Goal: Task Accomplishment & Management: Manage account settings

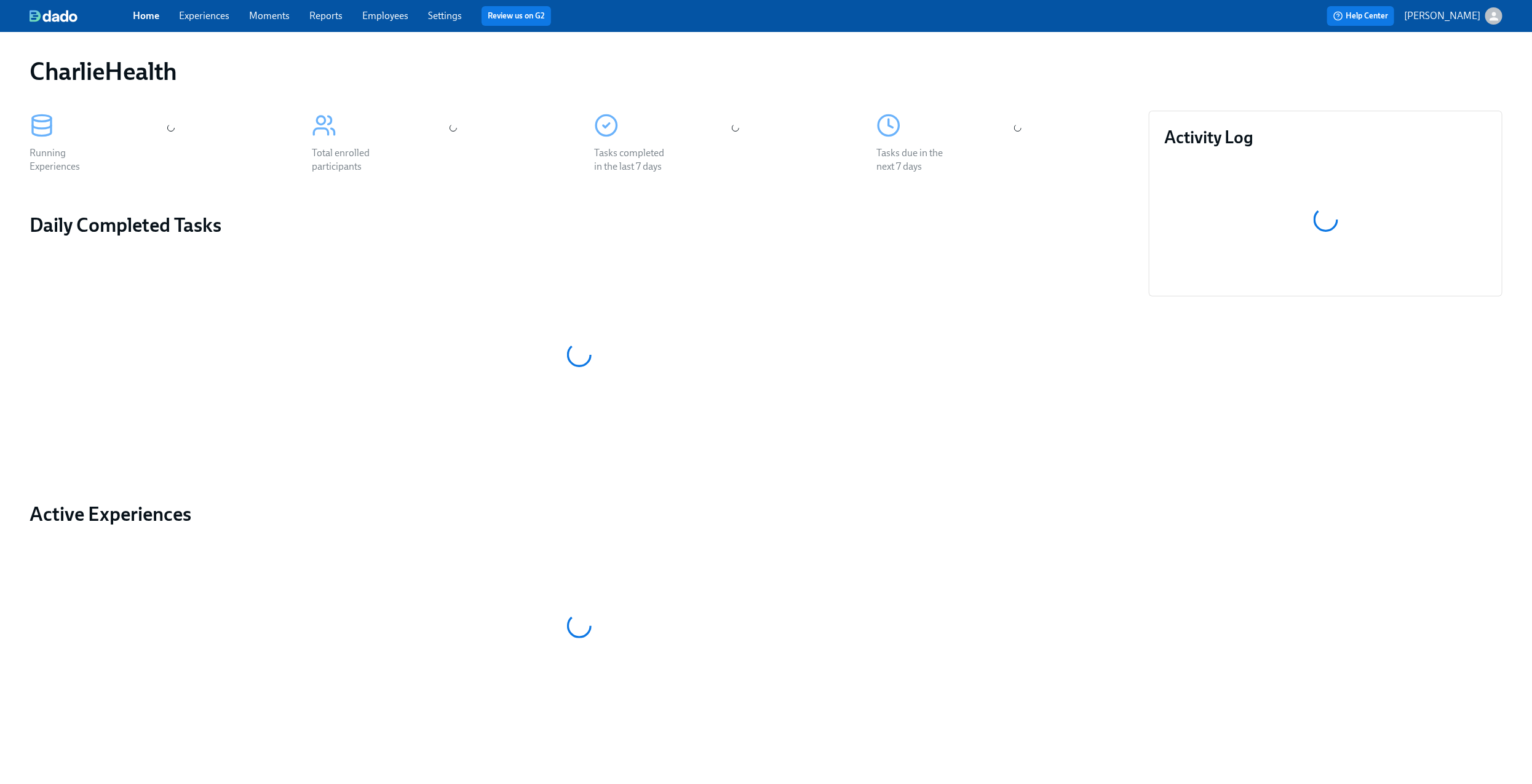
click at [201, 10] on link "Experiences" at bounding box center [204, 15] width 51 height 12
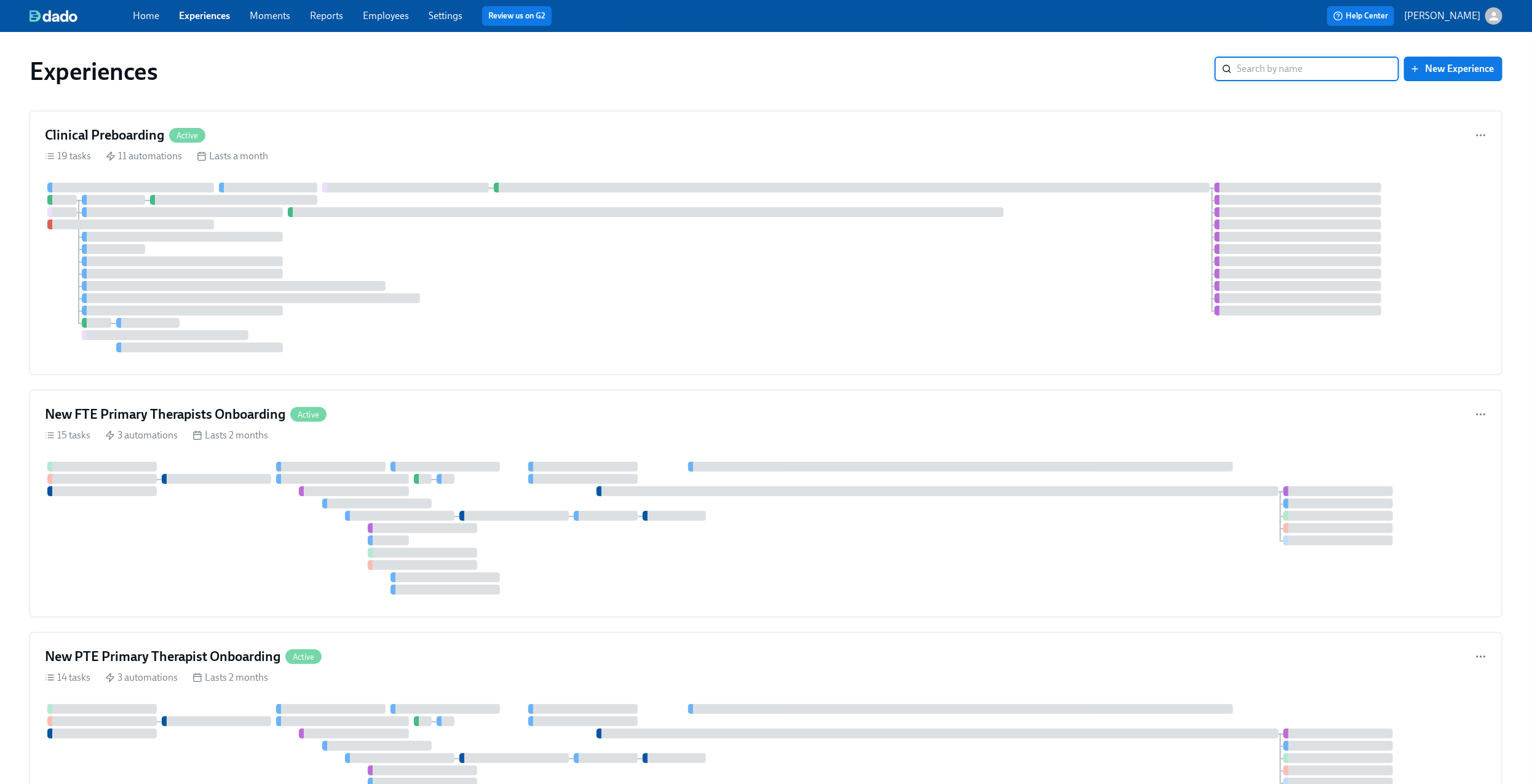
click at [1269, 66] on input "search" at bounding box center [1318, 69] width 163 height 25
type input "gtm"
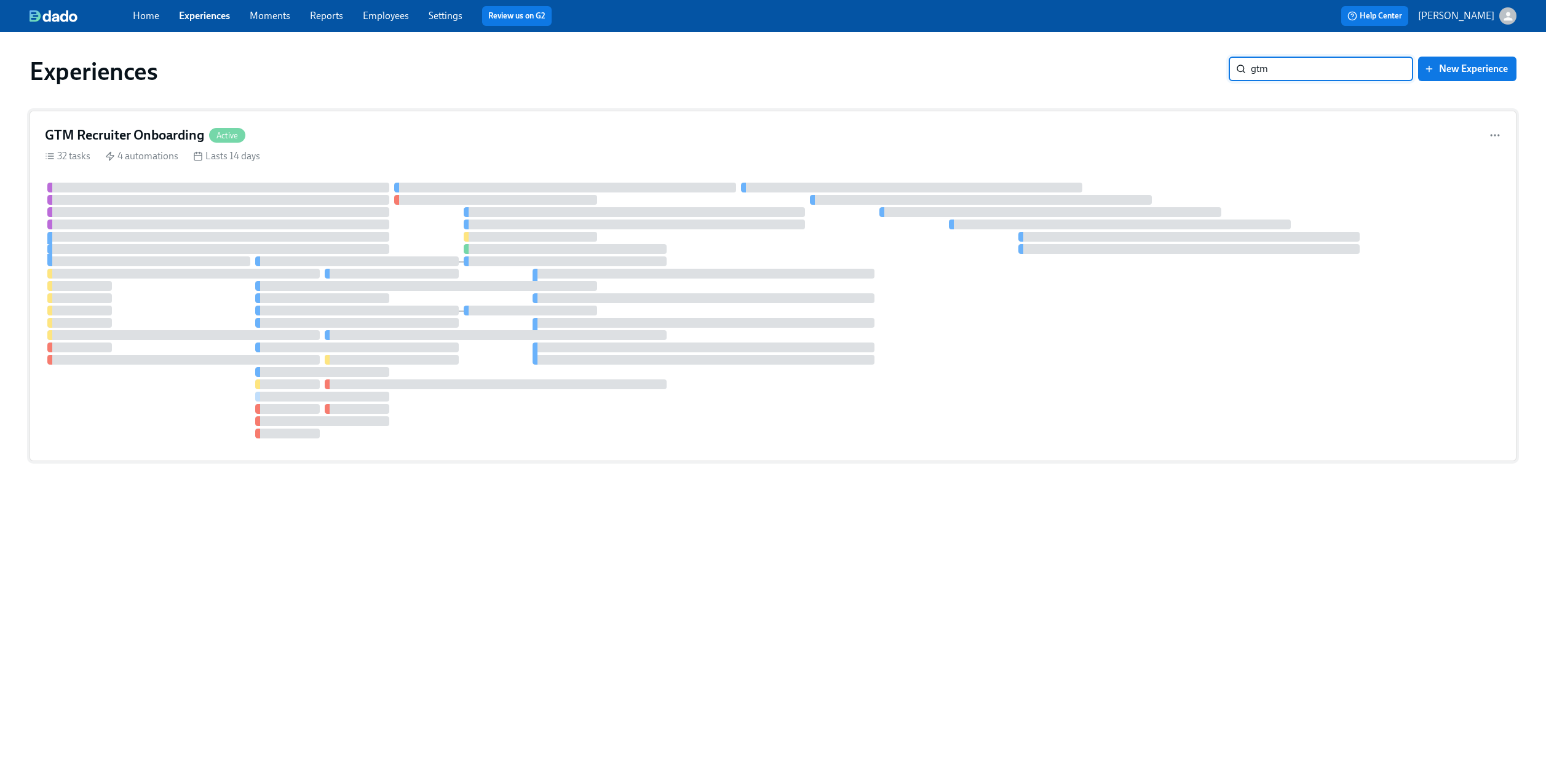
click at [632, 137] on div "GTM Recruiter Onboarding Active" at bounding box center [773, 135] width 1456 height 18
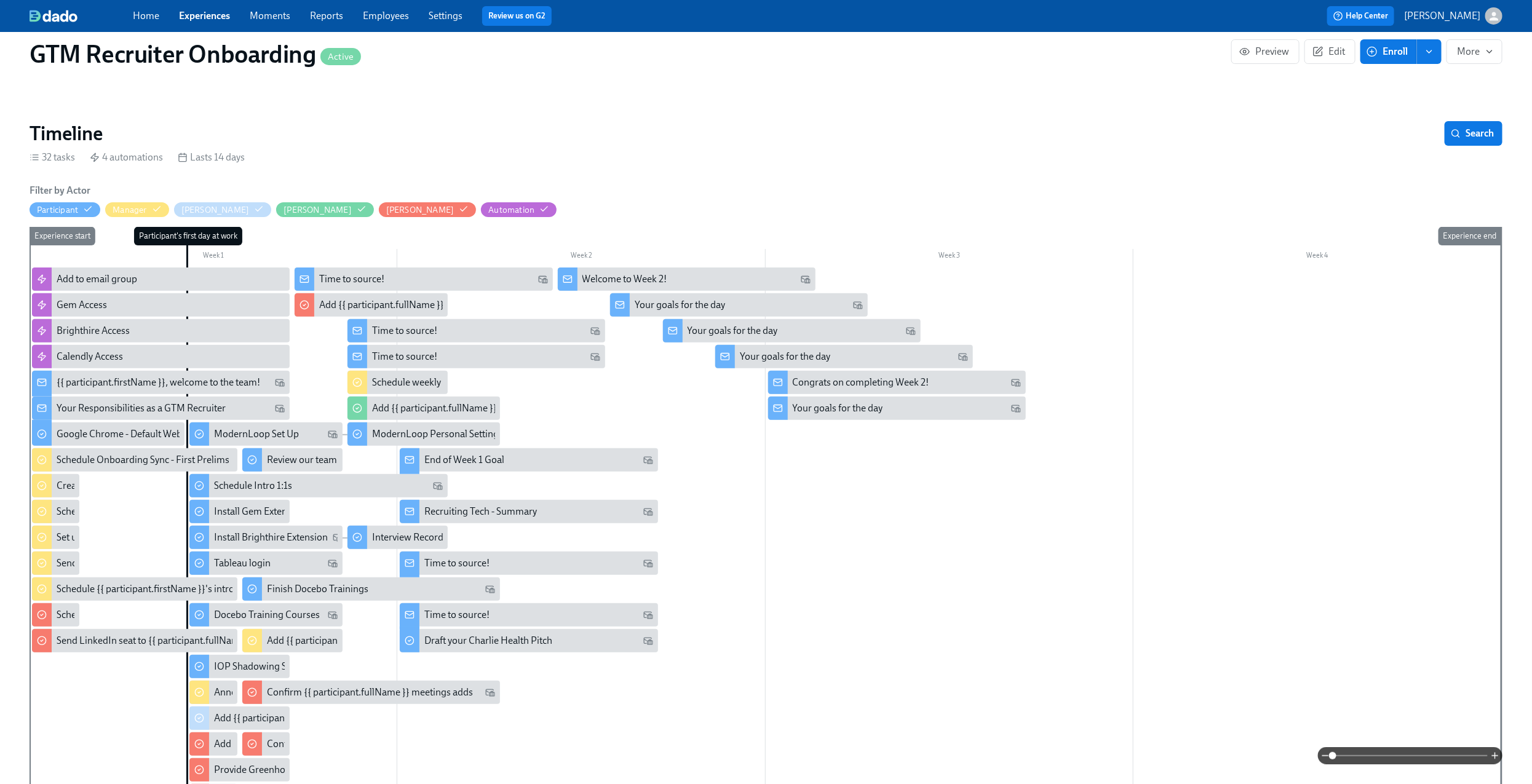
scroll to position [107, 0]
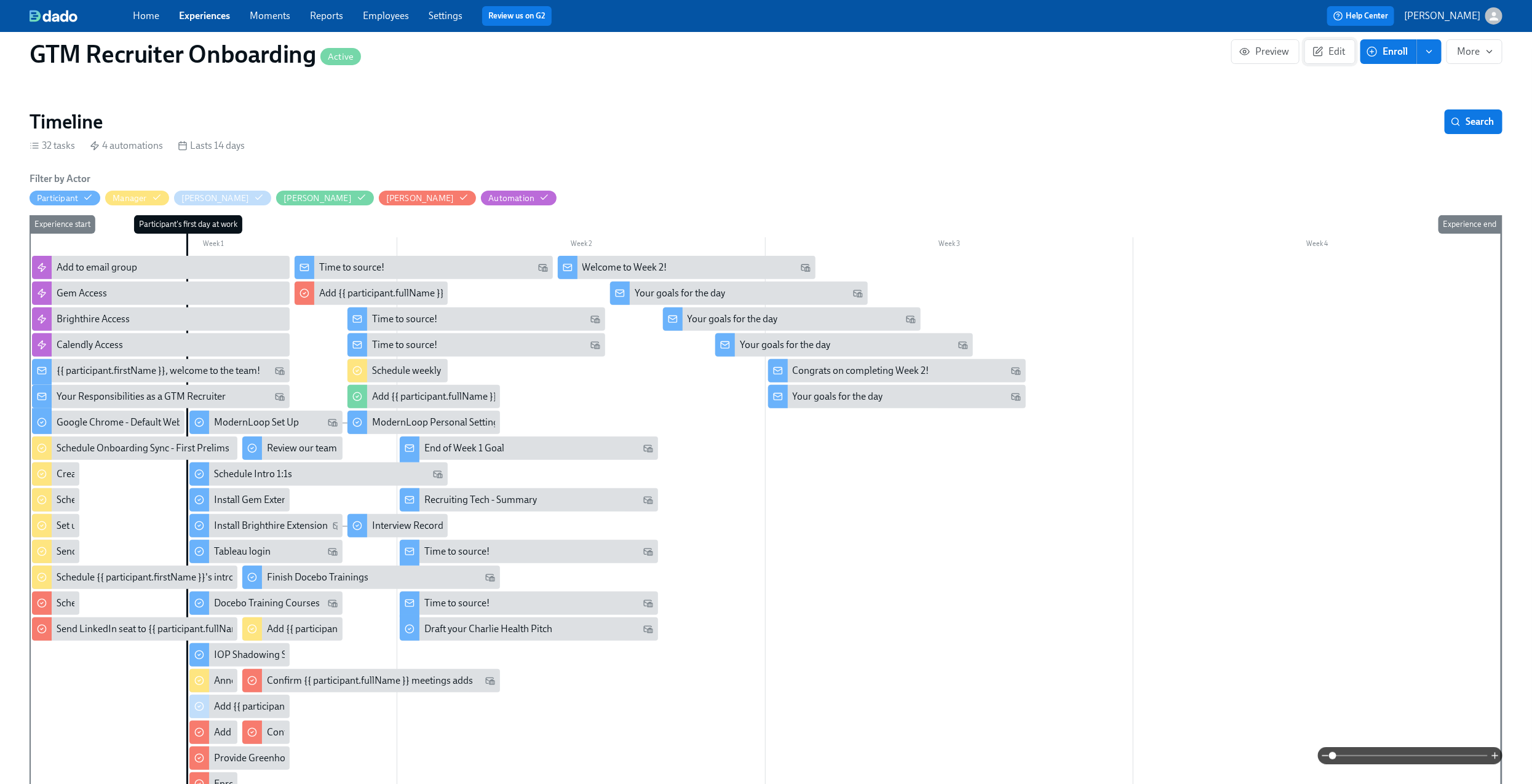
click at [1333, 49] on span "Edit" at bounding box center [1329, 51] width 30 height 12
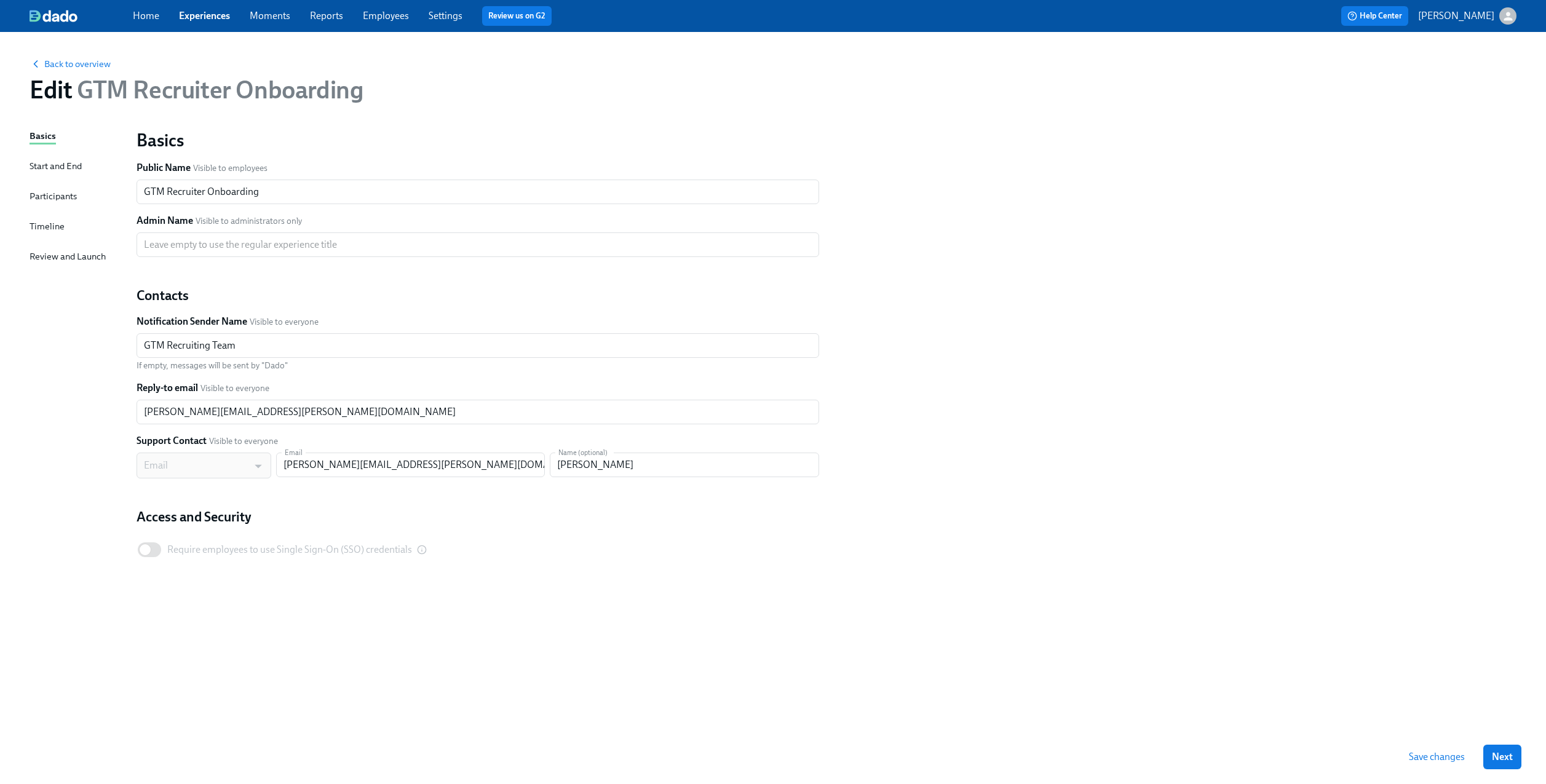
click at [45, 217] on div "Basics Start and End Participants Timeline Review and Launch" at bounding box center [75, 429] width 92 height 601
click at [45, 229] on div "Timeline" at bounding box center [47, 226] width 35 height 14
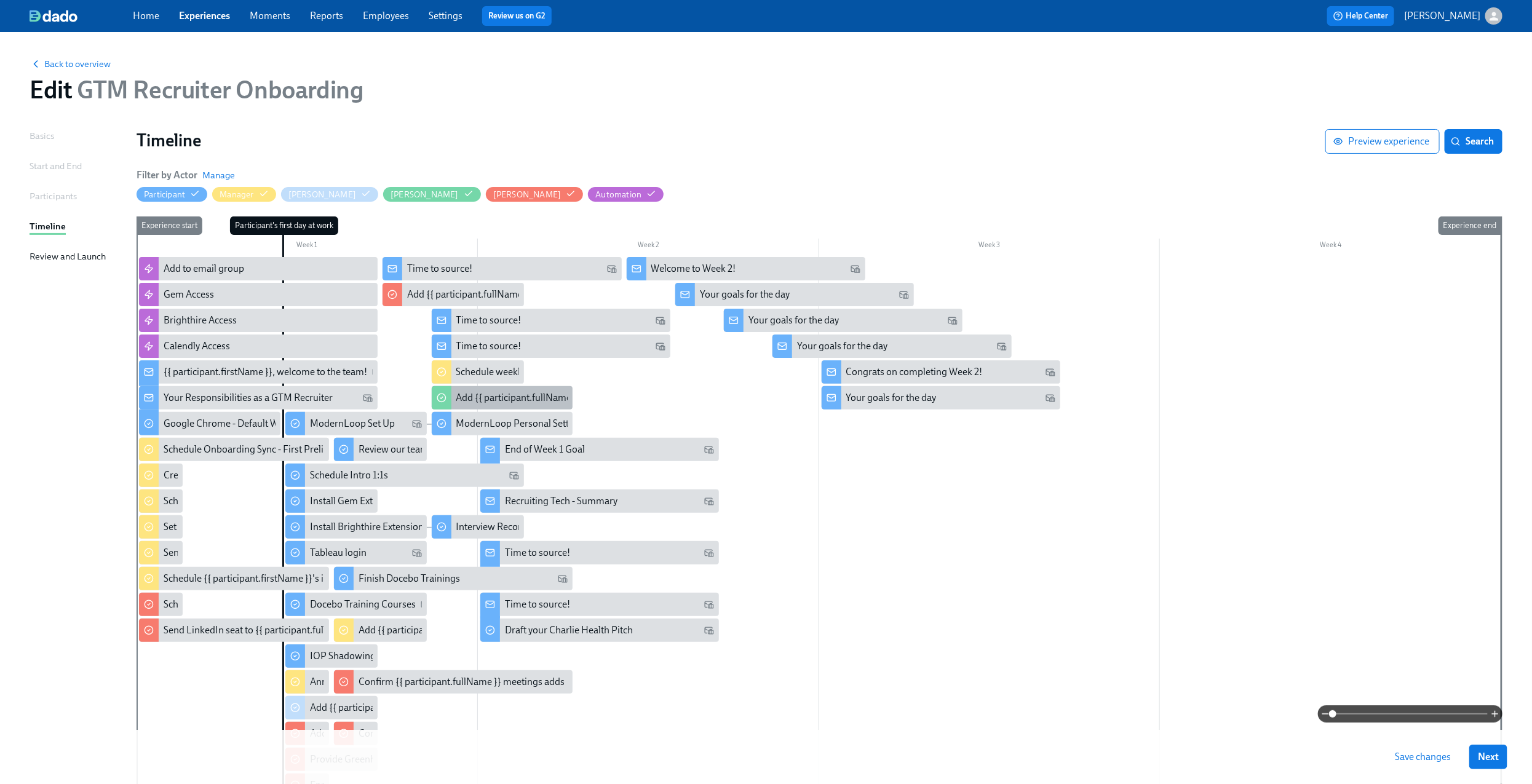
click at [483, 396] on div "Add {{ participant.fullName }} to Monthly All Hands" at bounding box center [564, 398] width 215 height 14
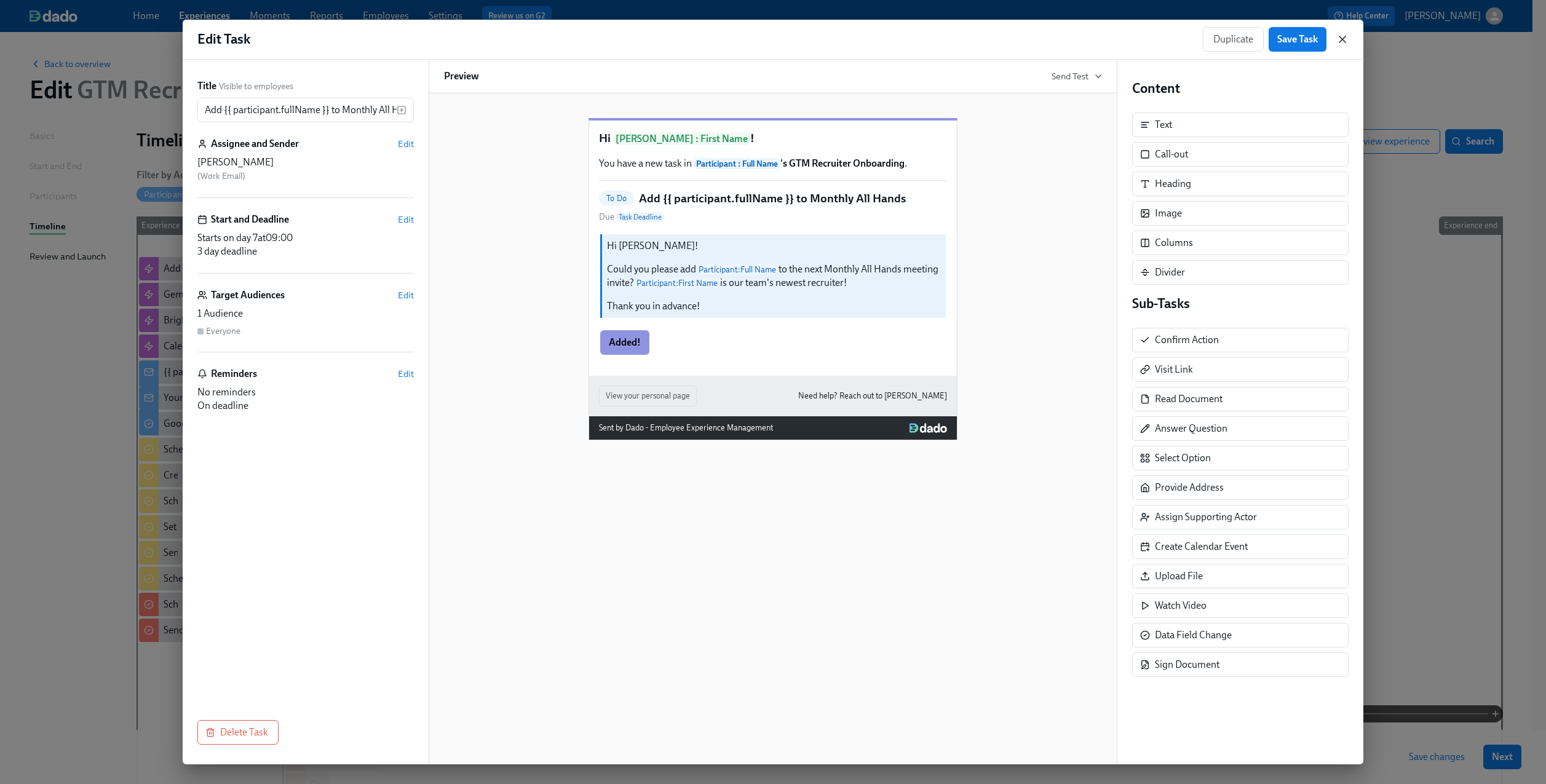
click at [1347, 39] on icon "button" at bounding box center [1343, 39] width 12 height 12
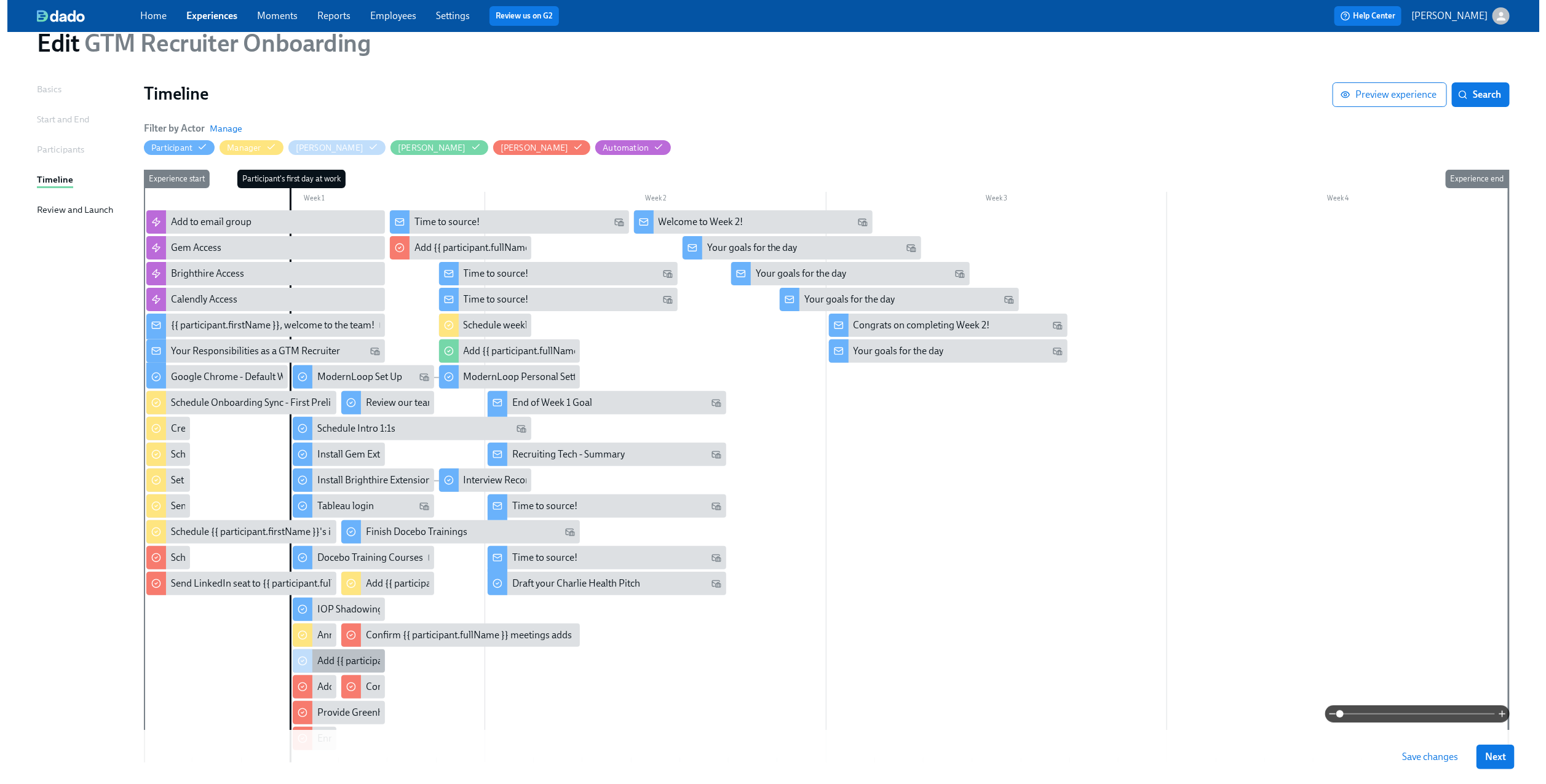
scroll to position [93, 0]
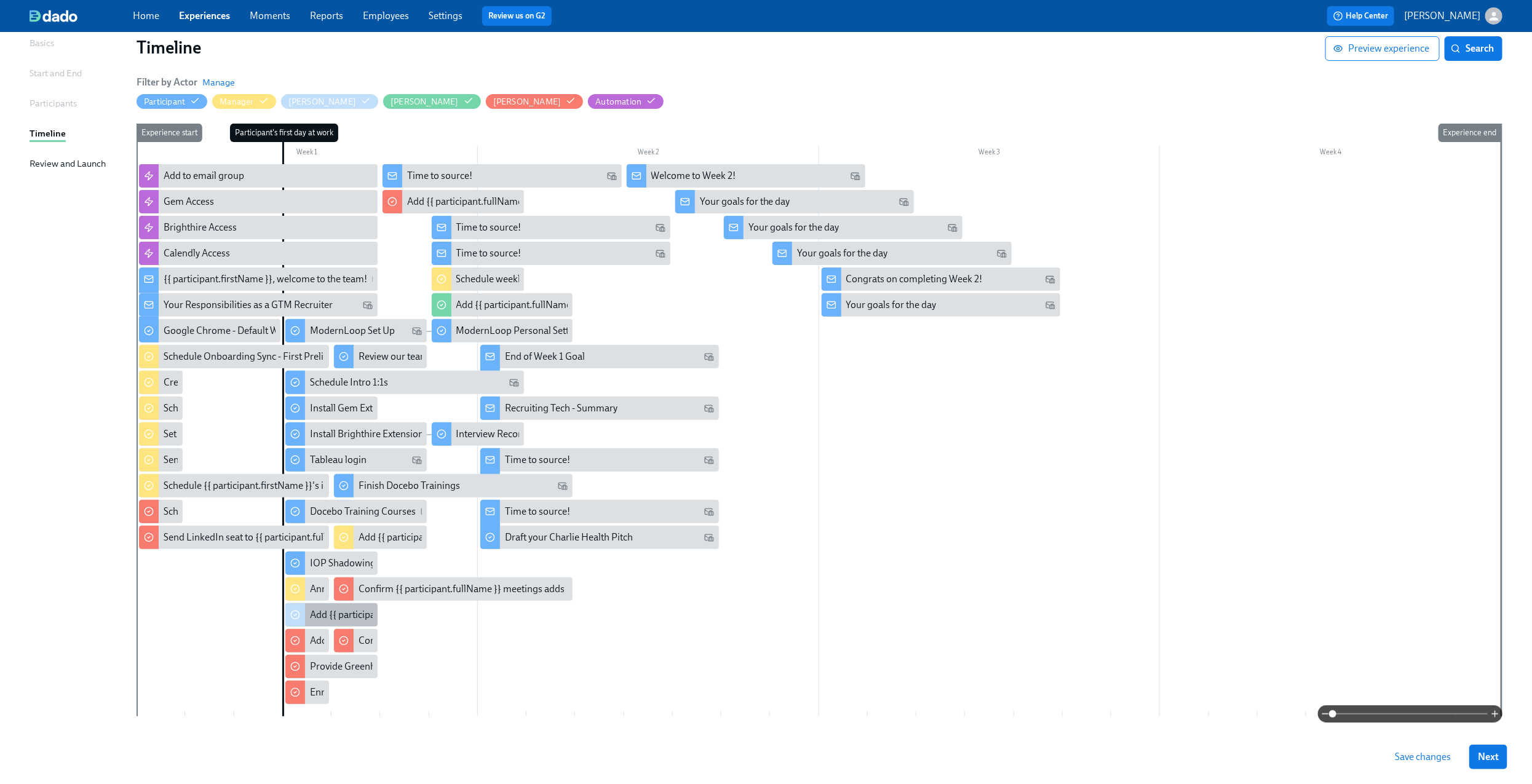
click at [327, 618] on div "Add {{ participant.fullName }} to Tableau Dashboard" at bounding box center [419, 615] width 219 height 14
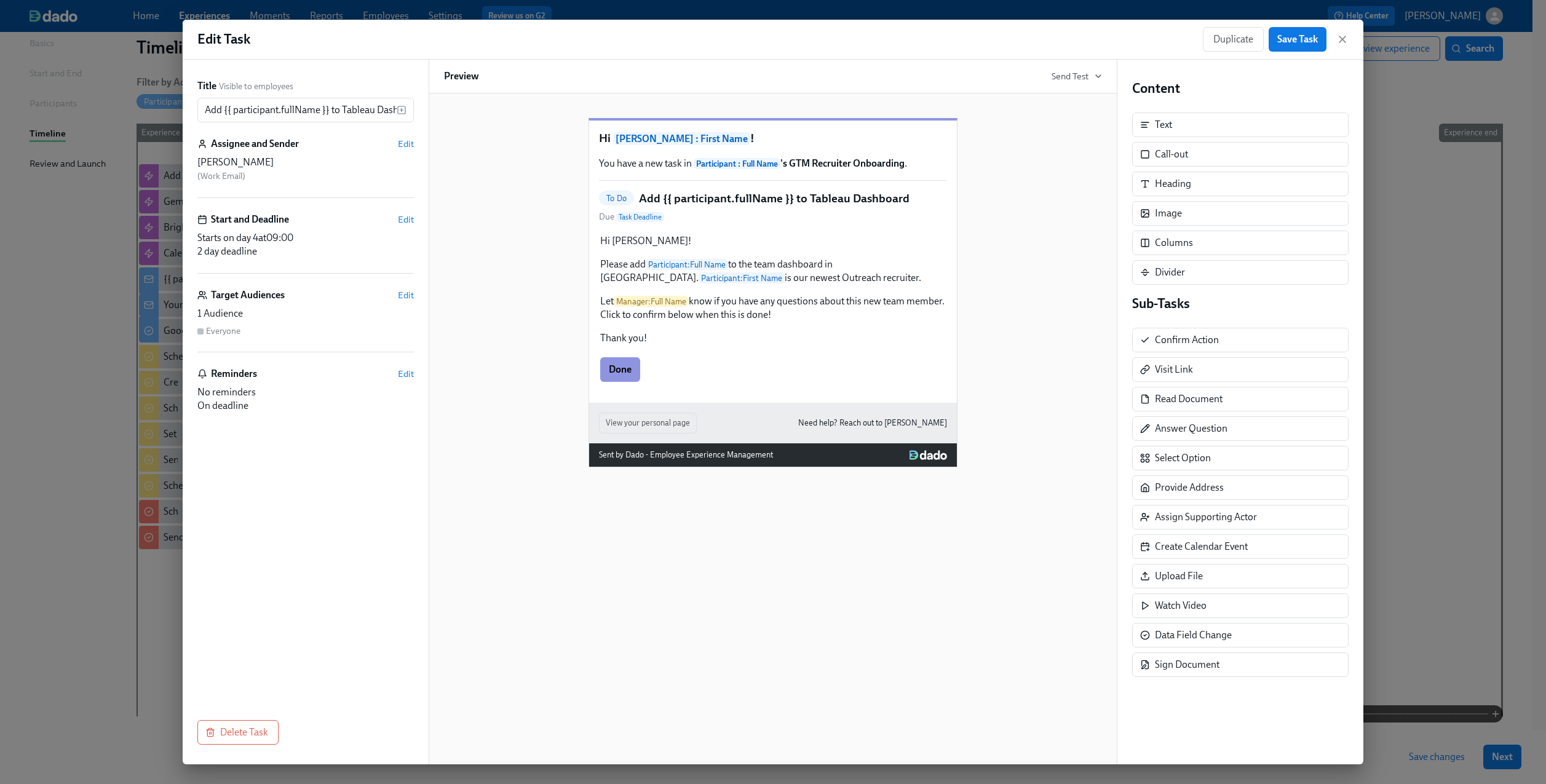
click at [783, 249] on div "Hi [PERSON_NAME] : First Name ! You have a new task in Participant : Full Name …" at bounding box center [773, 262] width 368 height 282
click at [810, 290] on div "Hi [PERSON_NAME]! Please add Participant : Full Name to the team dashboard in […" at bounding box center [773, 289] width 348 height 113
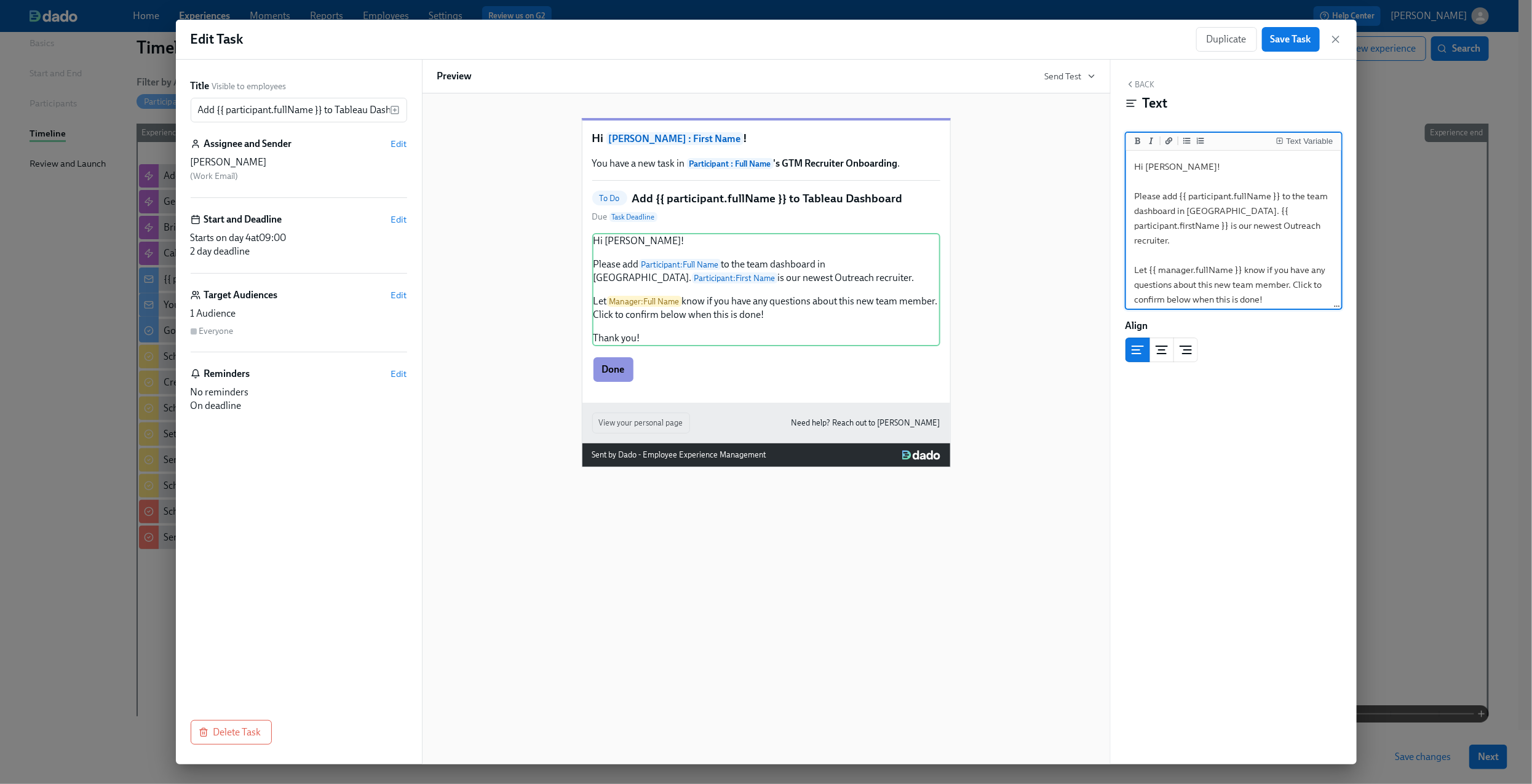
click at [1193, 257] on textarea "Hi [PERSON_NAME]! Please add {{ participant.fullName }} to the team dashboard i…" at bounding box center [1234, 248] width 210 height 189
click at [1296, 45] on span "Save Task" at bounding box center [1290, 39] width 41 height 12
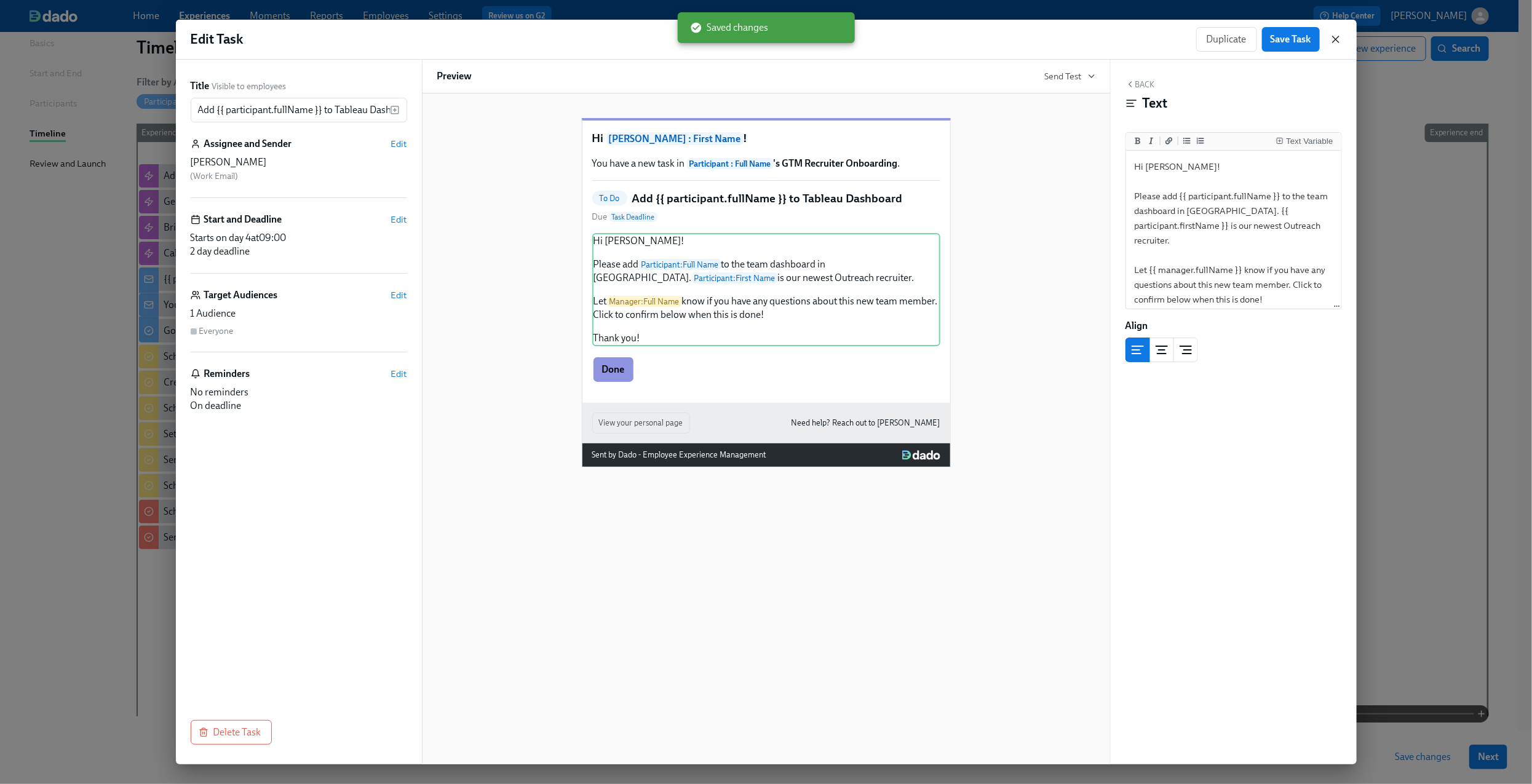
click at [1340, 40] on icon "button" at bounding box center [1336, 39] width 12 height 12
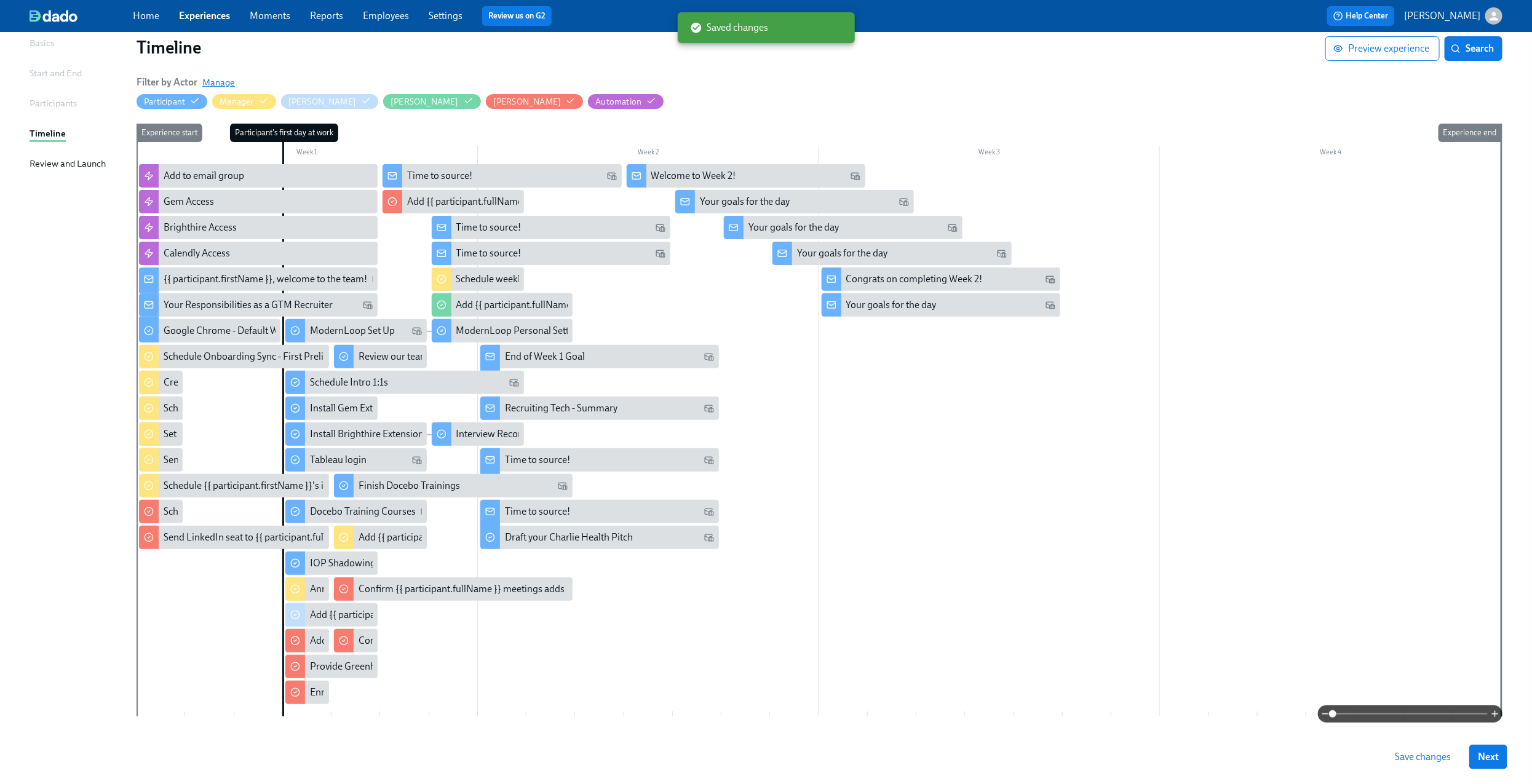
click at [229, 84] on span "Manage" at bounding box center [219, 82] width 32 height 12
click at [226, 80] on span "Manage" at bounding box center [219, 82] width 32 height 12
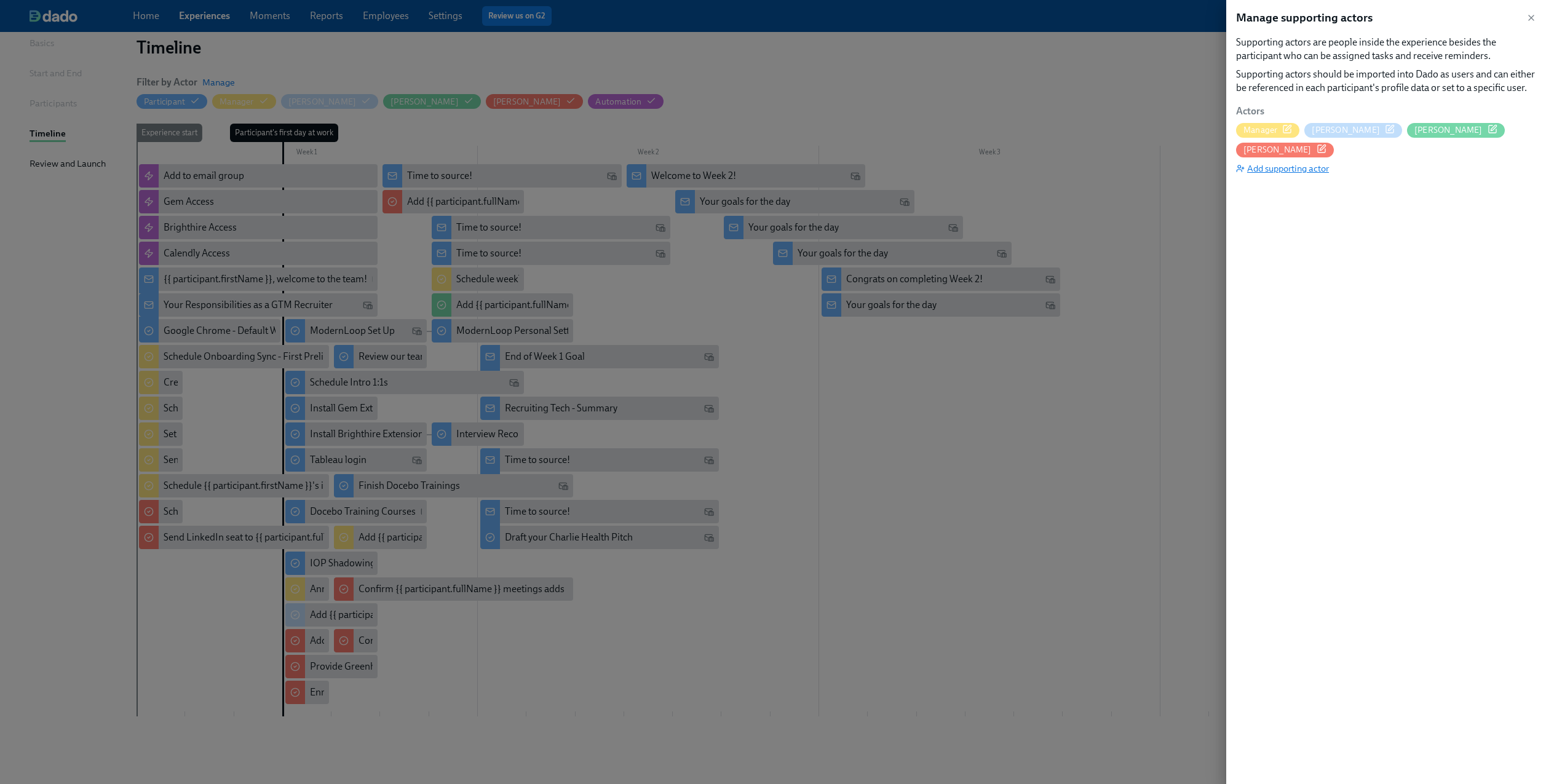
click at [1268, 163] on span "Add supporting actor" at bounding box center [1282, 169] width 93 height 12
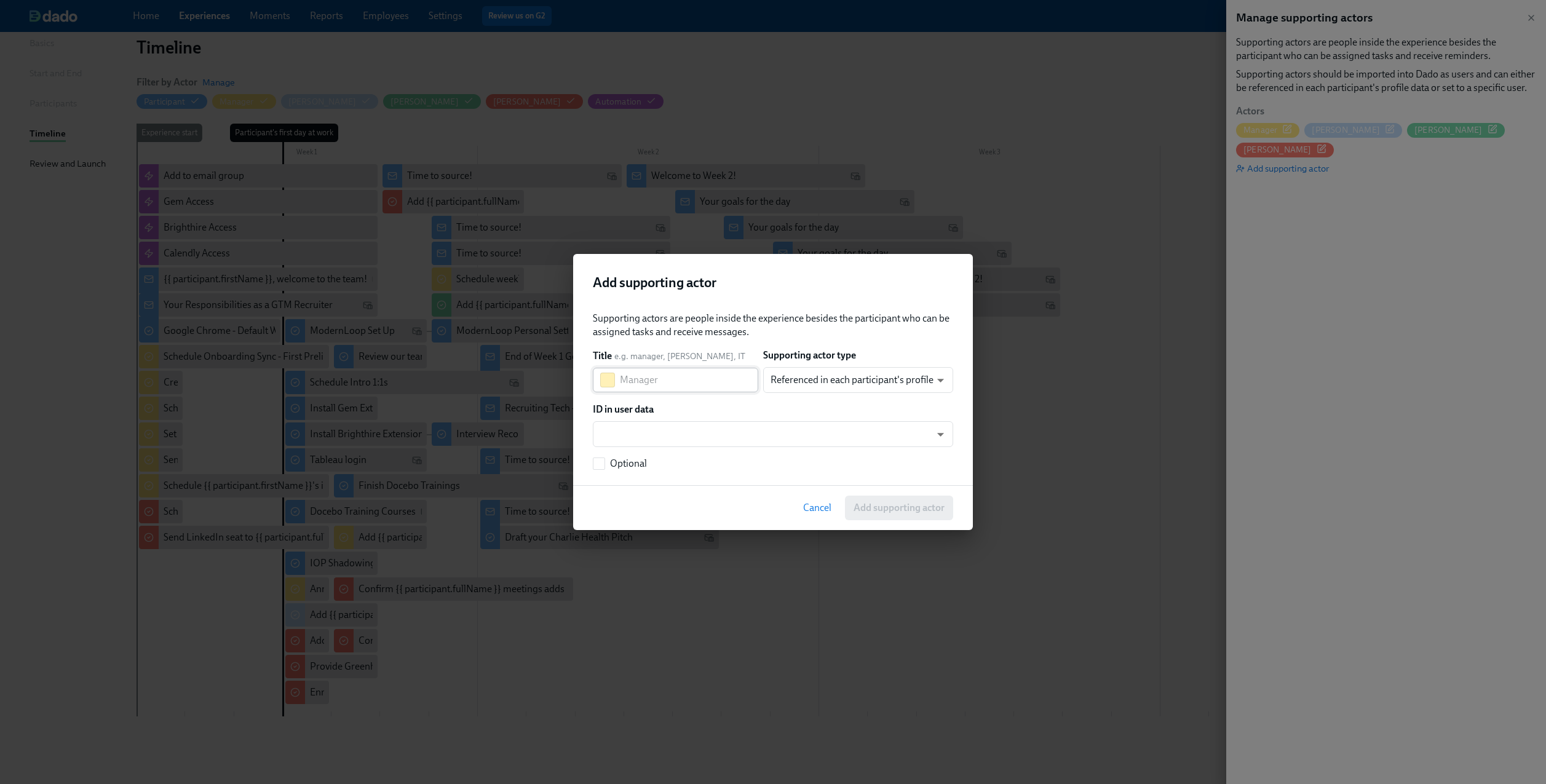
click at [715, 383] on input "text" at bounding box center [689, 380] width 138 height 25
type input "[PERSON_NAME]"
click at [819, 375] on body "Home Experiences Moments Reports Employees Settings Review us on G2 Help Center…" at bounding box center [773, 364] width 1546 height 915
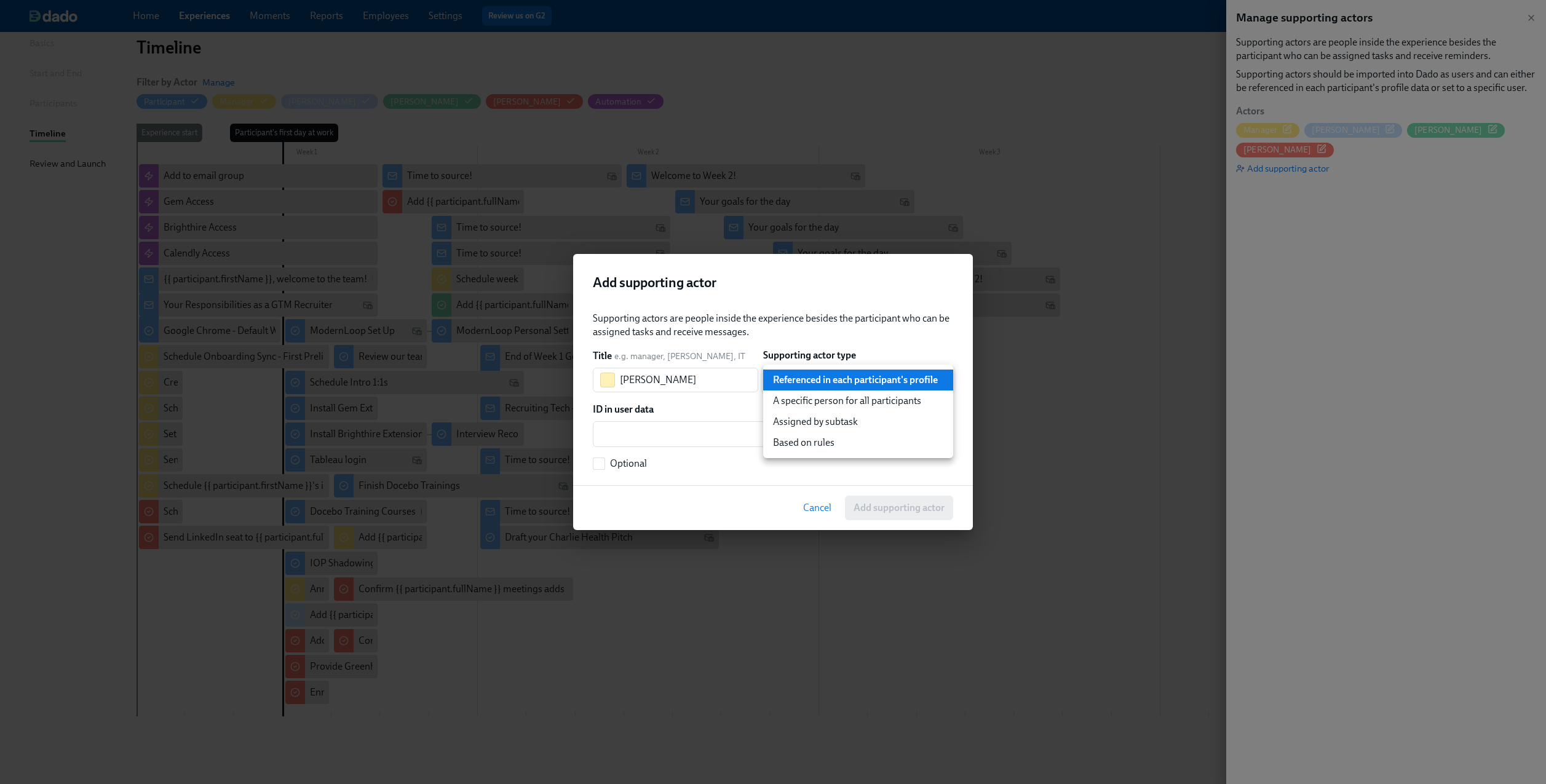
click at [822, 395] on li "A specific person for all participants" at bounding box center [859, 400] width 190 height 21
type input "staticUser"
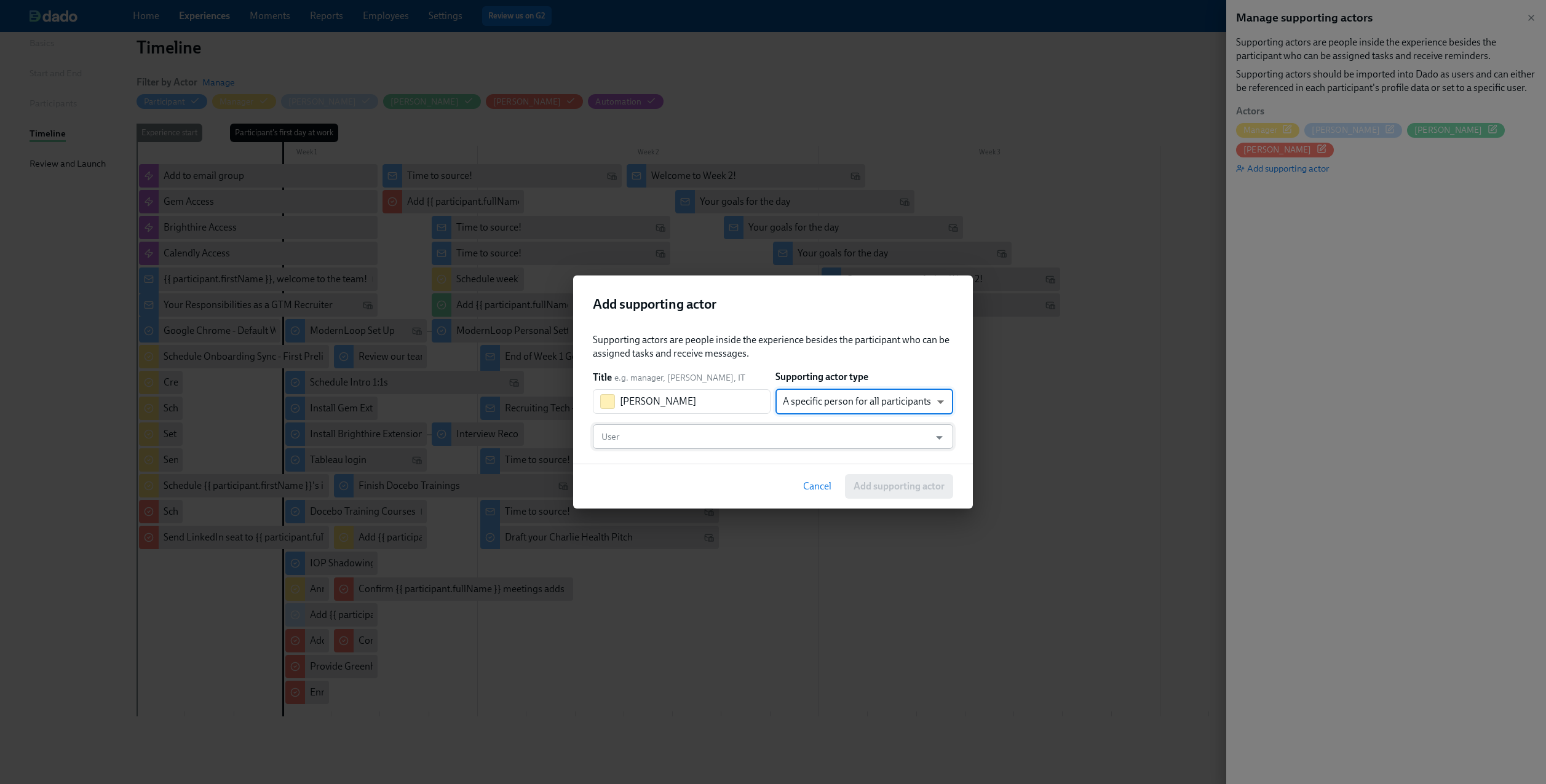
click at [710, 435] on input "User" at bounding box center [761, 436] width 325 height 25
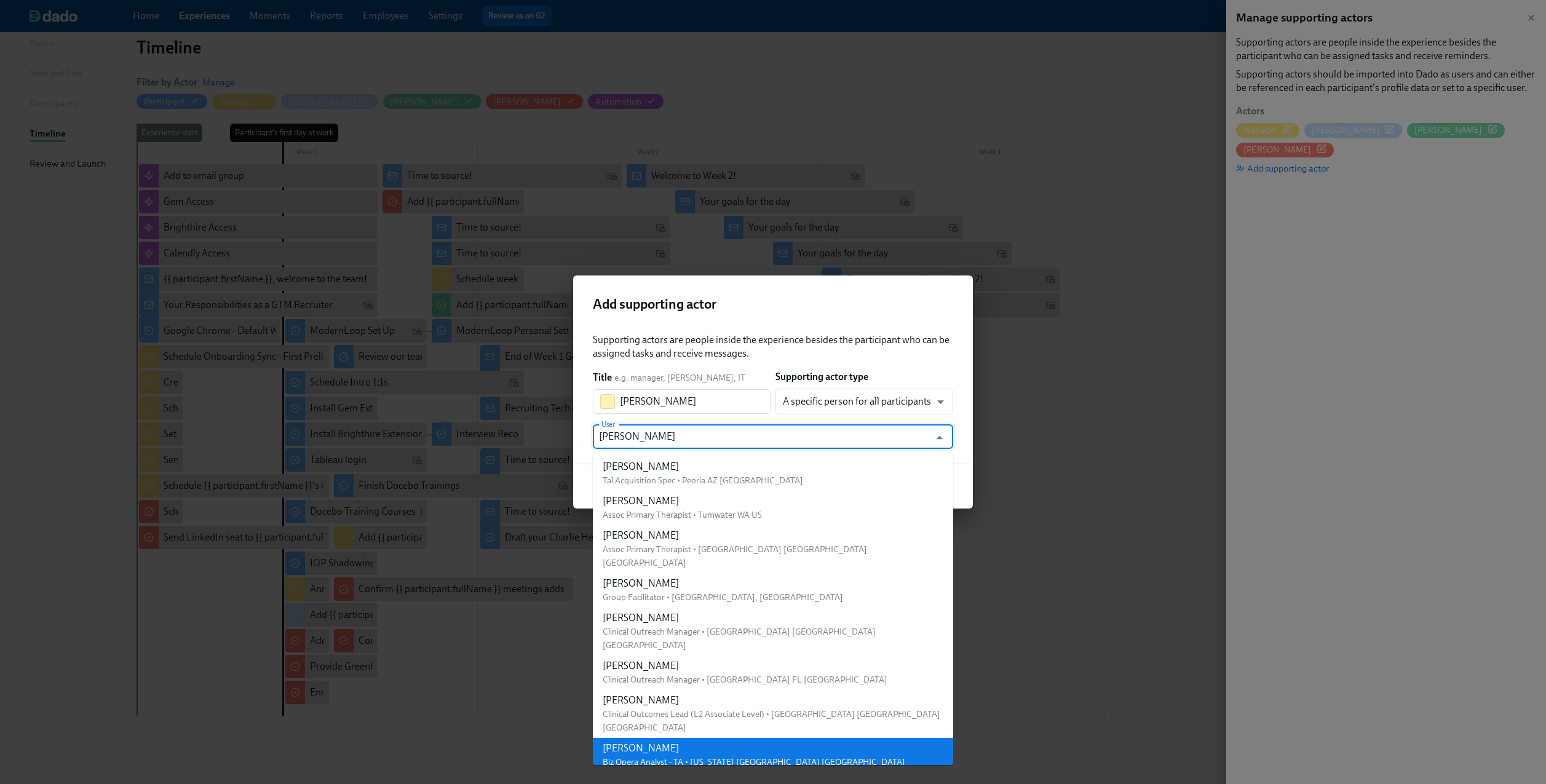
click at [757, 738] on li "[PERSON_NAME] Biz Opera Analyst - TA • [US_STATE] [GEOGRAPHIC_DATA] [GEOGRAPHIC…" at bounding box center [773, 755] width 361 height 35
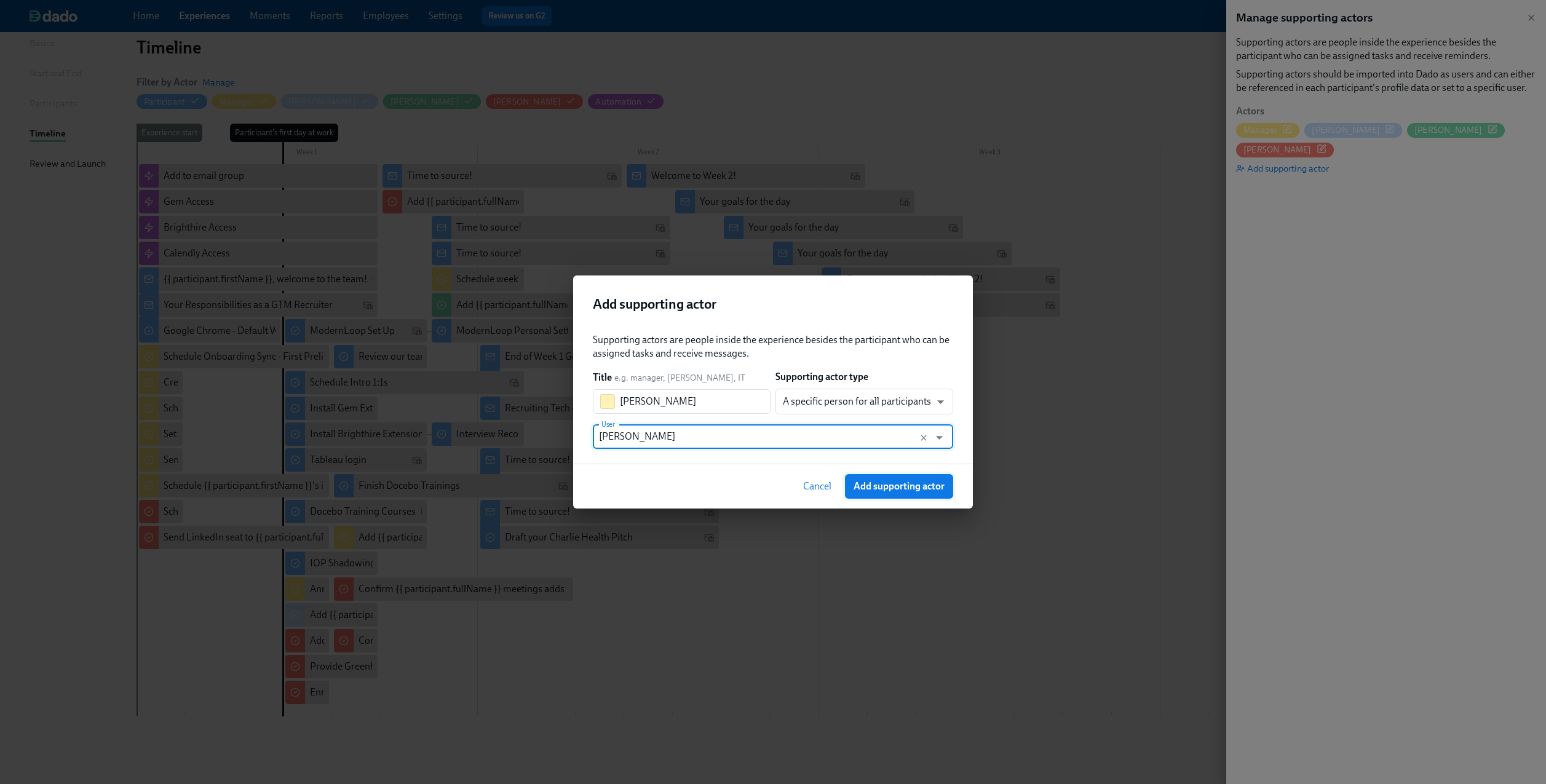
type input "[PERSON_NAME]"
click at [890, 491] on span "Add supporting actor" at bounding box center [899, 486] width 91 height 12
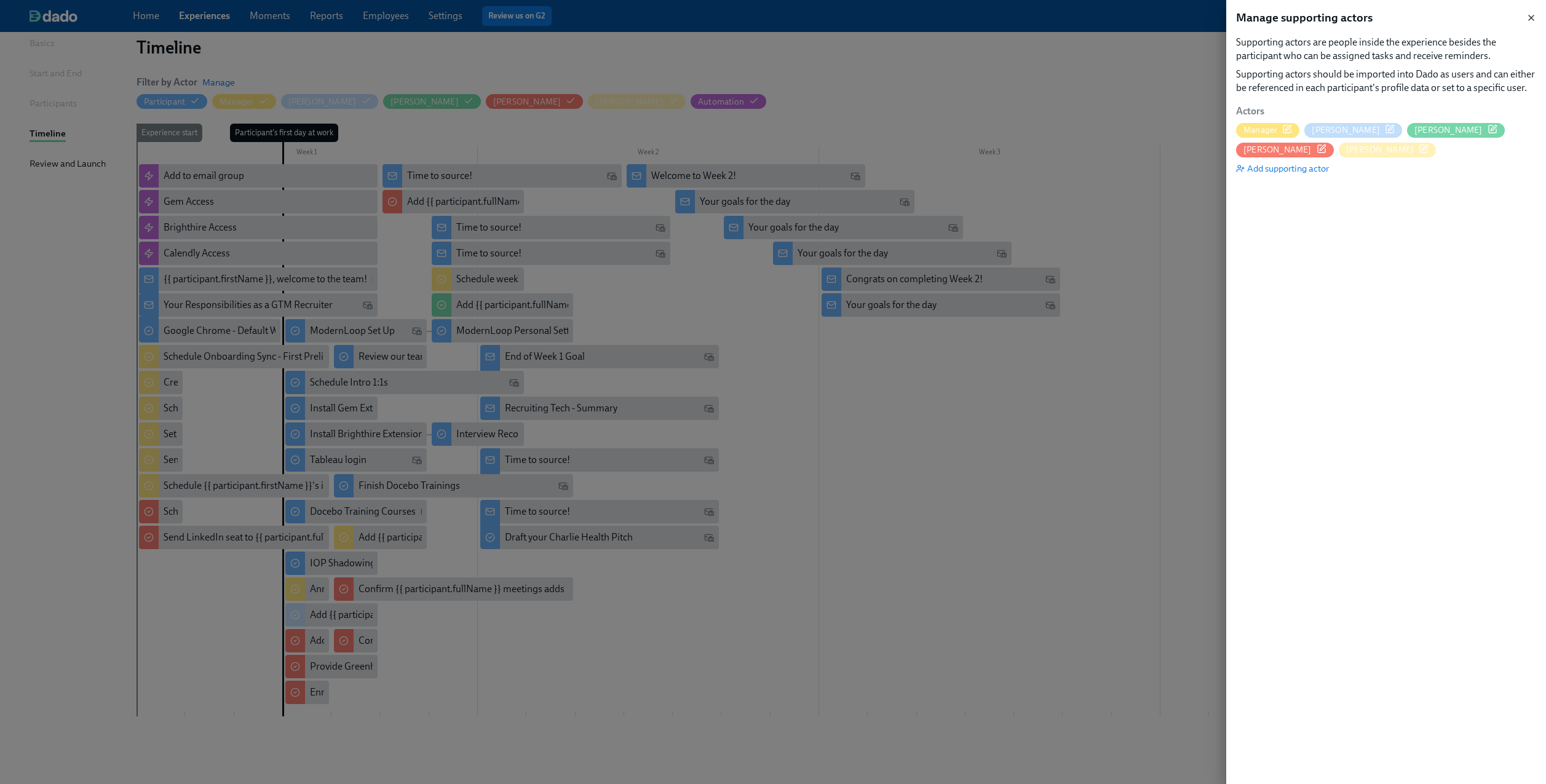
click at [1533, 17] on icon "button" at bounding box center [1531, 18] width 10 height 10
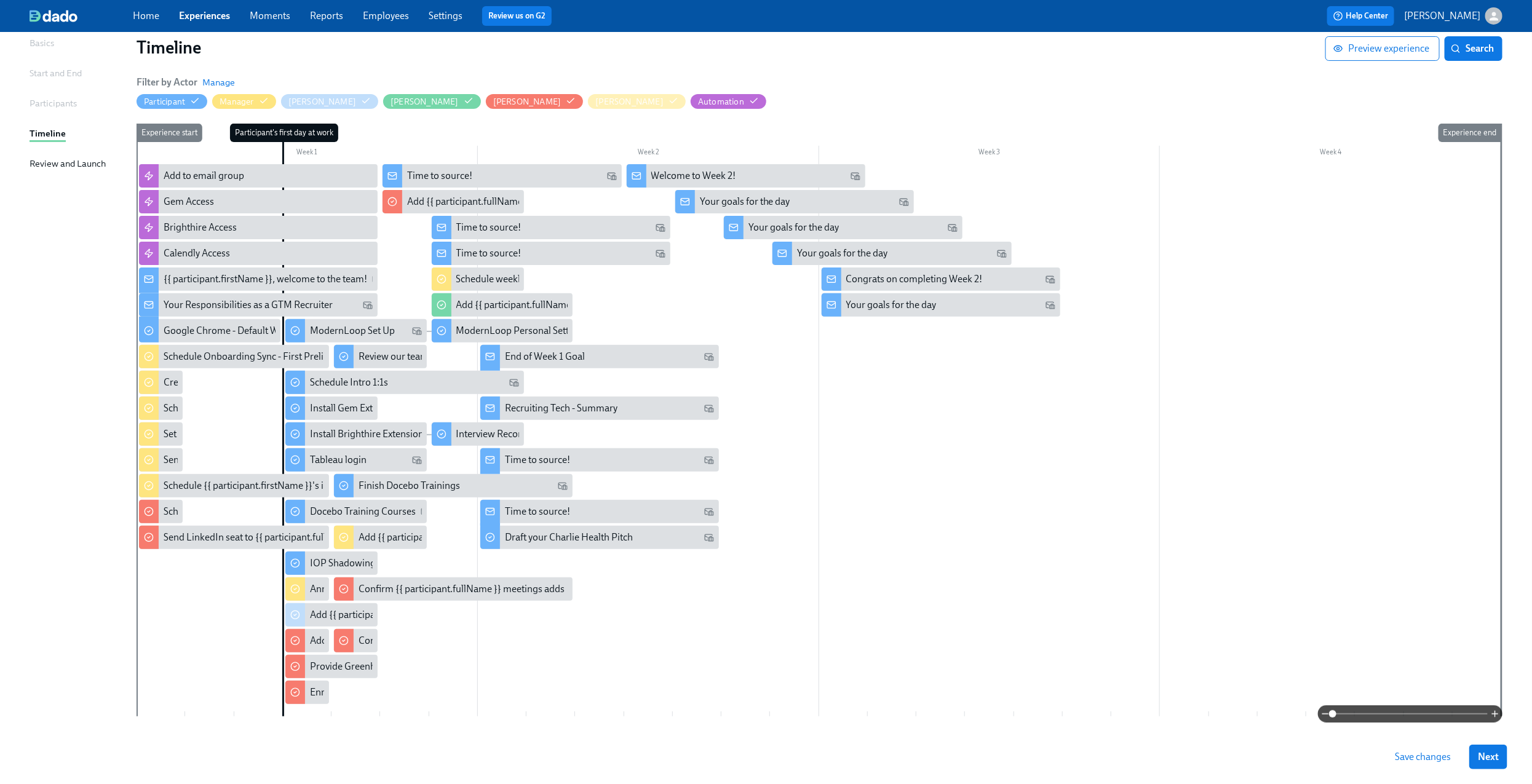
click at [910, 435] on div at bounding box center [819, 440] width 1365 height 552
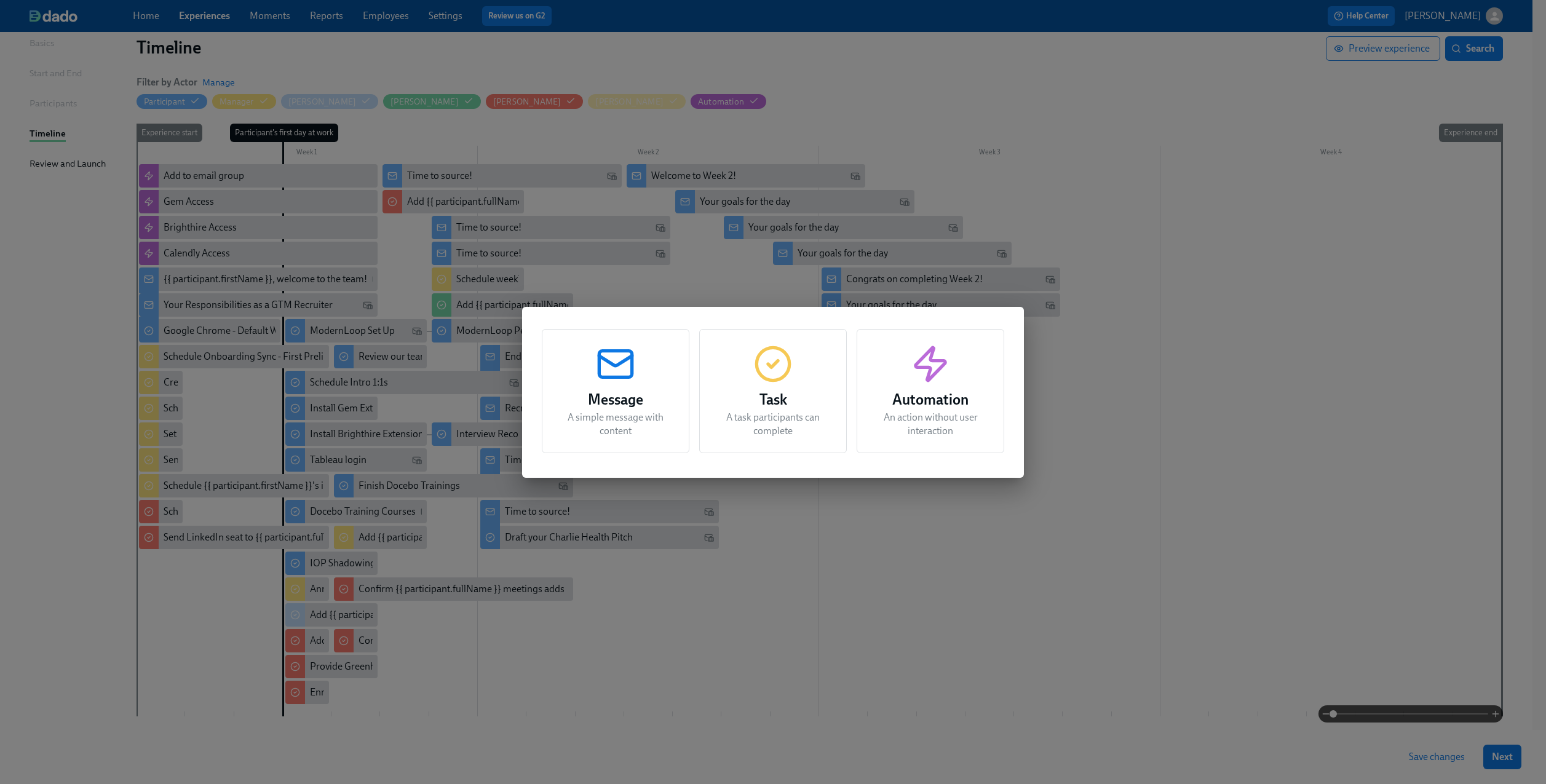
click at [765, 393] on h3 "Task" at bounding box center [773, 400] width 117 height 22
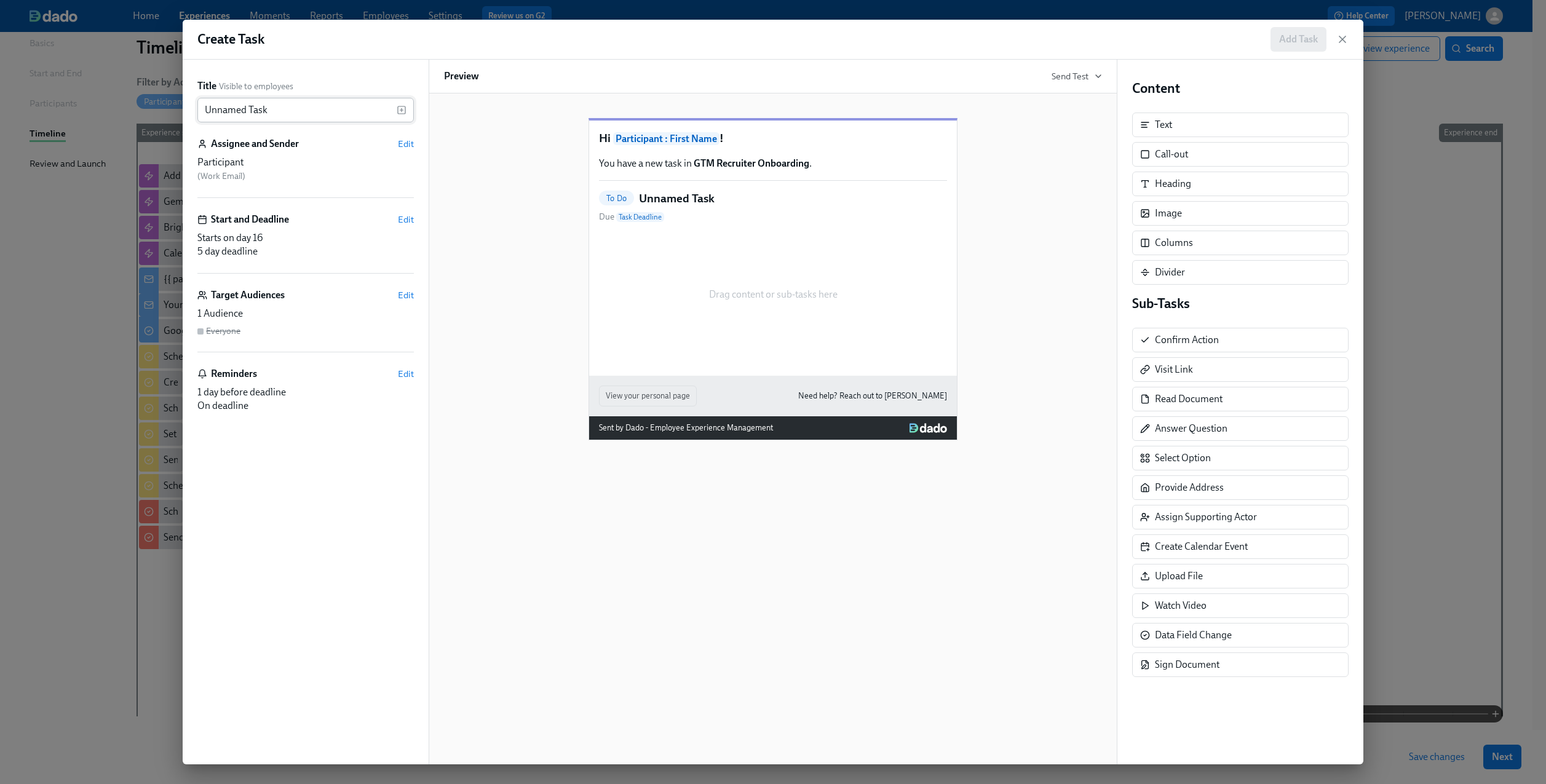
click at [295, 102] on input "Unnamed Task" at bounding box center [297, 110] width 199 height 25
click at [403, 110] on icon "button" at bounding box center [401, 110] width 10 height 10
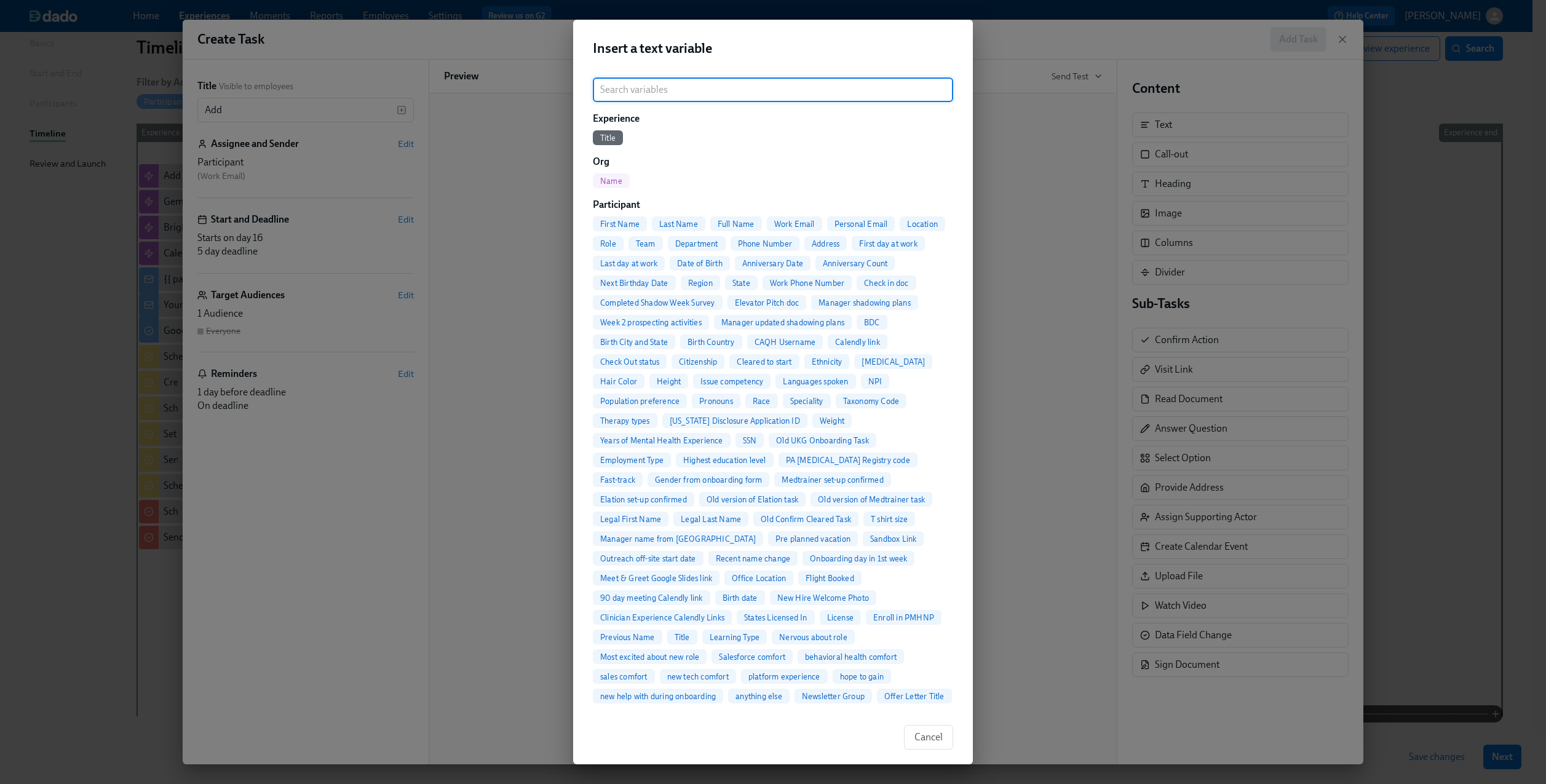
click at [729, 222] on span "Full Name" at bounding box center [736, 224] width 51 height 9
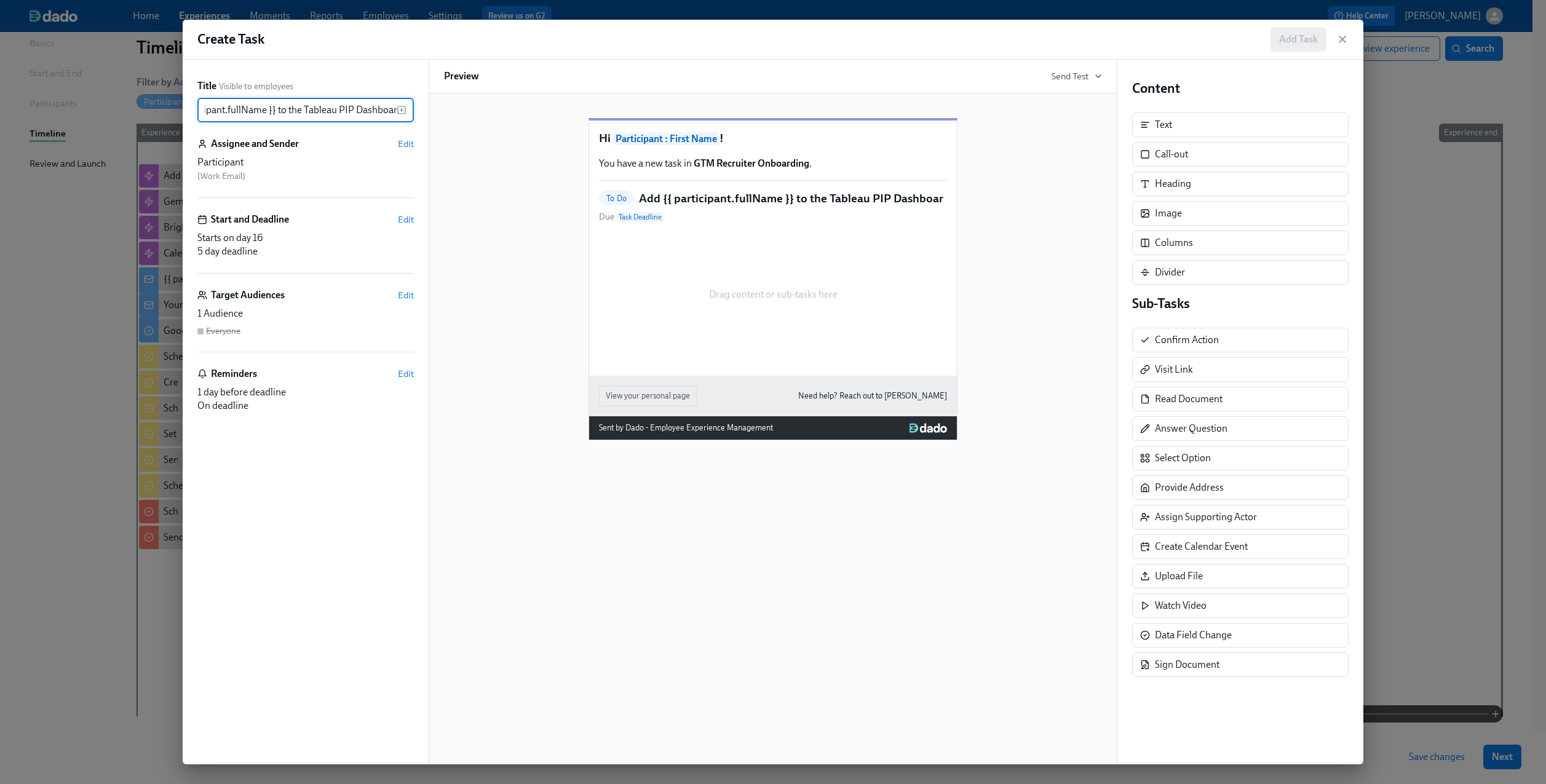
scroll to position [0, 59]
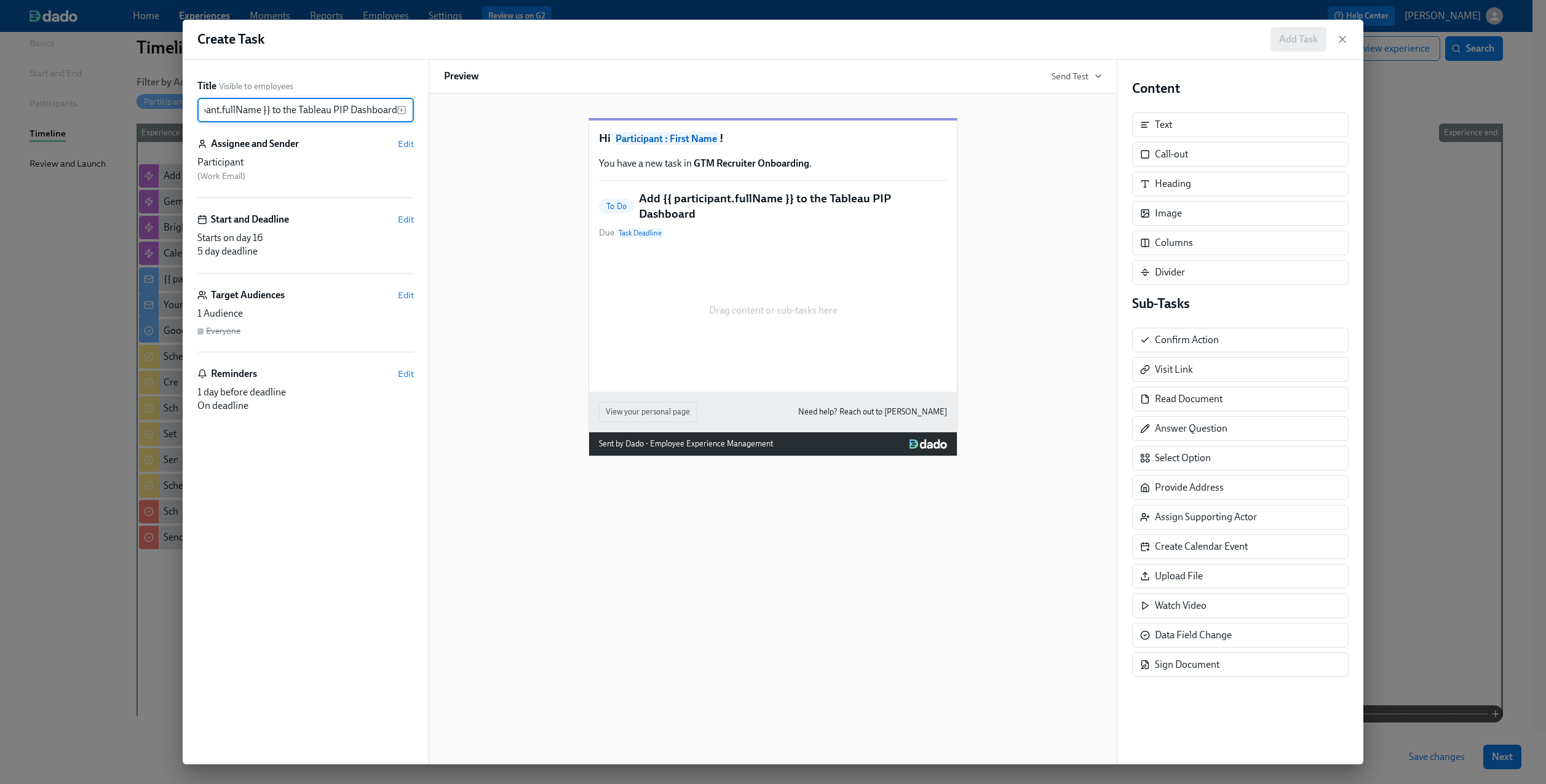
type input "Add {{ participant.fullName }} to the Tableau PIP Dashboard"
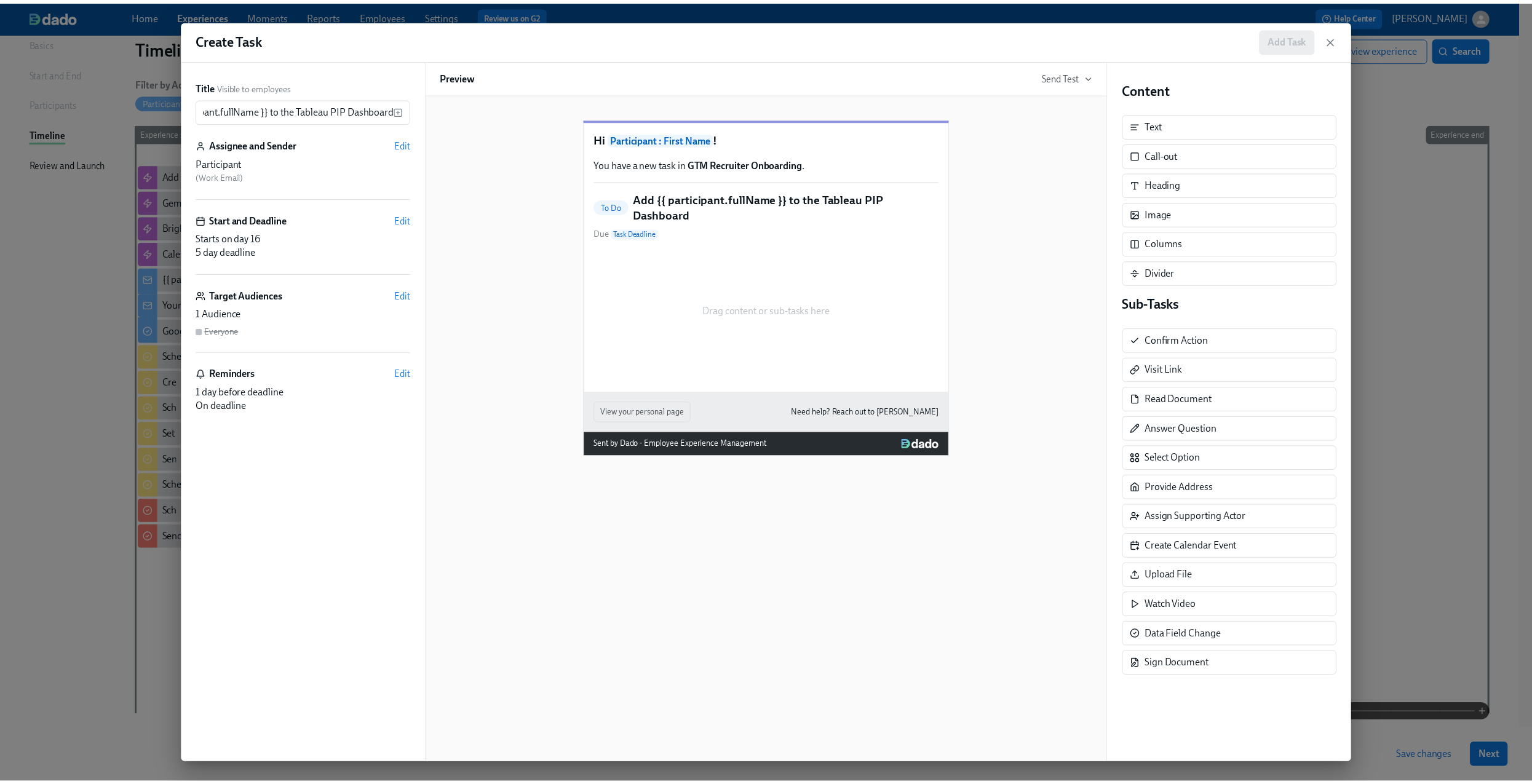
scroll to position [0, 0]
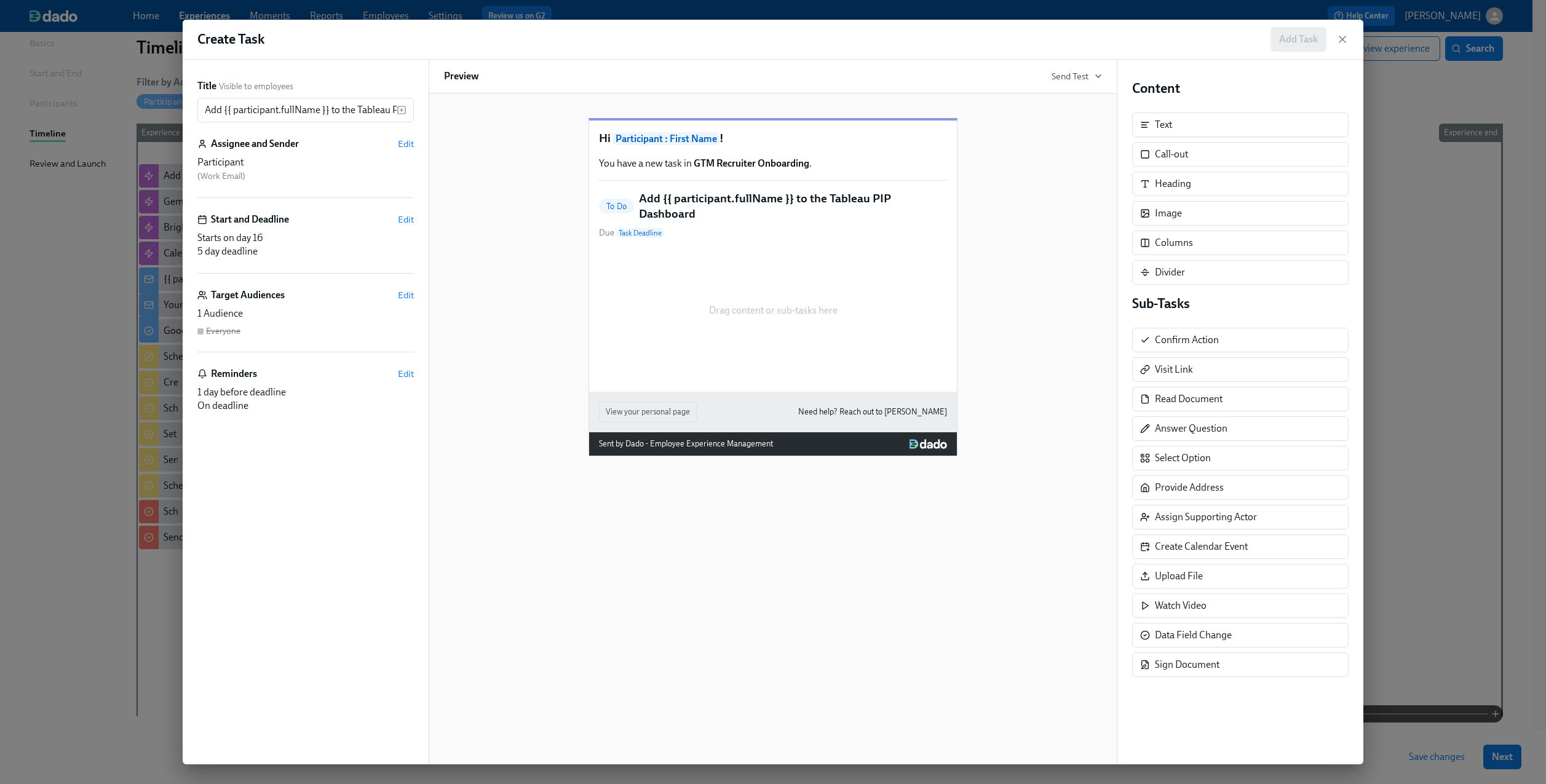
click at [295, 150] on h6 "Assignee and Sender" at bounding box center [255, 144] width 88 height 14
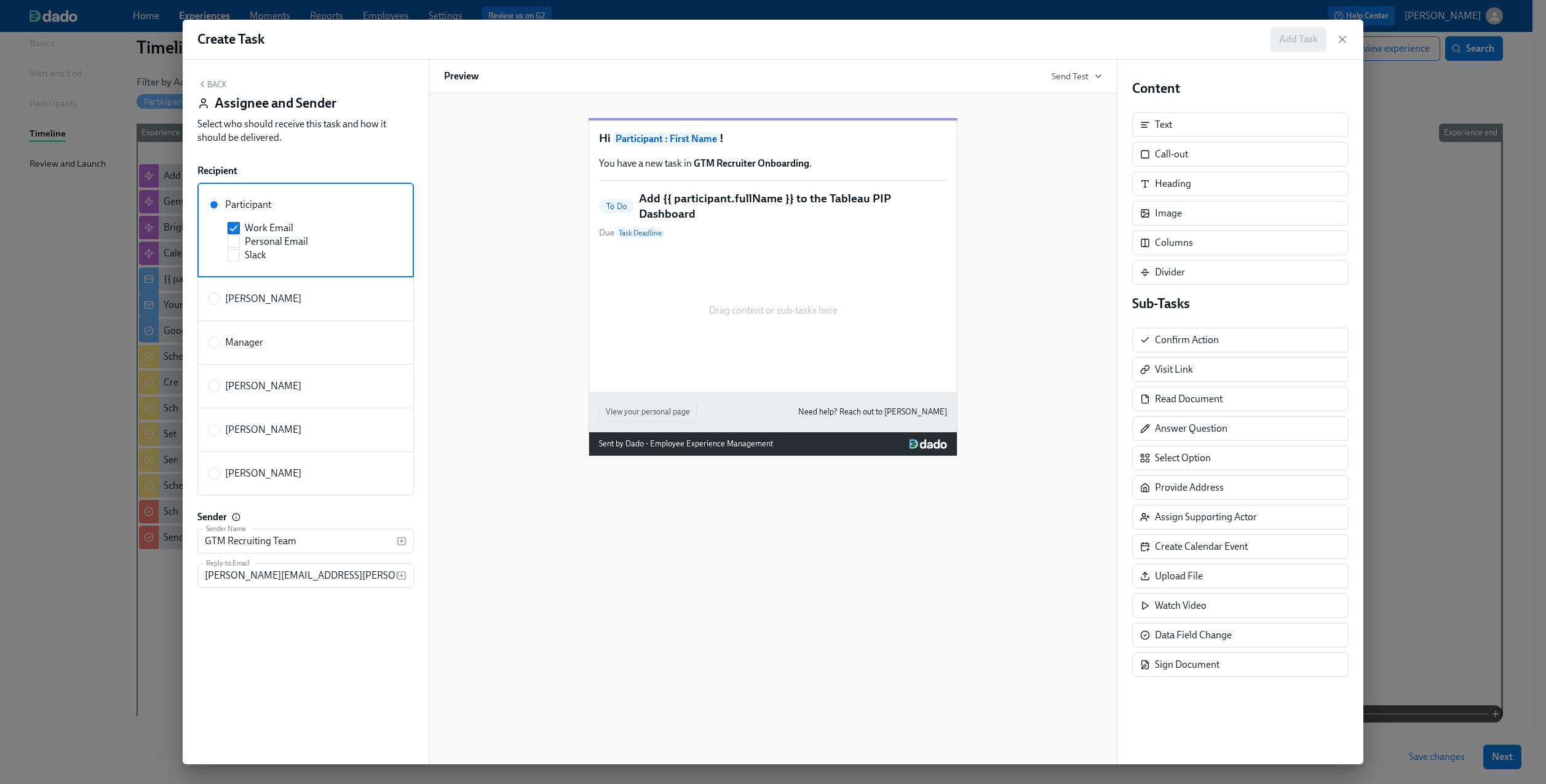
click at [253, 479] on span "[PERSON_NAME]" at bounding box center [262, 473] width 76 height 14
click at [219, 479] on input "[PERSON_NAME]" at bounding box center [214, 473] width 11 height 11
radio input "true"
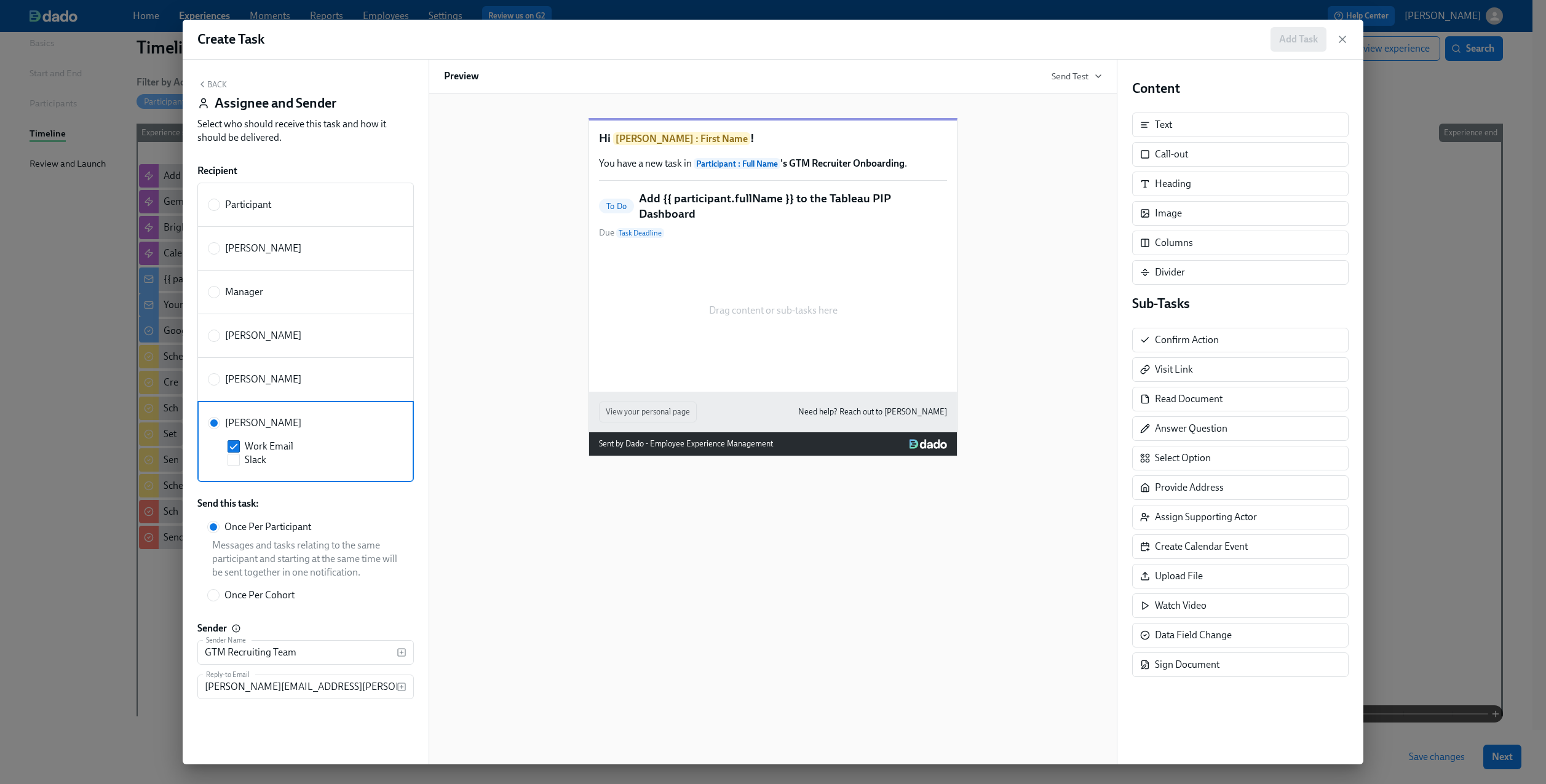
click at [216, 84] on button "Back" at bounding box center [212, 84] width 29 height 10
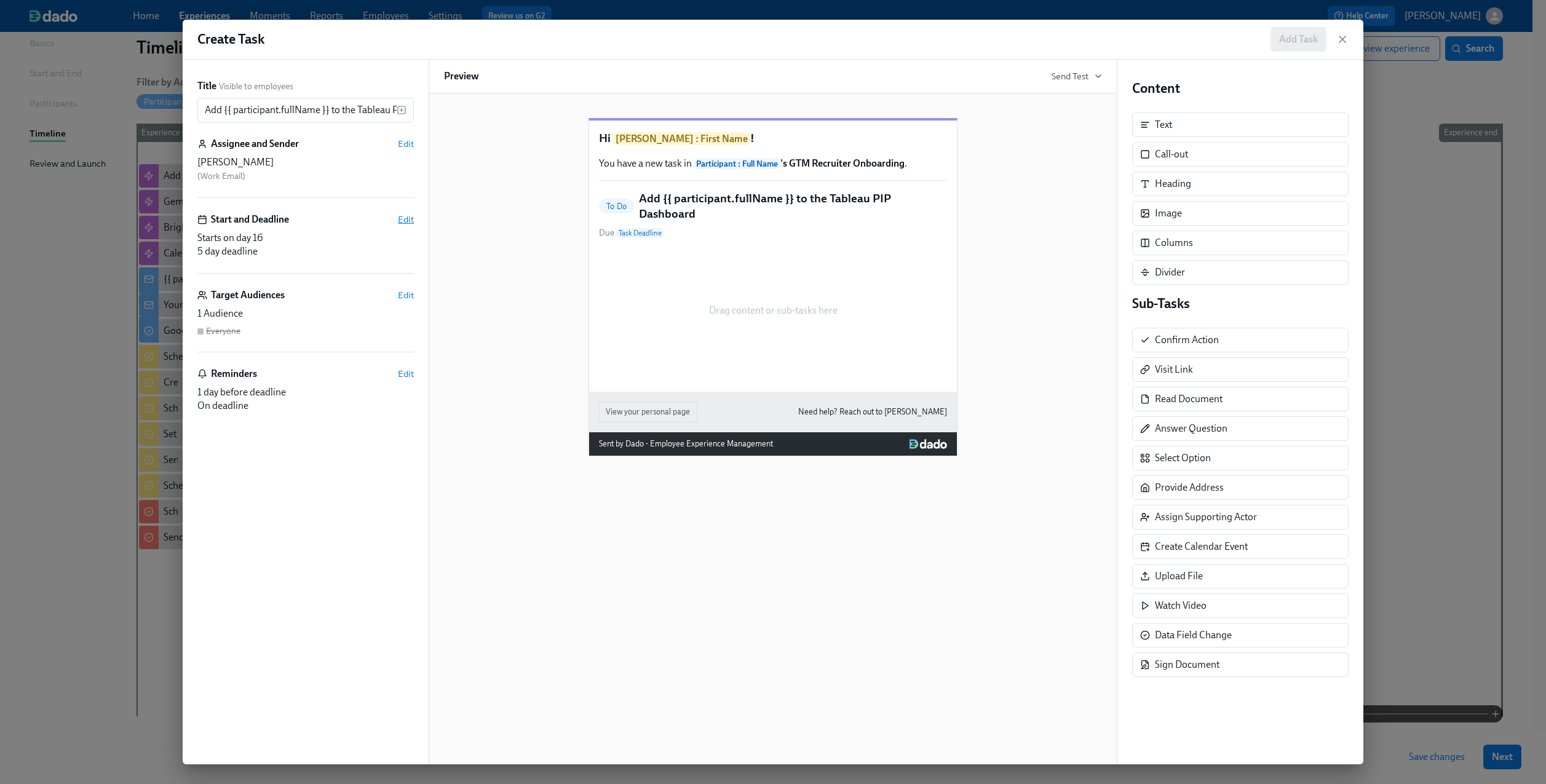
click at [400, 216] on span "Edit" at bounding box center [406, 219] width 16 height 12
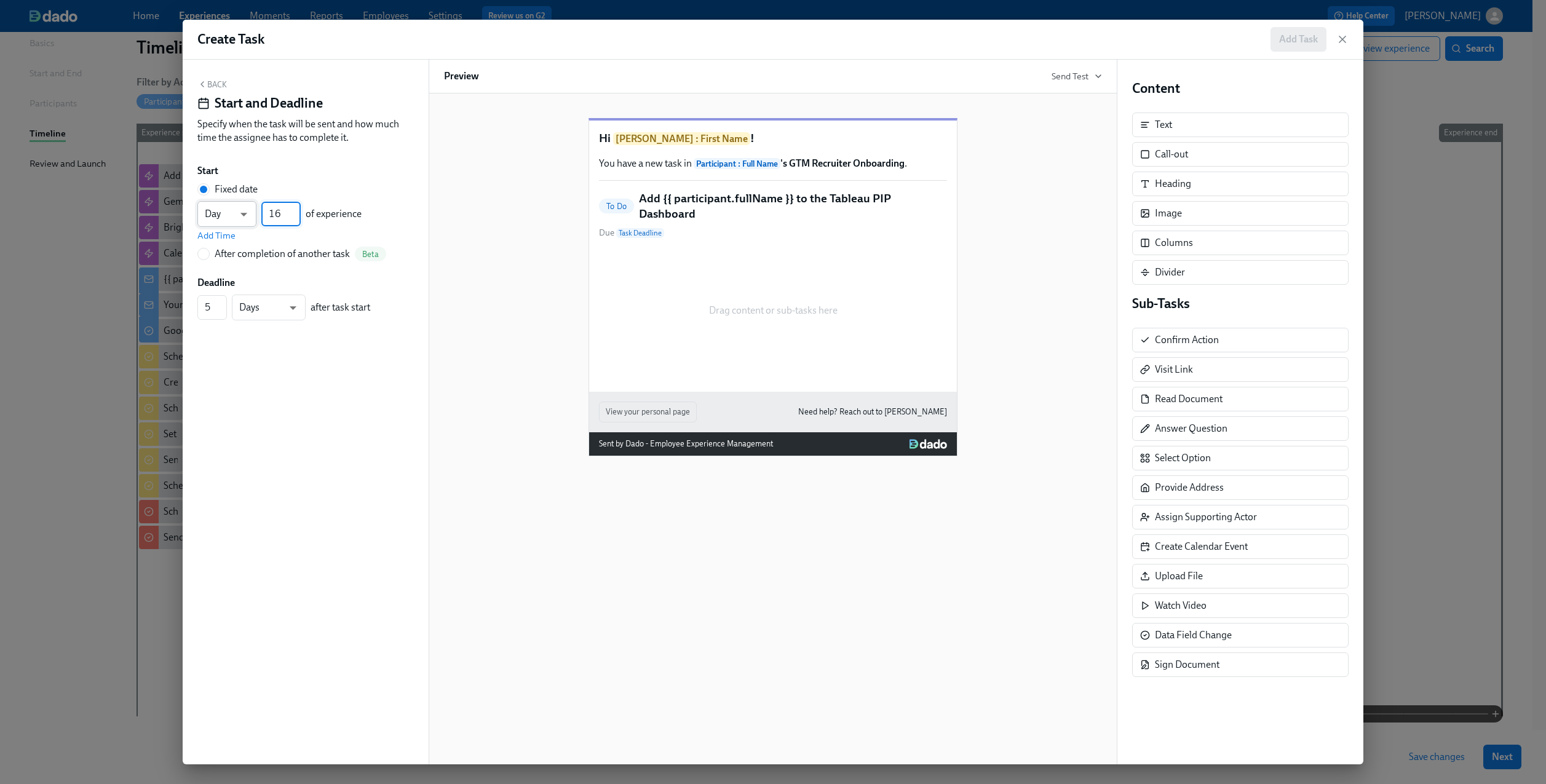
drag, startPoint x: 285, startPoint y: 216, endPoint x: 247, endPoint y: 216, distance: 38.0
click at [247, 216] on div "Day d ​ 16 ​ of experience" at bounding box center [279, 214] width 164 height 26
type input "4"
click at [225, 235] on span "Add Time" at bounding box center [216, 236] width 38 height 12
click at [225, 248] on input "09:00 AM" at bounding box center [228, 242] width 61 height 25
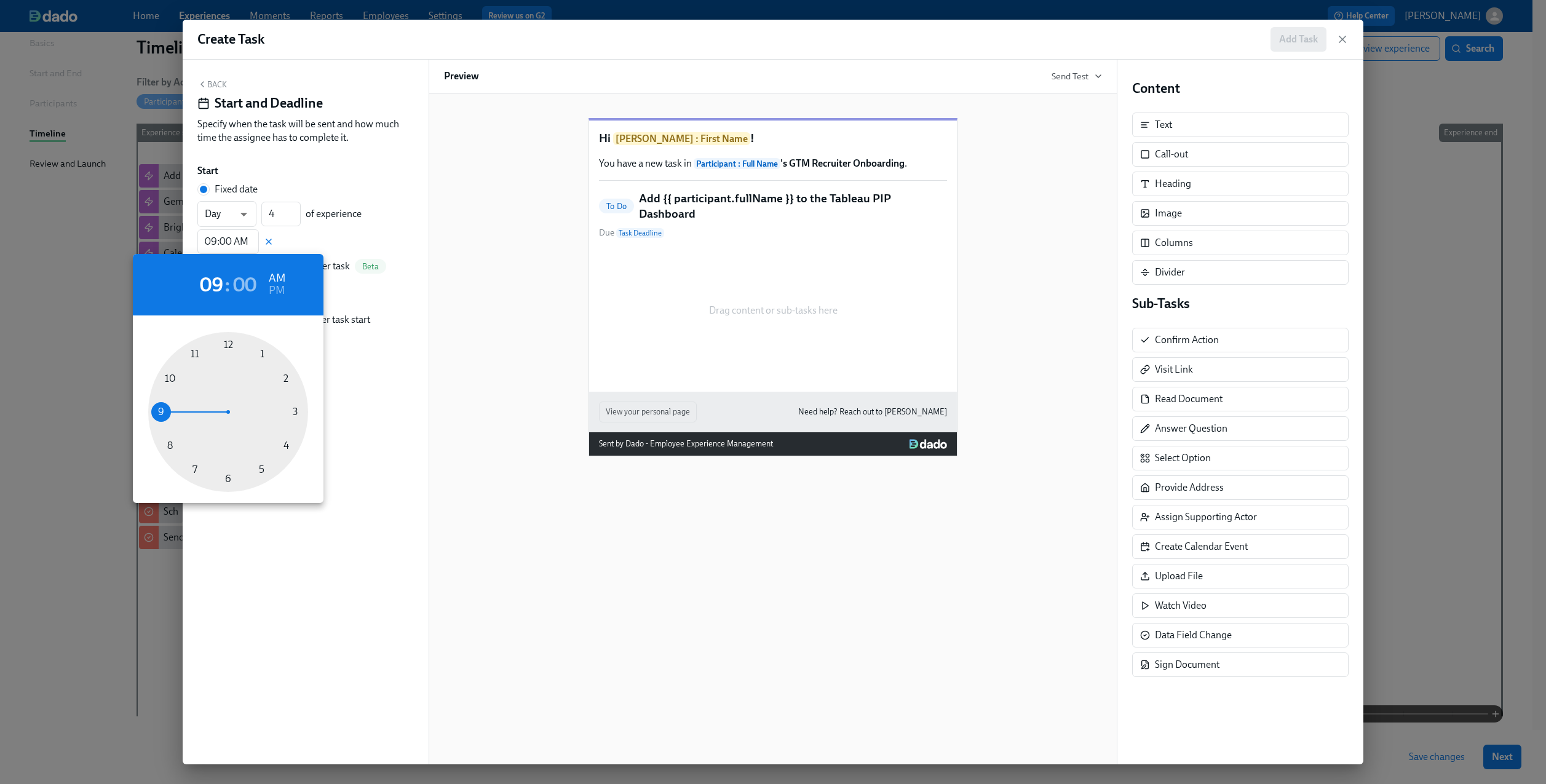
click at [163, 379] on div at bounding box center [228, 412] width 160 height 160
type input "10:00 AM"
click at [333, 241] on div at bounding box center [773, 392] width 1546 height 784
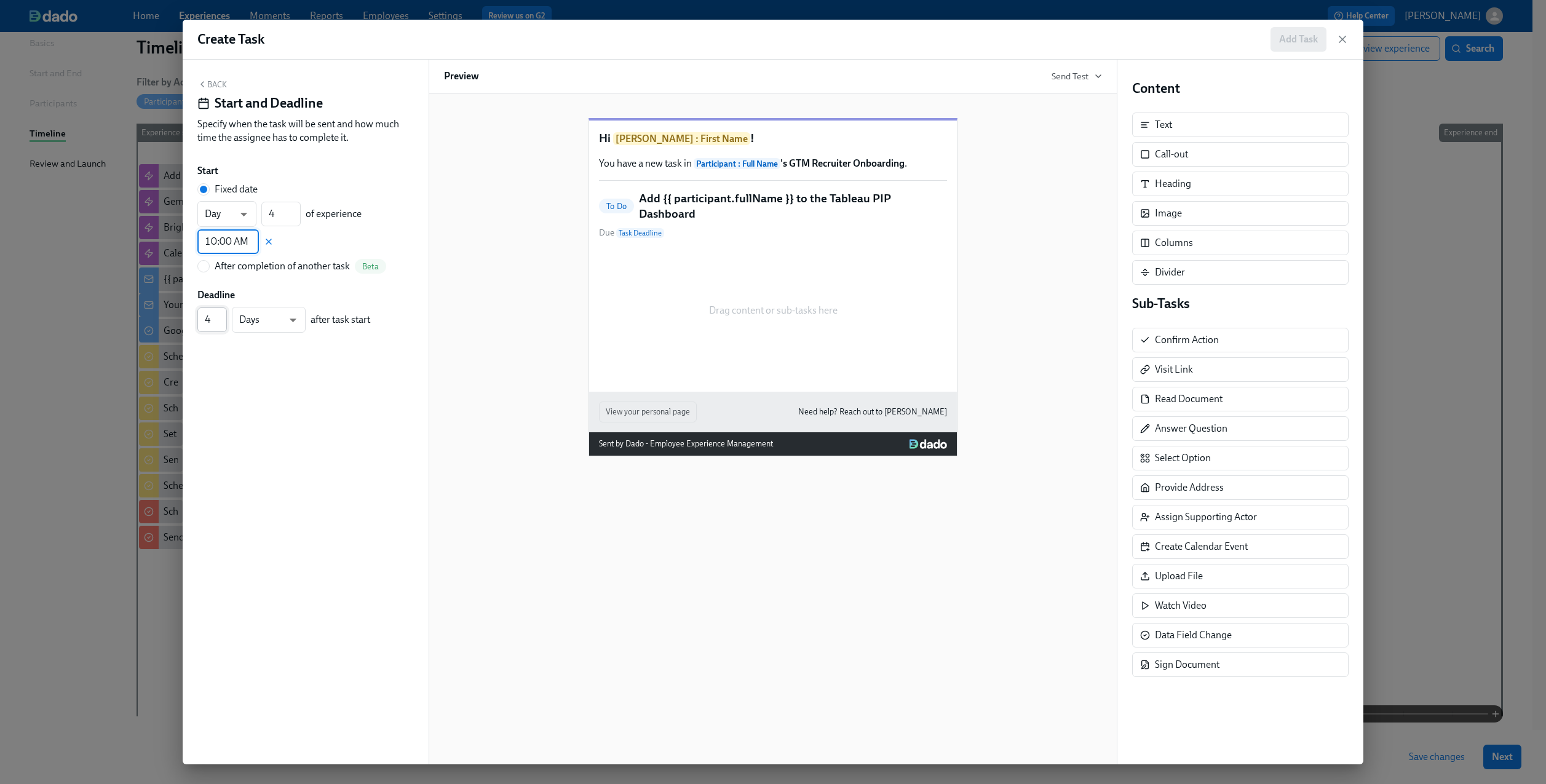
click at [221, 324] on input "4" at bounding box center [212, 320] width 29 height 25
click at [221, 324] on input "3" at bounding box center [212, 320] width 29 height 25
click at [221, 324] on input "2" at bounding box center [212, 320] width 29 height 25
type input "1"
click at [221, 324] on input "1" at bounding box center [212, 320] width 29 height 25
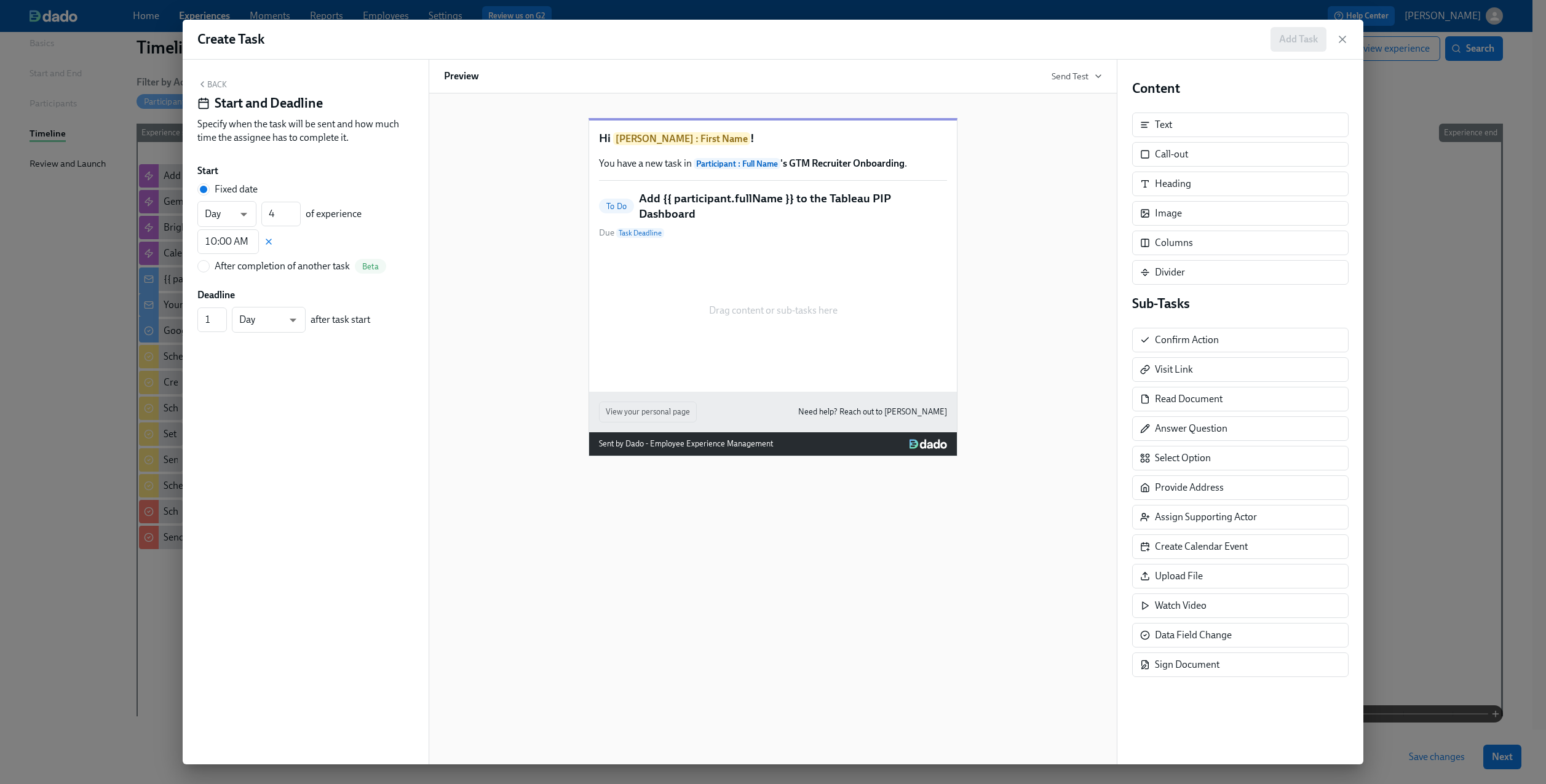
click at [213, 82] on button "Back" at bounding box center [212, 84] width 29 height 10
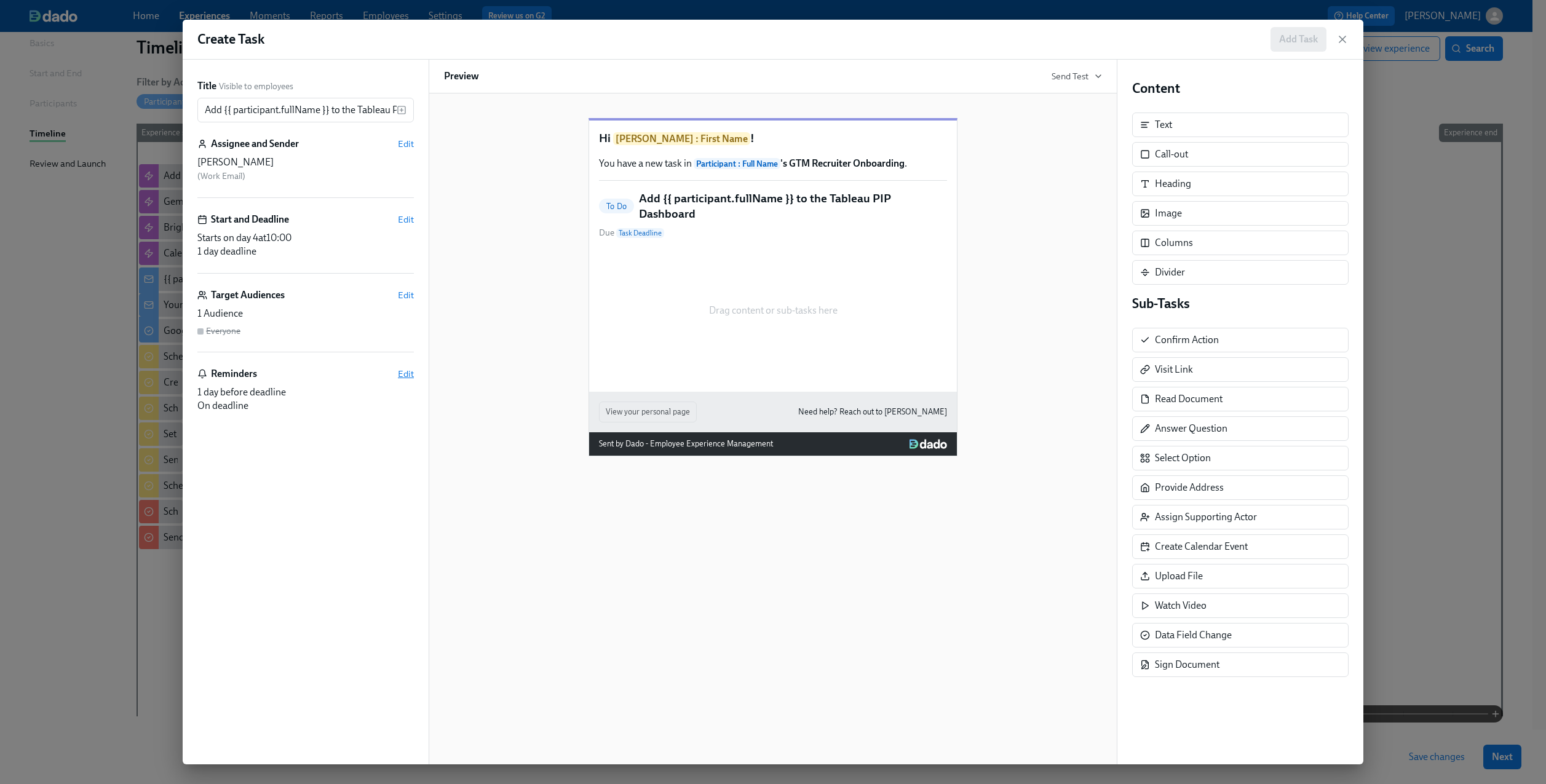
click at [404, 371] on span "Edit" at bounding box center [406, 374] width 16 height 12
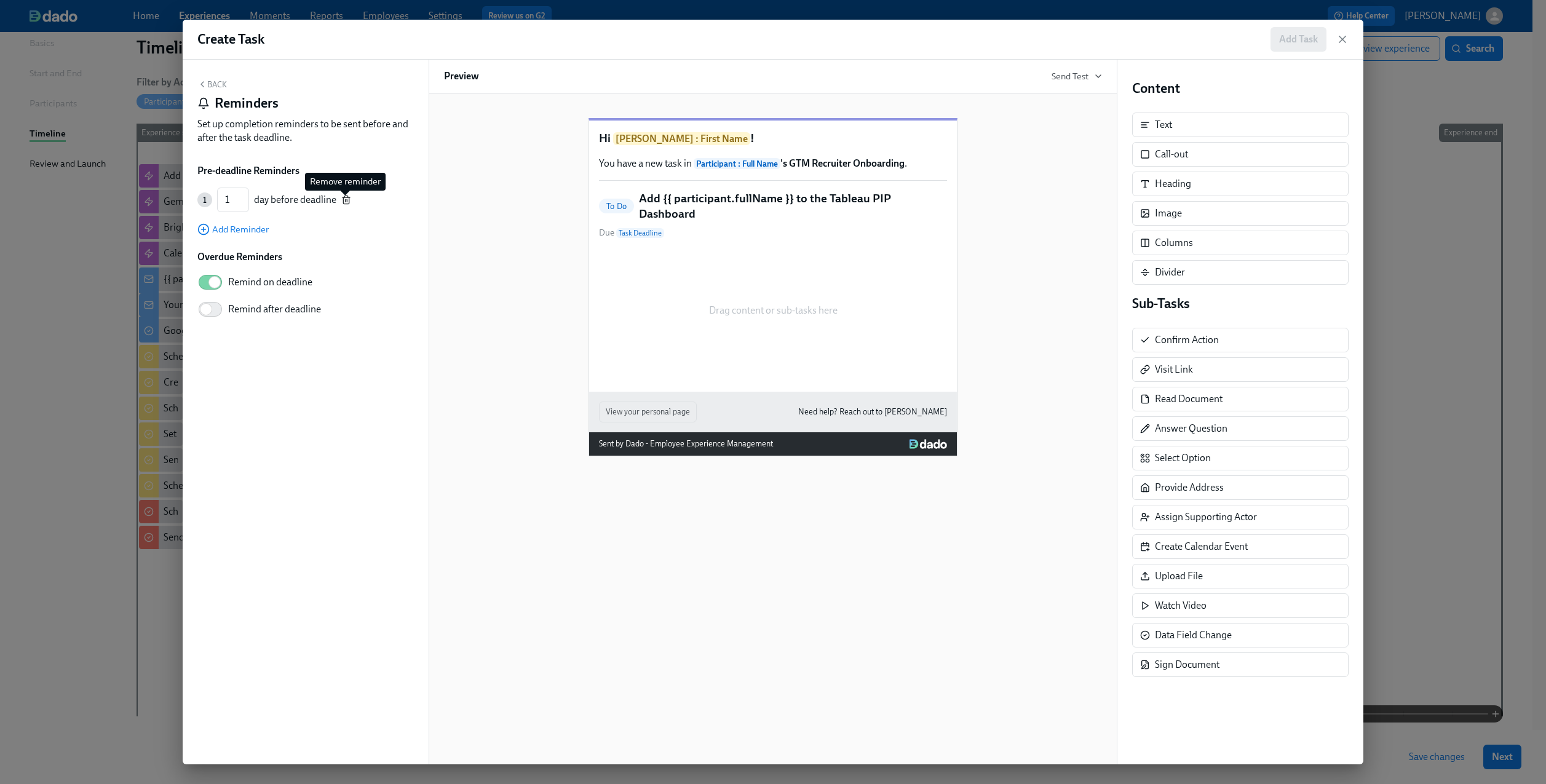
click at [348, 199] on icon "button" at bounding box center [346, 199] width 10 height 10
click at [205, 84] on icon "button" at bounding box center [202, 84] width 10 height 10
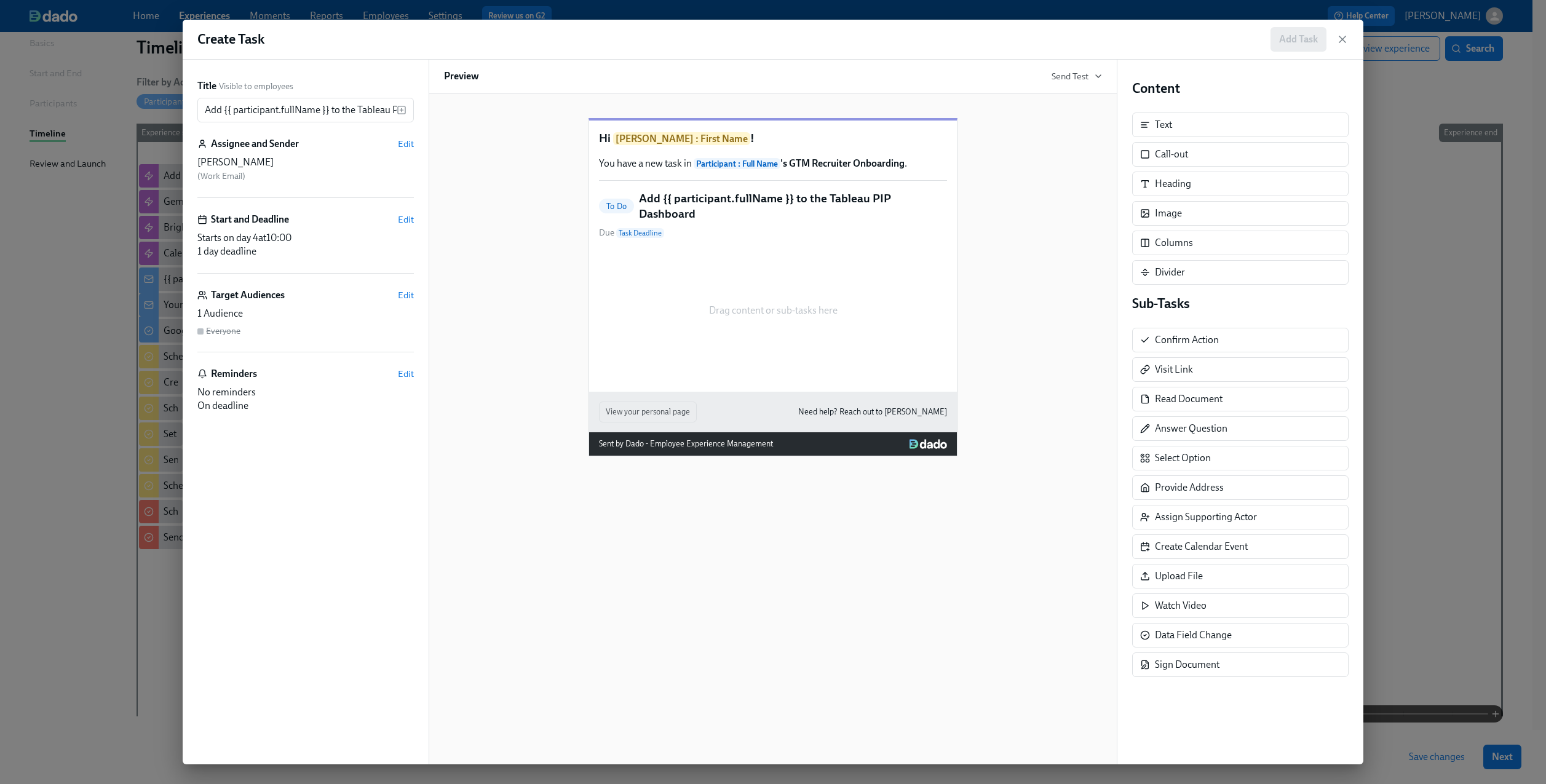
click at [762, 270] on div "Drag content or sub-tasks here" at bounding box center [773, 311] width 348 height 123
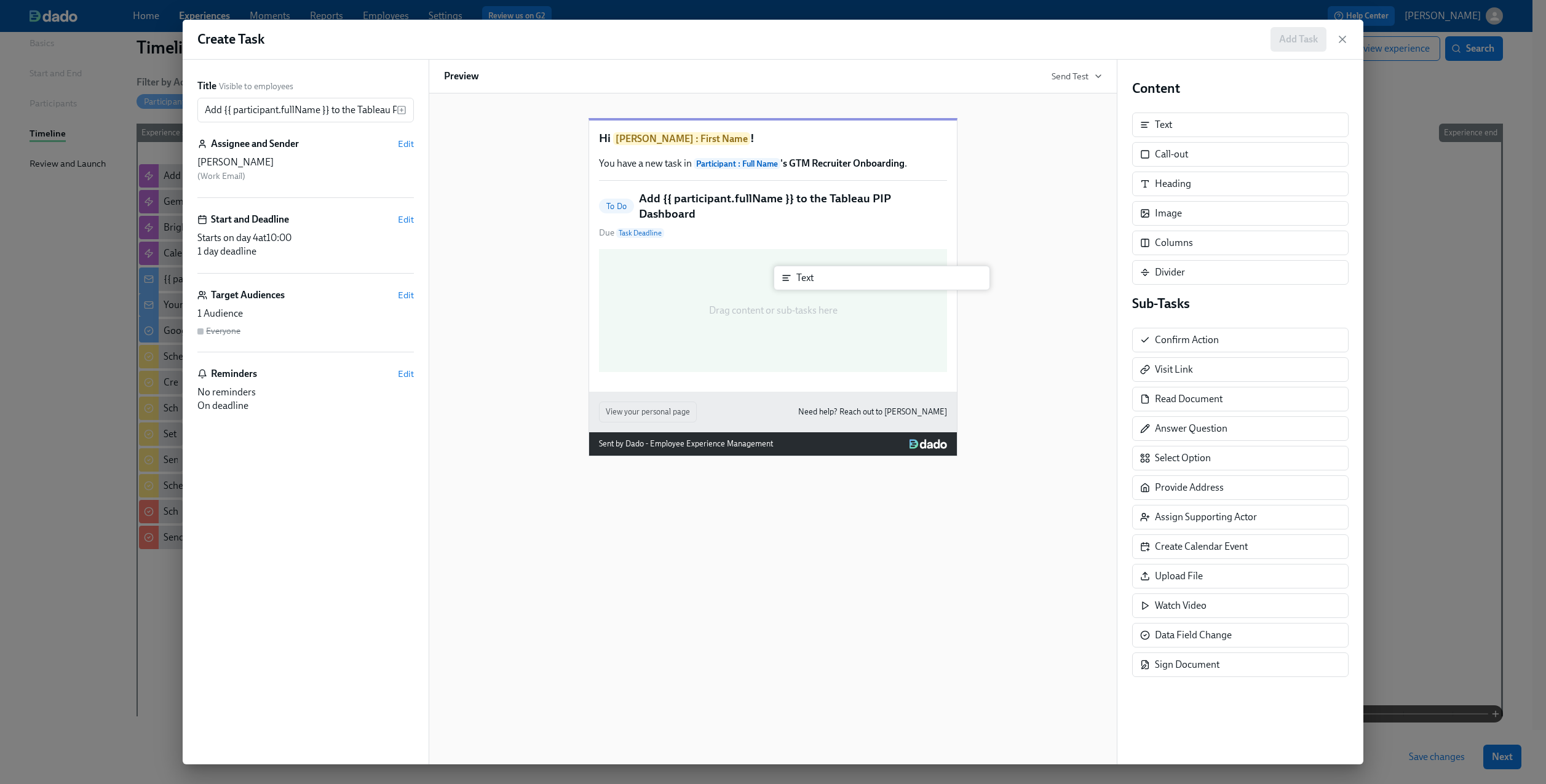
drag, startPoint x: 1176, startPoint y: 128, endPoint x: 789, endPoint y: 293, distance: 420.7
click at [789, 293] on div "Title Visible to employees Add {{ participant.fullName }} to the Tableau PIP Da…" at bounding box center [773, 412] width 1181 height 705
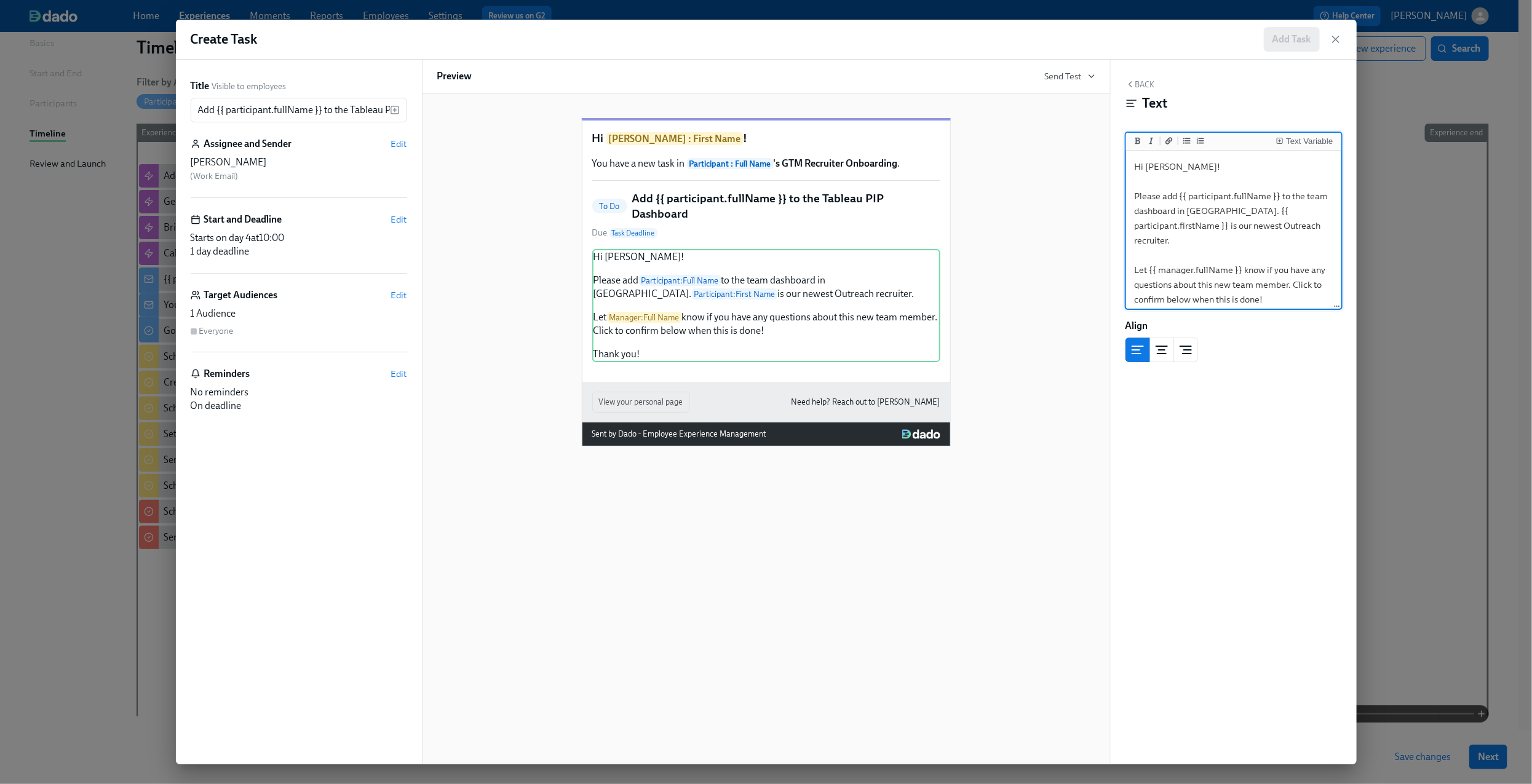
click at [1163, 163] on textarea "Hi [PERSON_NAME]! Please add {{ participant.fullName }} to the team dashboard i…" at bounding box center [1234, 248] width 210 height 189
click at [1178, 213] on textarea "Hi [PERSON_NAME]! Please add {{ participant.fullName }} to the team dashboard i…" at bounding box center [1234, 248] width 210 height 189
drag, startPoint x: 1155, startPoint y: 209, endPoint x: 1130, endPoint y: 209, distance: 25.0
click at [1130, 209] on textarea "Hi [PERSON_NAME]! Please add {{ participant.fullName }} to the team dashboard i…" at bounding box center [1234, 248] width 210 height 189
click at [1280, 196] on textarea "Hi [PERSON_NAME]! Please add {{ participant.fullName }} to the PIP dashboard in…" at bounding box center [1234, 248] width 210 height 189
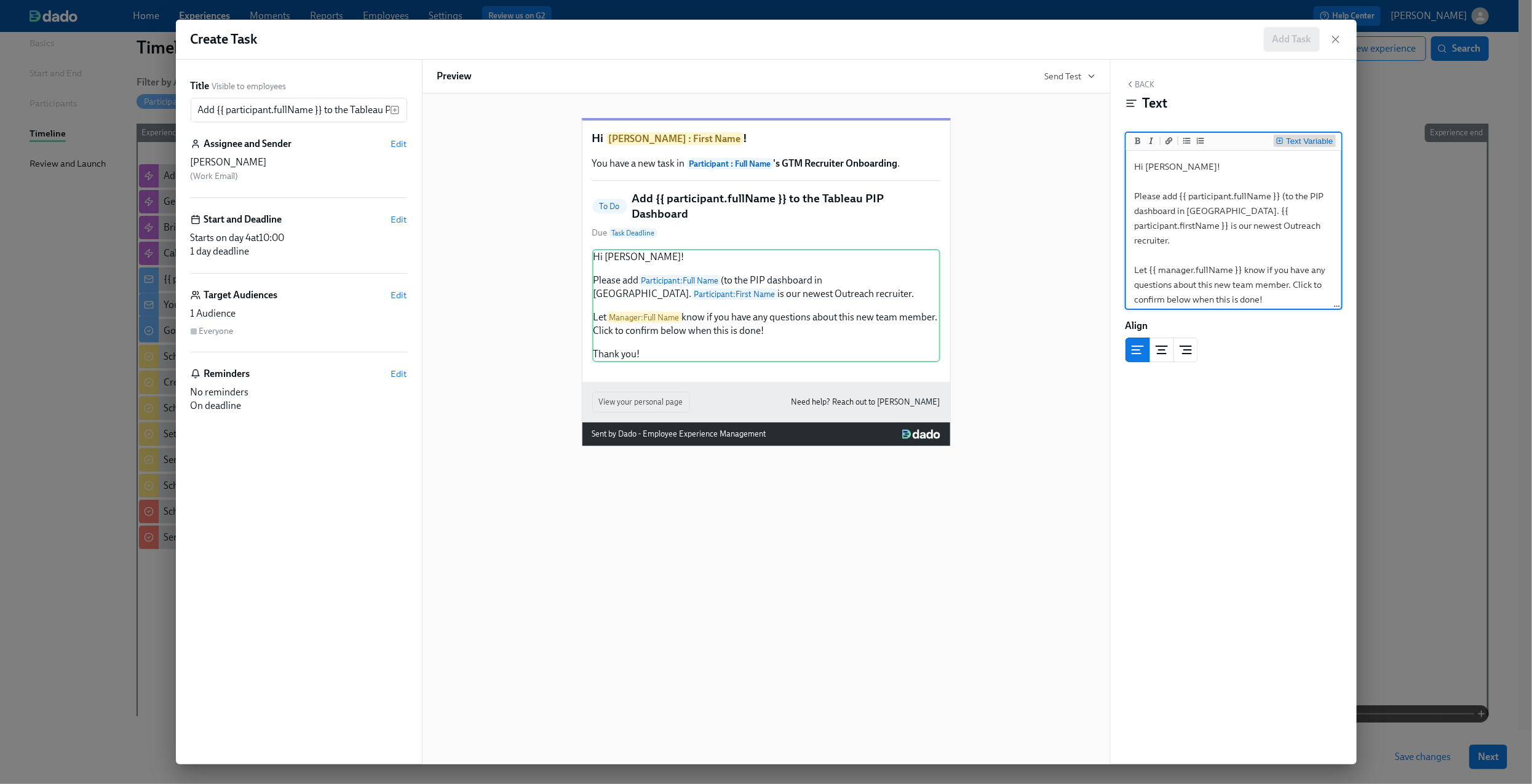
click at [1280, 135] on button "Text Variable" at bounding box center [1304, 141] width 61 height 12
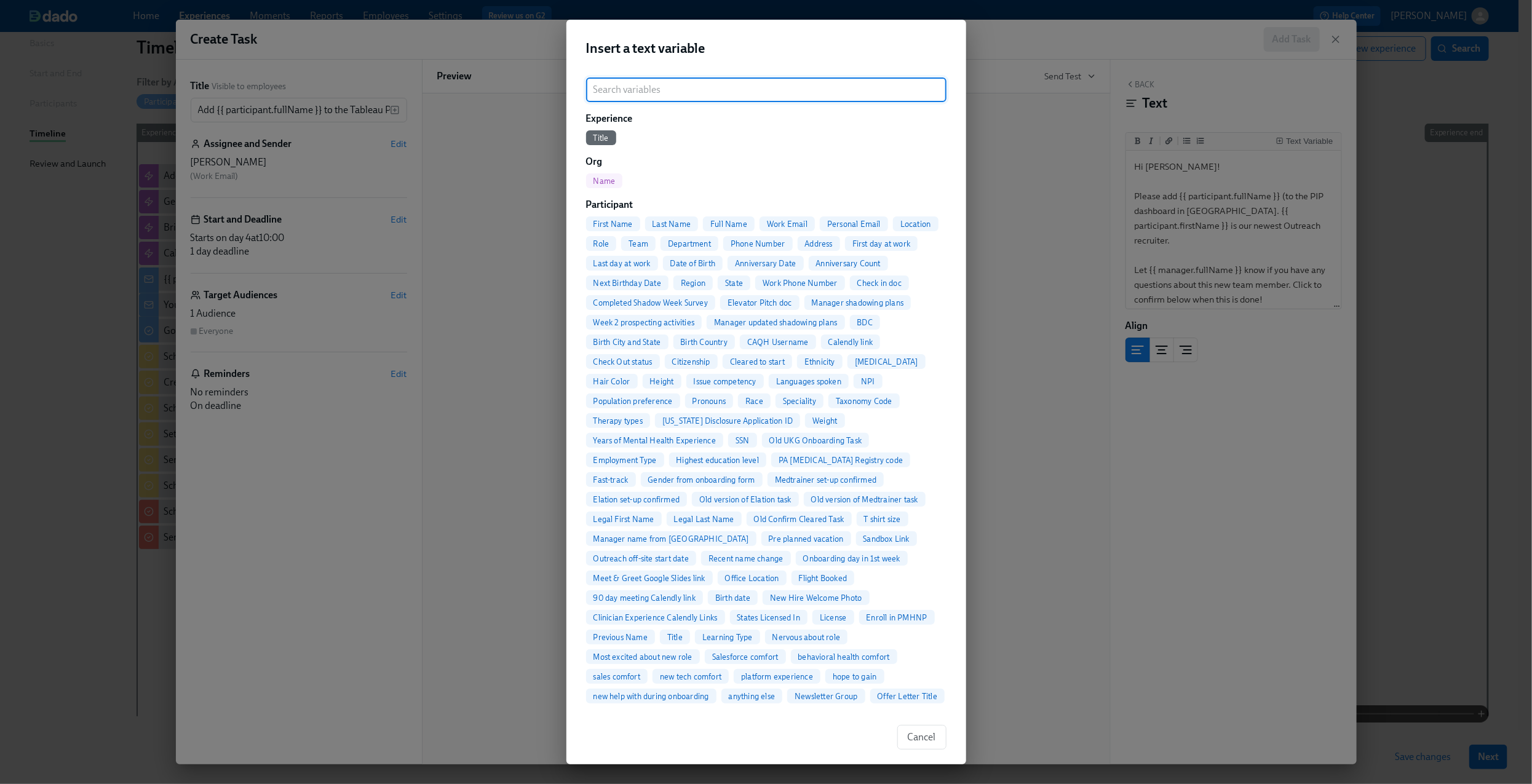
click at [796, 223] on span "Work Email" at bounding box center [787, 224] width 55 height 9
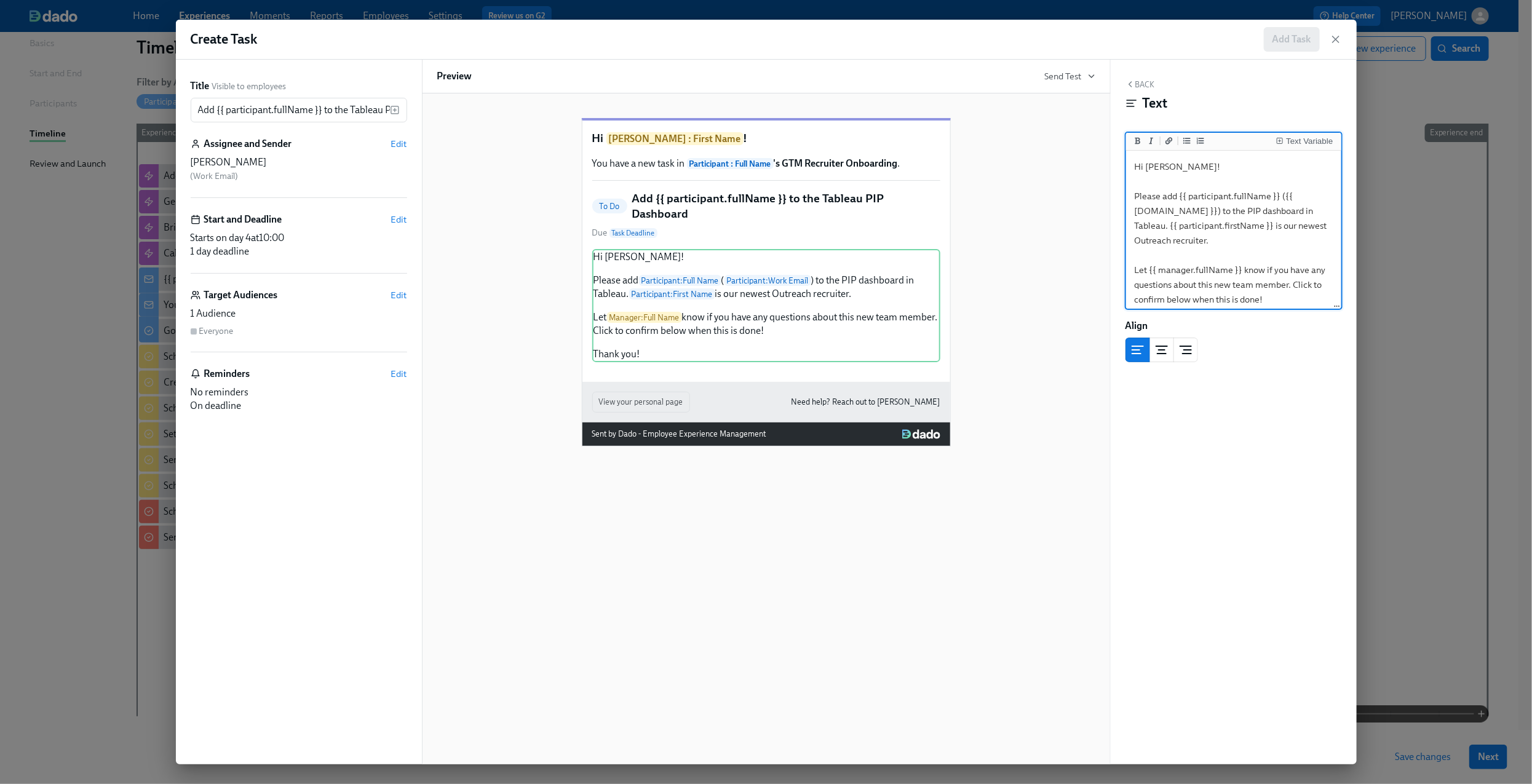
type textarea "Hi [PERSON_NAME]! Please add {{ participant.fullName }} ({{ [DOMAIN_NAME] }}) t…"
click at [1142, 82] on button "Back" at bounding box center [1140, 84] width 29 height 10
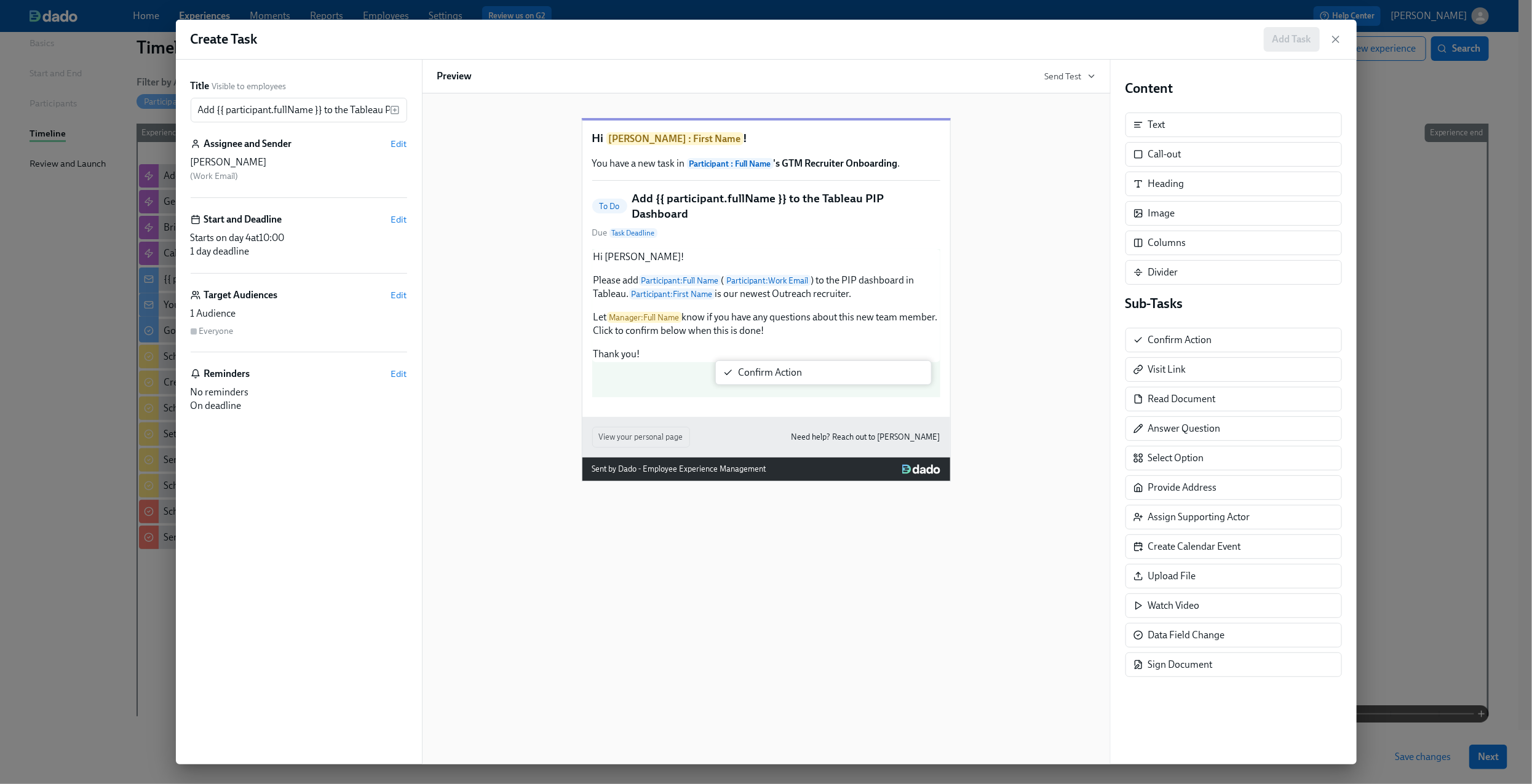
drag, startPoint x: 1192, startPoint y: 350, endPoint x: 773, endPoint y: 378, distance: 419.9
click at [773, 378] on div "Title Visible to employees Add {{ participant.fullName }} to the Tableau PIP Da…" at bounding box center [766, 412] width 1181 height 705
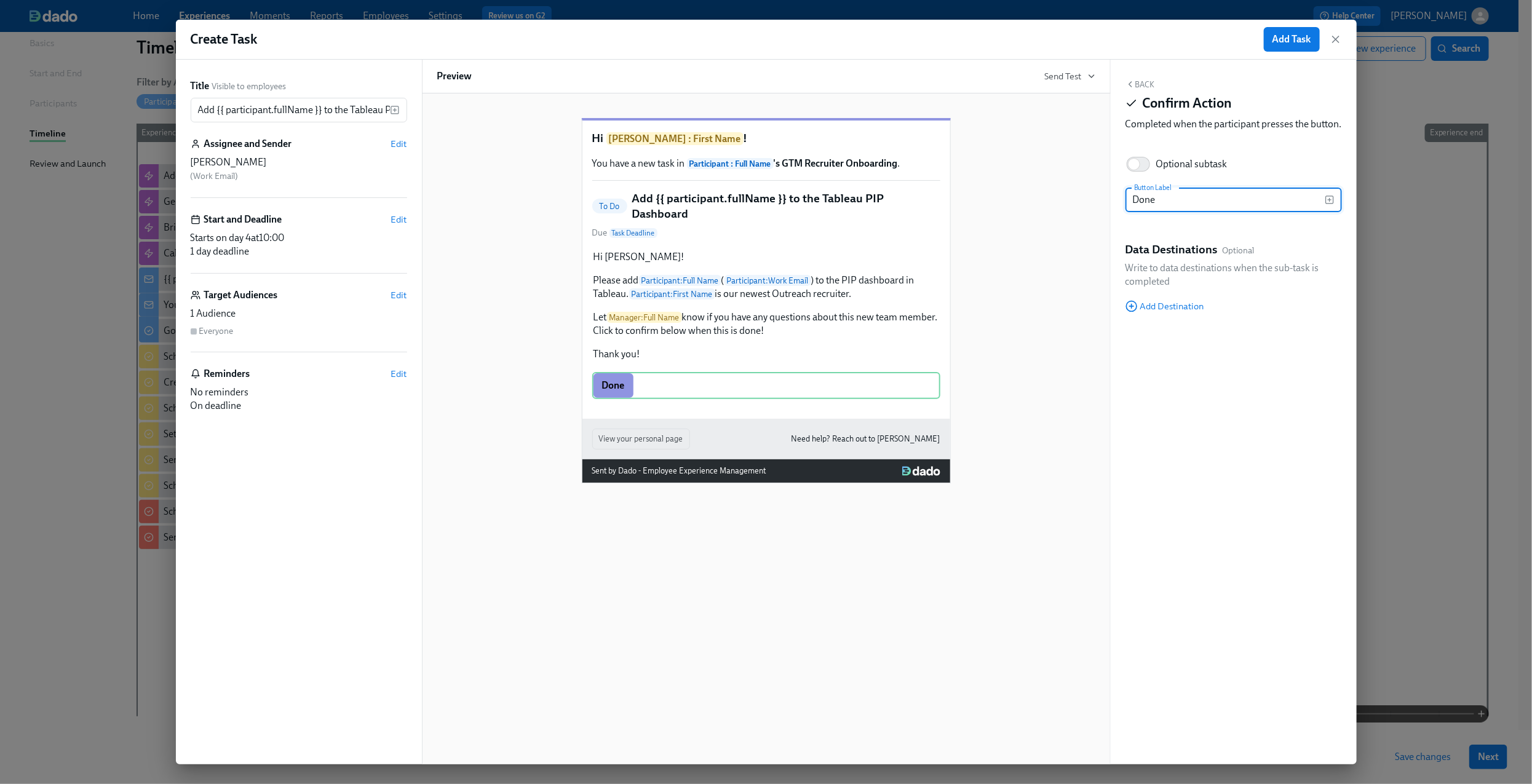
type input "Done"
click at [1147, 82] on button "Back" at bounding box center [1140, 84] width 29 height 10
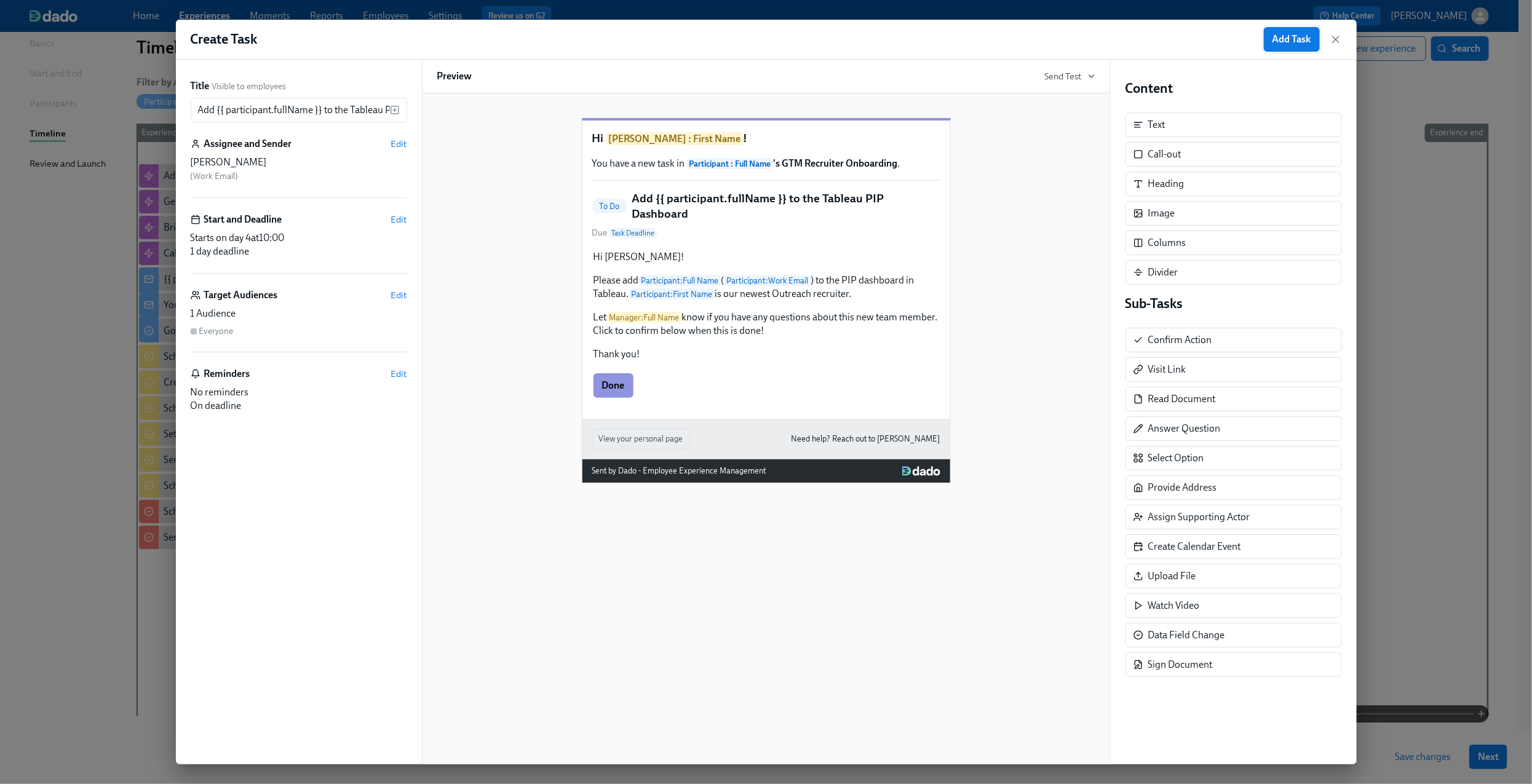
click at [1283, 41] on span "Add Task" at bounding box center [1291, 39] width 38 height 12
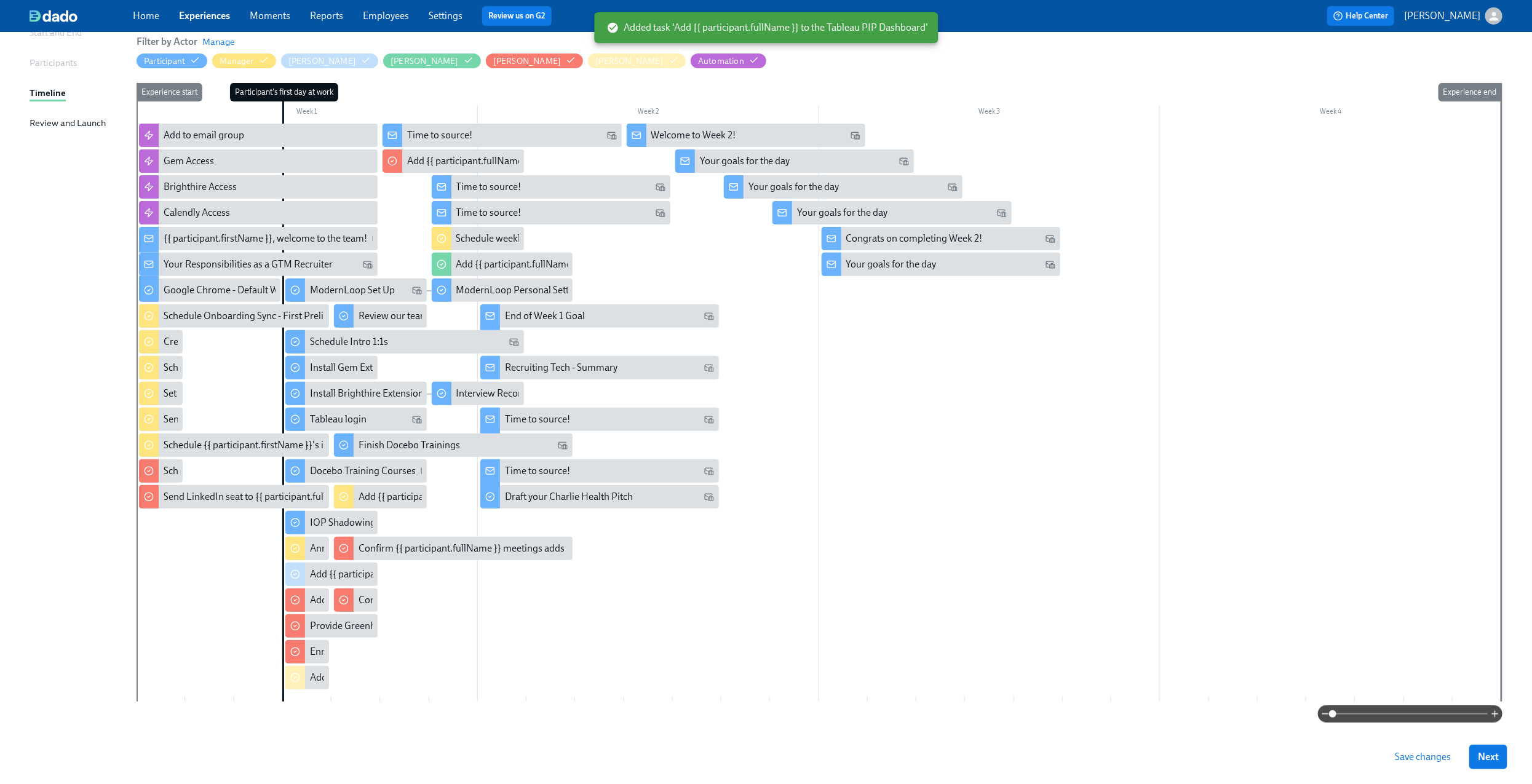
scroll to position [156, 0]
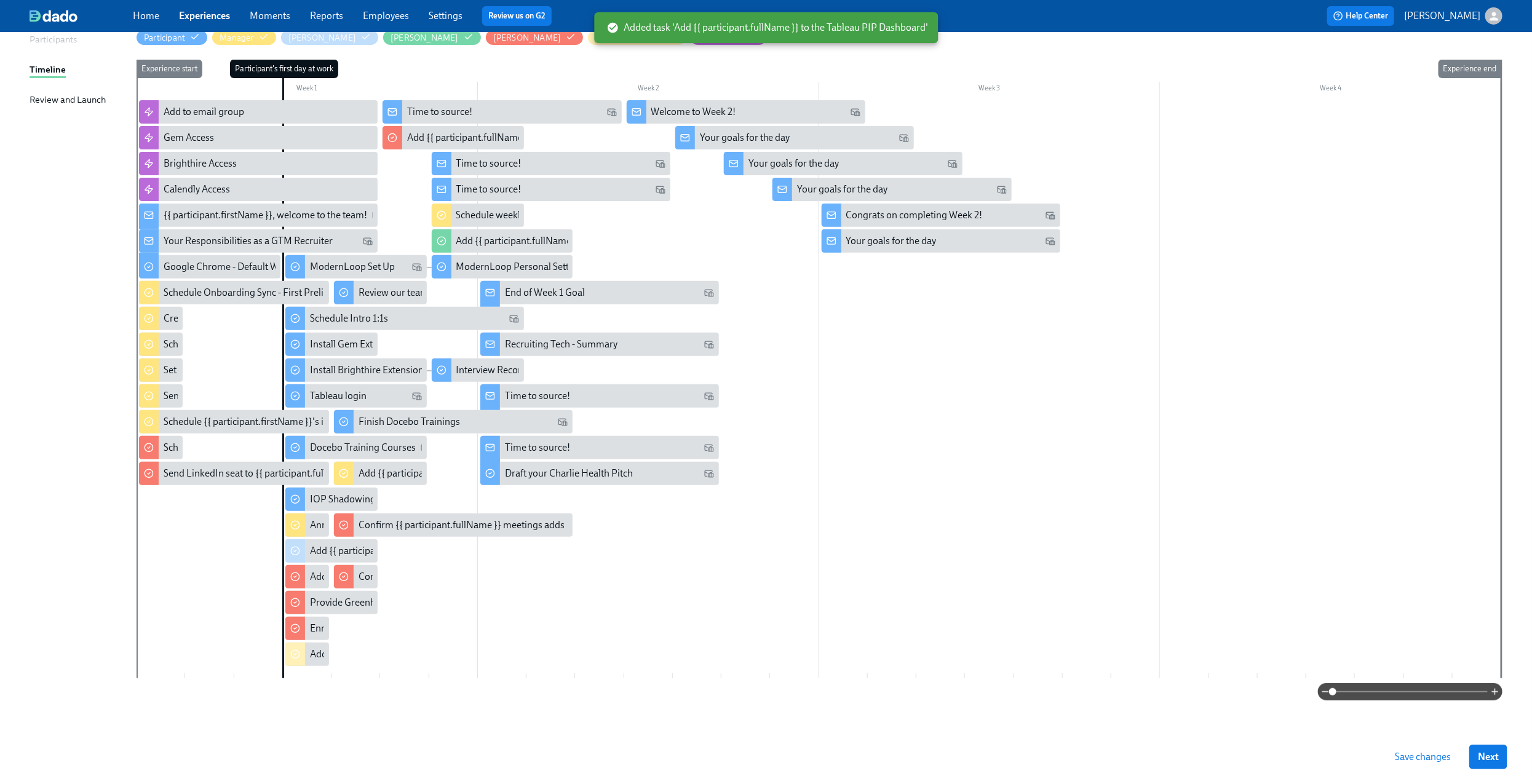
click at [1430, 756] on span "Save changes" at bounding box center [1422, 757] width 56 height 12
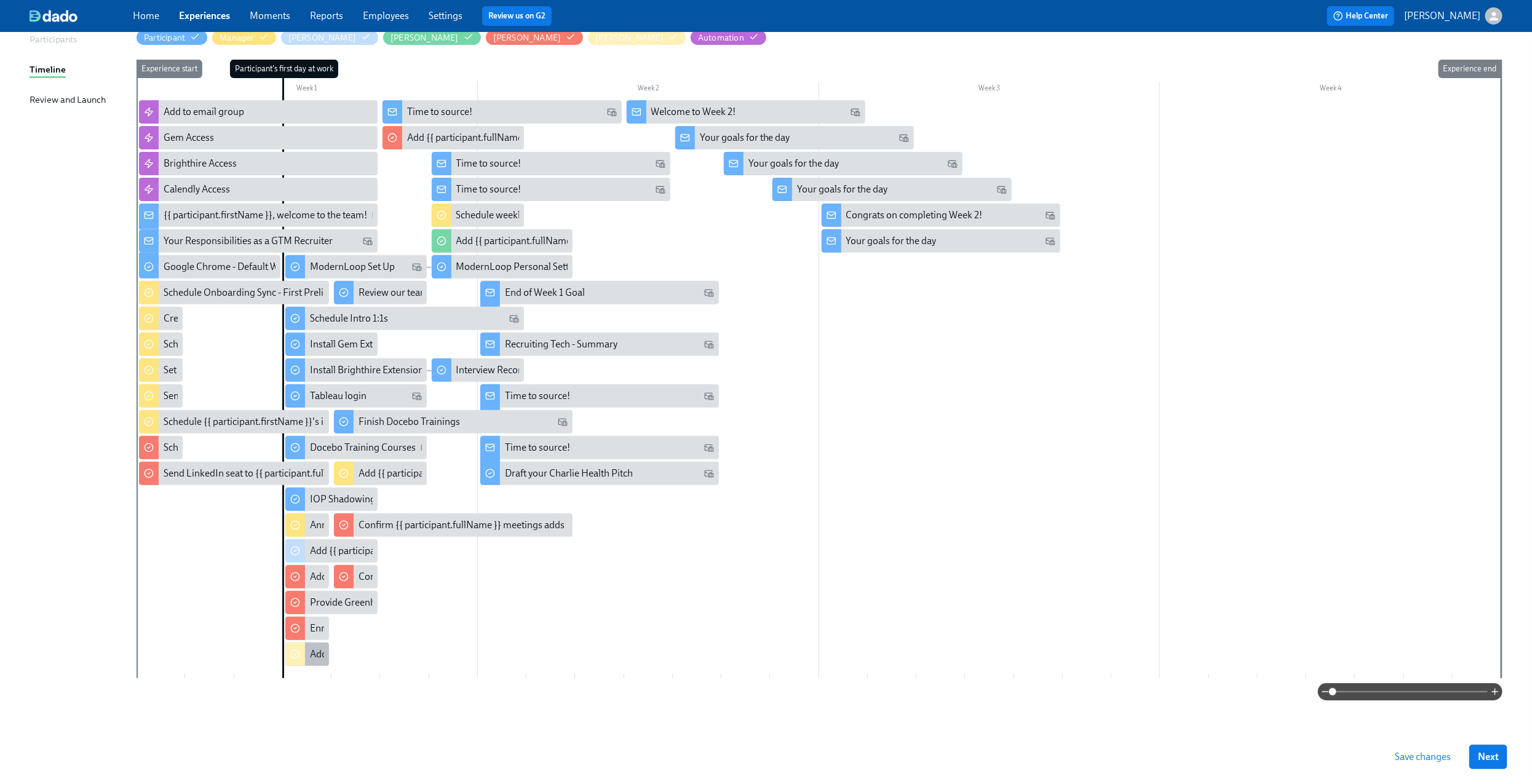
click at [317, 661] on div "Add {{ participant.fullName }} to the Tableau PIP Dashboard" at bounding box center [307, 654] width 44 height 23
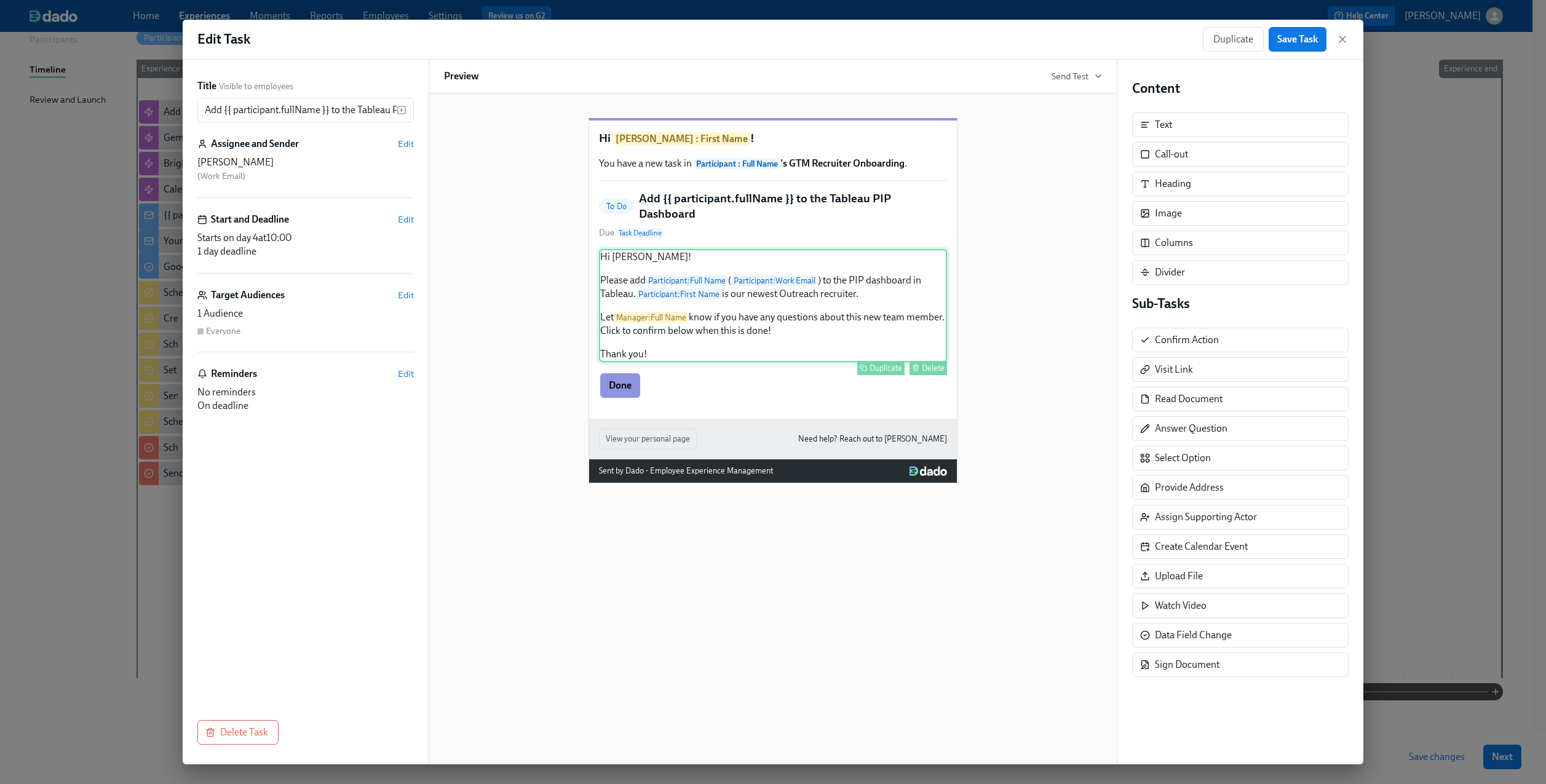
click at [826, 274] on div "Hi [PERSON_NAME]! Please add Participant : Full Name ( Participant : Work Email…" at bounding box center [773, 305] width 348 height 113
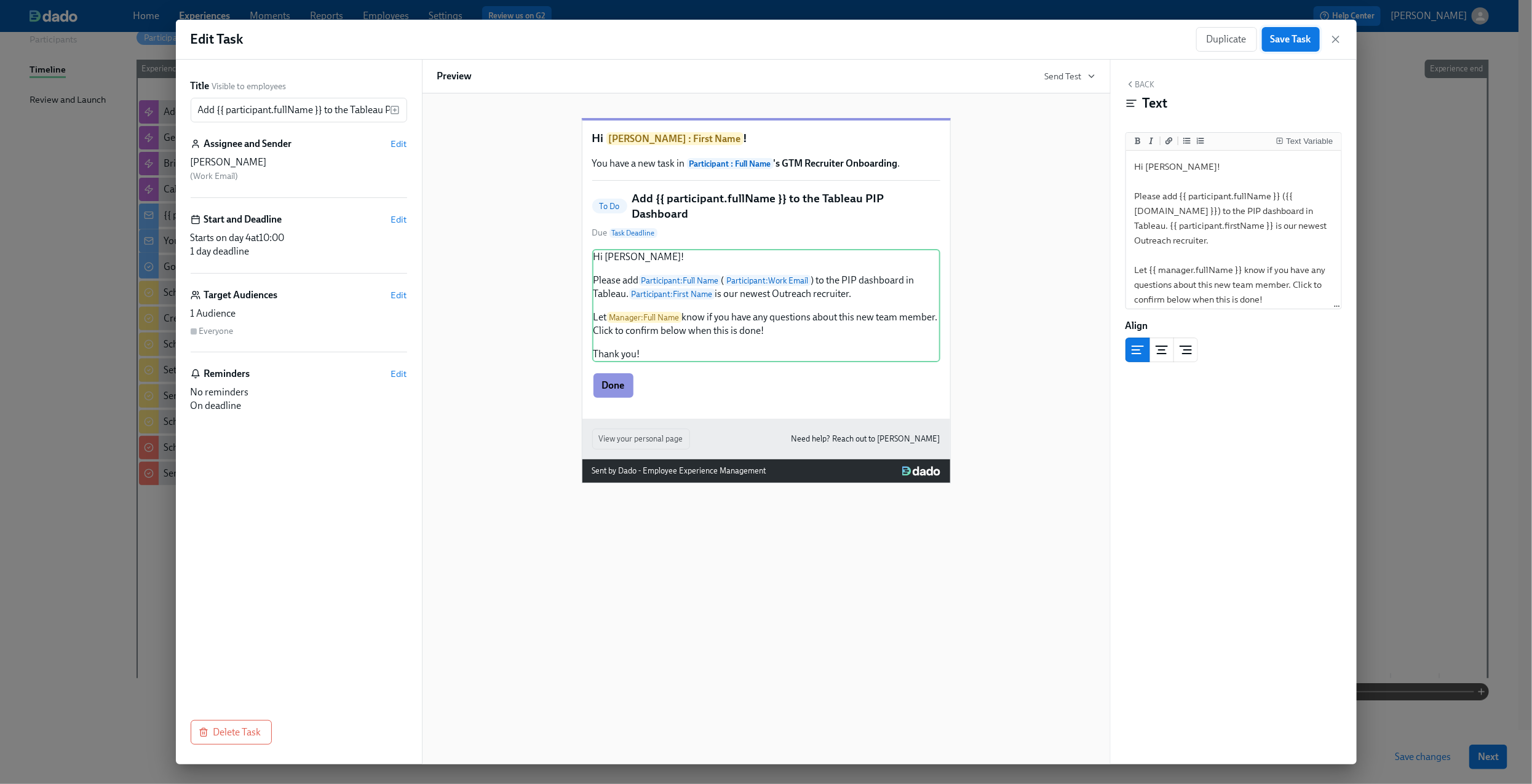
click at [1286, 40] on span "Save Task" at bounding box center [1290, 39] width 41 height 12
click at [1334, 41] on icon "button" at bounding box center [1336, 39] width 12 height 12
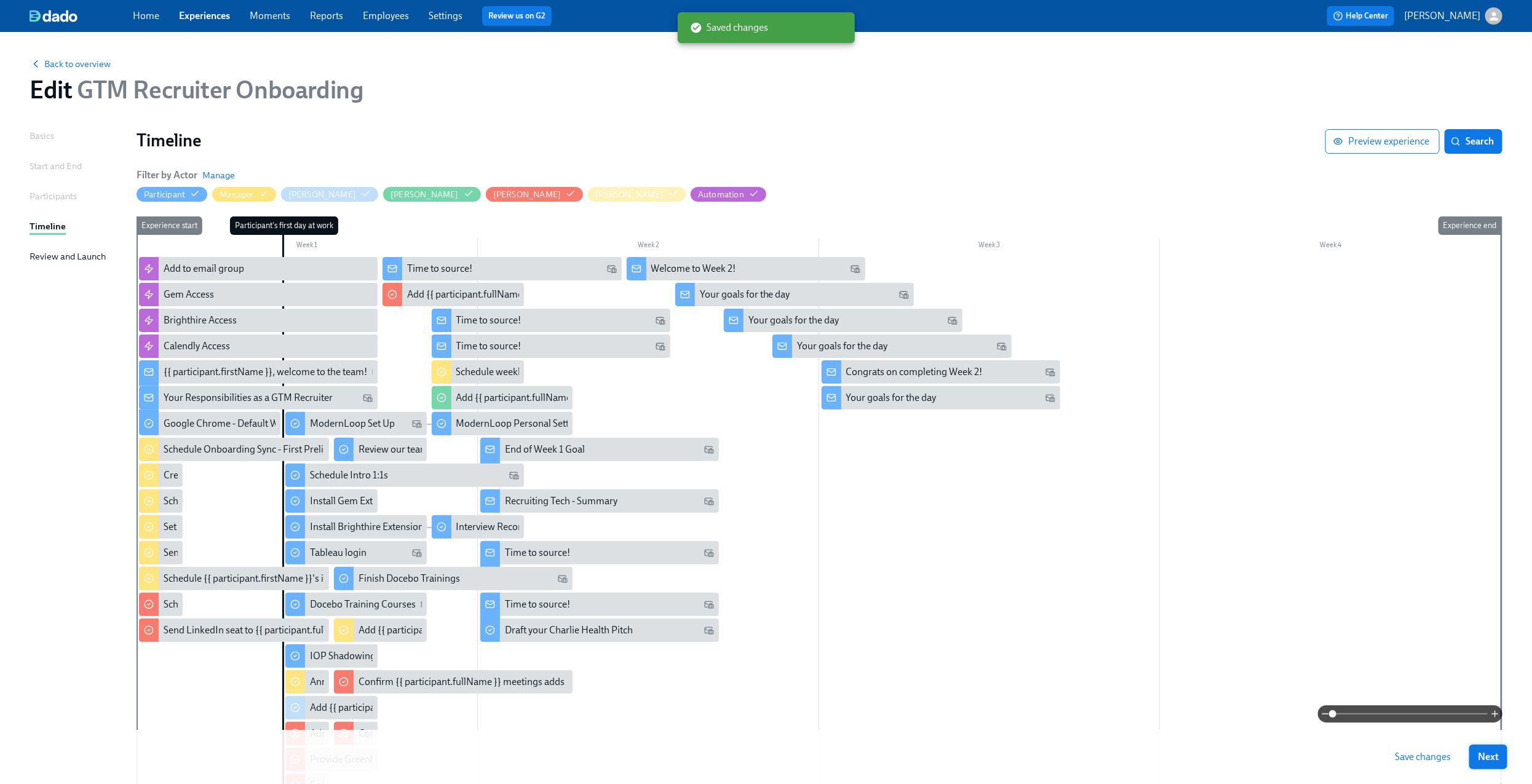
click at [1504, 766] on button "Next" at bounding box center [1488, 757] width 38 height 25
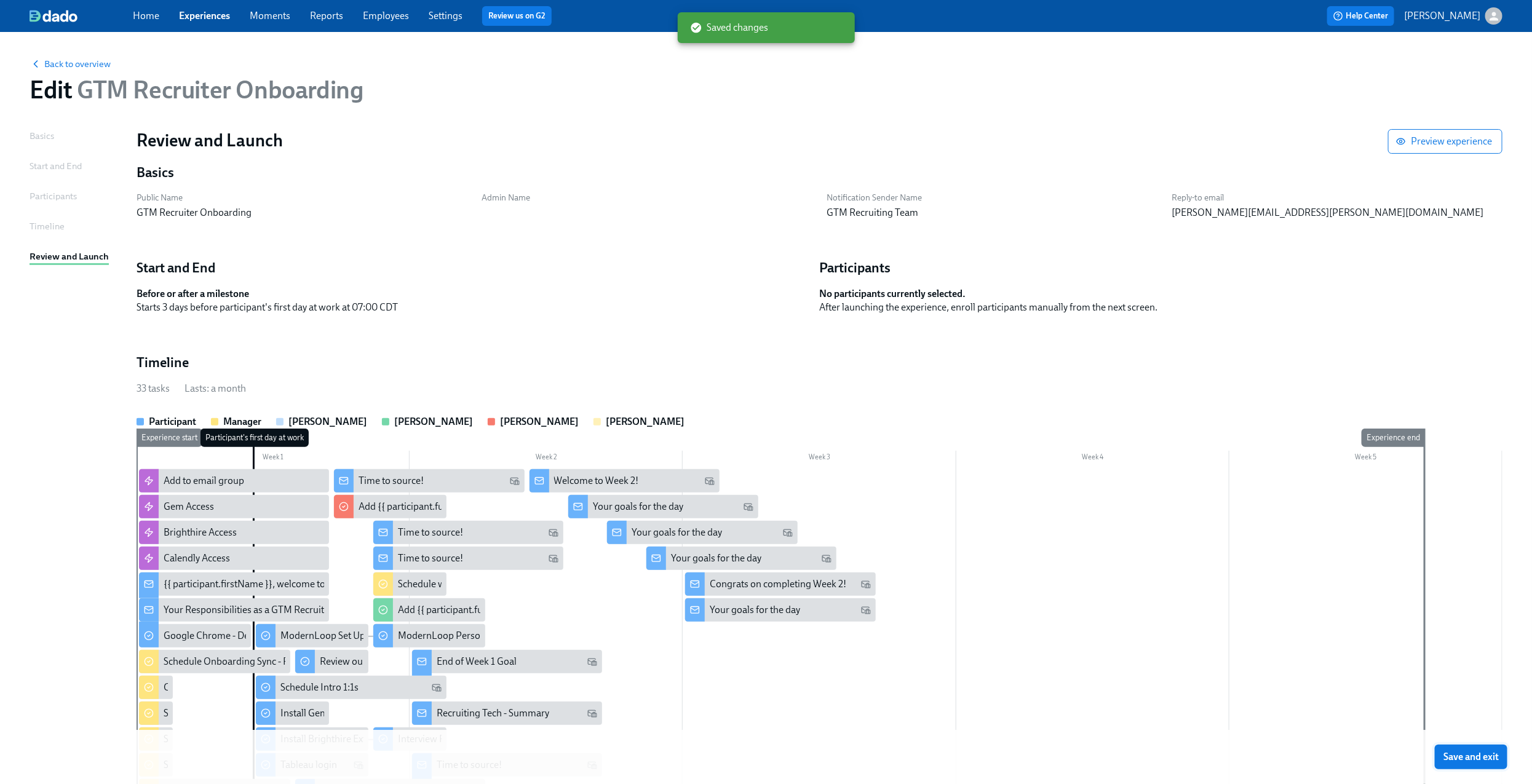
click at [1498, 754] on span "Save and exit" at bounding box center [1471, 757] width 55 height 12
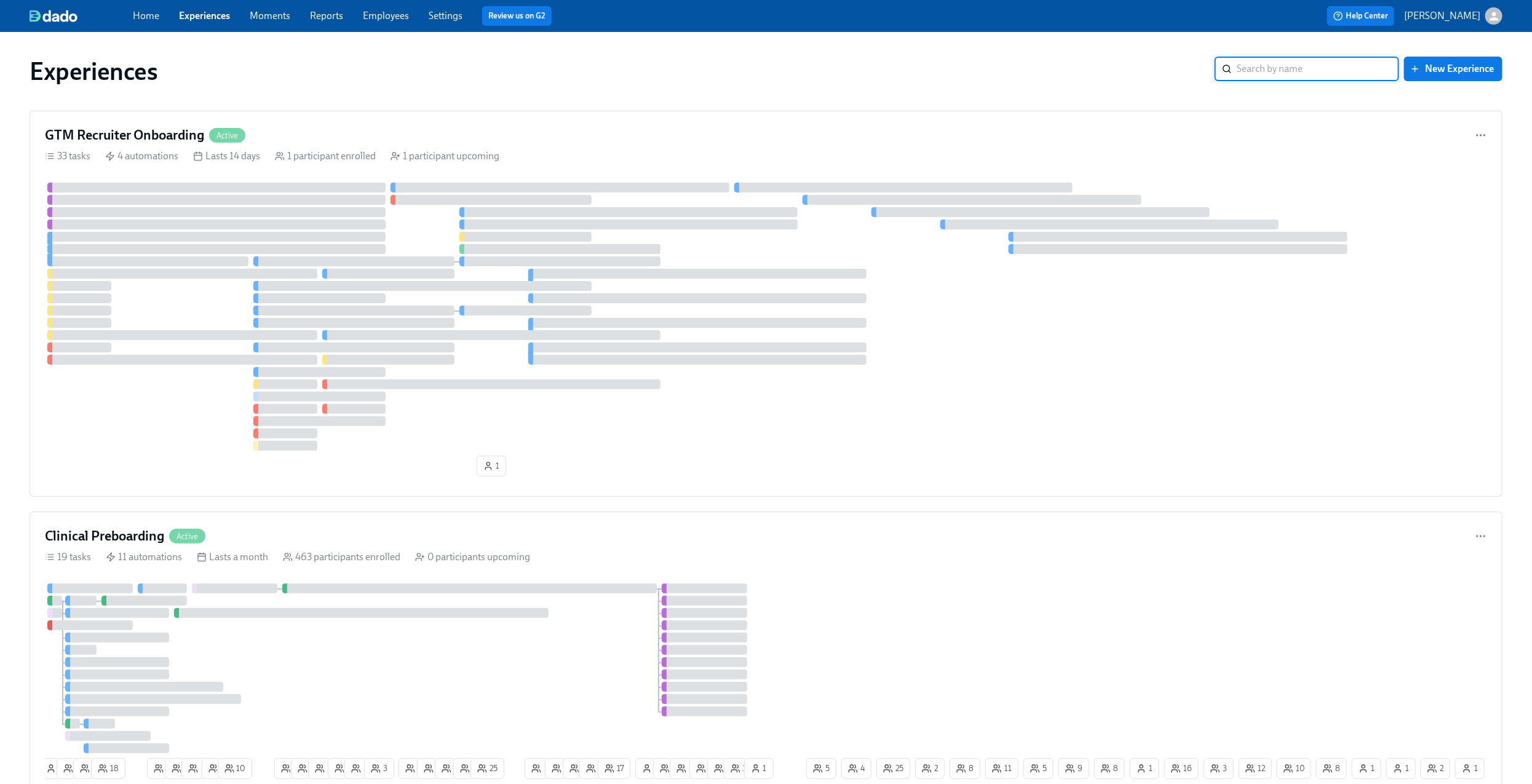
click at [1279, 69] on input "search" at bounding box center [1318, 69] width 163 height 25
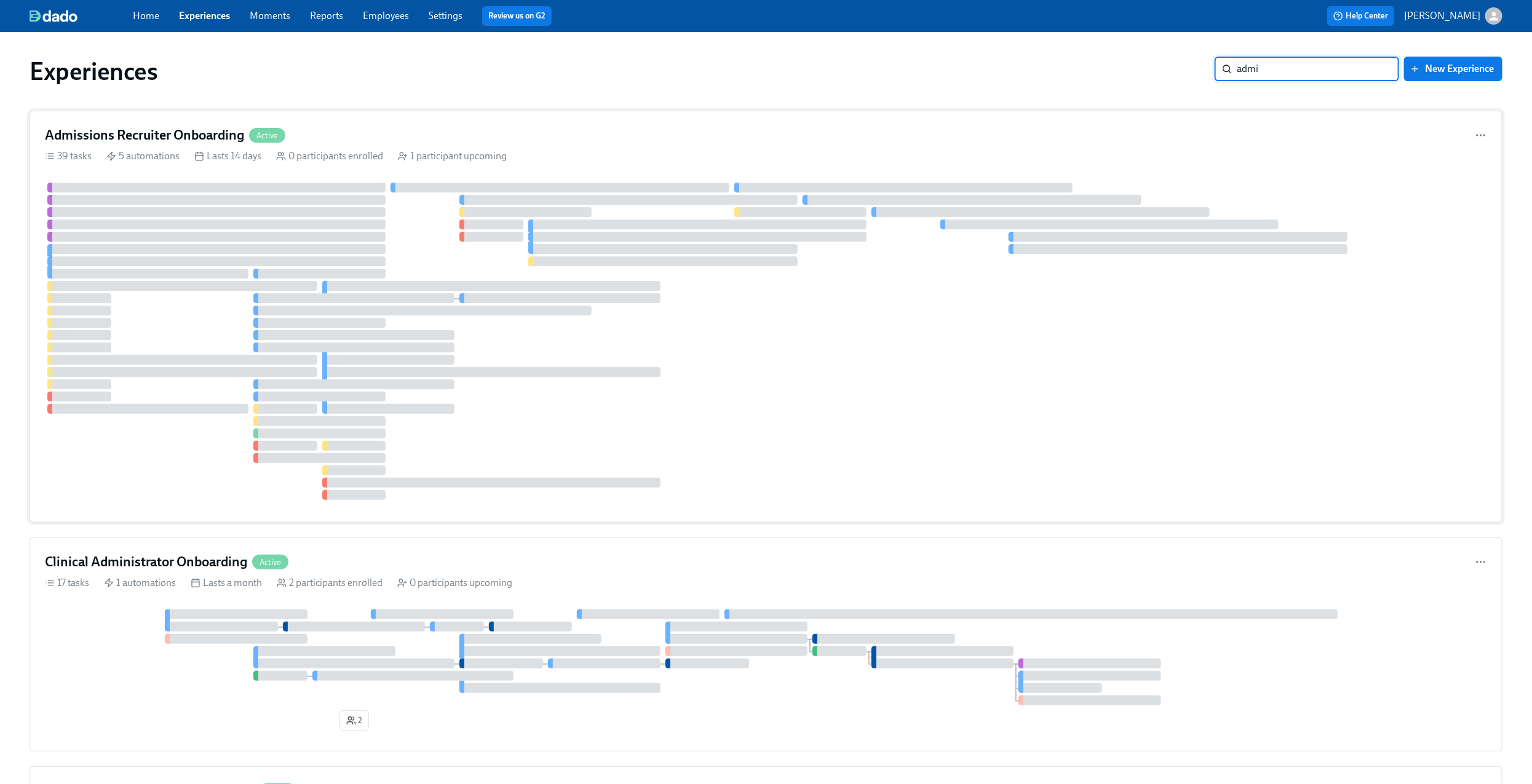
type input "admi"
click at [479, 127] on div "Admissions Recruiter Onboarding Active" at bounding box center [766, 135] width 1442 height 18
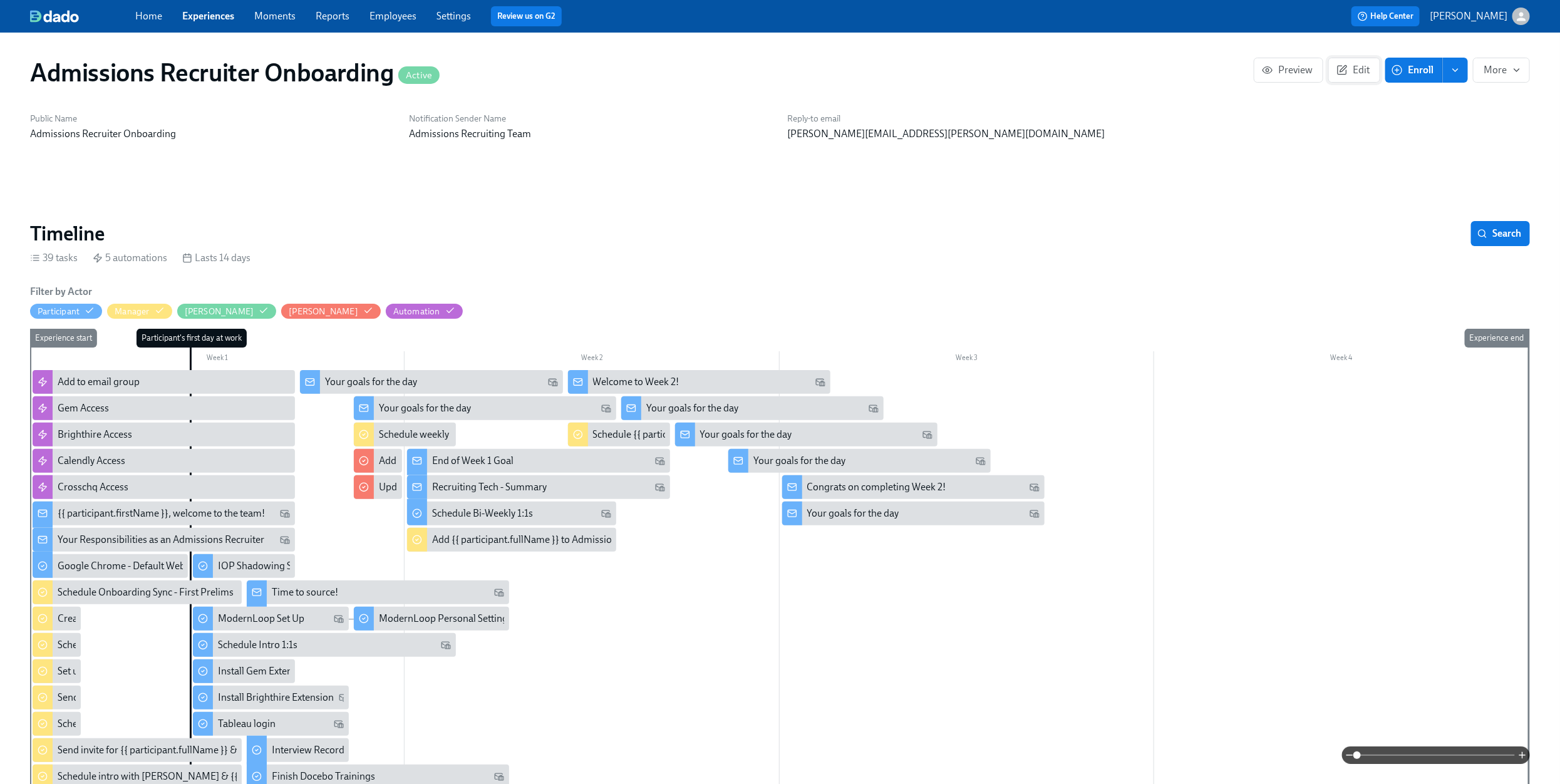
click at [1344, 72] on icon "button" at bounding box center [1341, 70] width 11 height 11
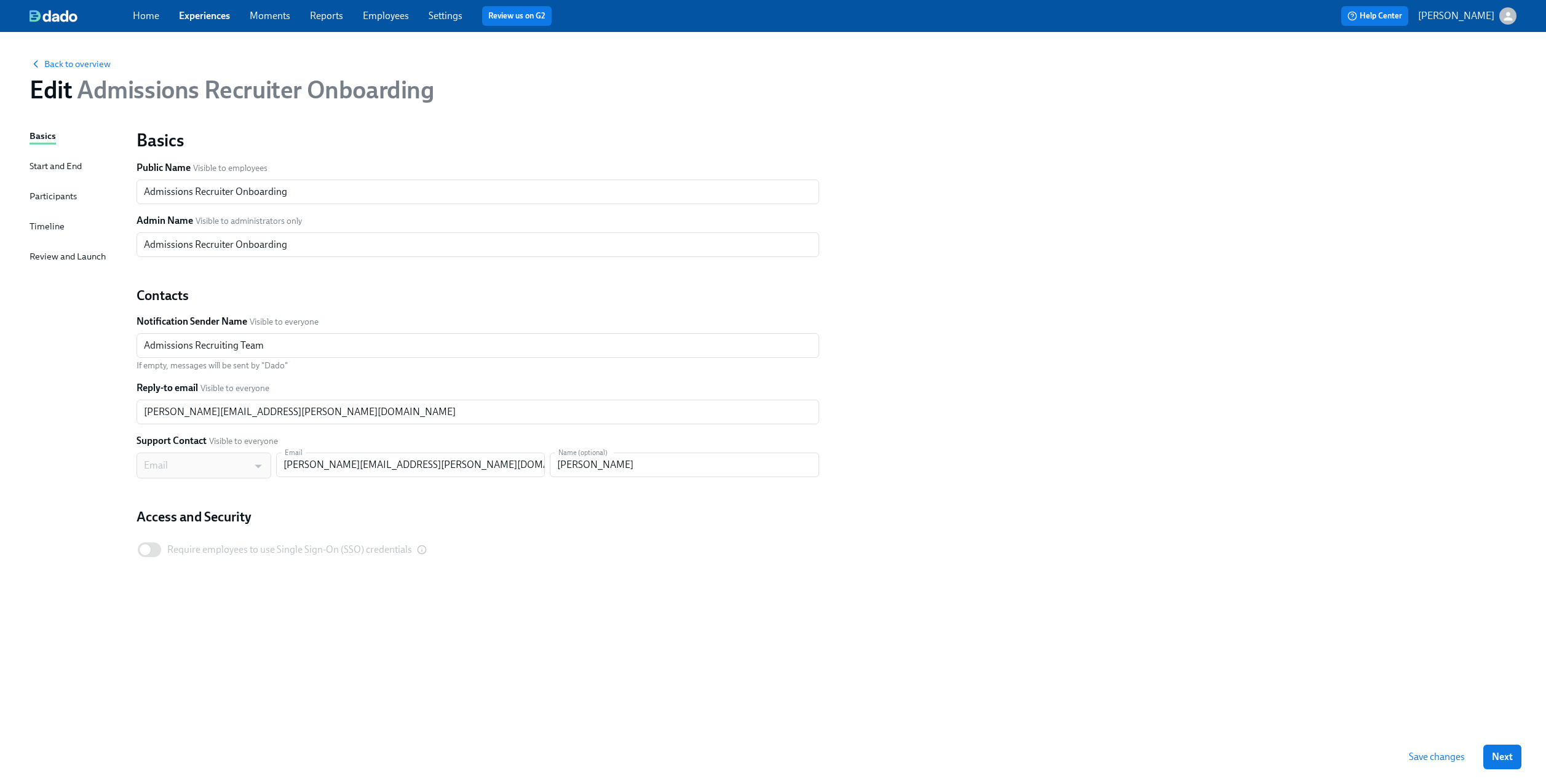
click at [25, 225] on div "Back to overview Edit Admissions Recruiter Onboarding Basics Start and End Part…" at bounding box center [773, 408] width 1546 height 752
click at [40, 225] on div "Timeline" at bounding box center [47, 226] width 35 height 14
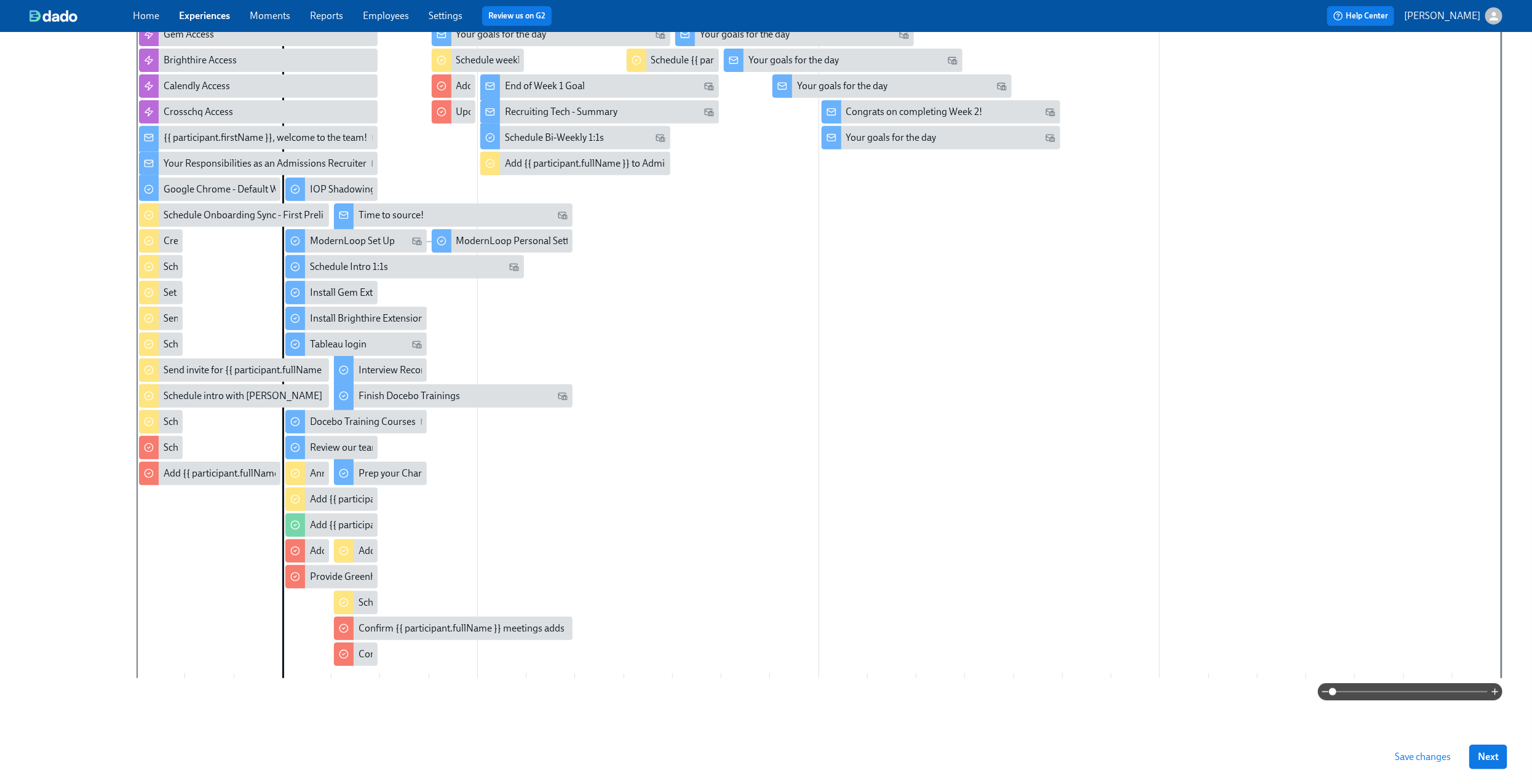
scroll to position [209, 0]
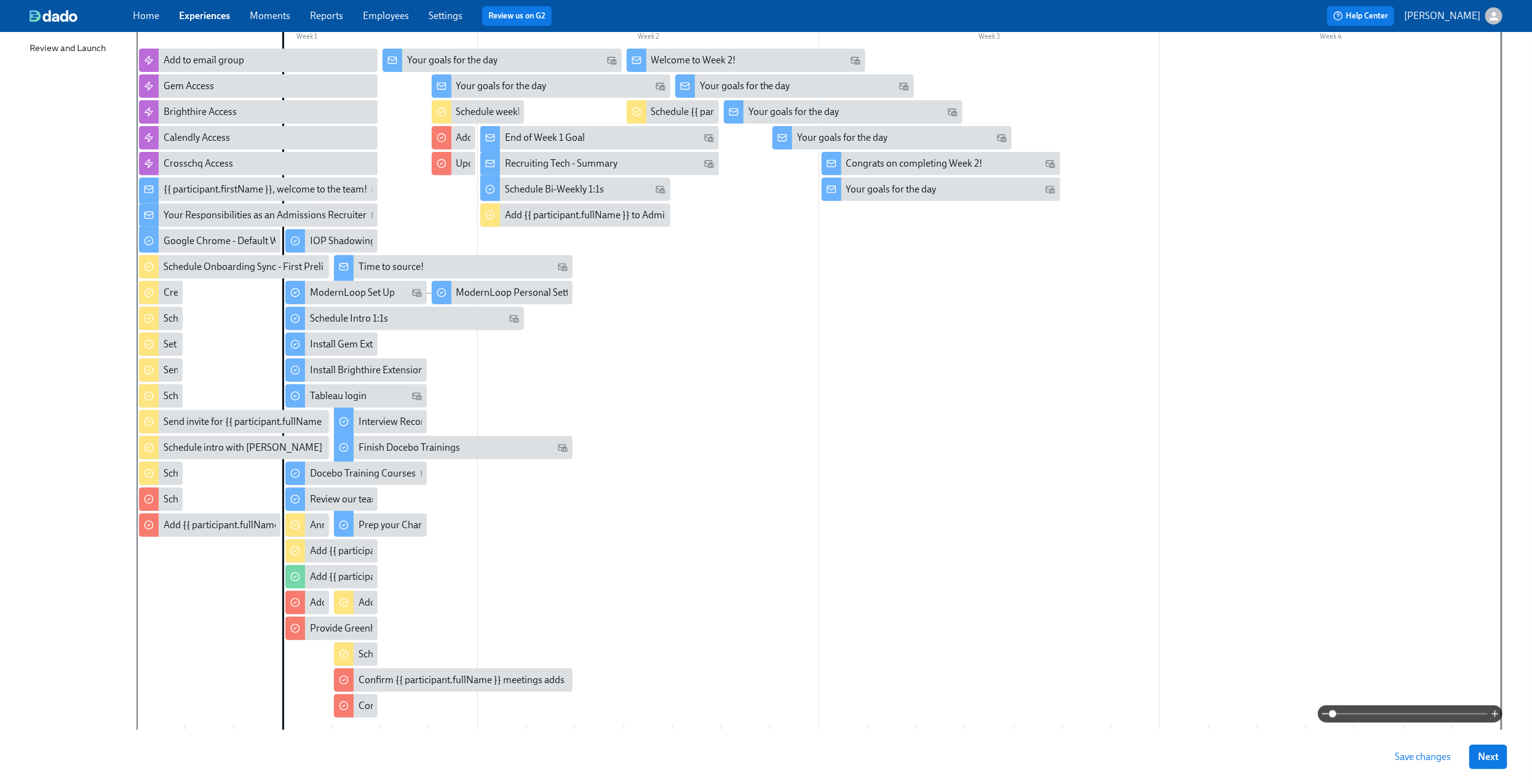
click at [888, 443] on div at bounding box center [819, 389] width 1365 height 681
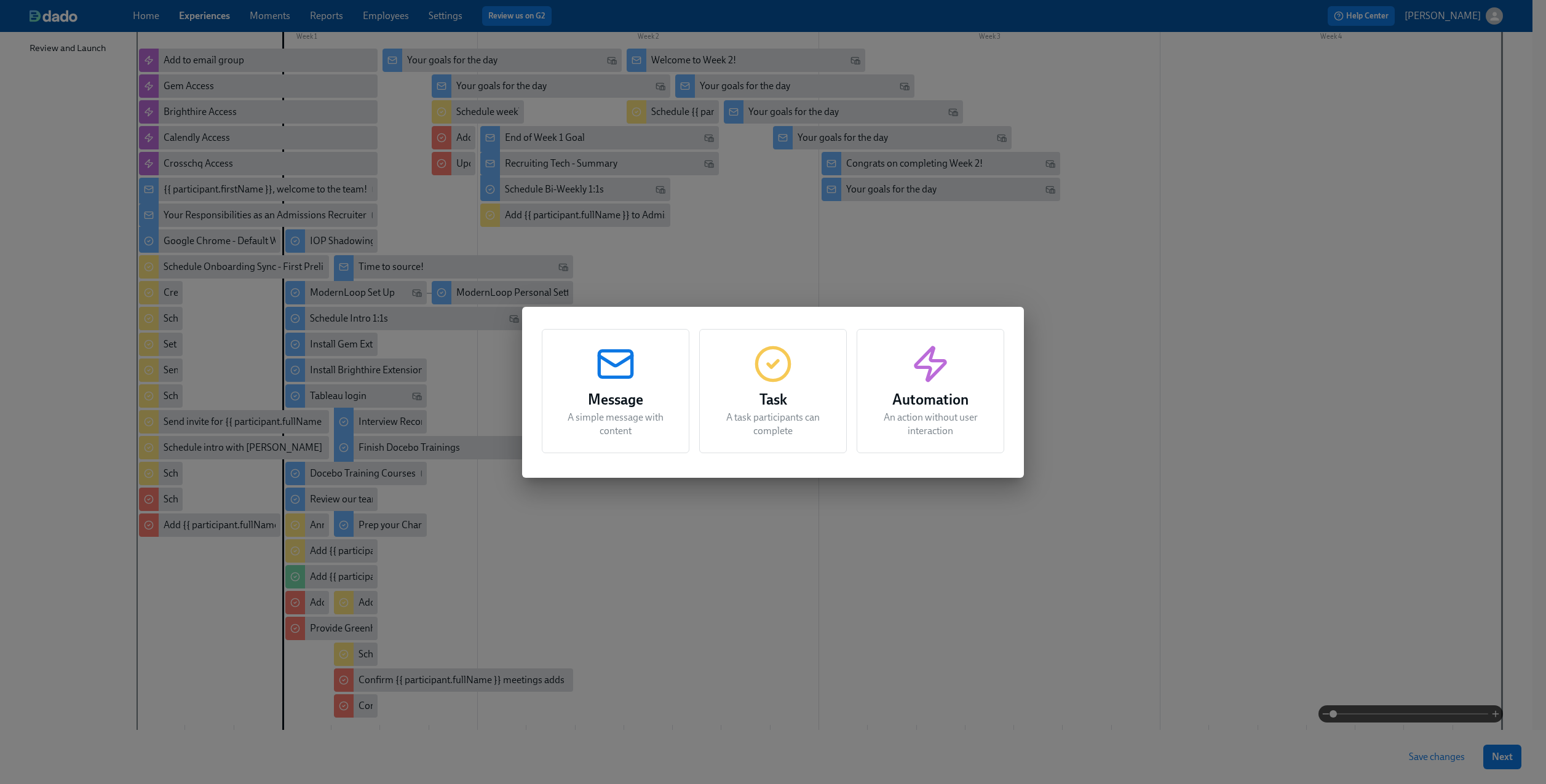
click at [769, 399] on h3 "Task" at bounding box center [773, 400] width 117 height 22
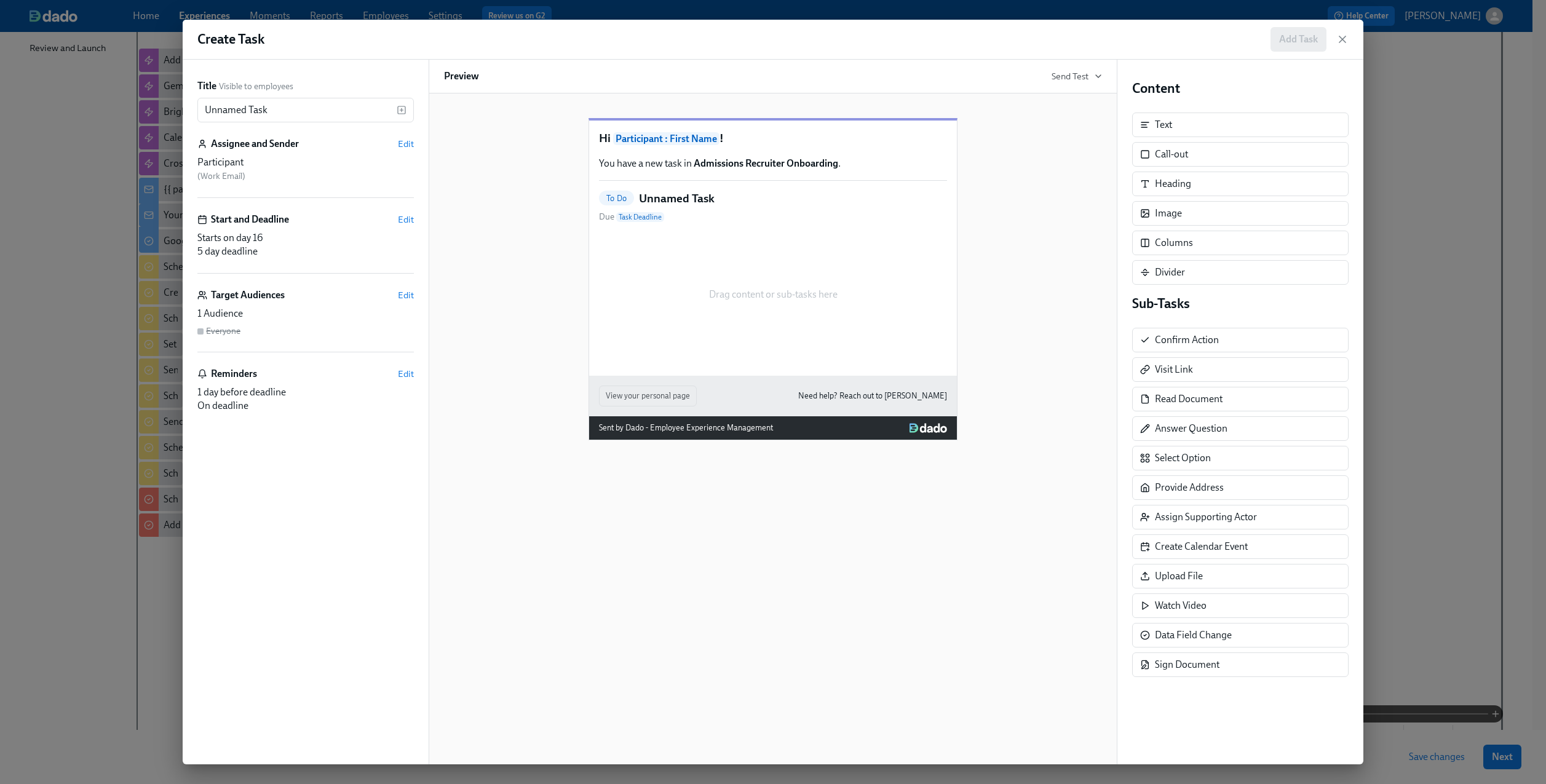
click at [827, 278] on div "Drag content or sub-tasks here" at bounding box center [773, 295] width 348 height 123
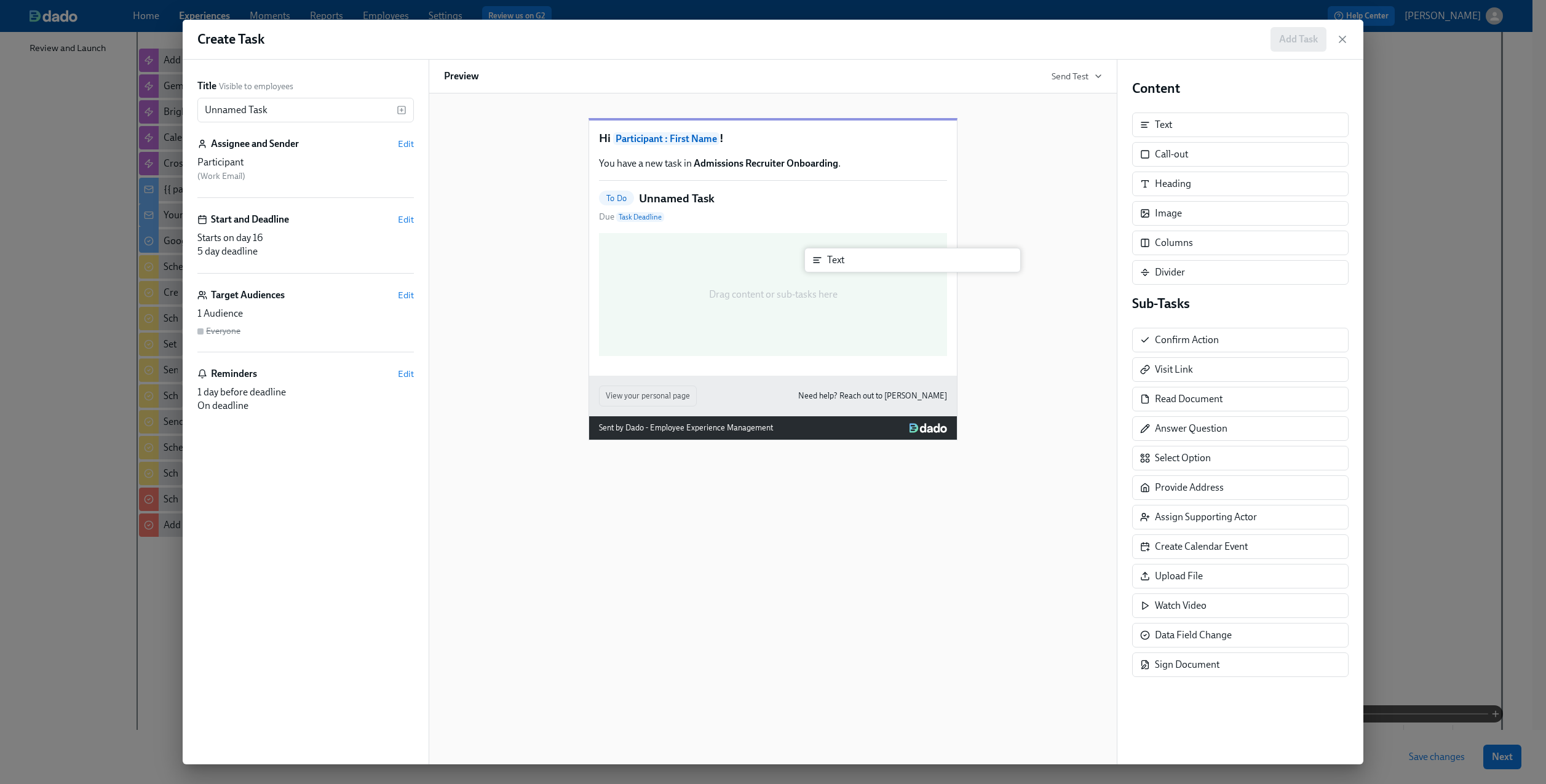
drag, startPoint x: 1157, startPoint y: 126, endPoint x: 826, endPoint y: 252, distance: 354.2
click at [826, 254] on div "Title Visible to employees Unnamed Task ​ Assignee and Sender Edit Participant …" at bounding box center [773, 412] width 1181 height 705
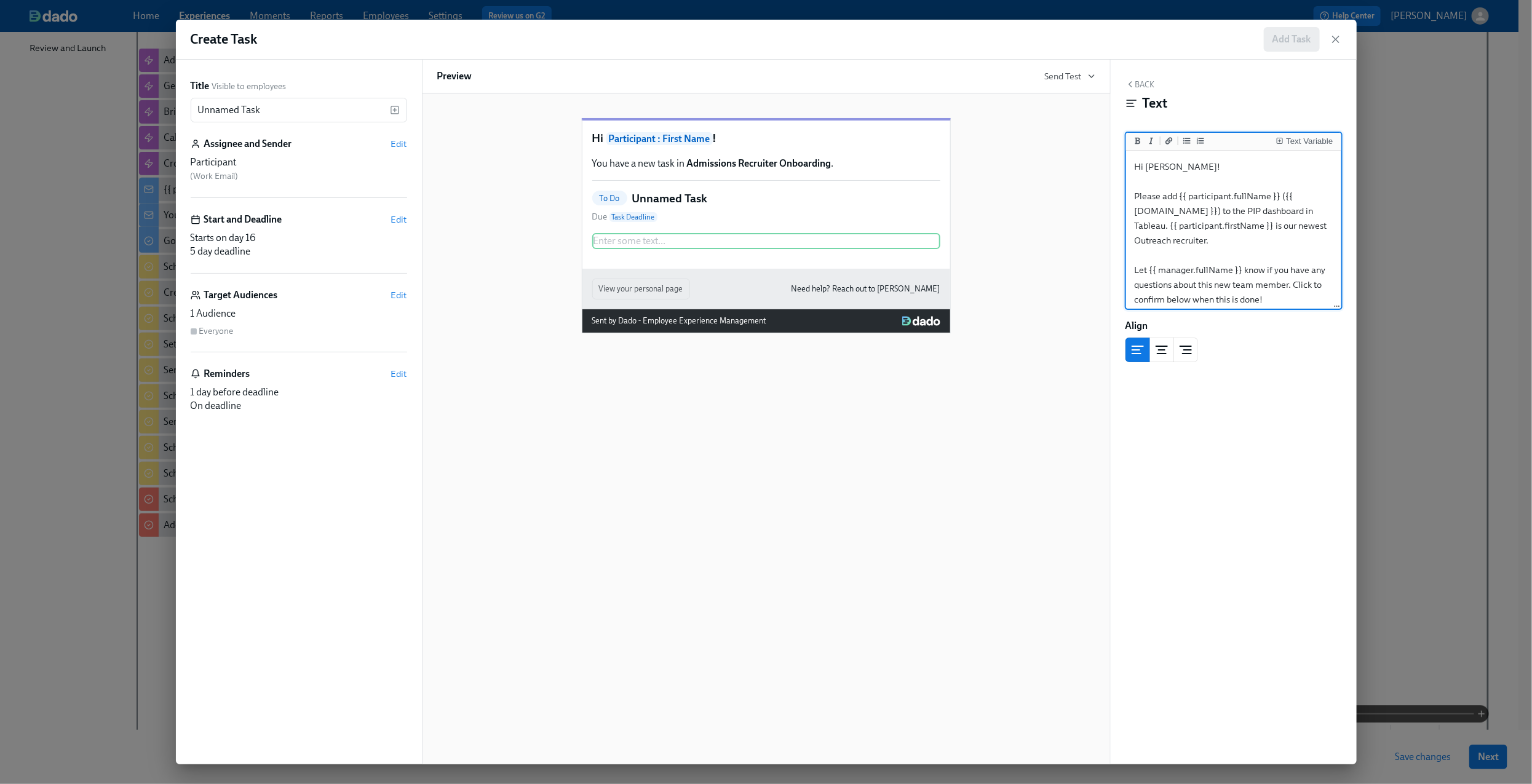
scroll to position [28, 0]
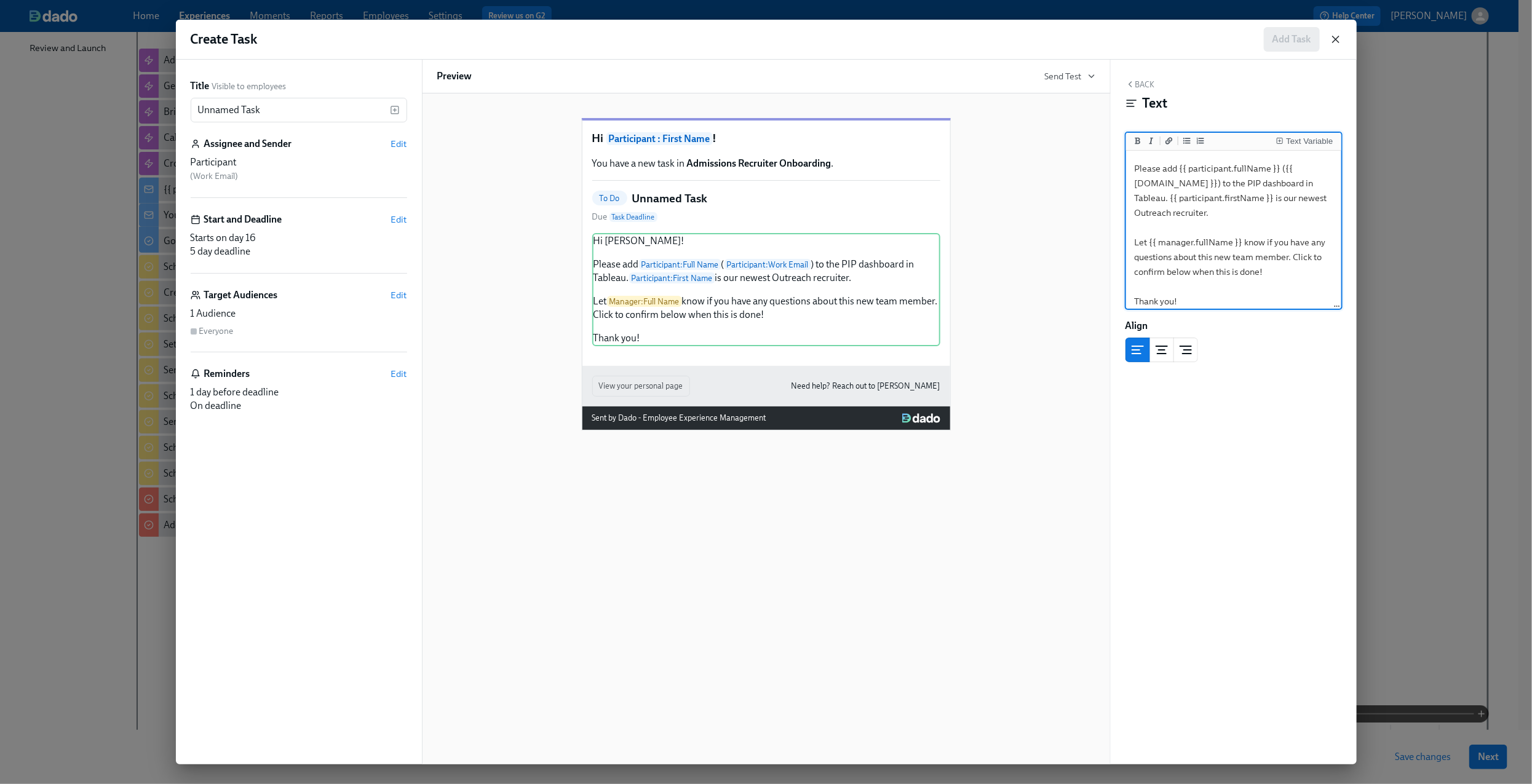
type textarea "Hi [PERSON_NAME]! Please add {{ participant.fullName }} ({{ [DOMAIN_NAME] }}) t…"
click at [1336, 38] on icon "button" at bounding box center [1336, 39] width 6 height 6
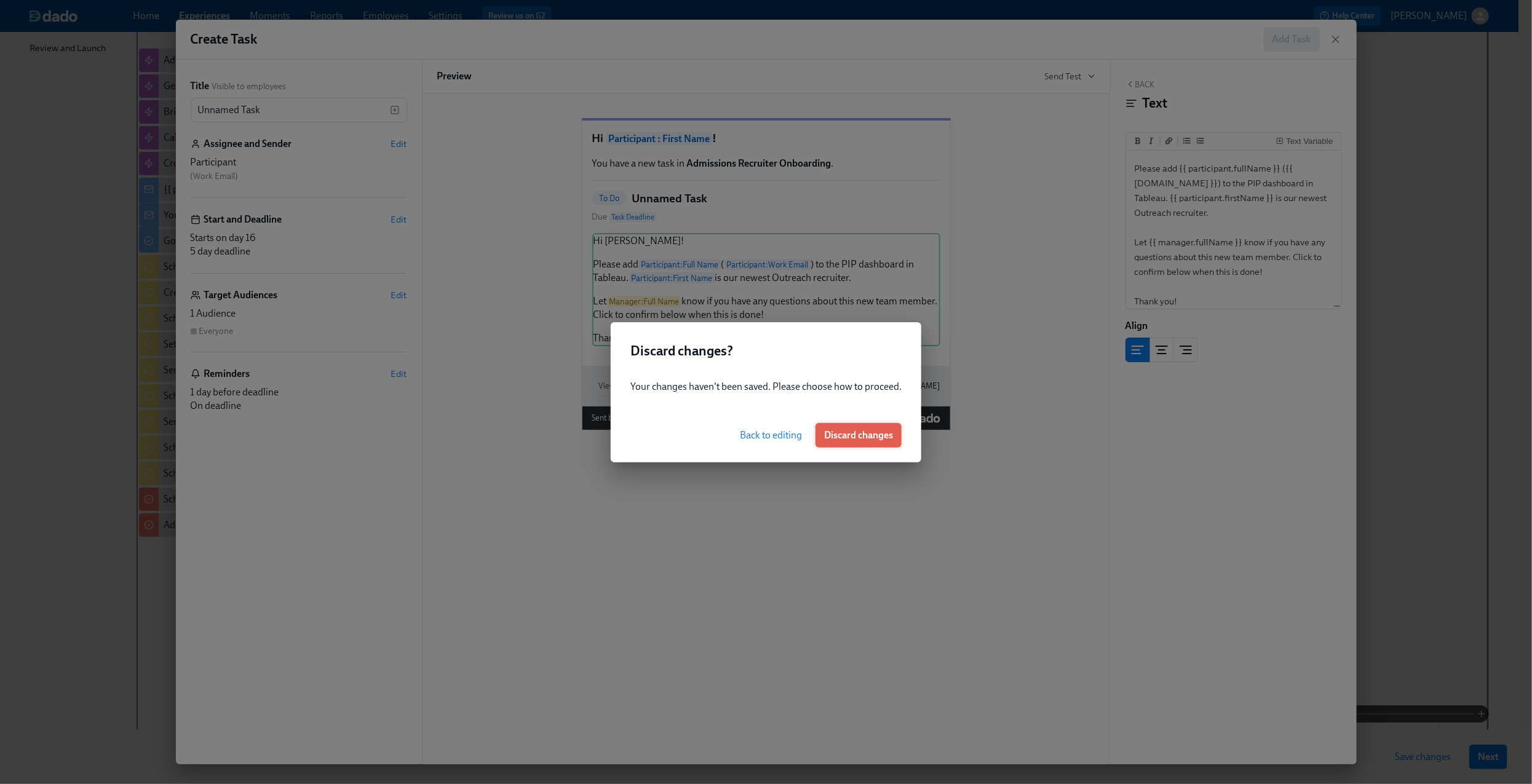
click at [852, 433] on span "Discard changes" at bounding box center [858, 435] width 69 height 12
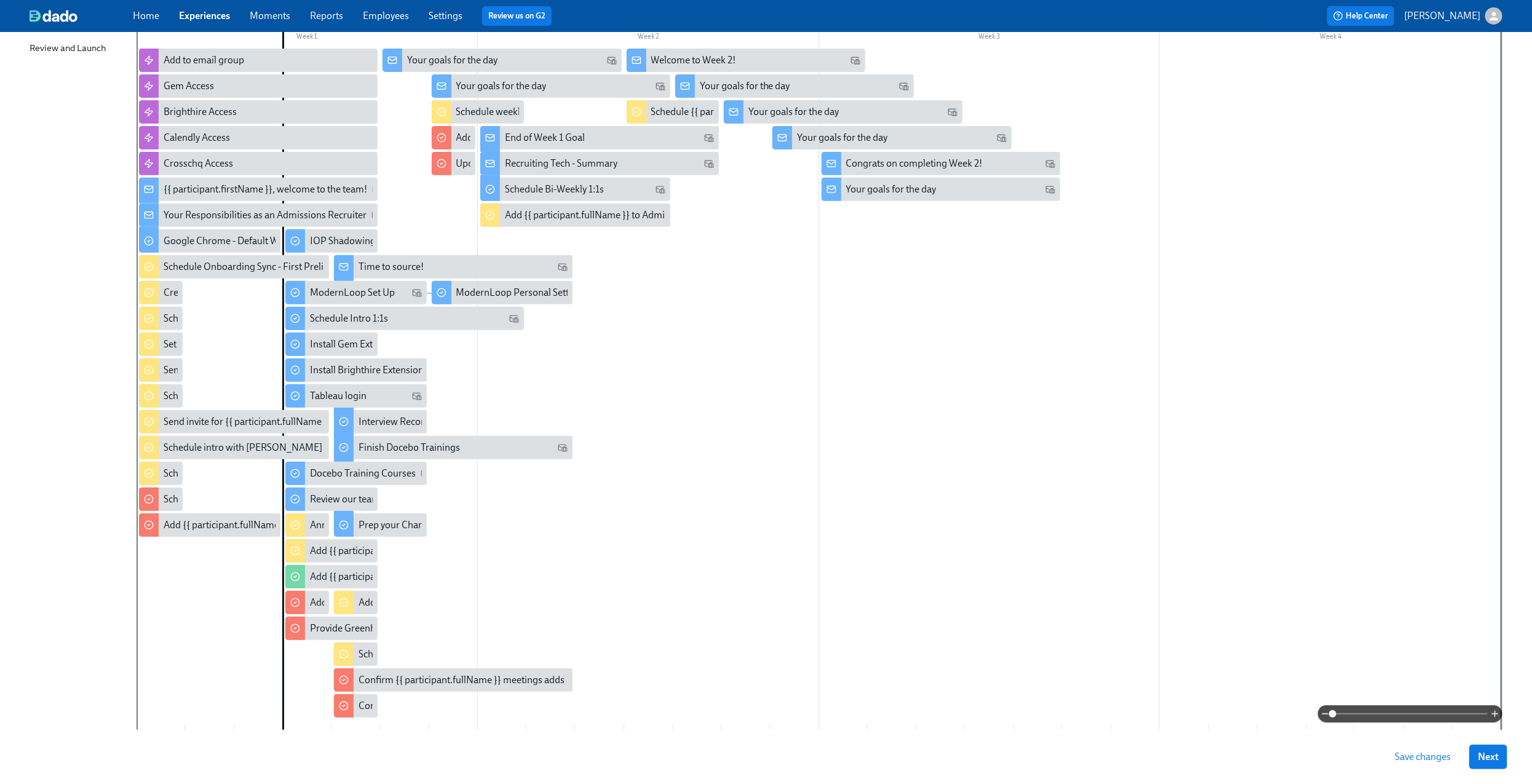
scroll to position [0, 0]
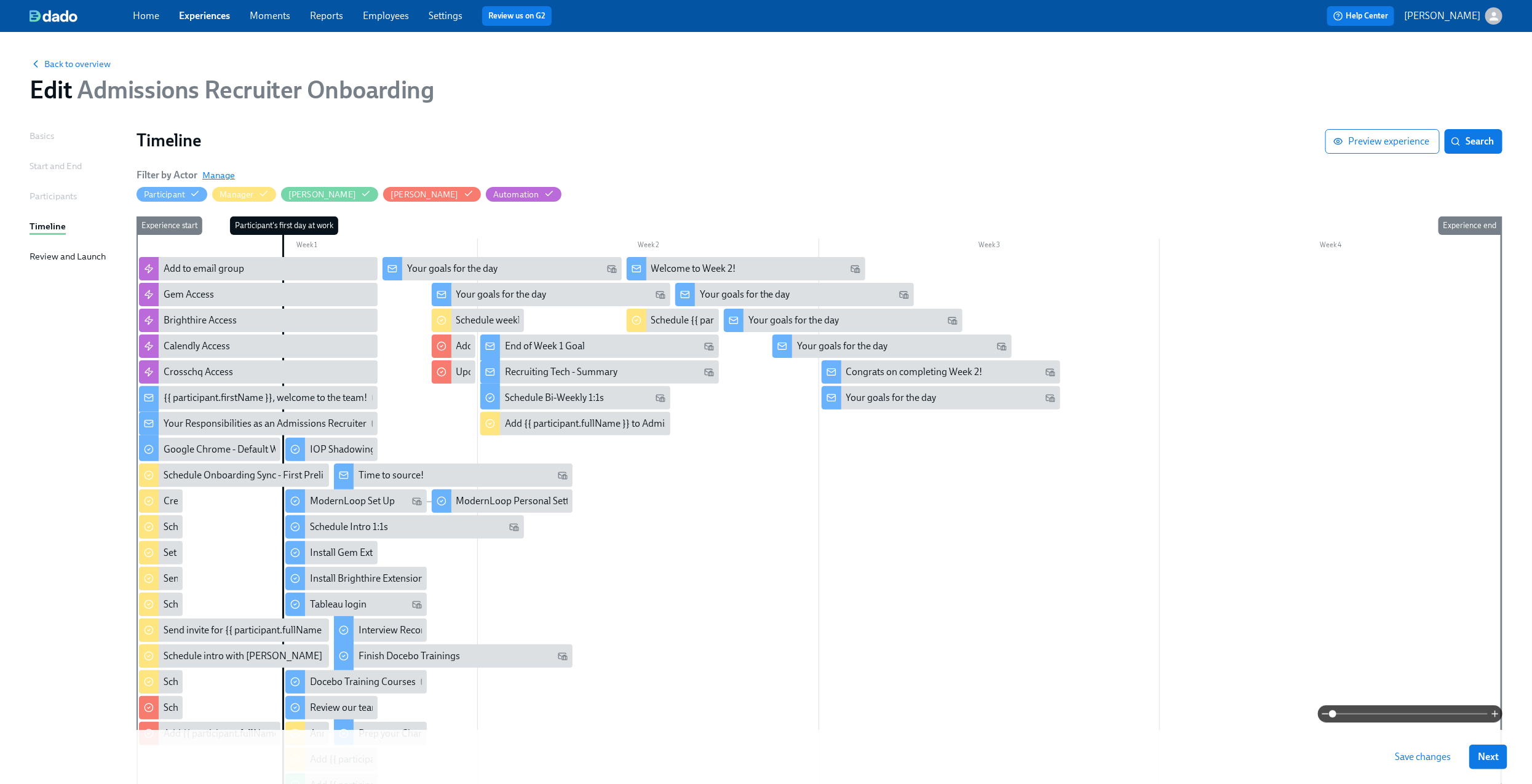
click at [219, 171] on span "Manage" at bounding box center [219, 175] width 32 height 12
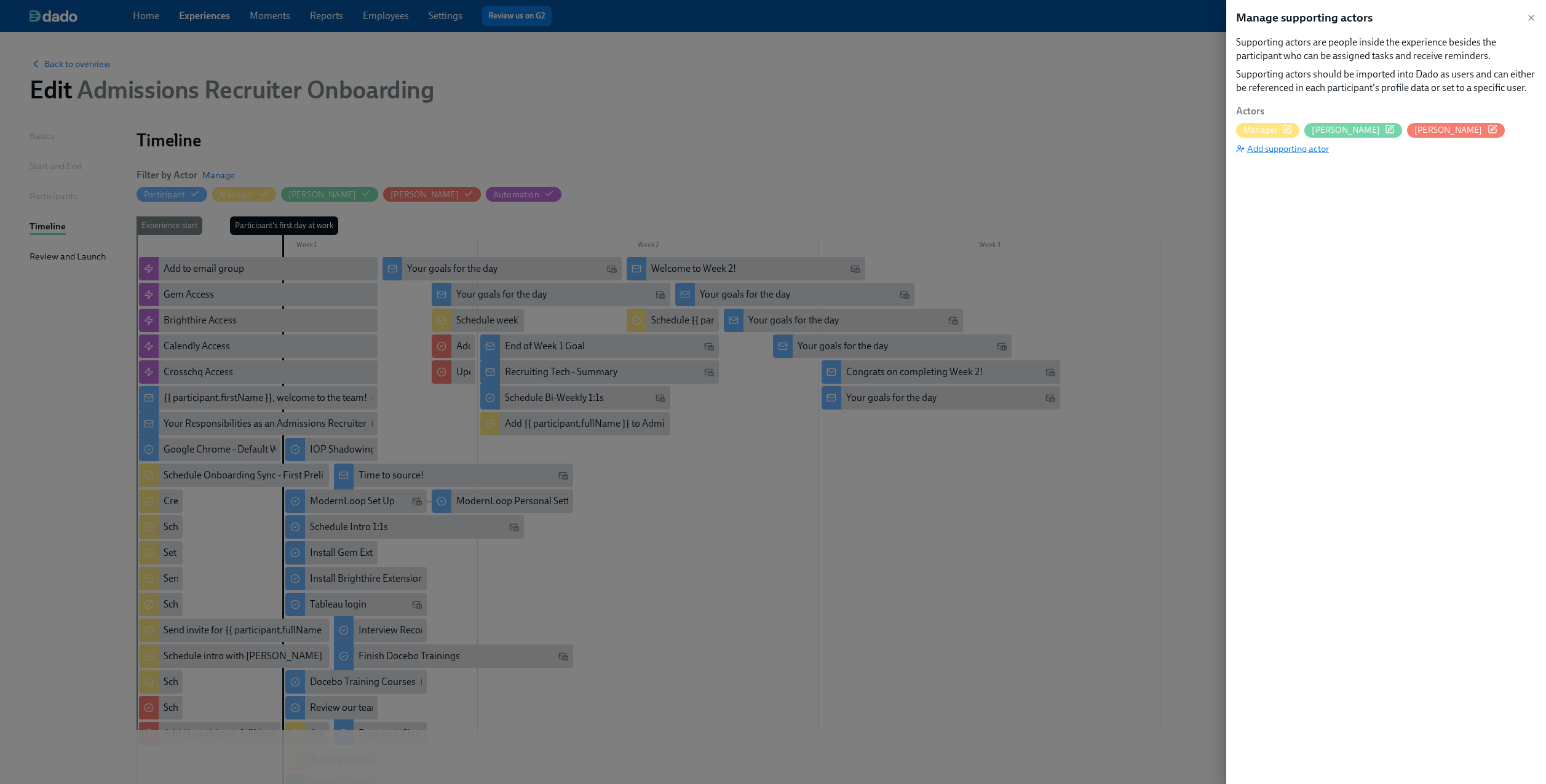
click at [1309, 143] on span "Add supporting actor" at bounding box center [1282, 149] width 93 height 12
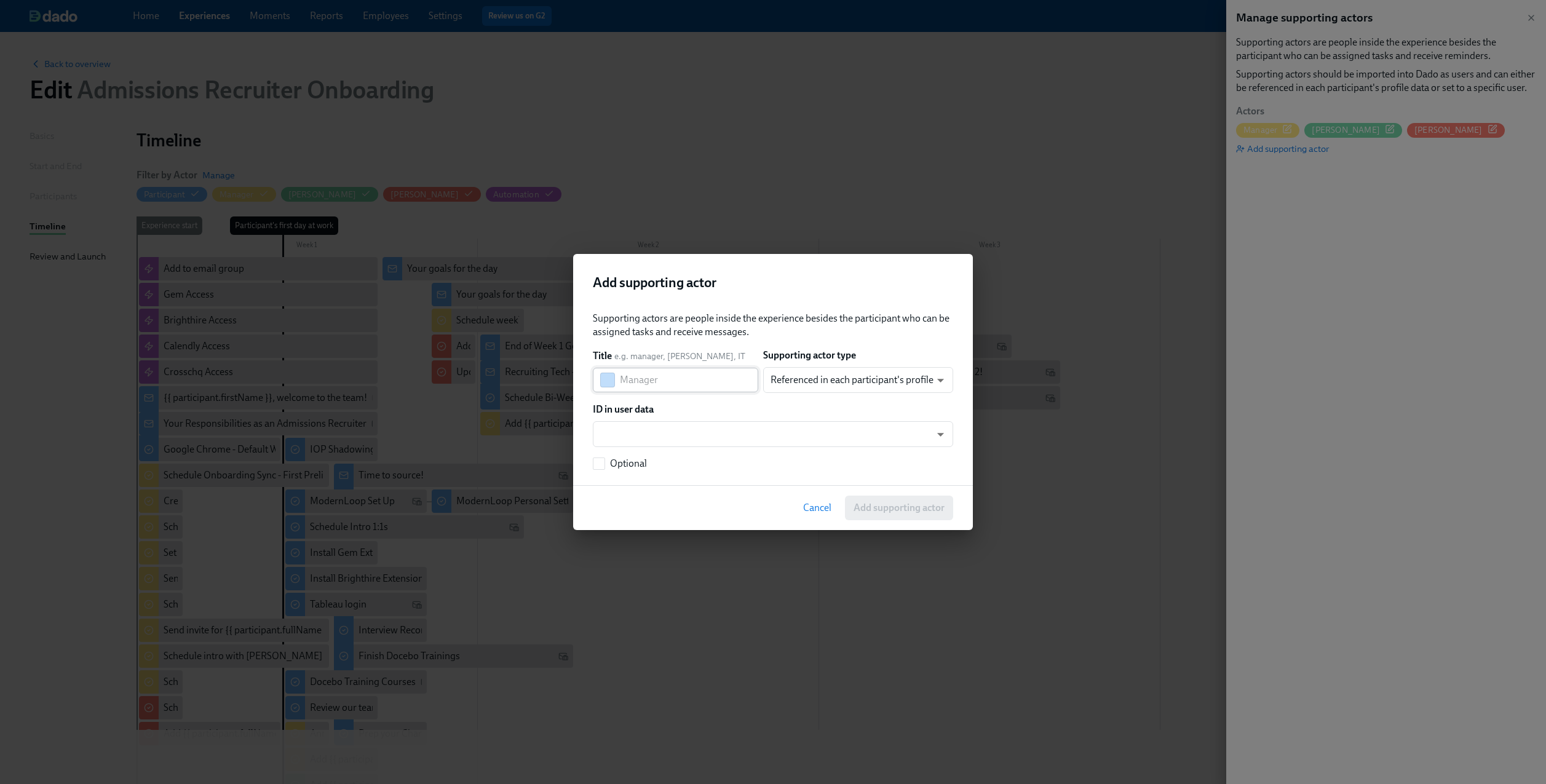
click at [687, 381] on input "text" at bounding box center [689, 380] width 138 height 25
type input "[PERSON_NAME]"
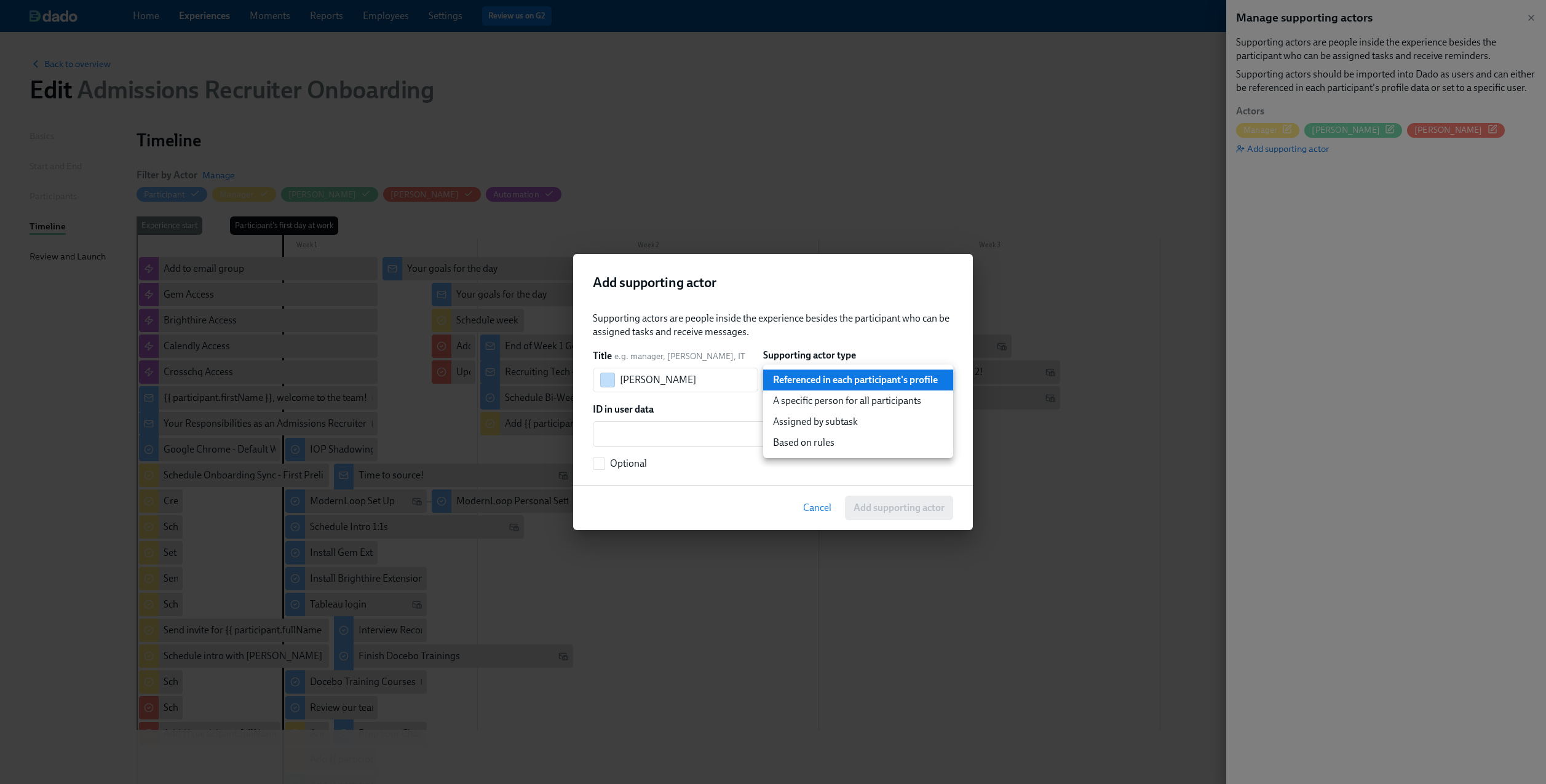
click at [791, 391] on body "Home Experiences Moments Reports Employees Settings Review us on G2 Help Center…" at bounding box center [773, 522] width 1546 height 1044
click at [792, 401] on li "A specific person for all participants" at bounding box center [859, 400] width 190 height 21
type input "staticUser"
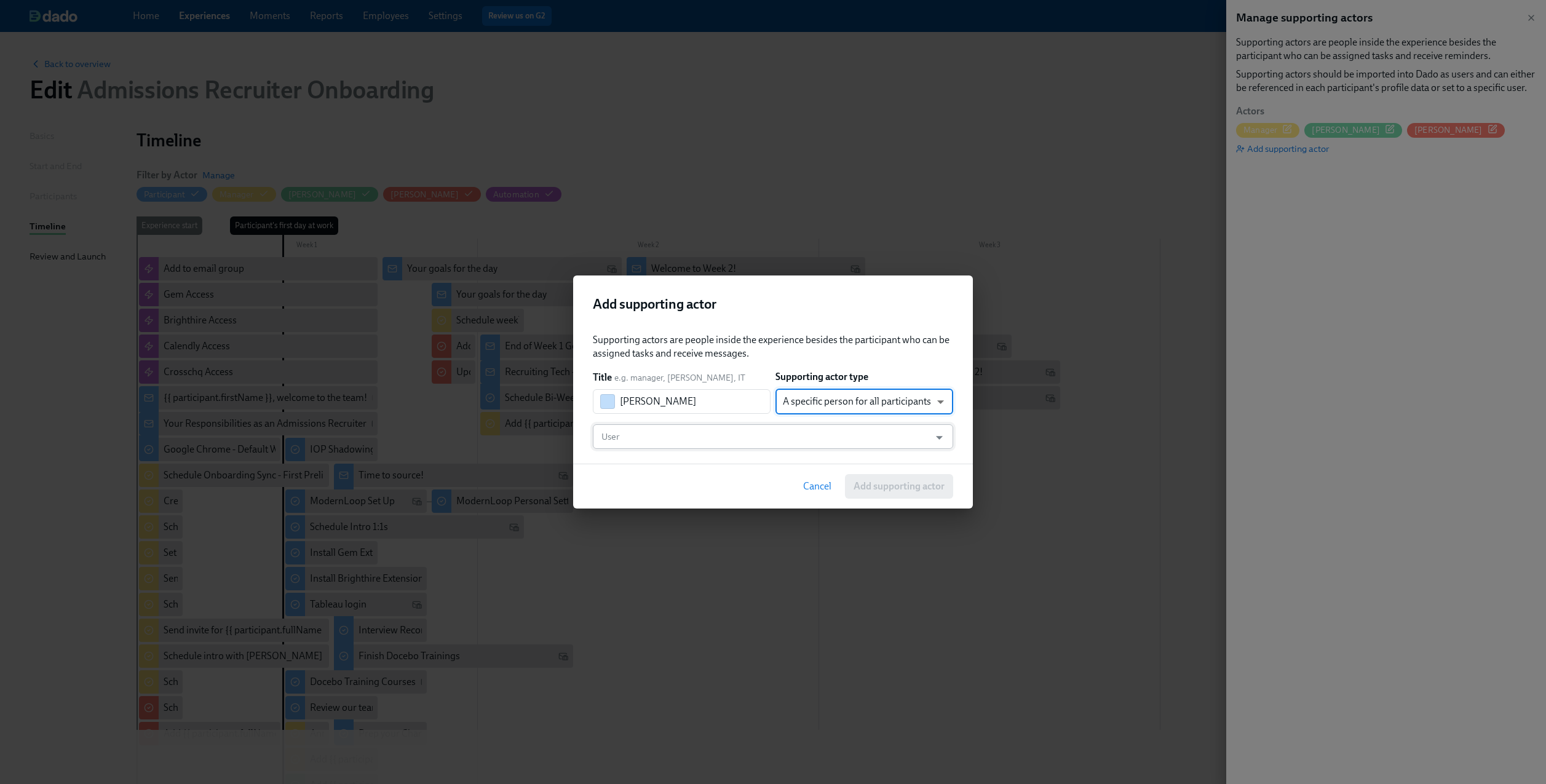
click at [701, 438] on input "User" at bounding box center [761, 436] width 325 height 25
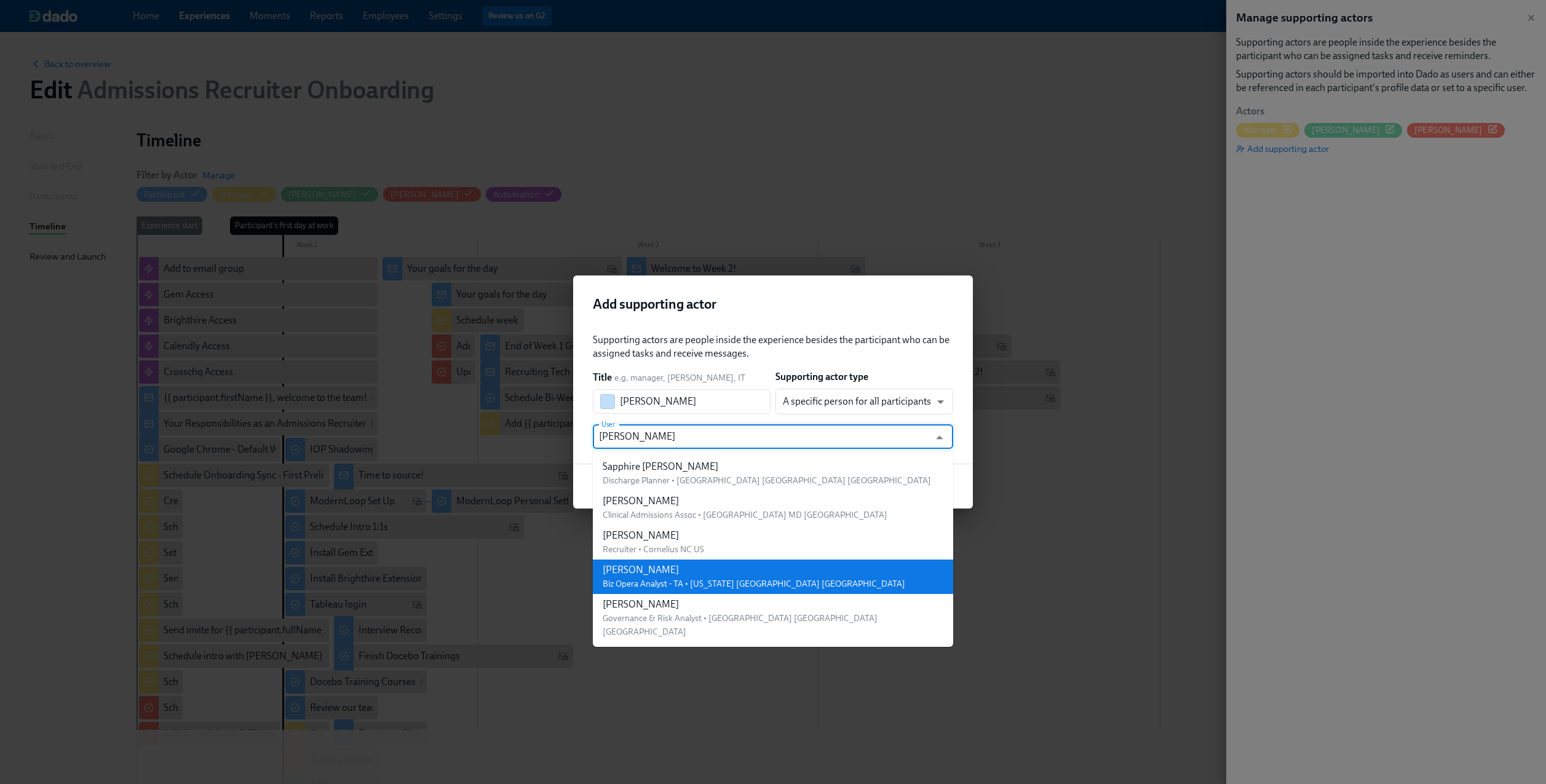
click at [684, 565] on div "[PERSON_NAME]" at bounding box center [754, 570] width 302 height 14
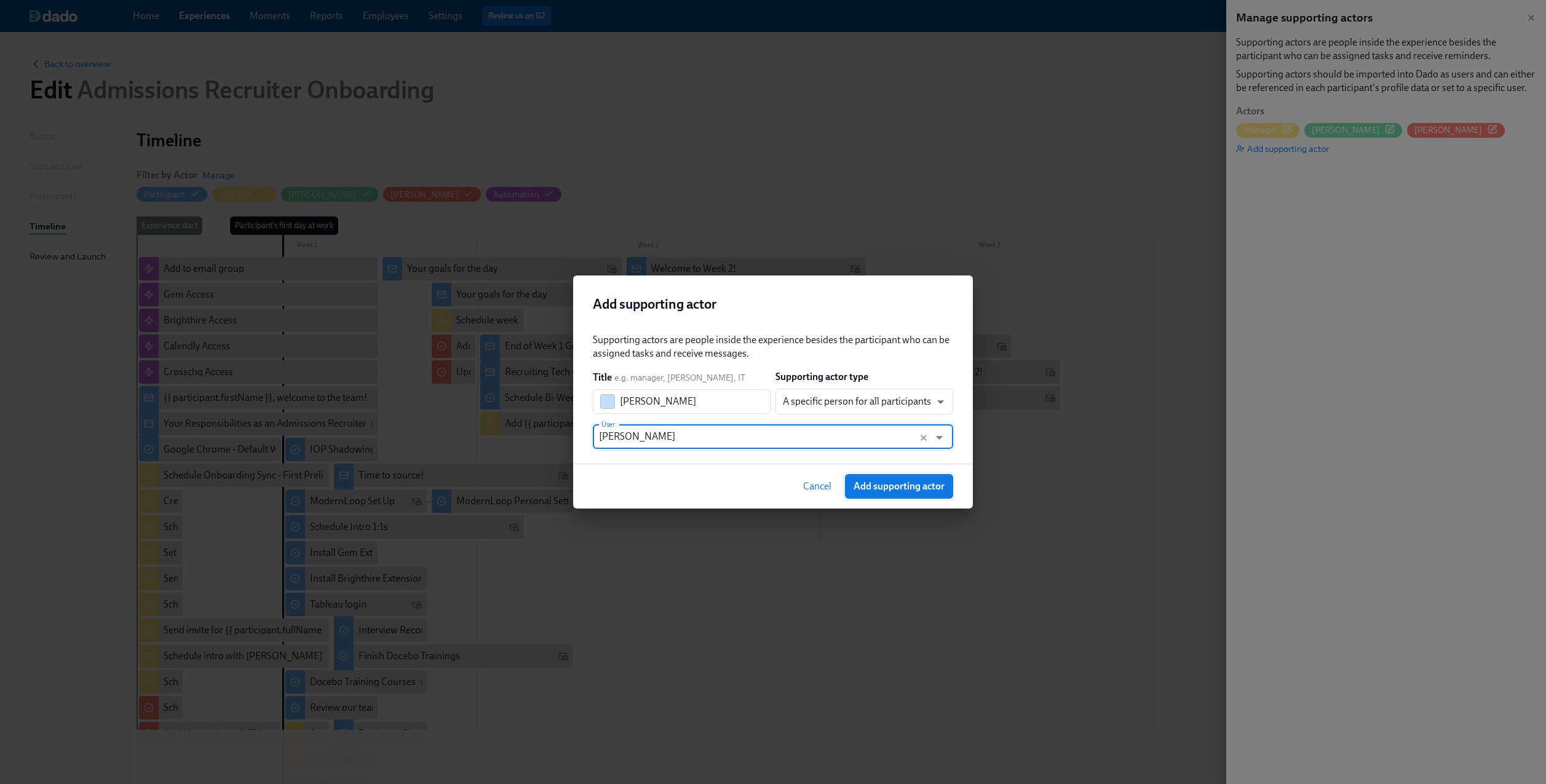
type input "[PERSON_NAME]"
click at [887, 485] on span "Add supporting actor" at bounding box center [899, 486] width 91 height 12
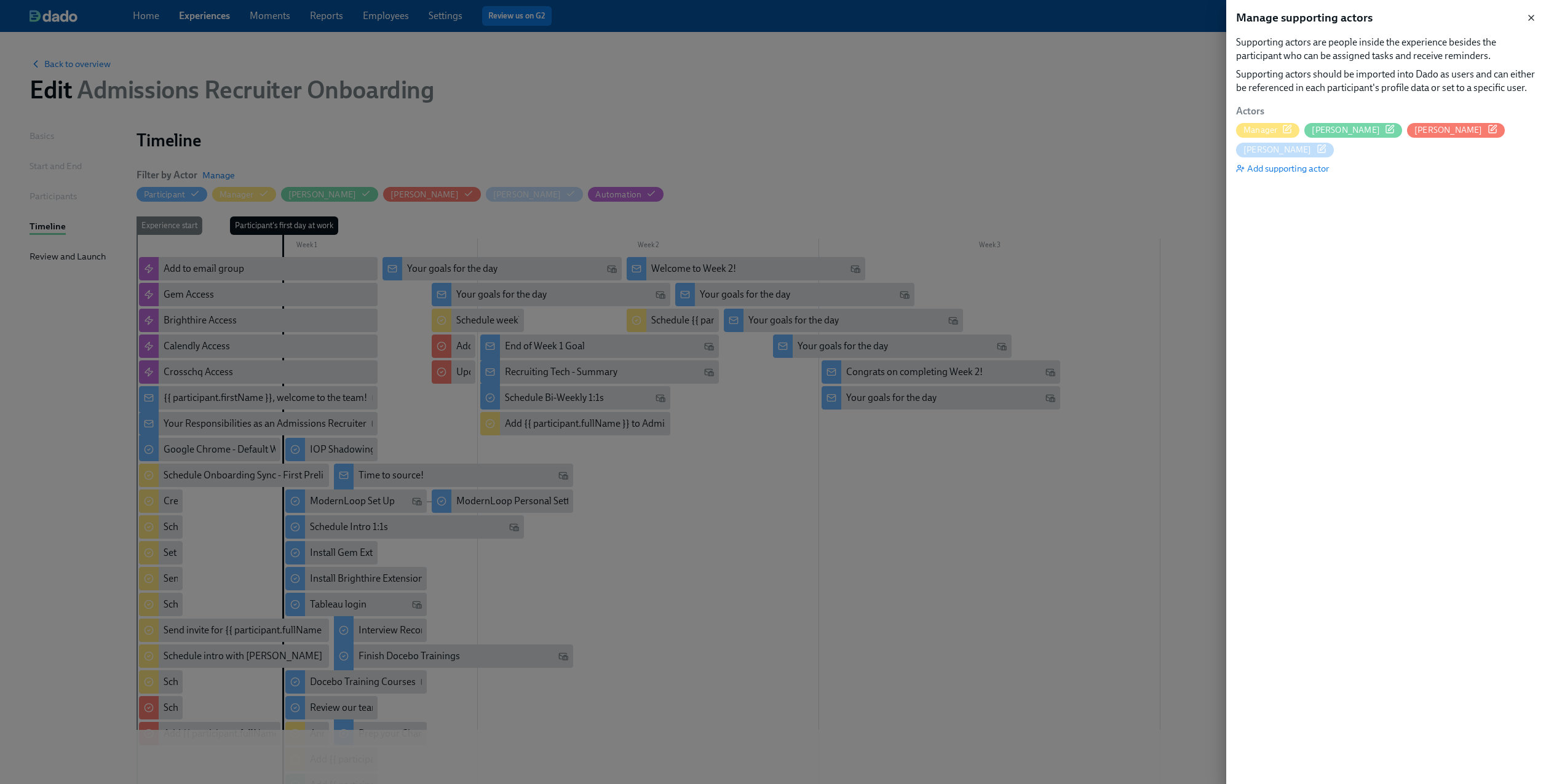
click at [1530, 21] on icon "button" at bounding box center [1531, 18] width 10 height 10
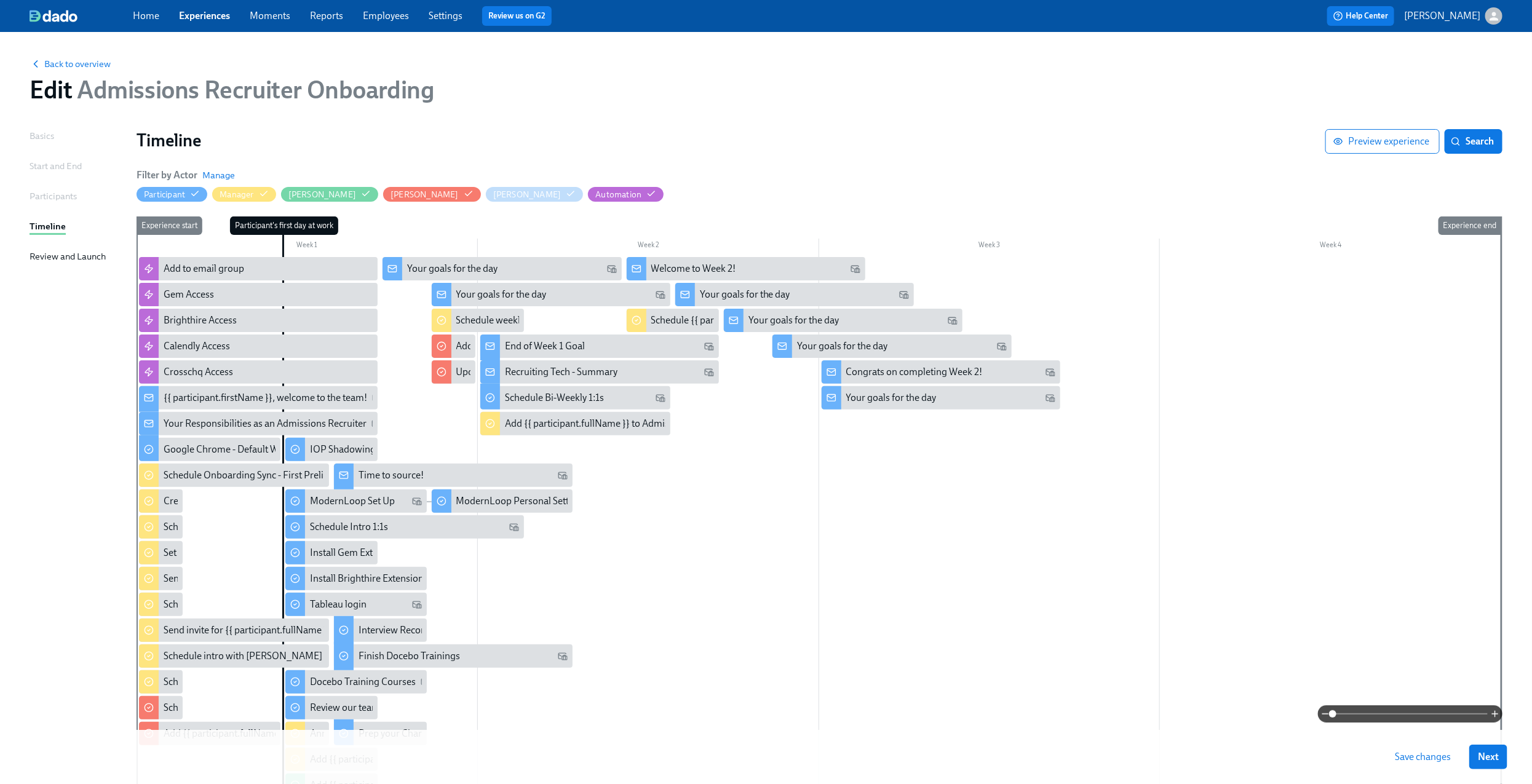
click at [732, 595] on div at bounding box center [819, 598] width 1365 height 681
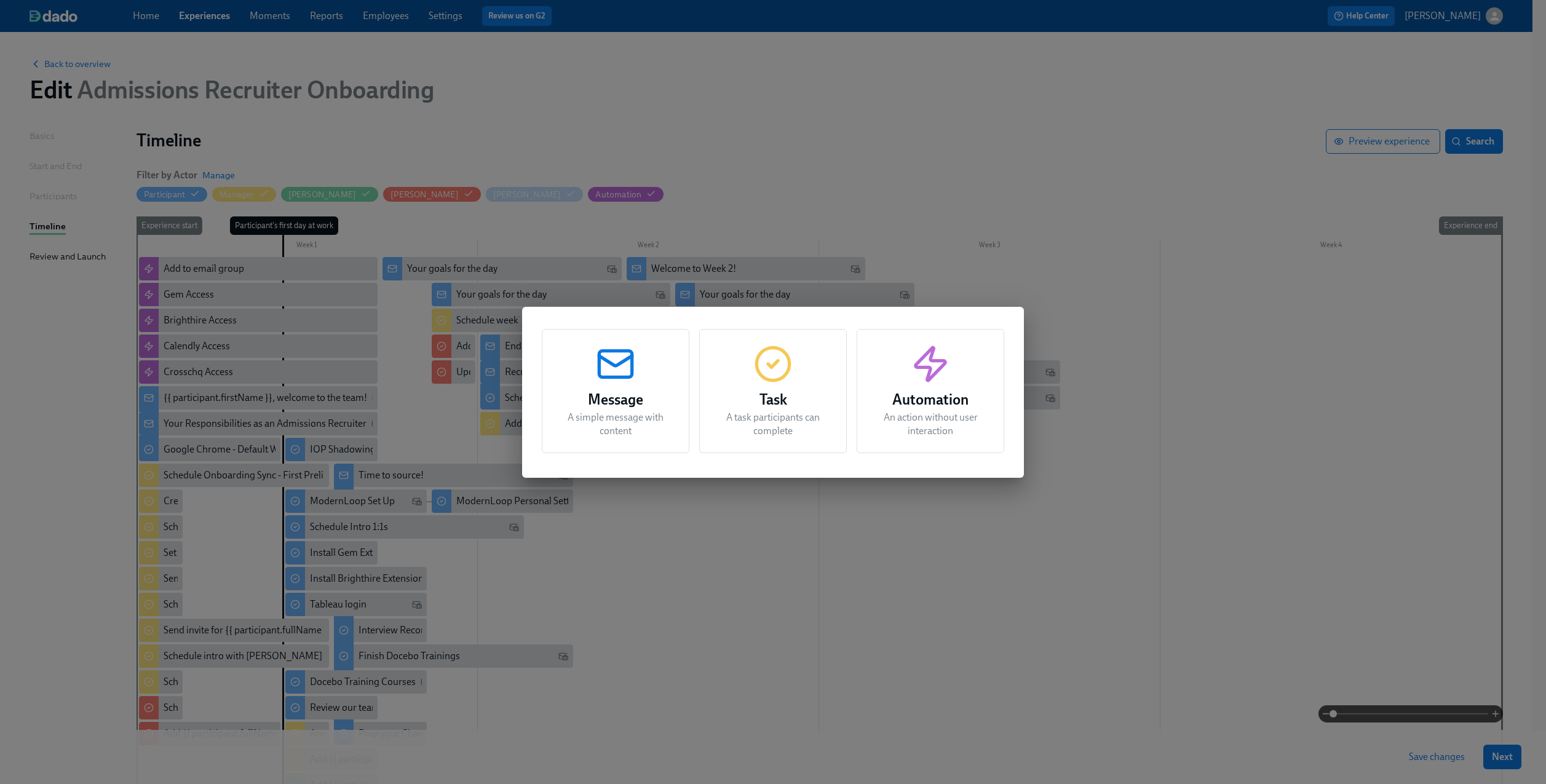
click at [803, 404] on h3 "Task" at bounding box center [773, 400] width 117 height 22
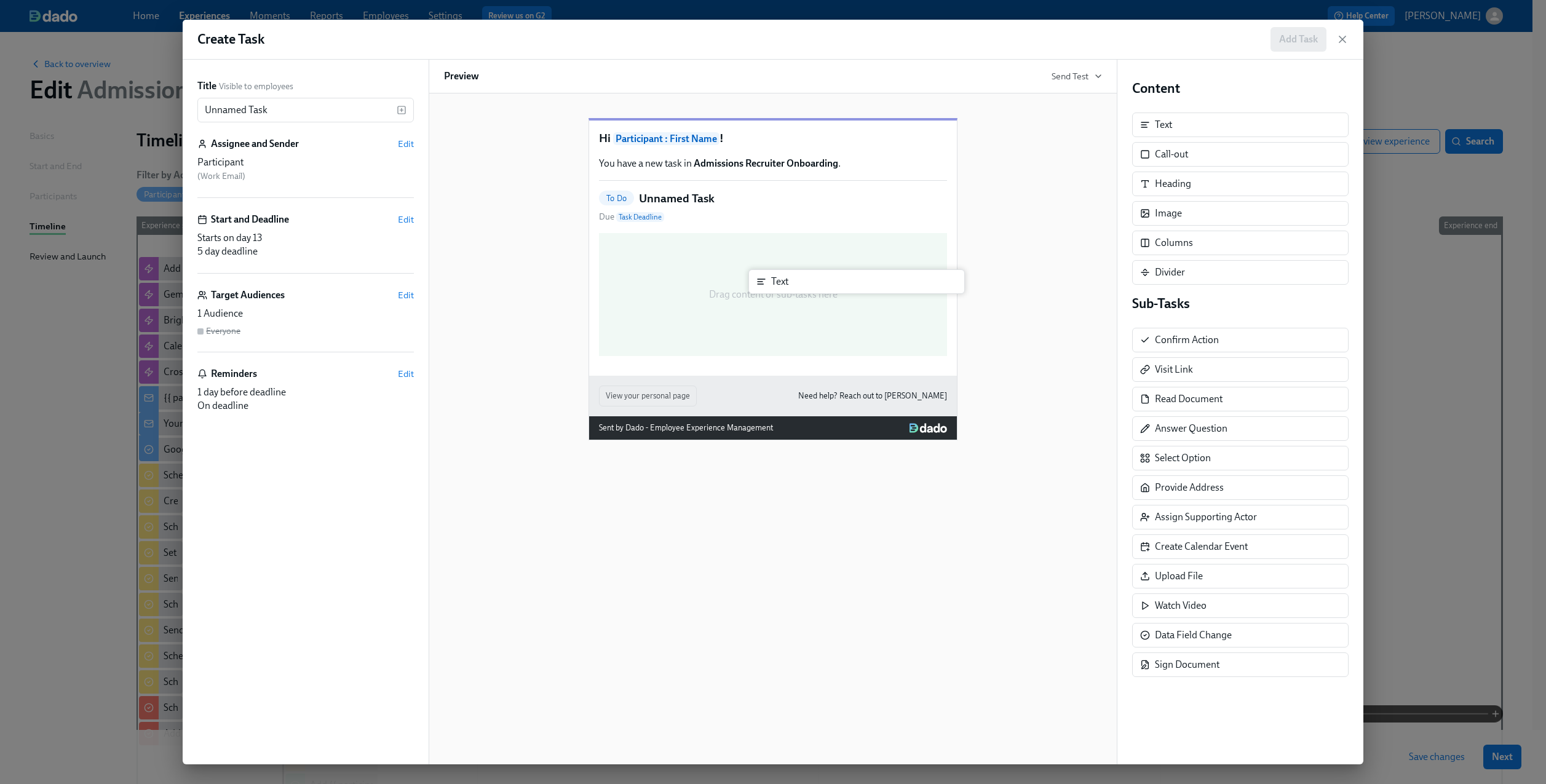
drag, startPoint x: 1179, startPoint y: 116, endPoint x: 786, endPoint y: 274, distance: 423.6
click at [786, 274] on div "Title Visible to employees Unnamed Task ​ Assignee and Sender Edit Participant …" at bounding box center [773, 412] width 1181 height 705
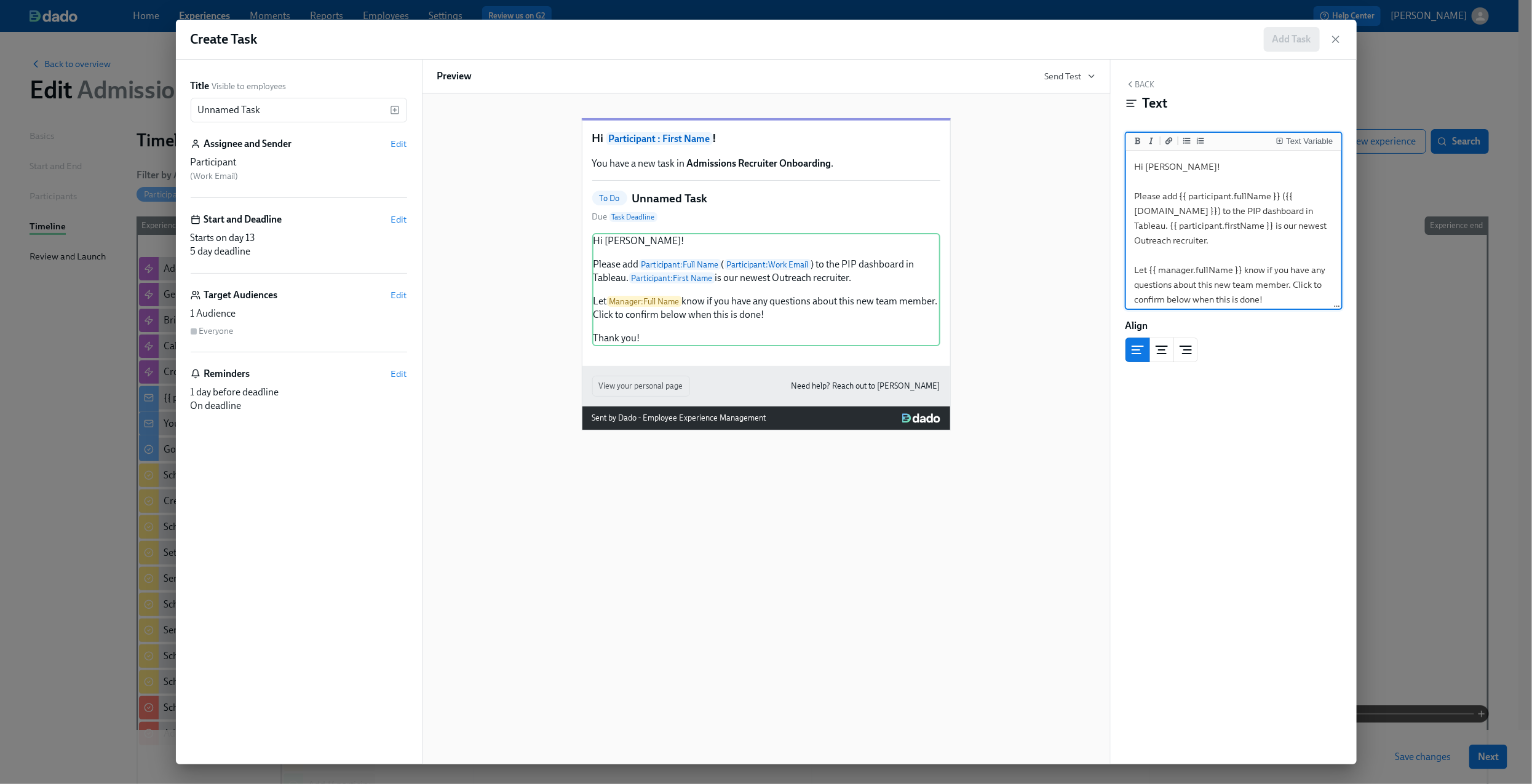
scroll to position [28, 0]
type textarea "Hi [PERSON_NAME]! Please add {{ participant.fullName }} ({{ [DOMAIN_NAME] }}) t…"
click at [1138, 82] on button "Back" at bounding box center [1140, 84] width 29 height 10
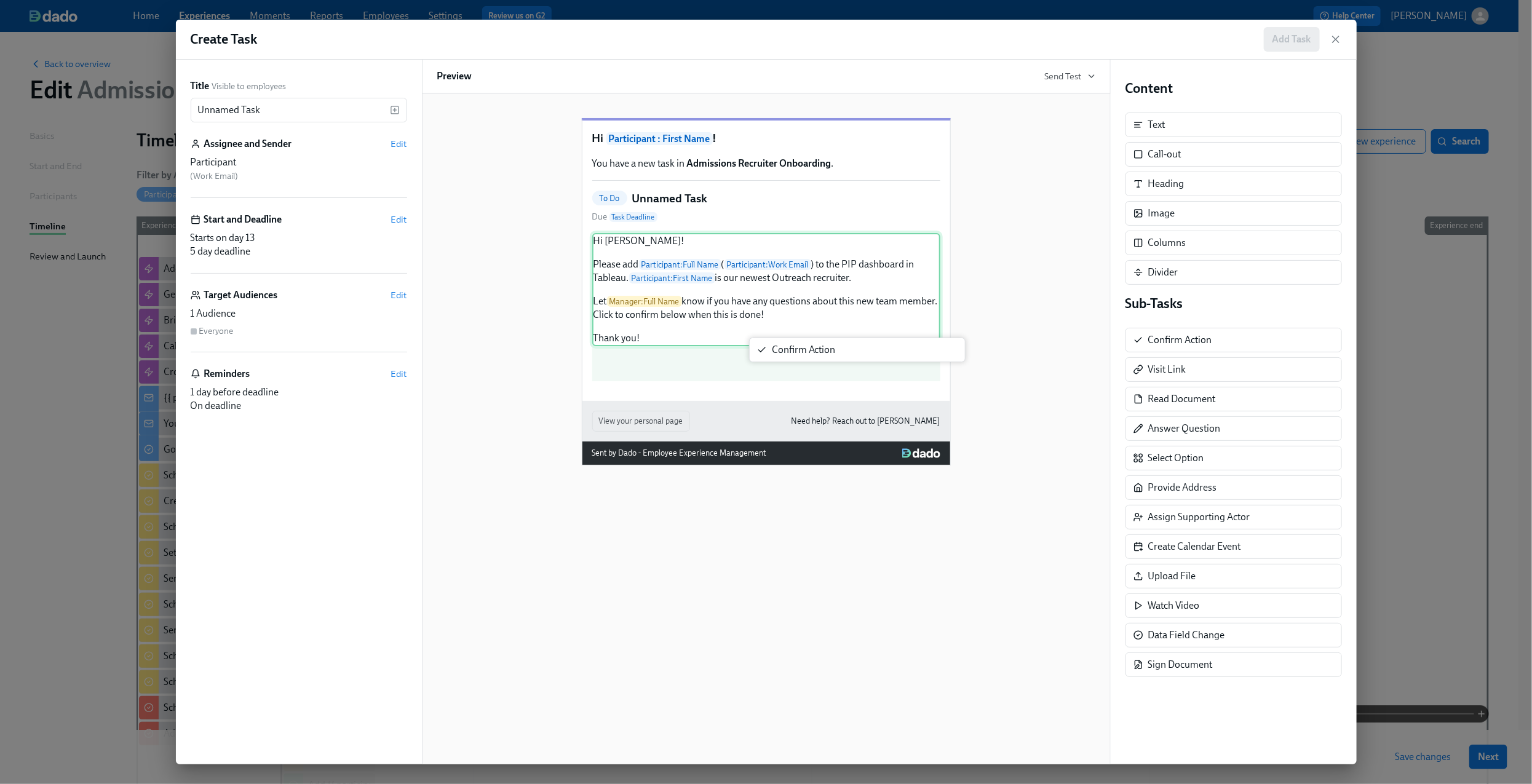
drag, startPoint x: 1167, startPoint y: 344, endPoint x: 779, endPoint y: 345, distance: 388.0
click at [779, 349] on div "Title Visible to employees Unnamed Task ​ Assignee and Sender Edit Participant …" at bounding box center [766, 412] width 1181 height 705
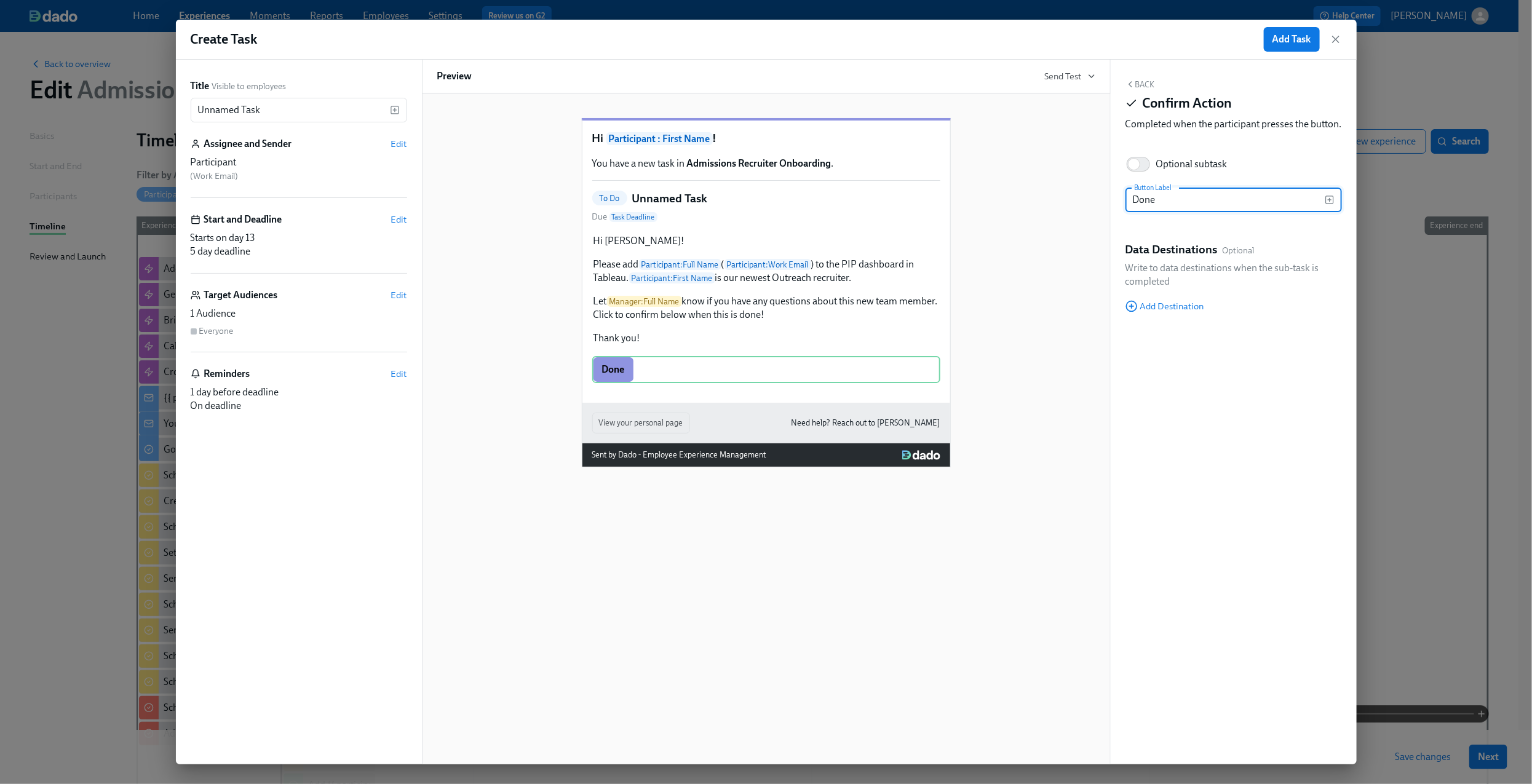
type input "Done"
click at [1128, 85] on icon "button" at bounding box center [1130, 84] width 10 height 10
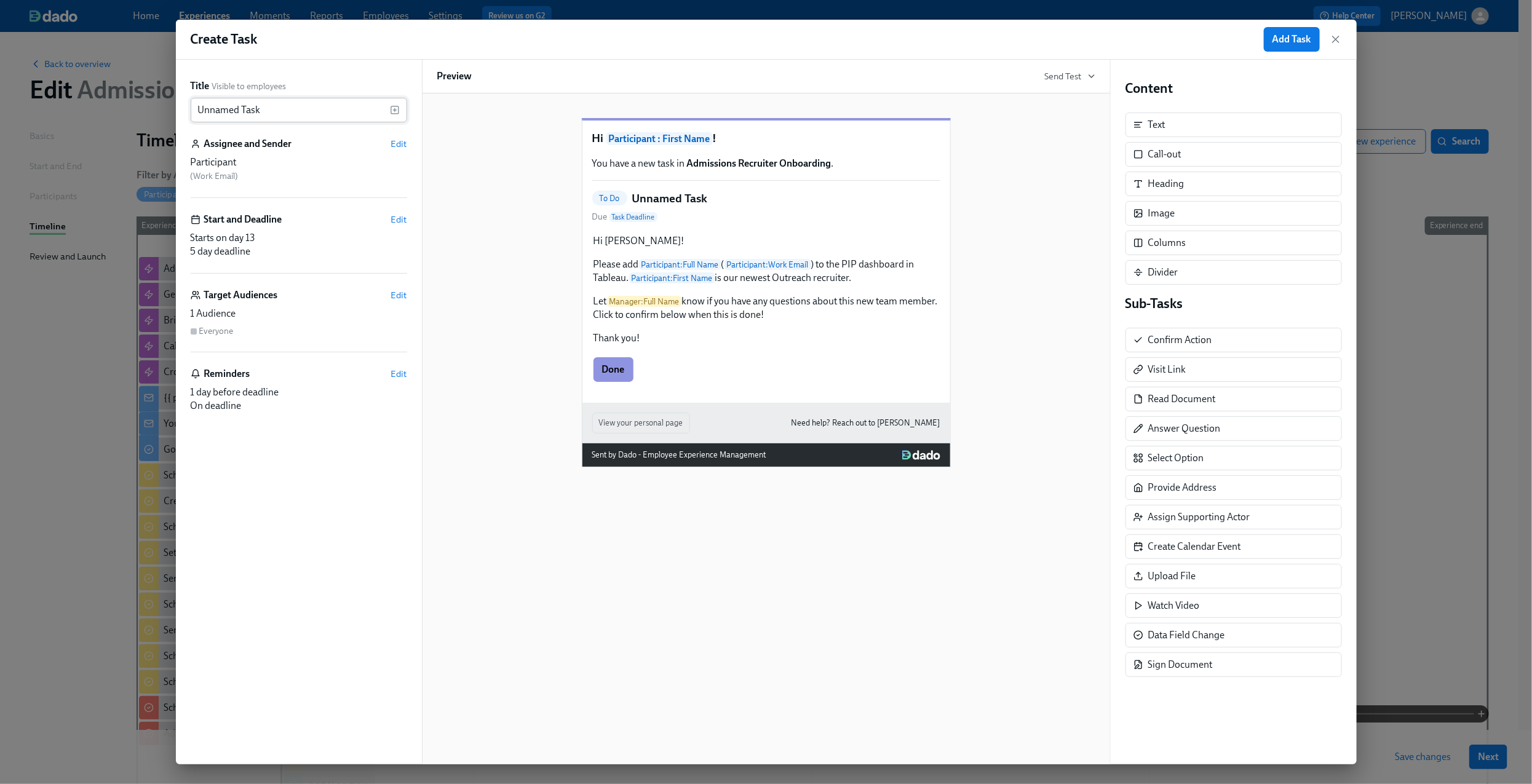
click at [317, 104] on input "Unnamed Task" at bounding box center [290, 110] width 199 height 25
click at [392, 110] on icon "button" at bounding box center [394, 110] width 10 height 10
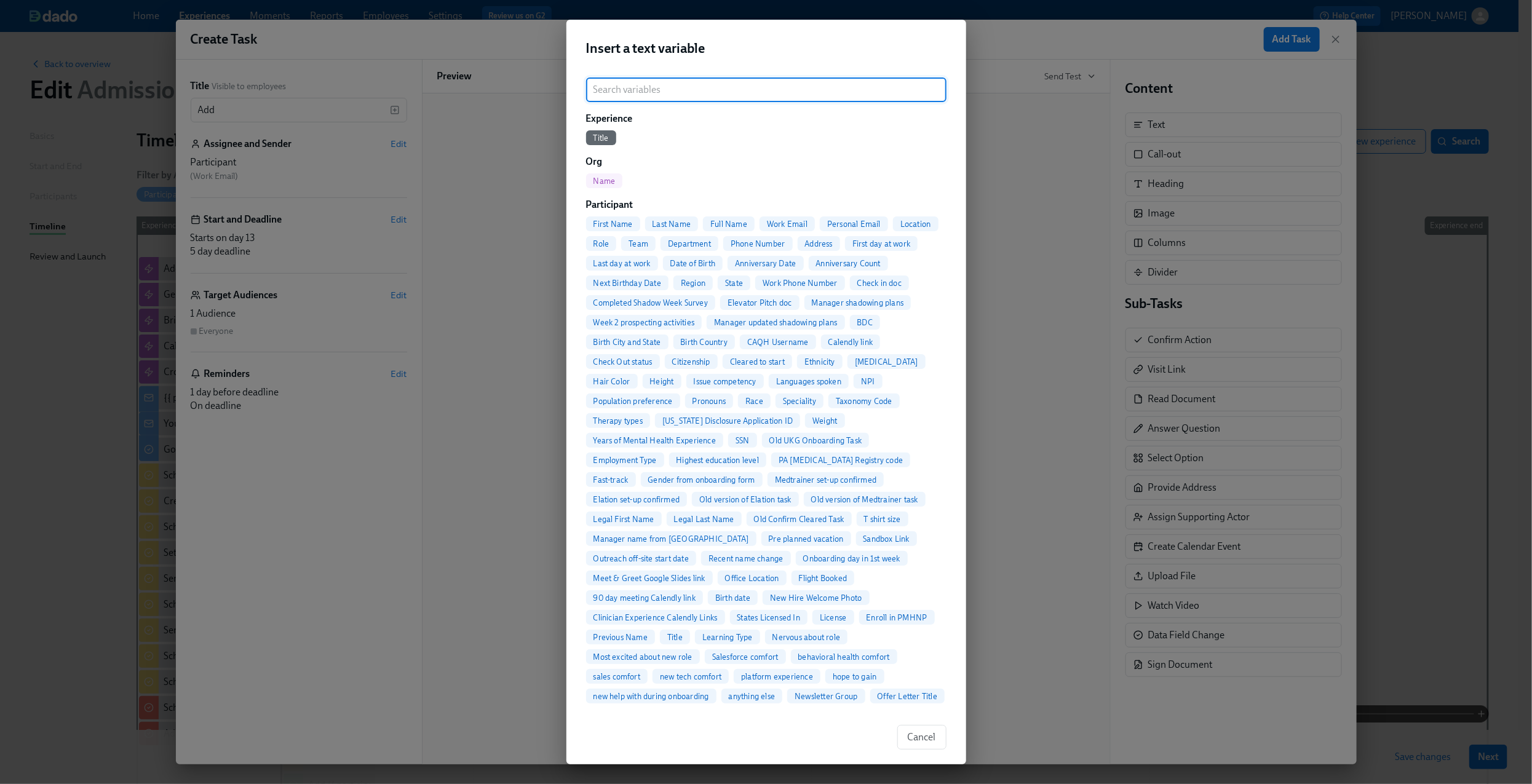
click at [717, 216] on div "Full Name" at bounding box center [728, 223] width 51 height 15
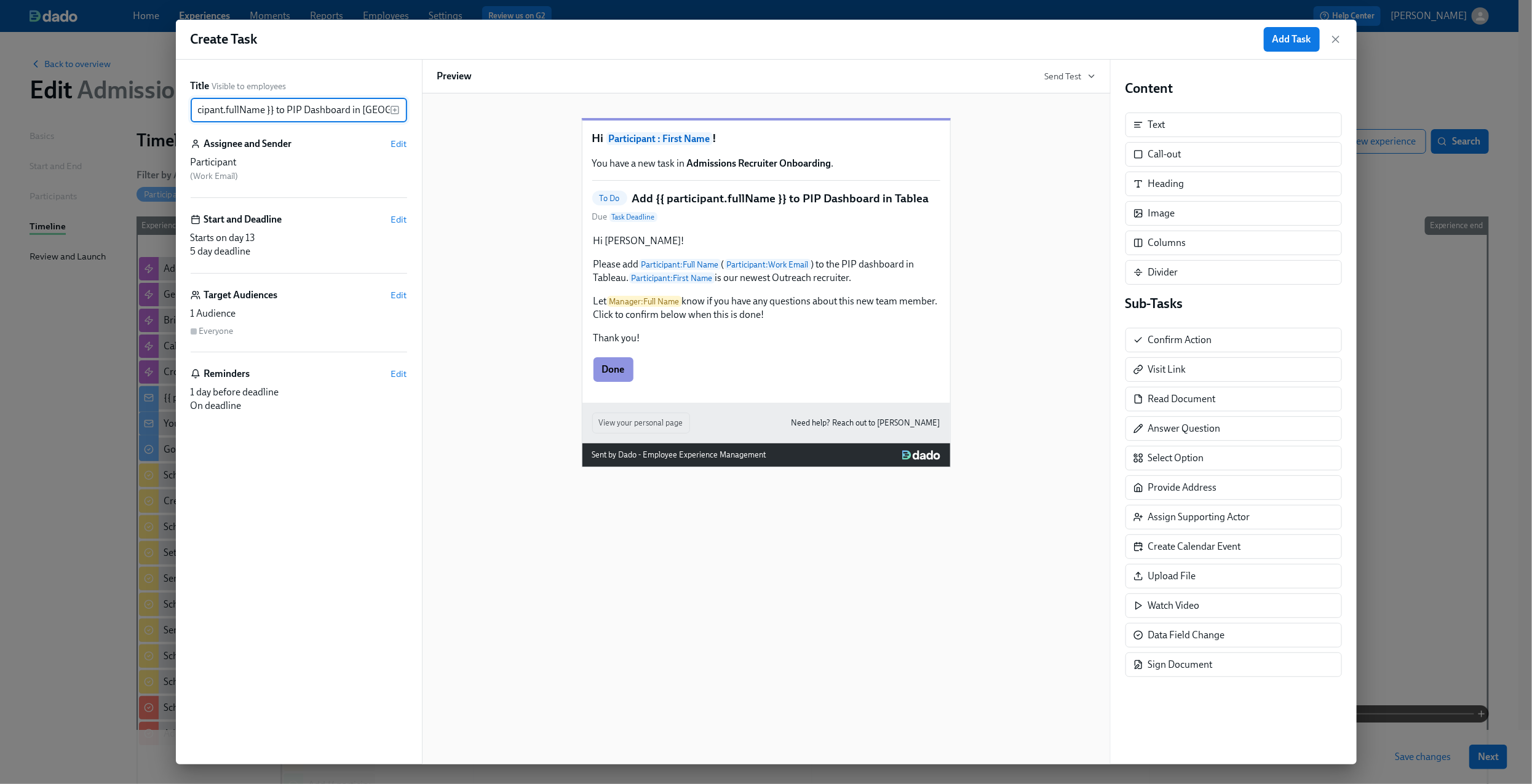
scroll to position [0, 54]
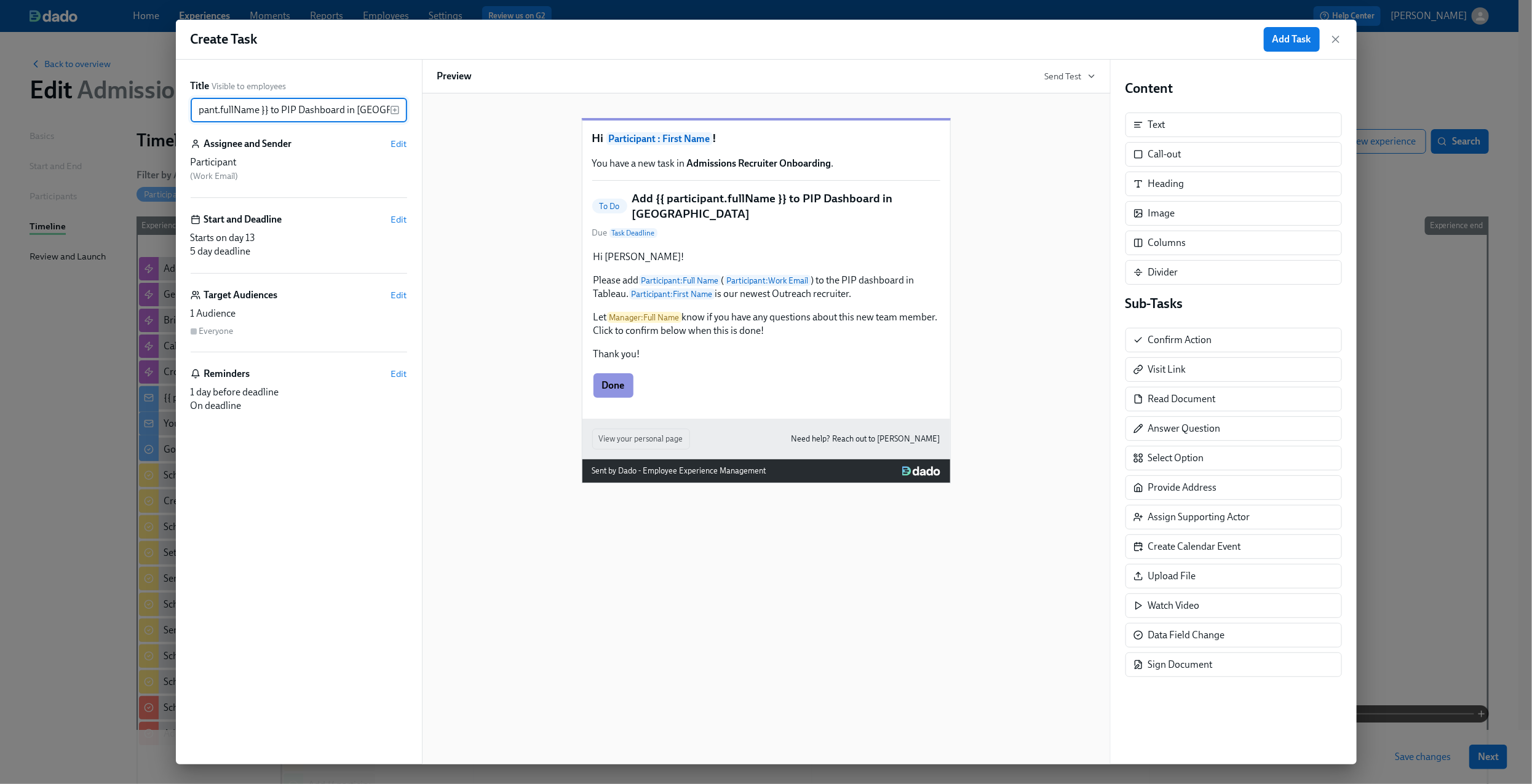
type input "Add {{ participant.fullName }} to PIP Dashboard in [GEOGRAPHIC_DATA]"
click at [404, 212] on div "Start and Deadline Edit" at bounding box center [298, 219] width 216 height 14
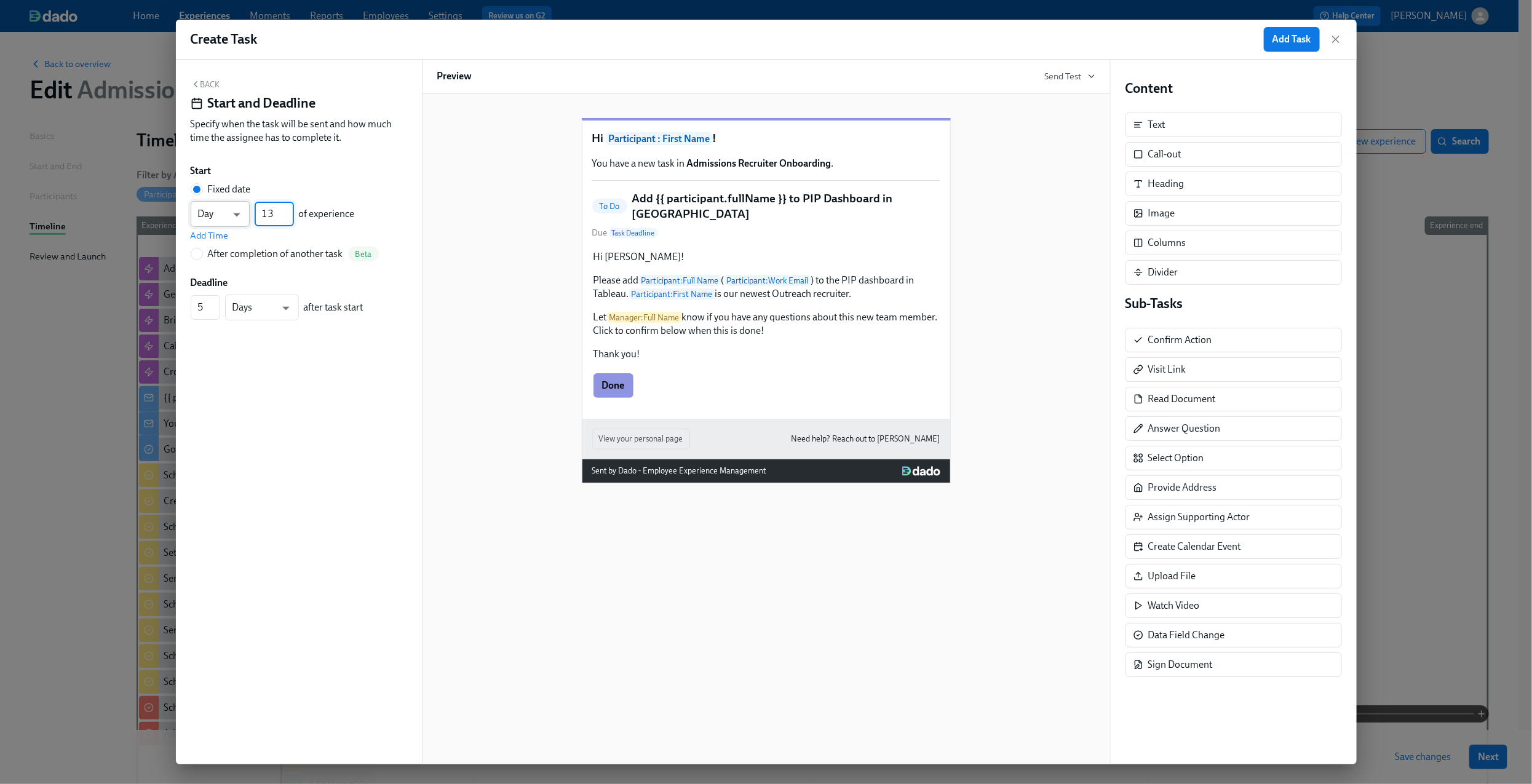
drag, startPoint x: 277, startPoint y: 216, endPoint x: 239, endPoint y: 216, distance: 38.0
click at [239, 216] on div "Day d ​ 13 ​ of experience" at bounding box center [272, 214] width 164 height 26
type input "4"
click at [215, 238] on span "Add Time" at bounding box center [209, 236] width 38 height 12
click at [228, 242] on input "09:00 AM" at bounding box center [221, 242] width 61 height 25
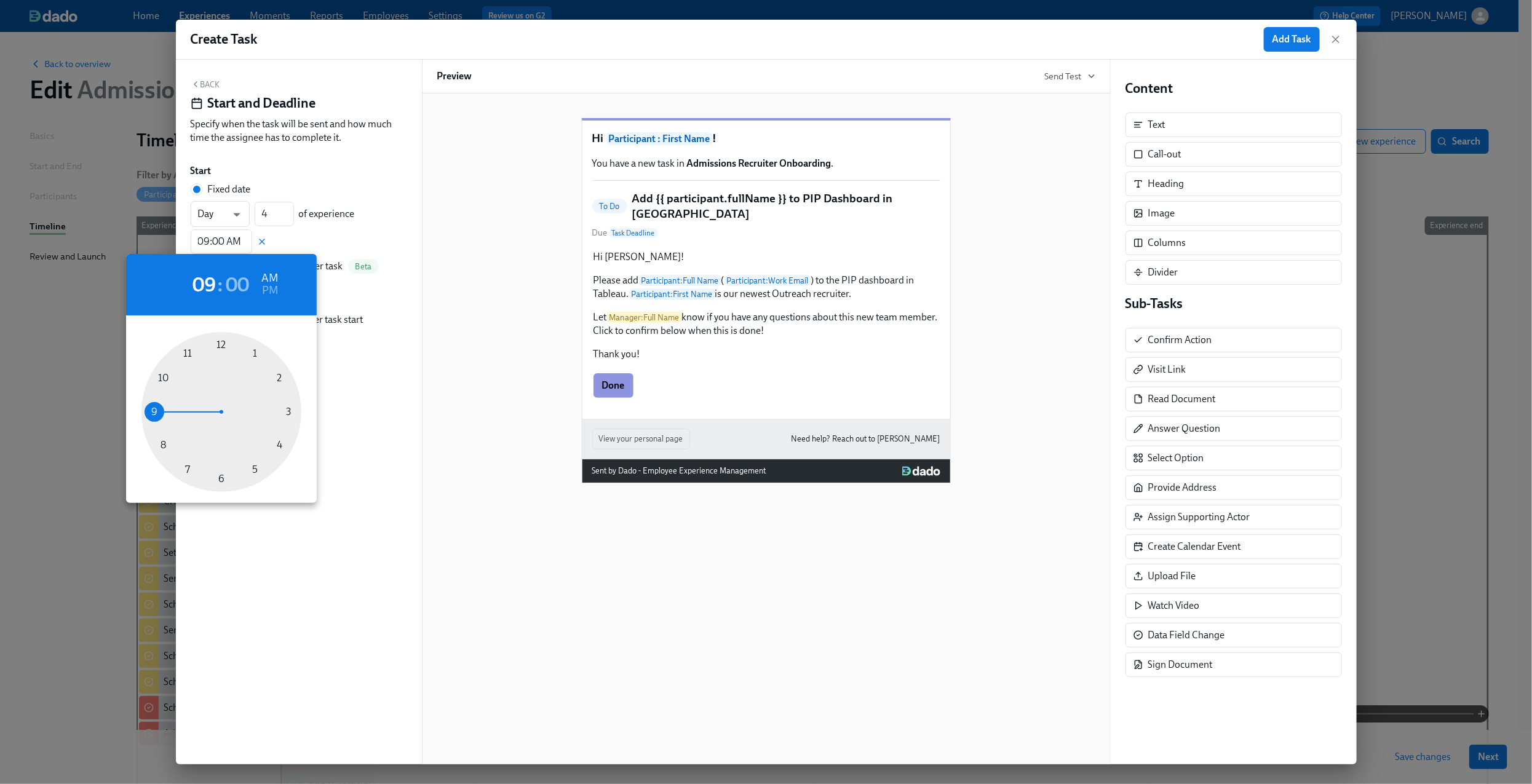
click at [157, 378] on div at bounding box center [221, 412] width 160 height 160
type input "10:00 AM"
click at [371, 228] on div at bounding box center [766, 392] width 1532 height 784
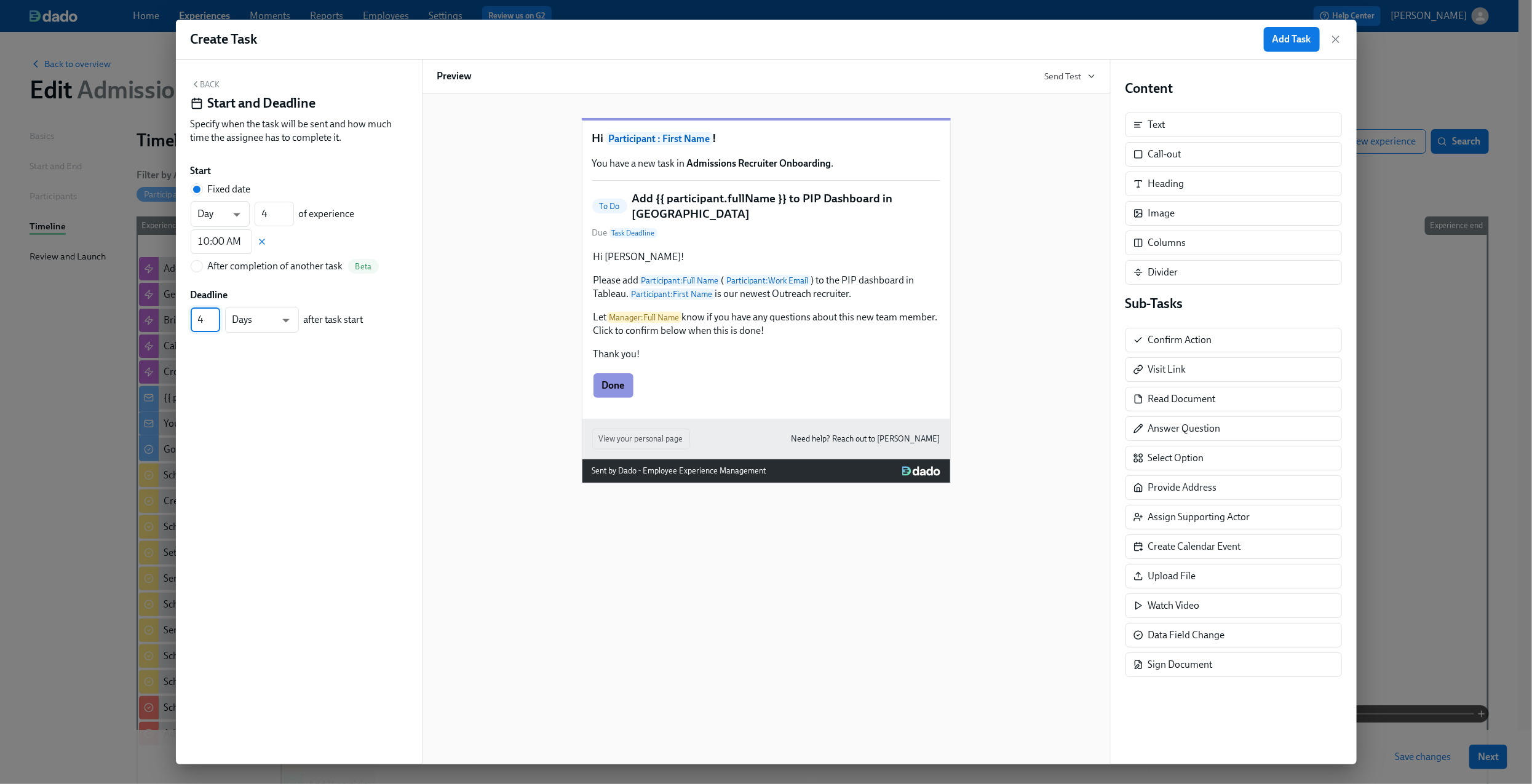
click at [216, 324] on input "4" at bounding box center [205, 320] width 29 height 25
click at [216, 324] on input "3" at bounding box center [205, 320] width 29 height 25
click at [216, 324] on input "2" at bounding box center [205, 320] width 29 height 25
type input "1"
click at [216, 324] on input "1" at bounding box center [205, 320] width 29 height 25
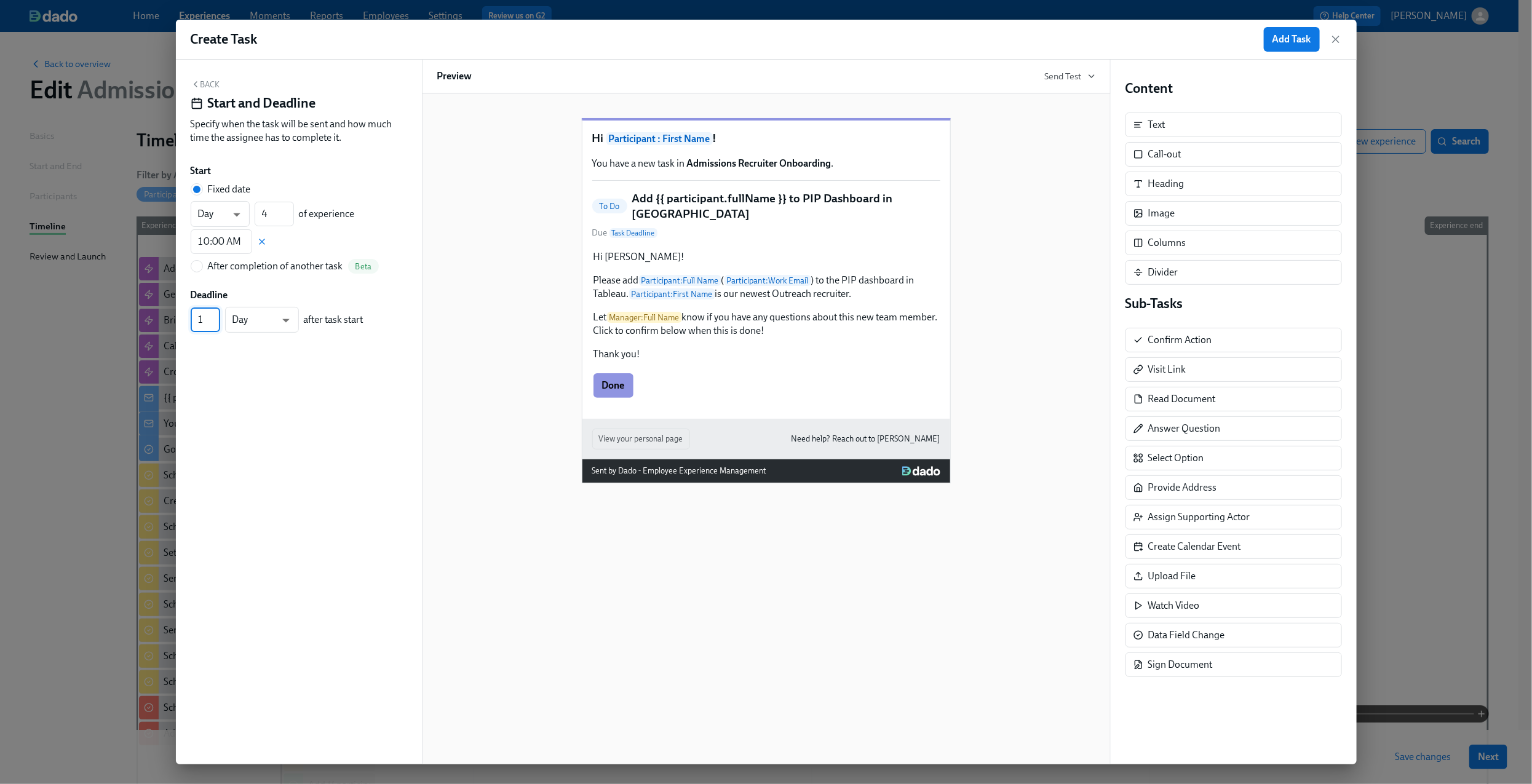
click at [207, 87] on button "Back" at bounding box center [205, 84] width 29 height 10
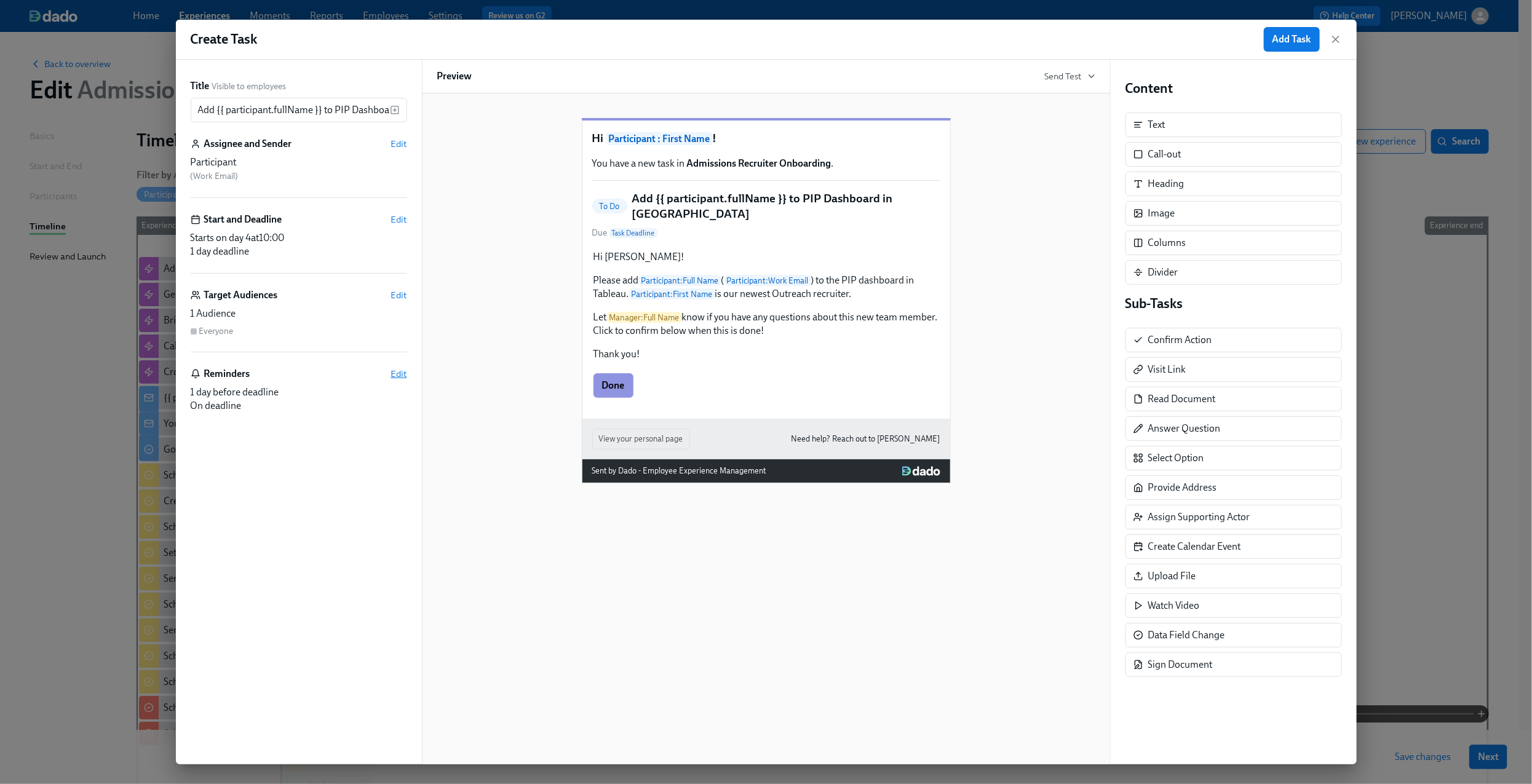
click at [395, 374] on span "Edit" at bounding box center [399, 374] width 16 height 12
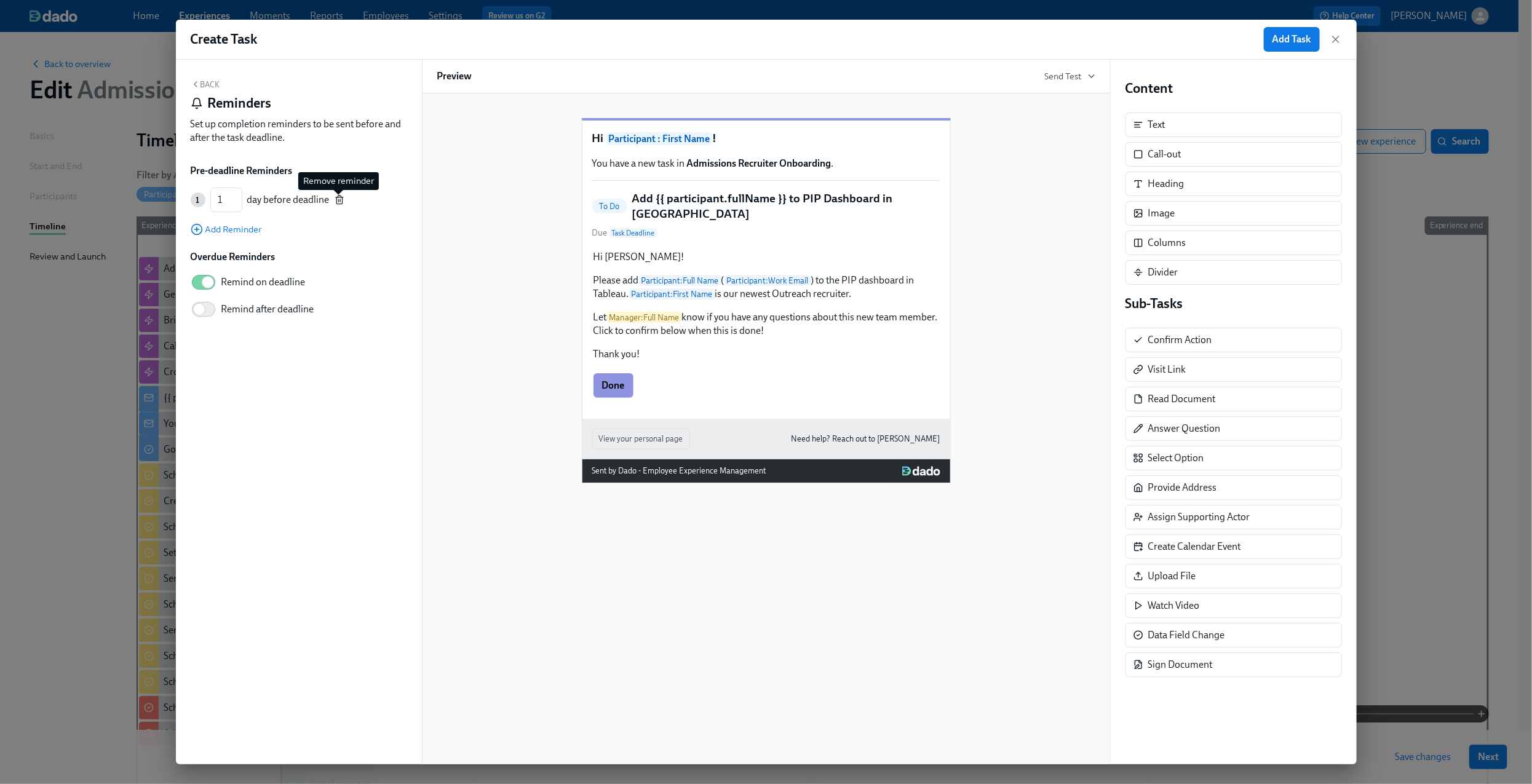
click at [342, 202] on icon "button" at bounding box center [339, 199] width 10 height 10
click at [209, 85] on button "Back" at bounding box center [205, 84] width 29 height 10
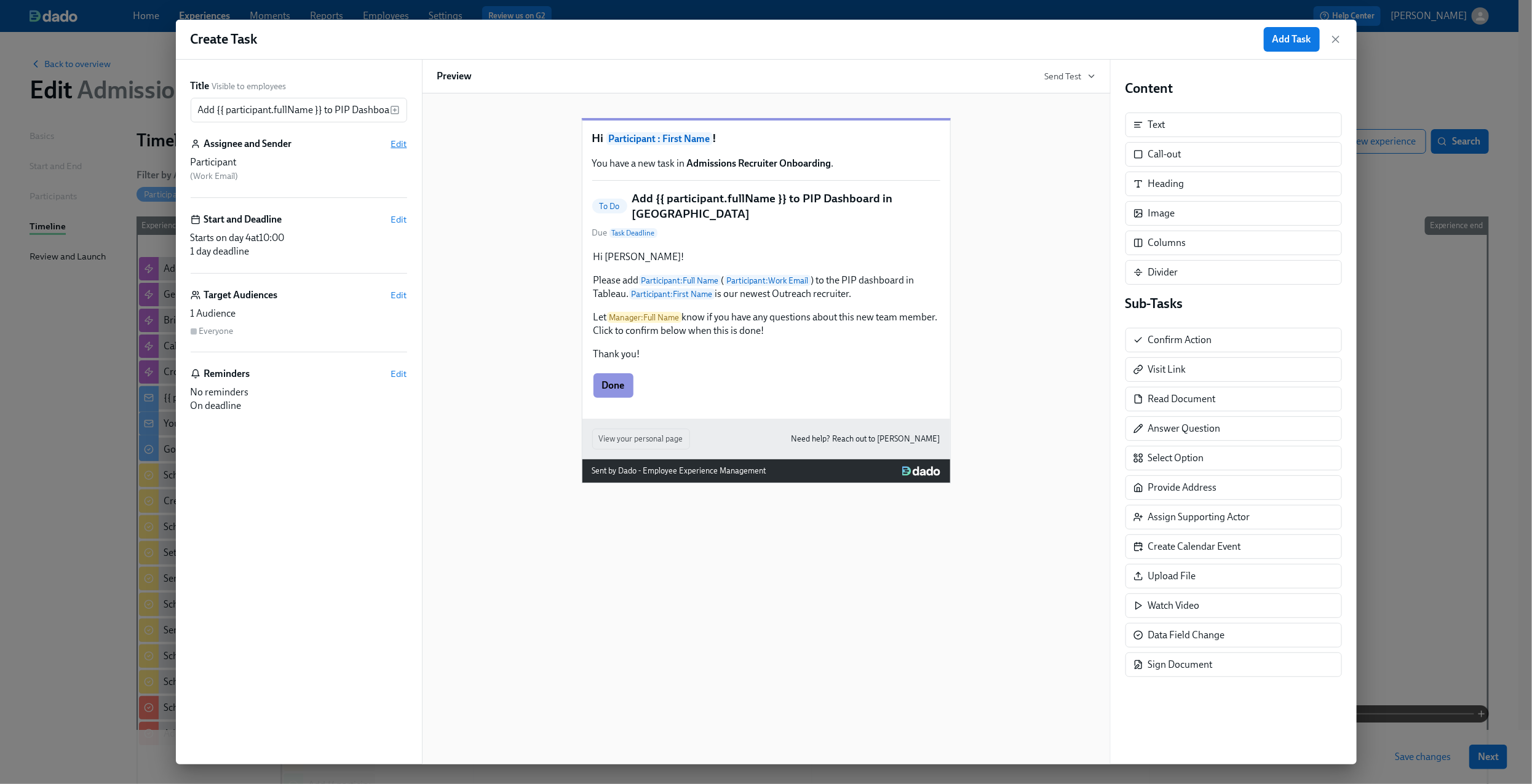
click at [403, 141] on span "Edit" at bounding box center [399, 144] width 16 height 12
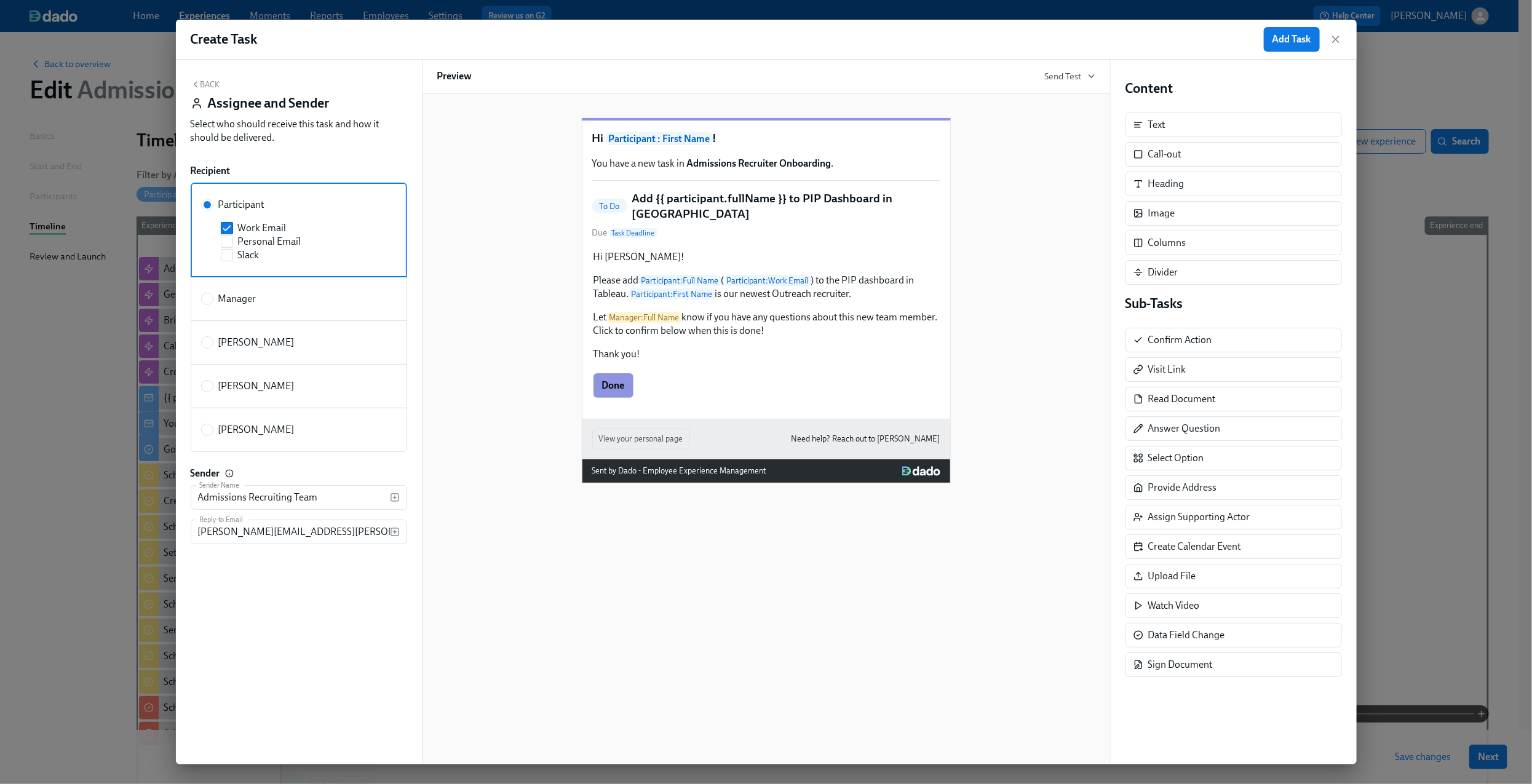
click at [242, 426] on span "[PERSON_NAME]" at bounding box center [256, 430] width 76 height 14
click at [213, 426] on input "[PERSON_NAME]" at bounding box center [207, 430] width 11 height 11
radio input "true"
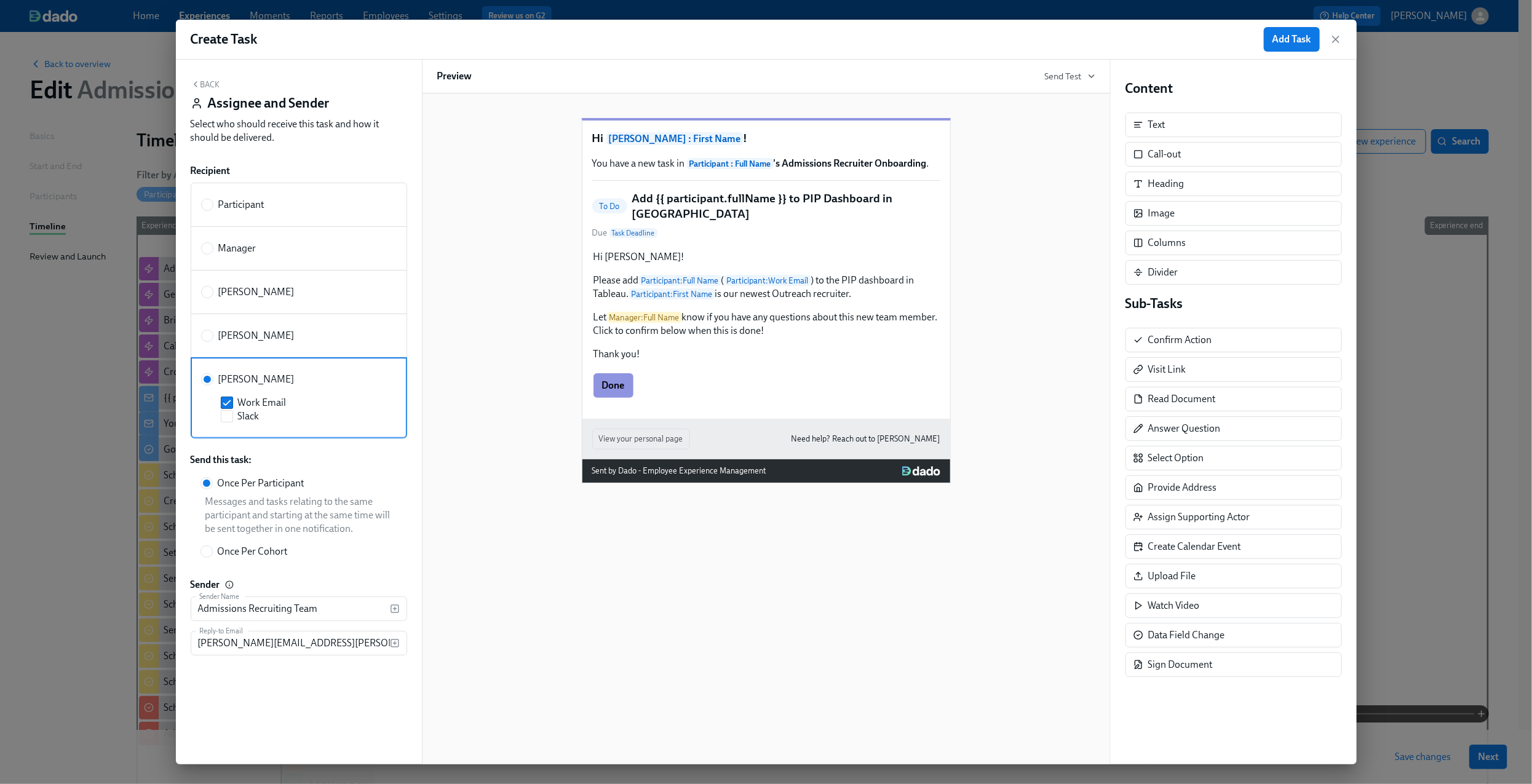
click at [209, 80] on button "Back" at bounding box center [205, 84] width 29 height 10
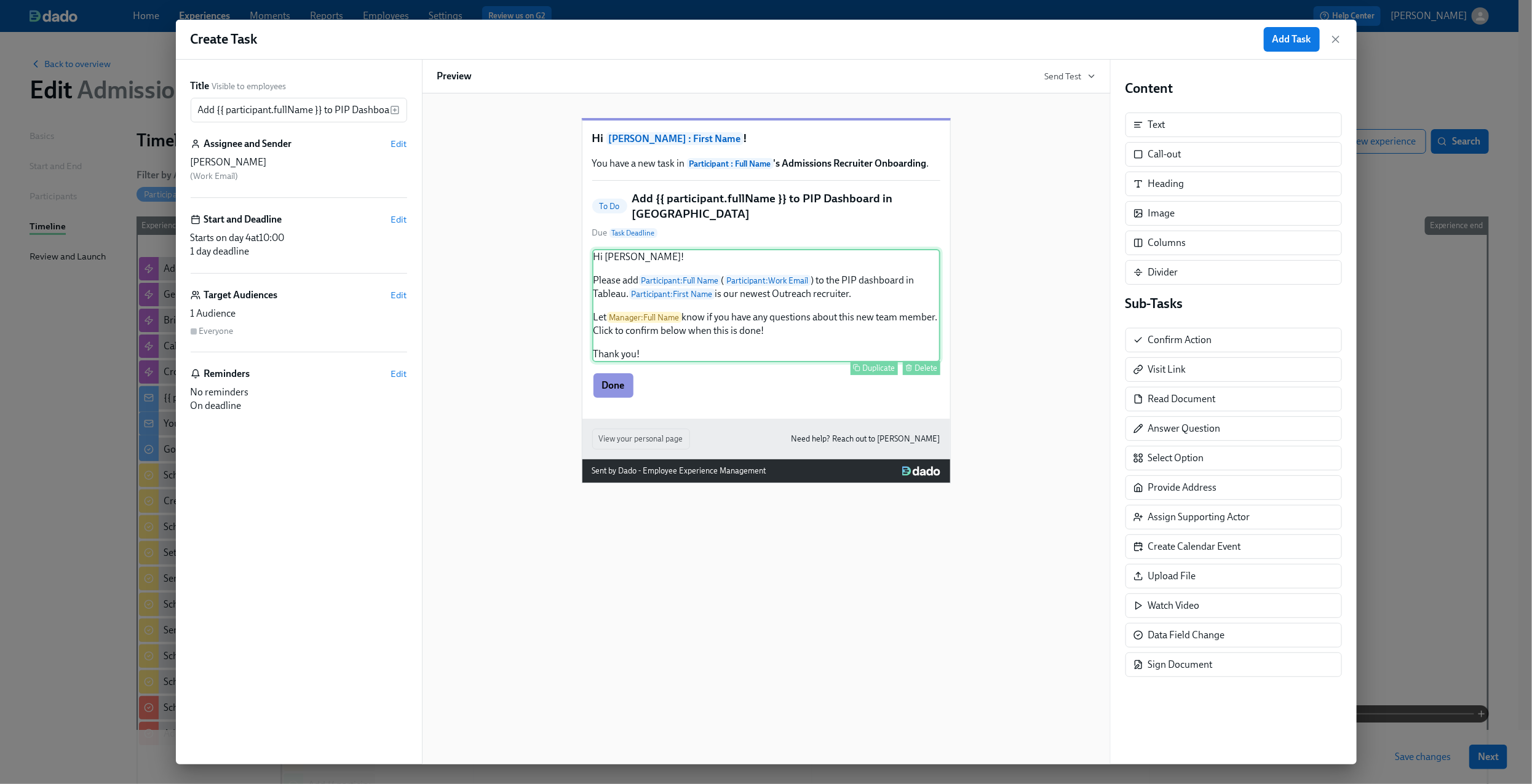
click at [838, 321] on div "Hi [PERSON_NAME]! Please add Participant : Full Name ( Participant : Work Email…" at bounding box center [766, 305] width 348 height 113
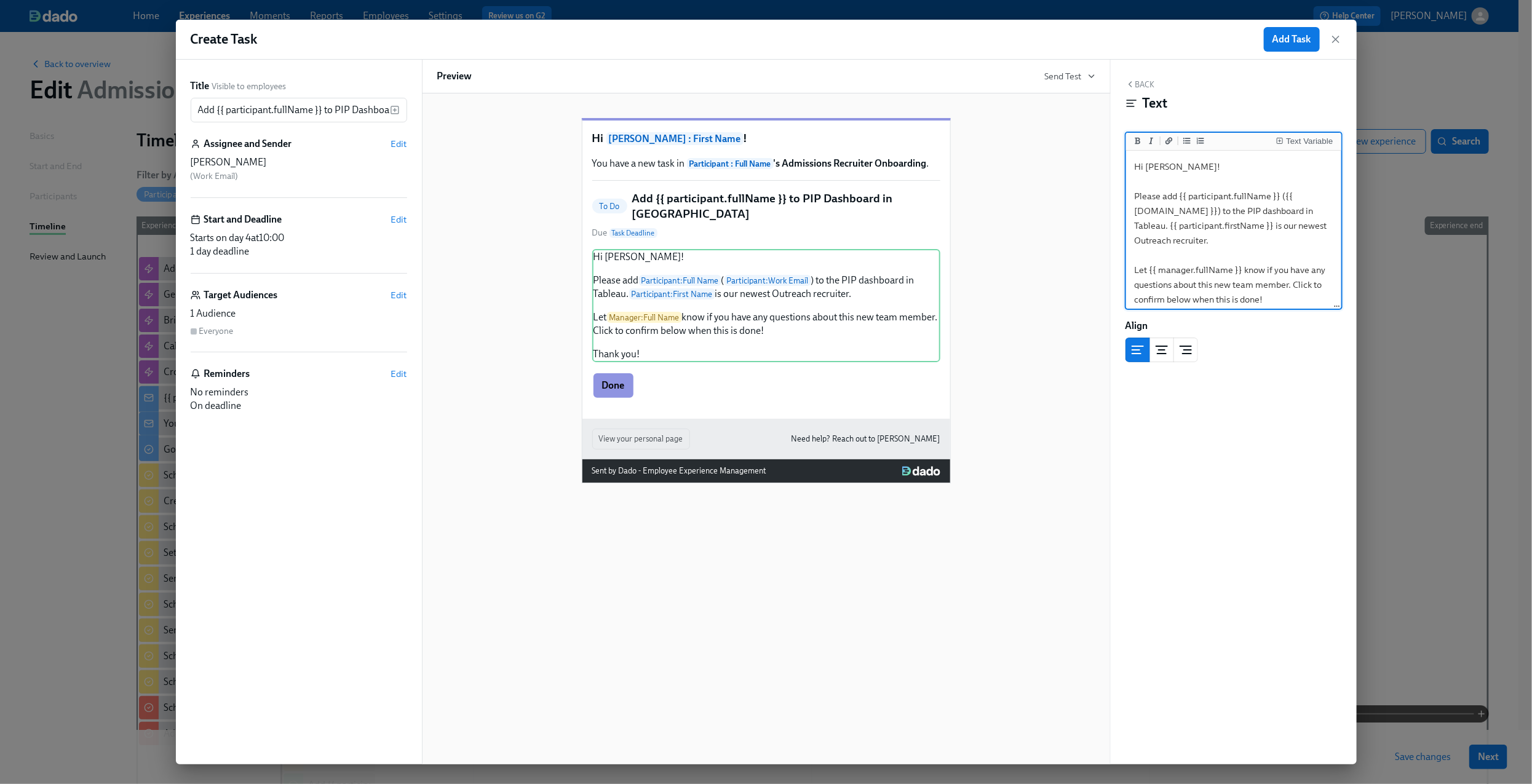
drag, startPoint x: 1198, startPoint y: 239, endPoint x: 1168, endPoint y: 240, distance: 30.0
click at [1168, 240] on textarea "Hi [PERSON_NAME]! Please add {{ participant.fullName }} ({{ [DOMAIN_NAME] }}) t…" at bounding box center [1234, 248] width 210 height 189
click at [1285, 271] on textarea "Hi [PERSON_NAME]! Please add {{ participant.fullName }} ({{ [DOMAIN_NAME] }}) t…" at bounding box center [1234, 248] width 210 height 189
type textarea "Hi [PERSON_NAME]! Please add {{ participant.fullName }} ({{ [DOMAIN_NAME] }}) t…"
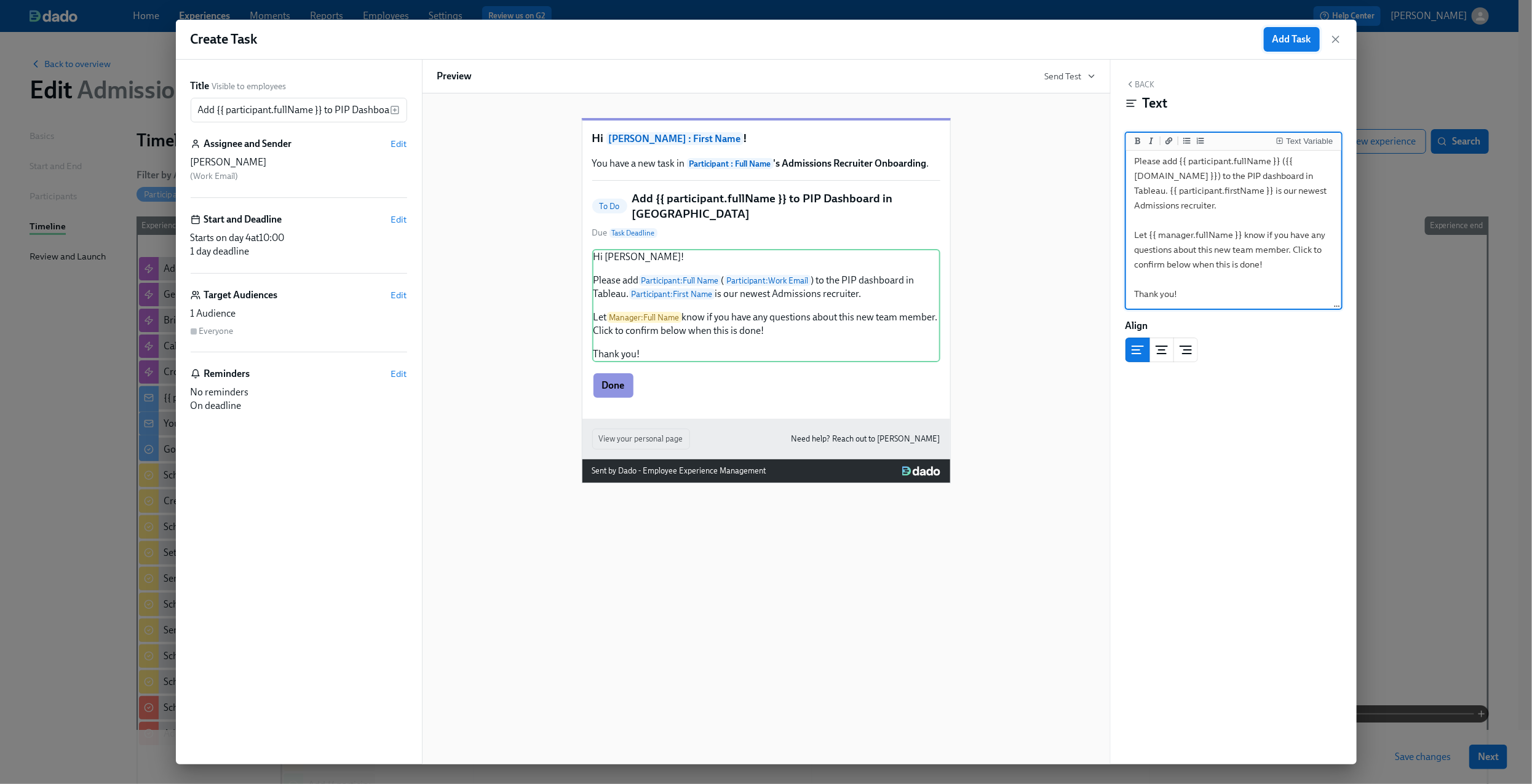
click at [1290, 41] on span "Add Task" at bounding box center [1291, 39] width 38 height 12
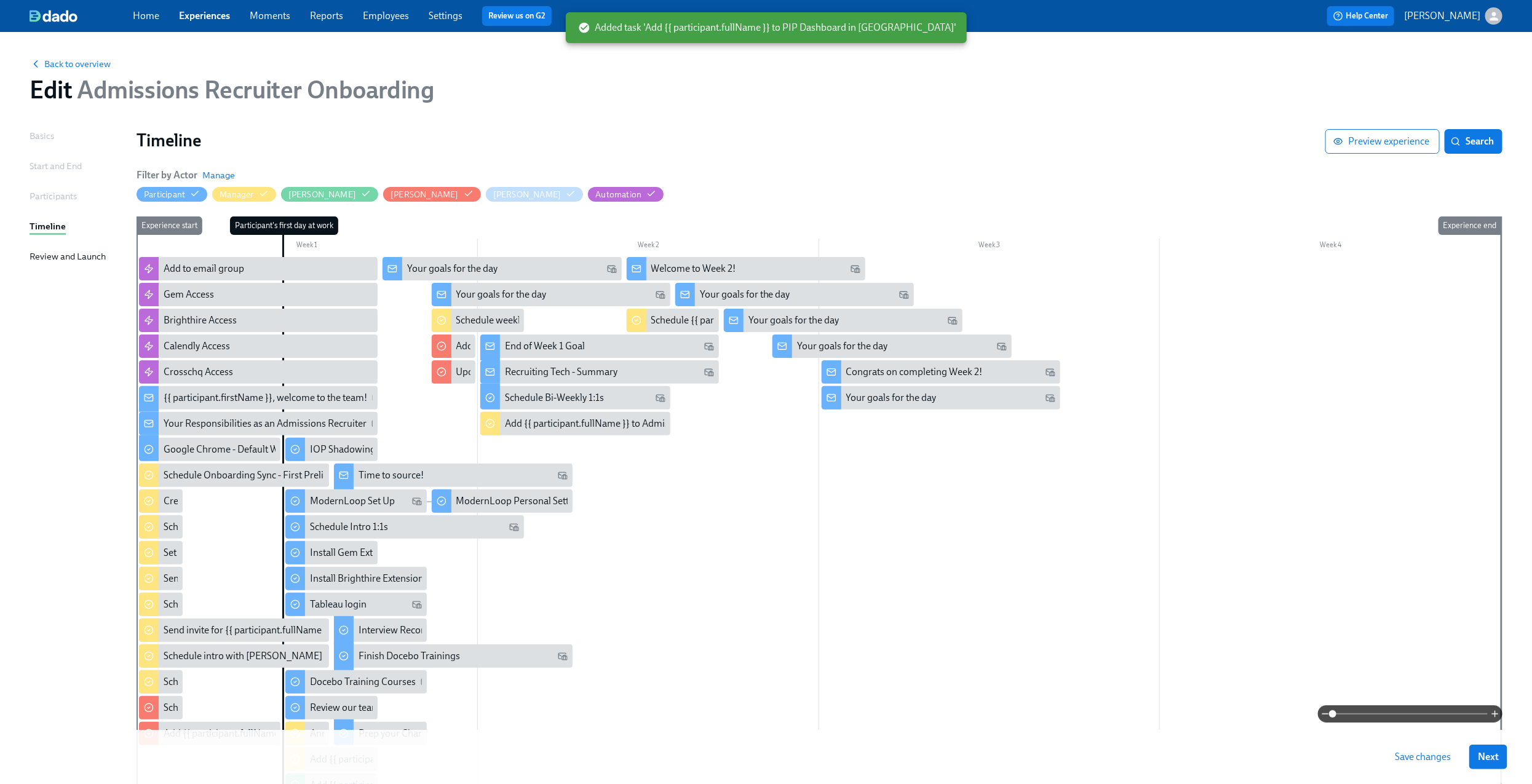
click at [1421, 757] on span "Save changes" at bounding box center [1422, 757] width 56 height 12
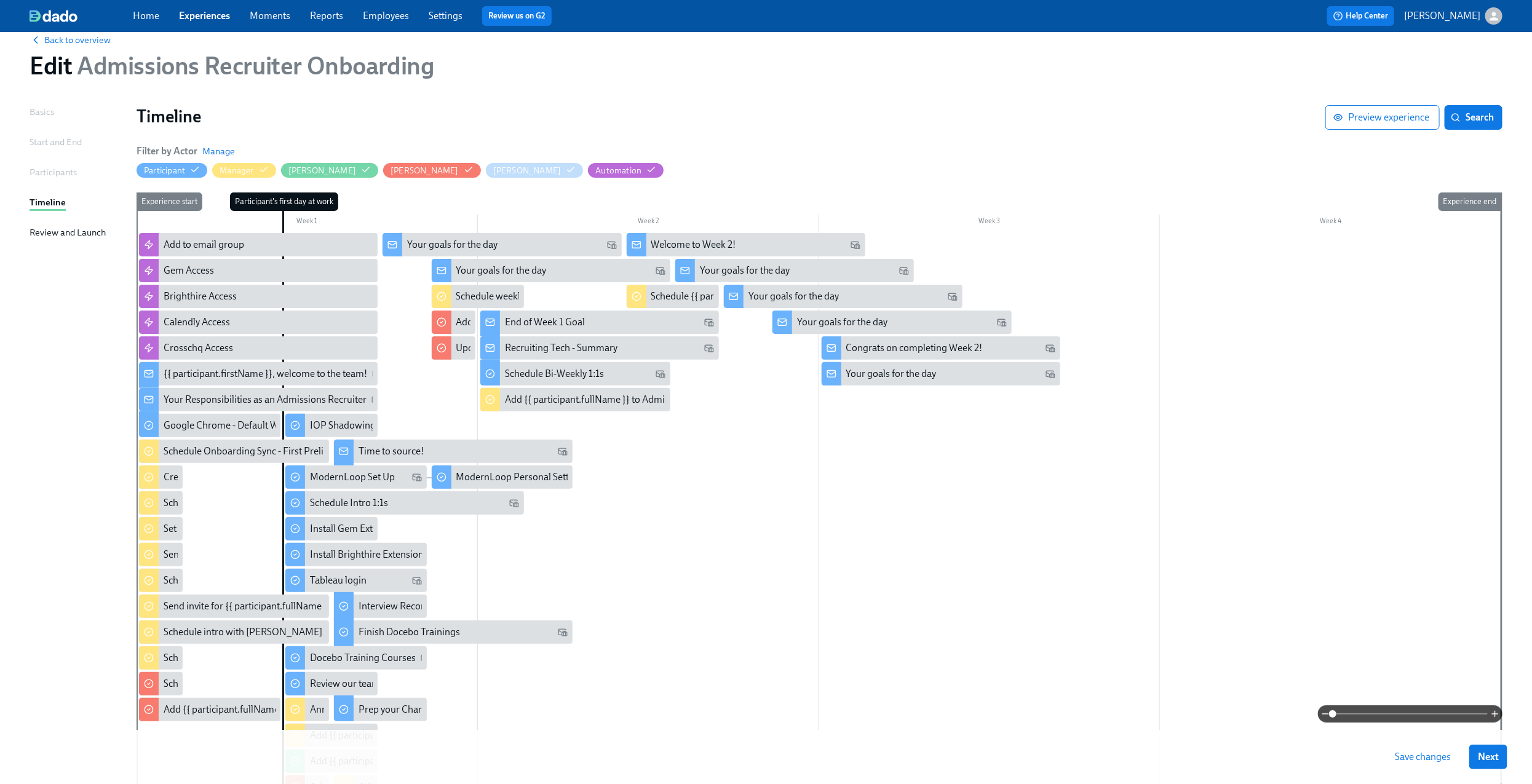
scroll to position [0, 0]
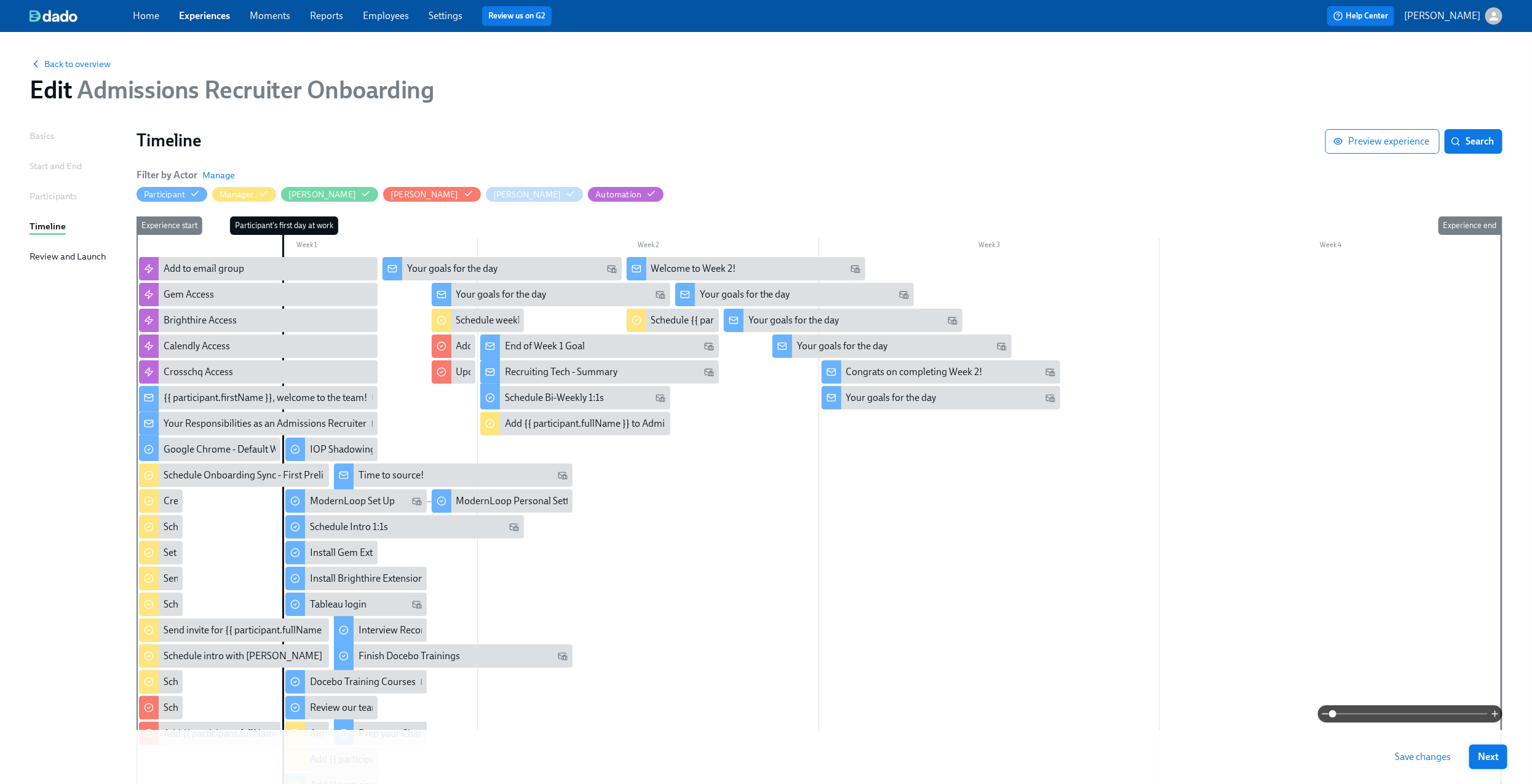
click at [1498, 754] on span "Next" at bounding box center [1488, 757] width 21 height 12
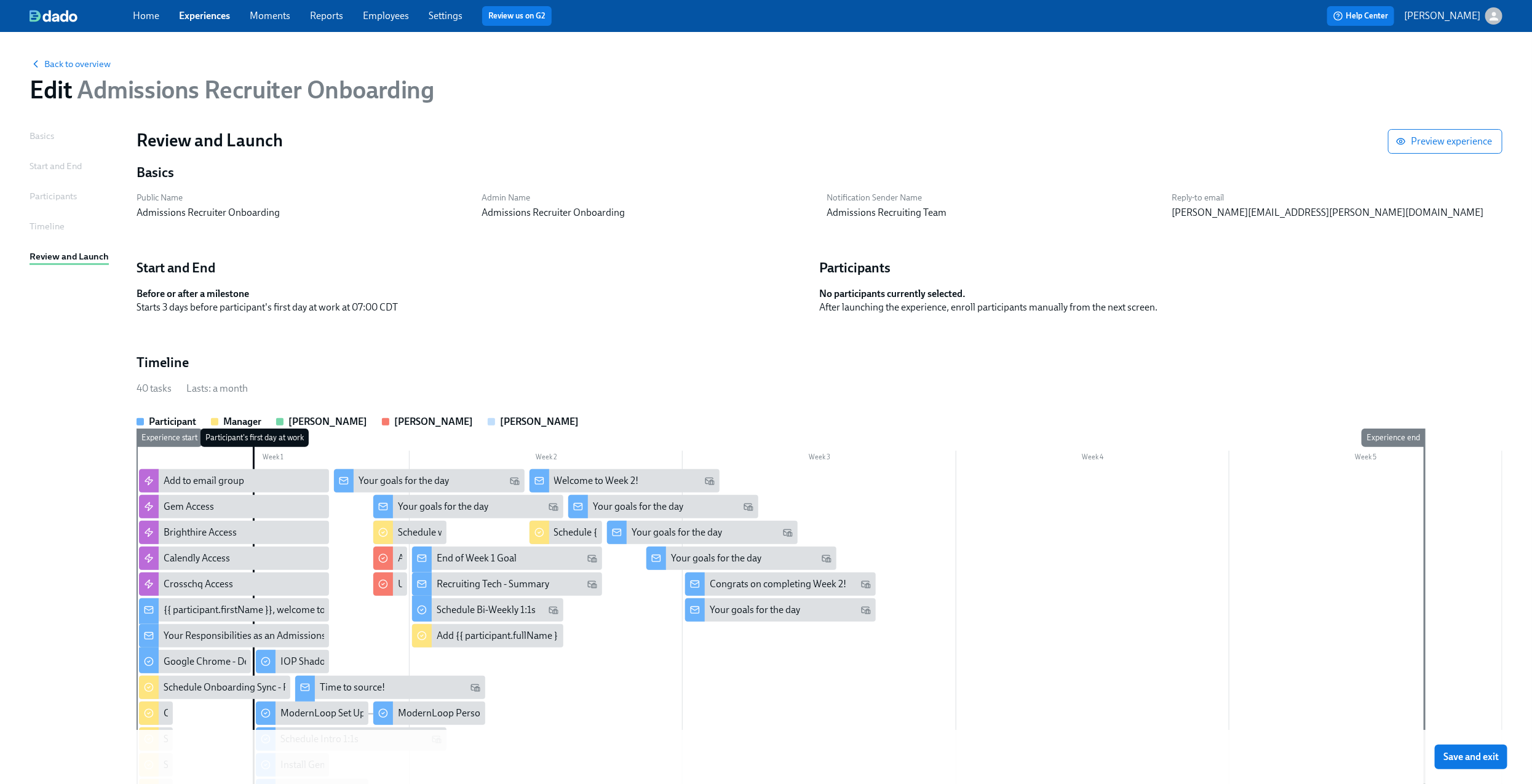
click at [1498, 754] on span "Save and exit" at bounding box center [1471, 757] width 55 height 12
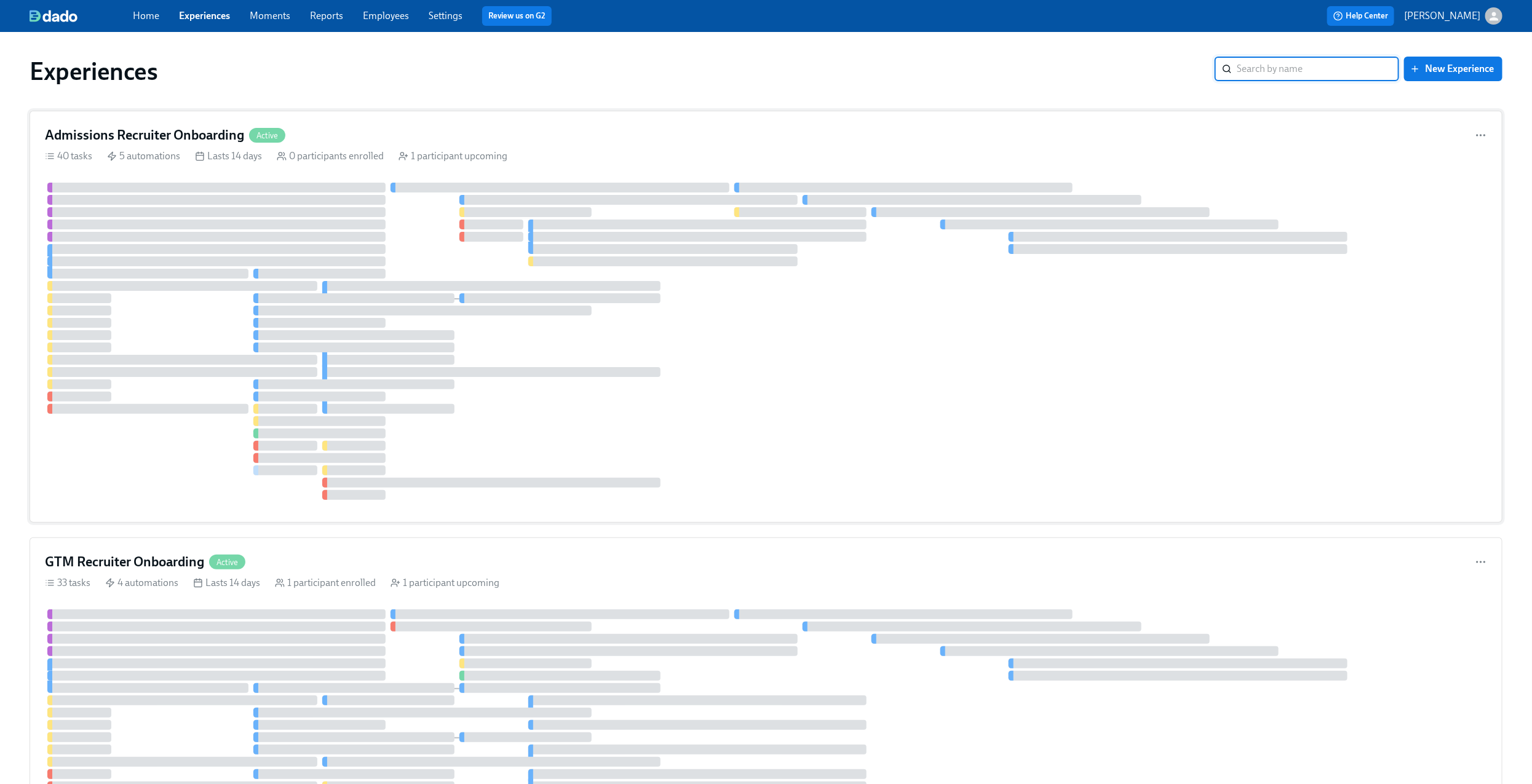
click at [575, 130] on div "Admissions Recruiter Onboarding Active" at bounding box center [766, 135] width 1442 height 18
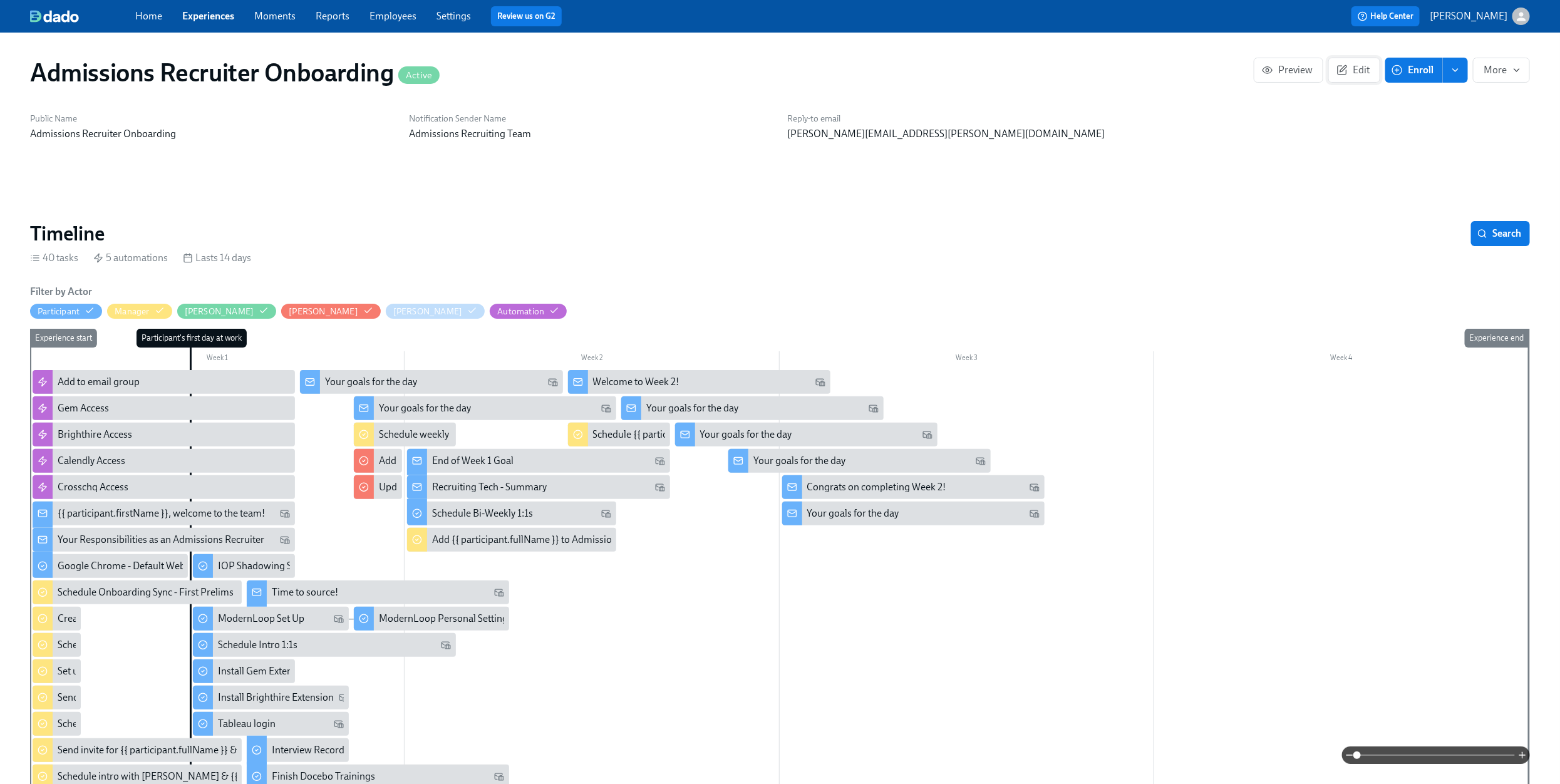
click at [1355, 69] on span "Edit" at bounding box center [1354, 70] width 30 height 12
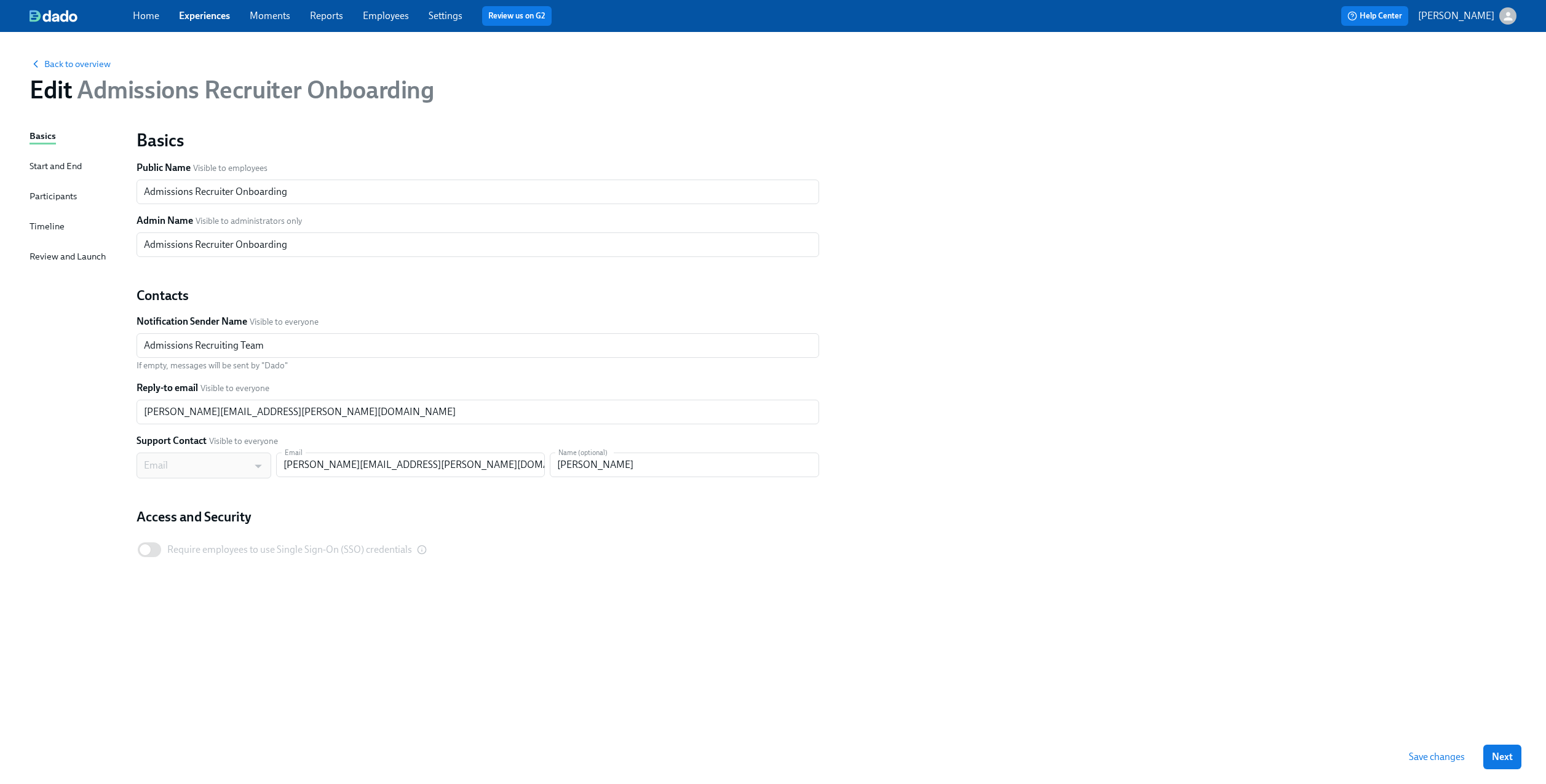
click at [55, 220] on div "Timeline" at bounding box center [47, 226] width 35 height 14
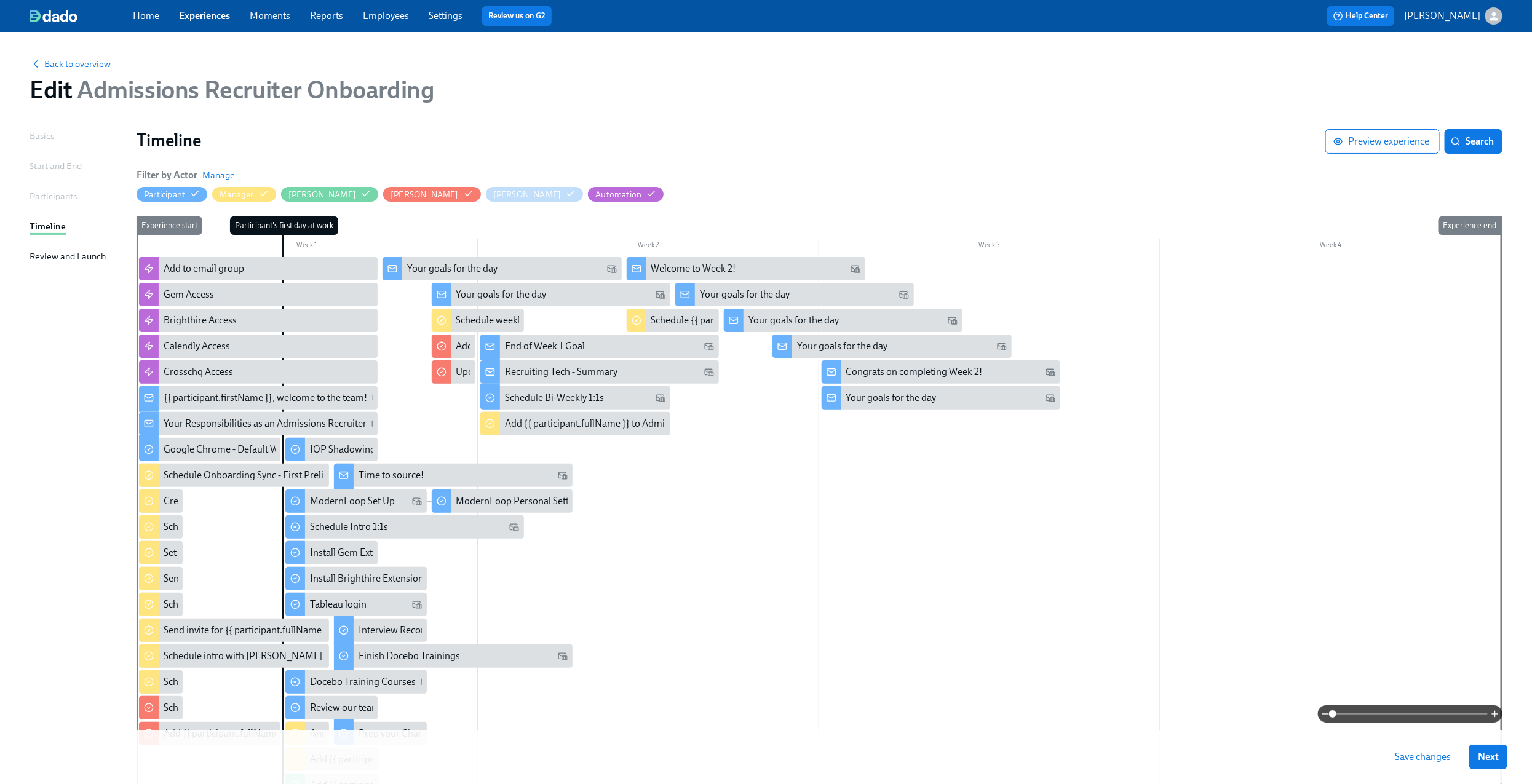
click at [679, 519] on div at bounding box center [819, 598] width 1365 height 681
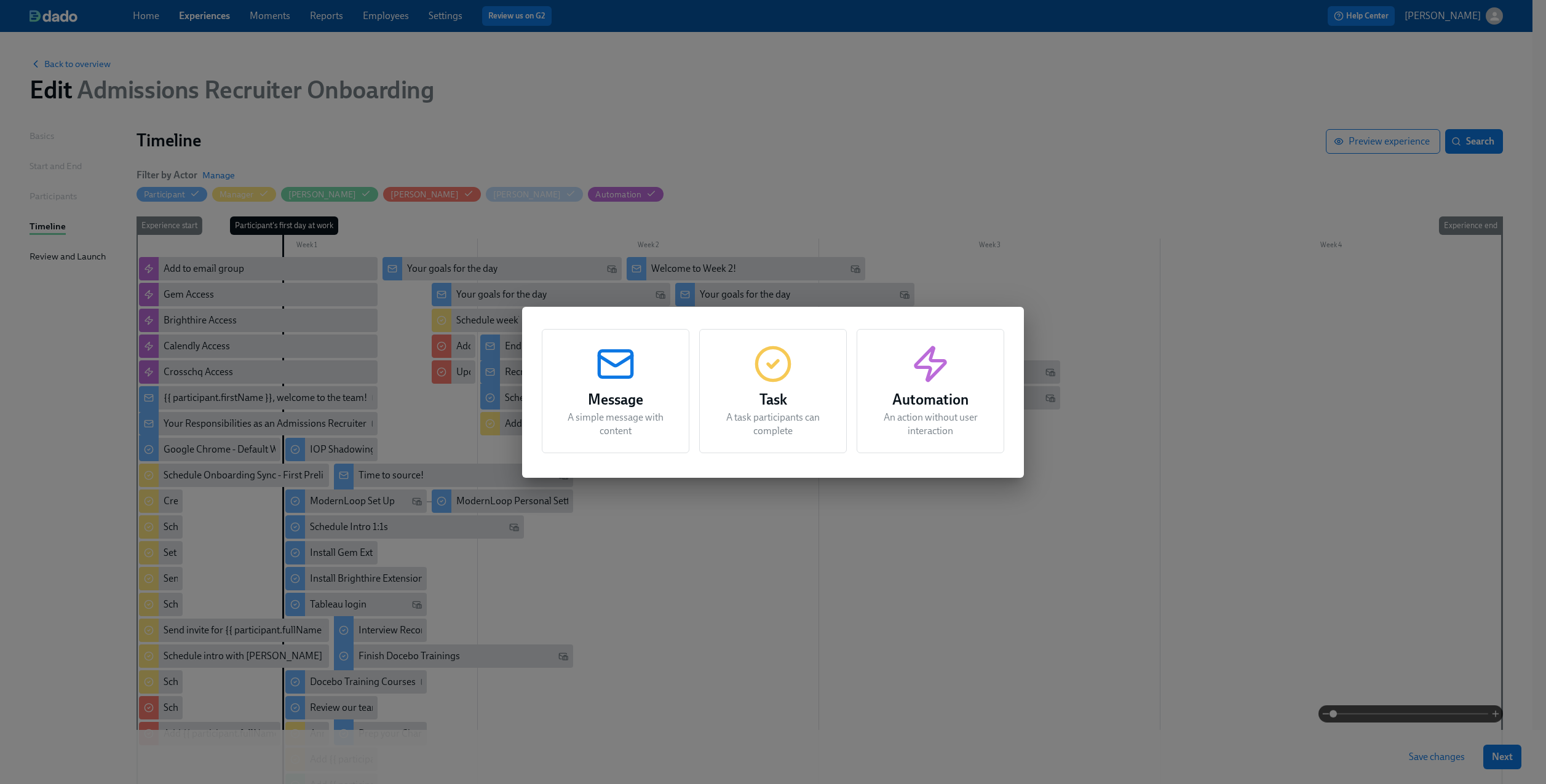
click at [1116, 236] on div "Message A simple message with content Task A task participants can complete Aut…" at bounding box center [773, 392] width 1546 height 784
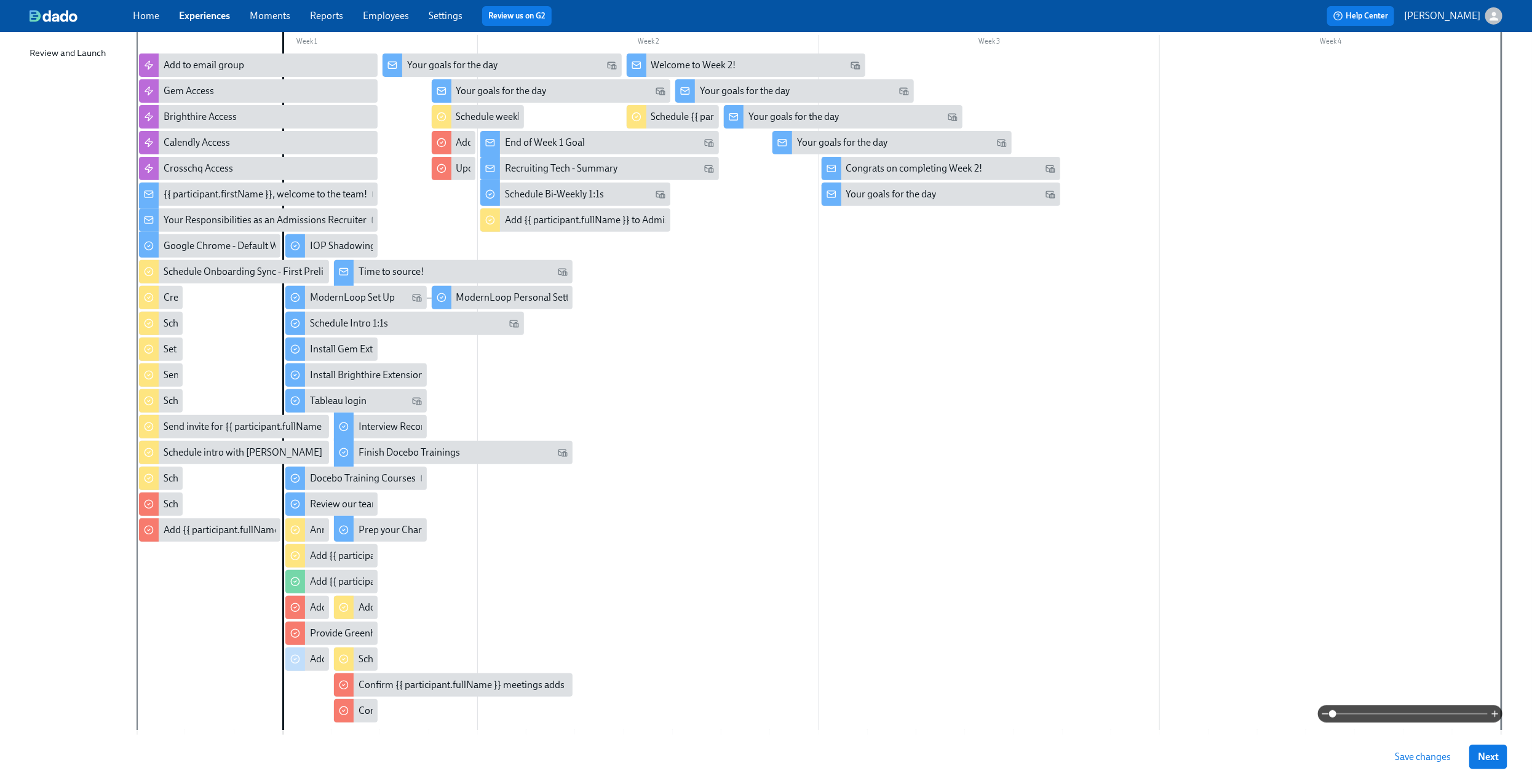
scroll to position [260, 0]
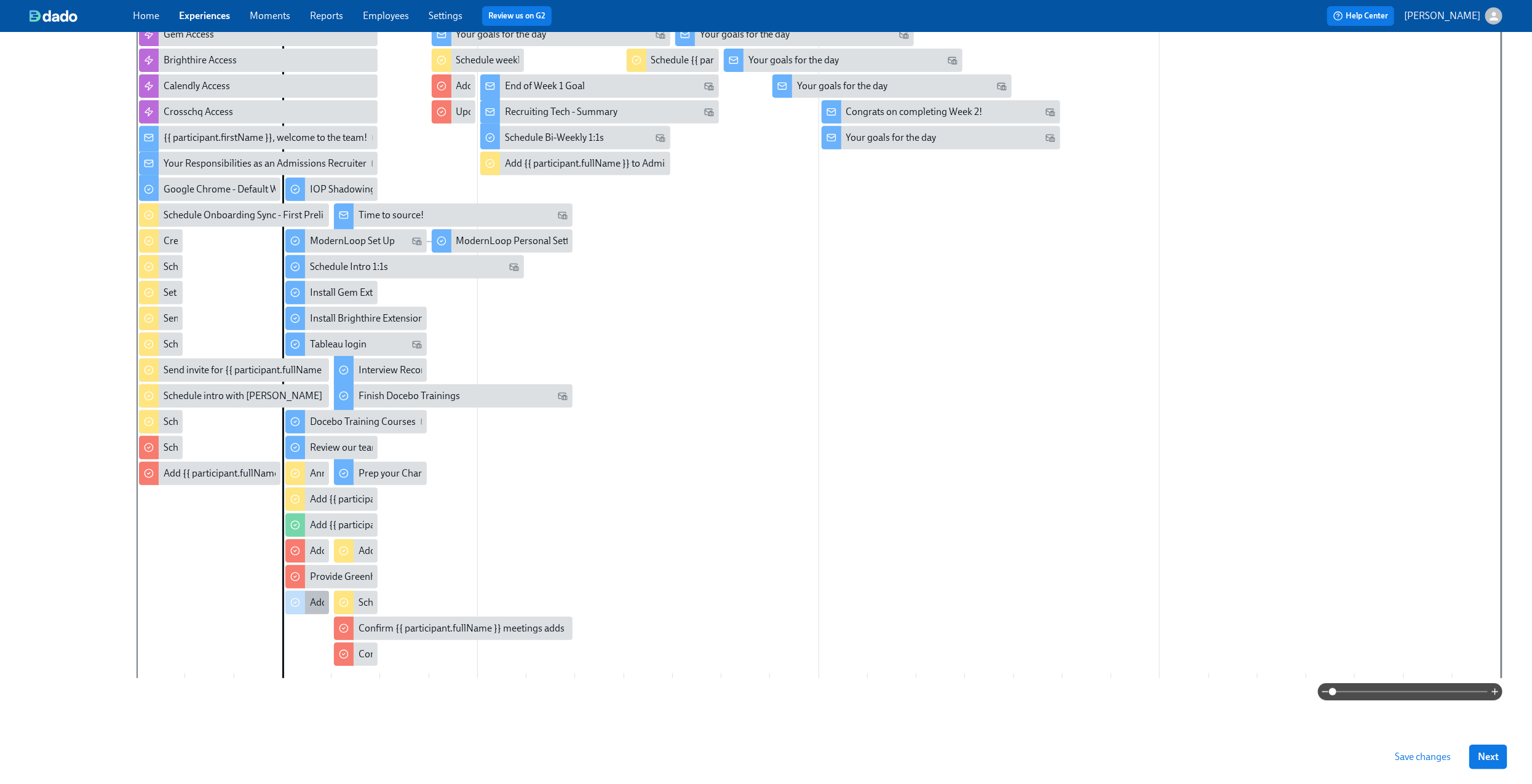
click at [300, 596] on div at bounding box center [295, 602] width 20 height 23
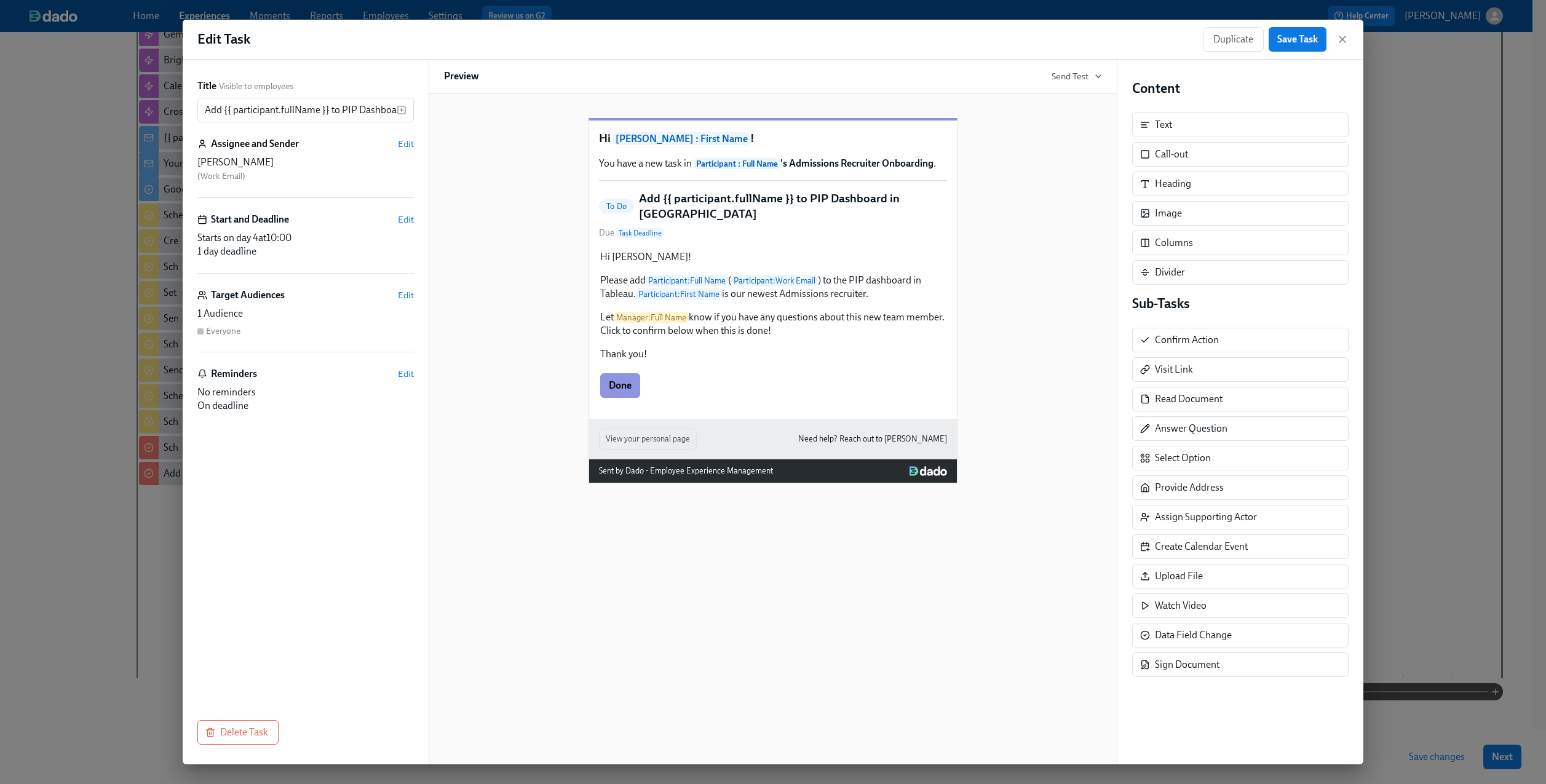
click at [238, 150] on h6 "Assignee and Sender" at bounding box center [255, 144] width 88 height 14
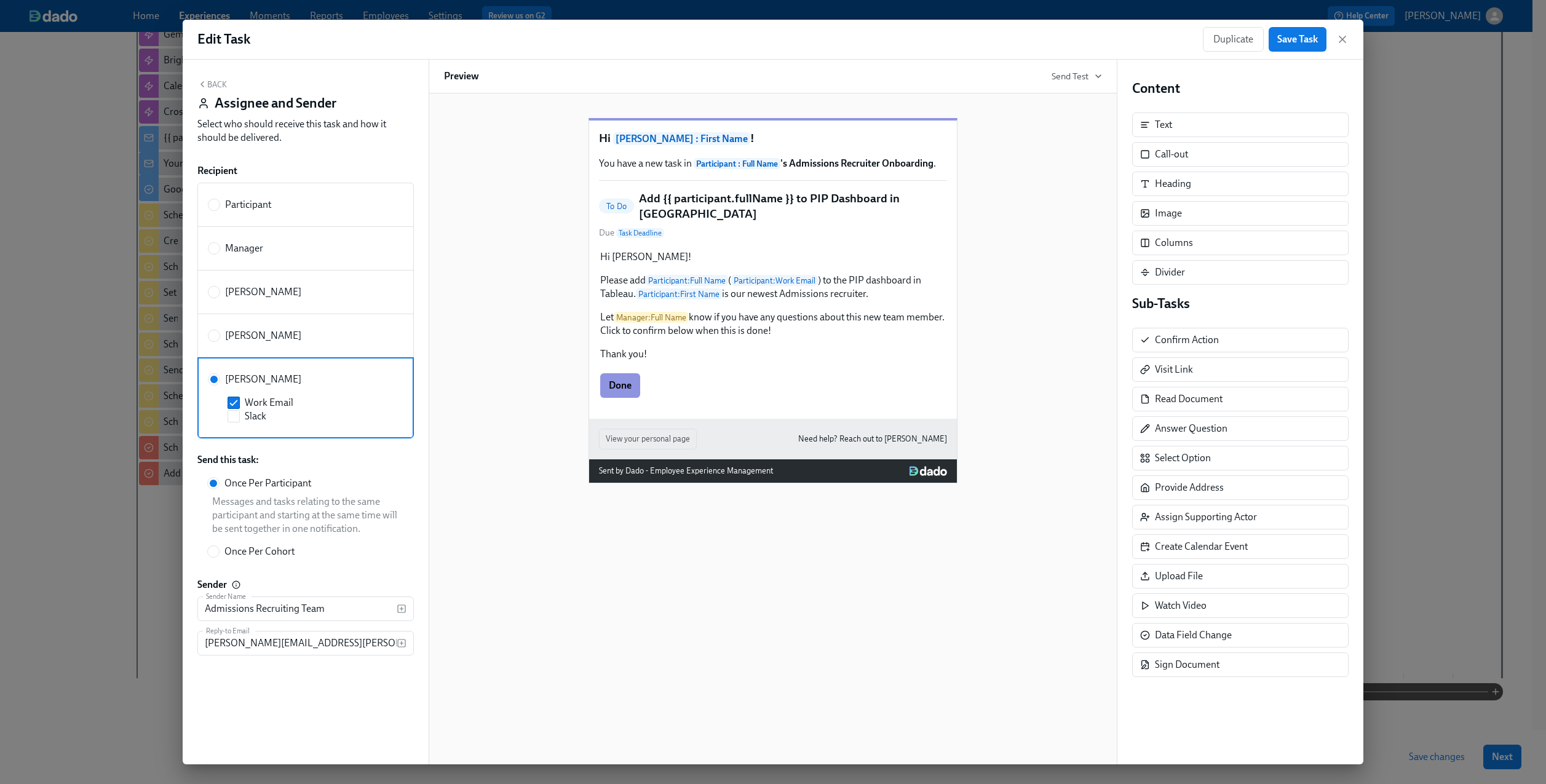
click at [222, 85] on button "Back" at bounding box center [212, 84] width 29 height 10
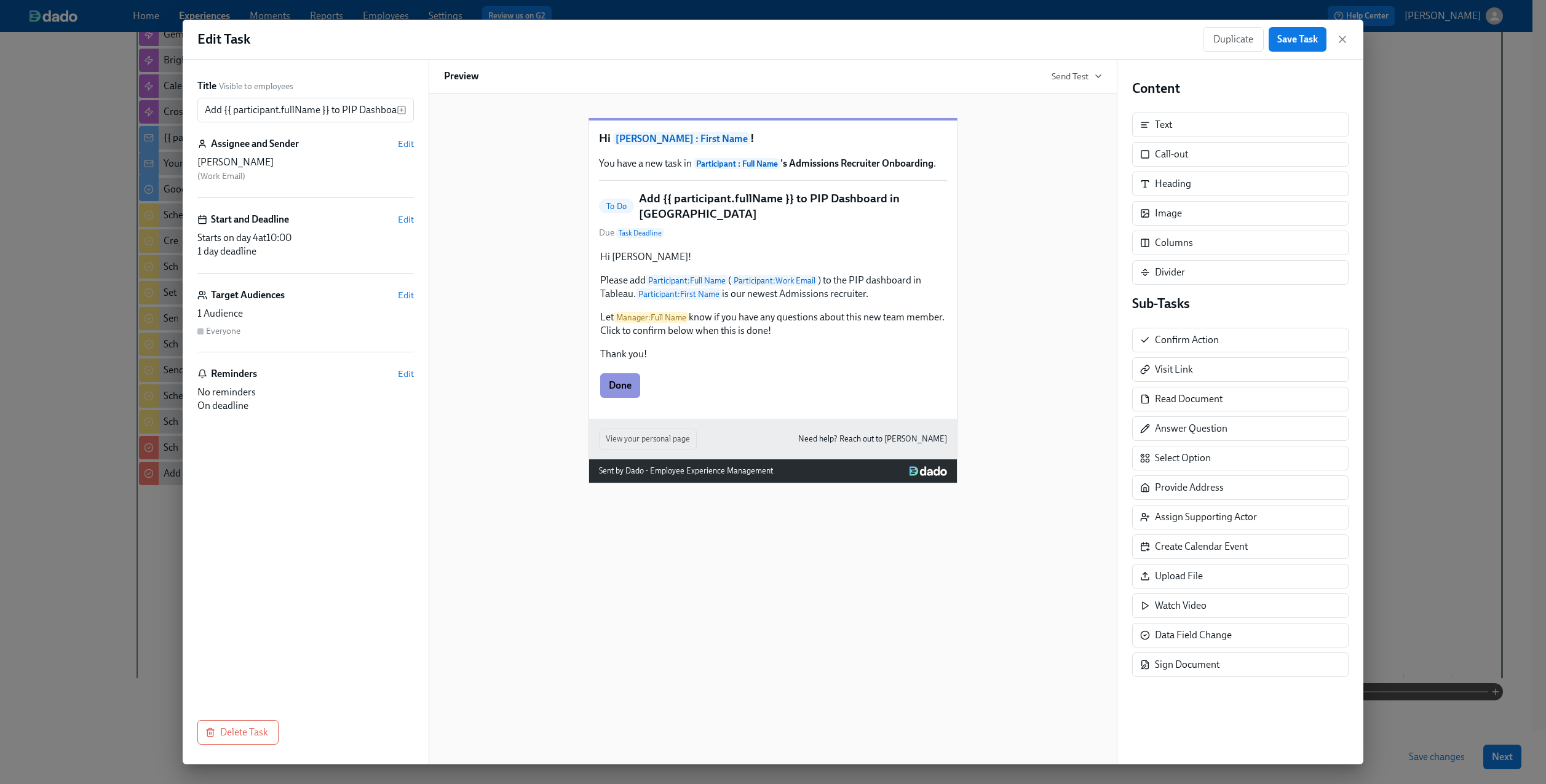
click at [404, 137] on div "Assignee and Sender Edit" at bounding box center [305, 144] width 216 height 14
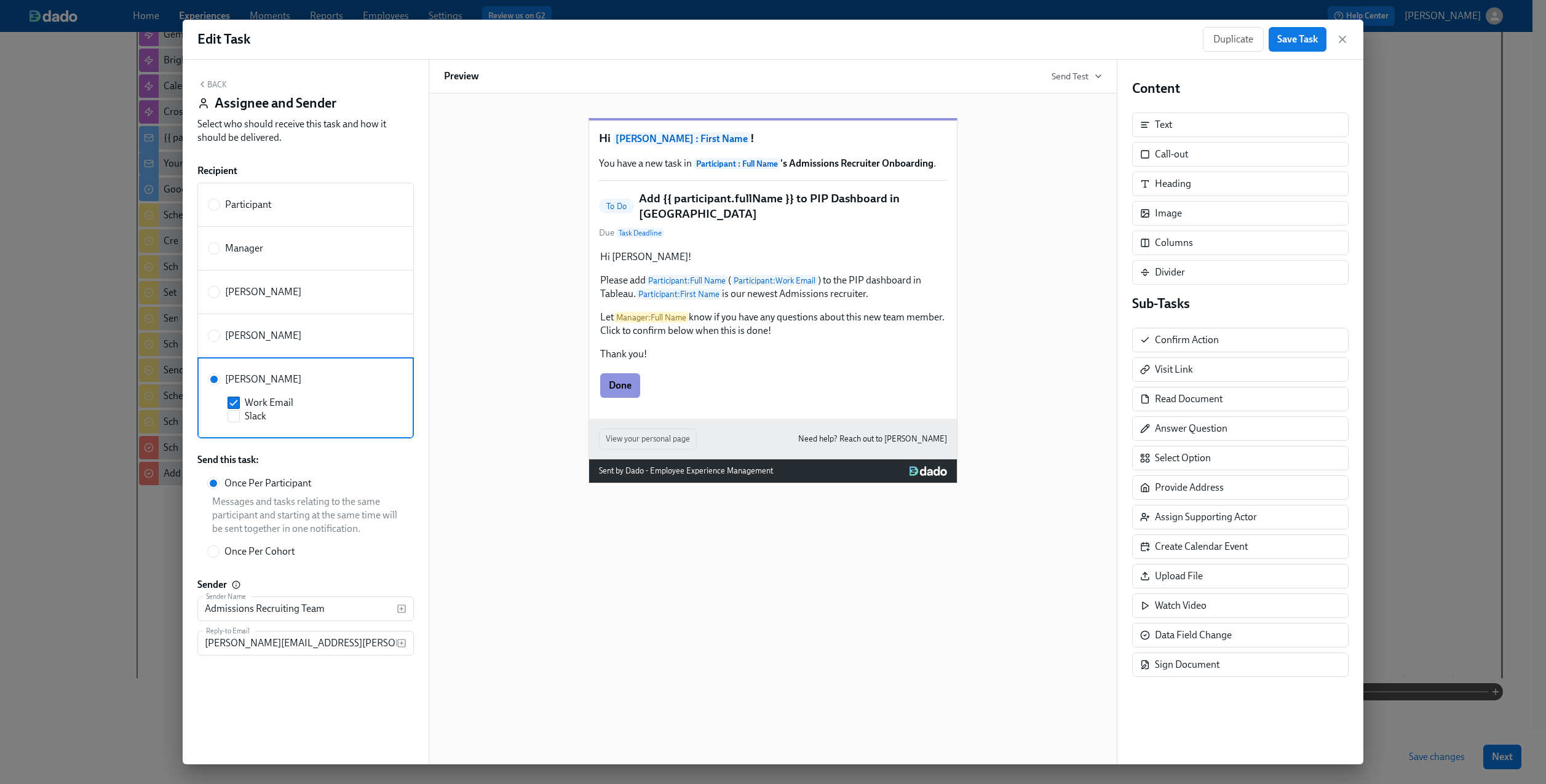
click at [219, 81] on button "Back" at bounding box center [212, 84] width 29 height 10
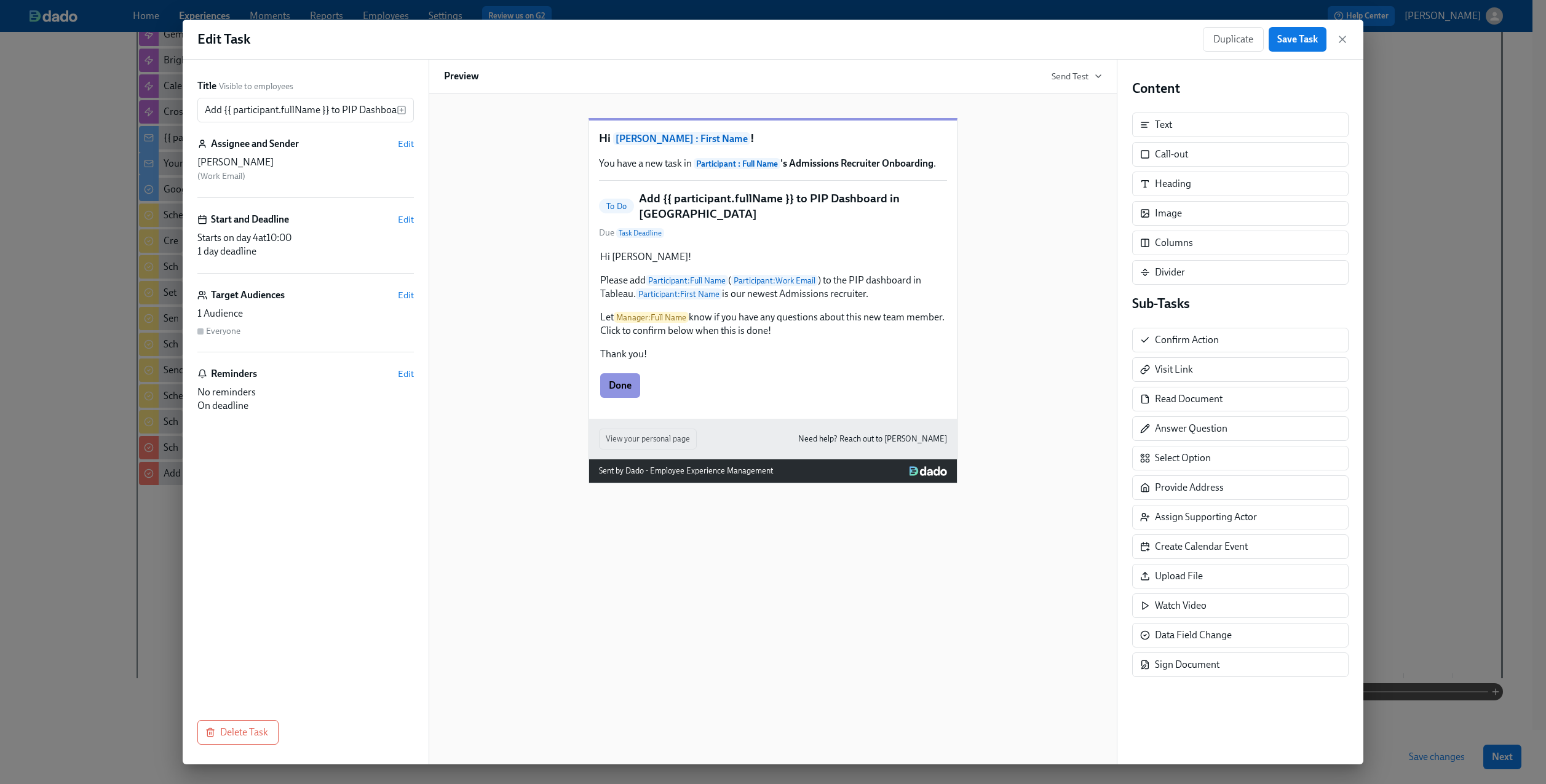
click at [317, 153] on div "Assignee and Sender Edit [PERSON_NAME] ( Work Email )" at bounding box center [305, 167] width 216 height 61
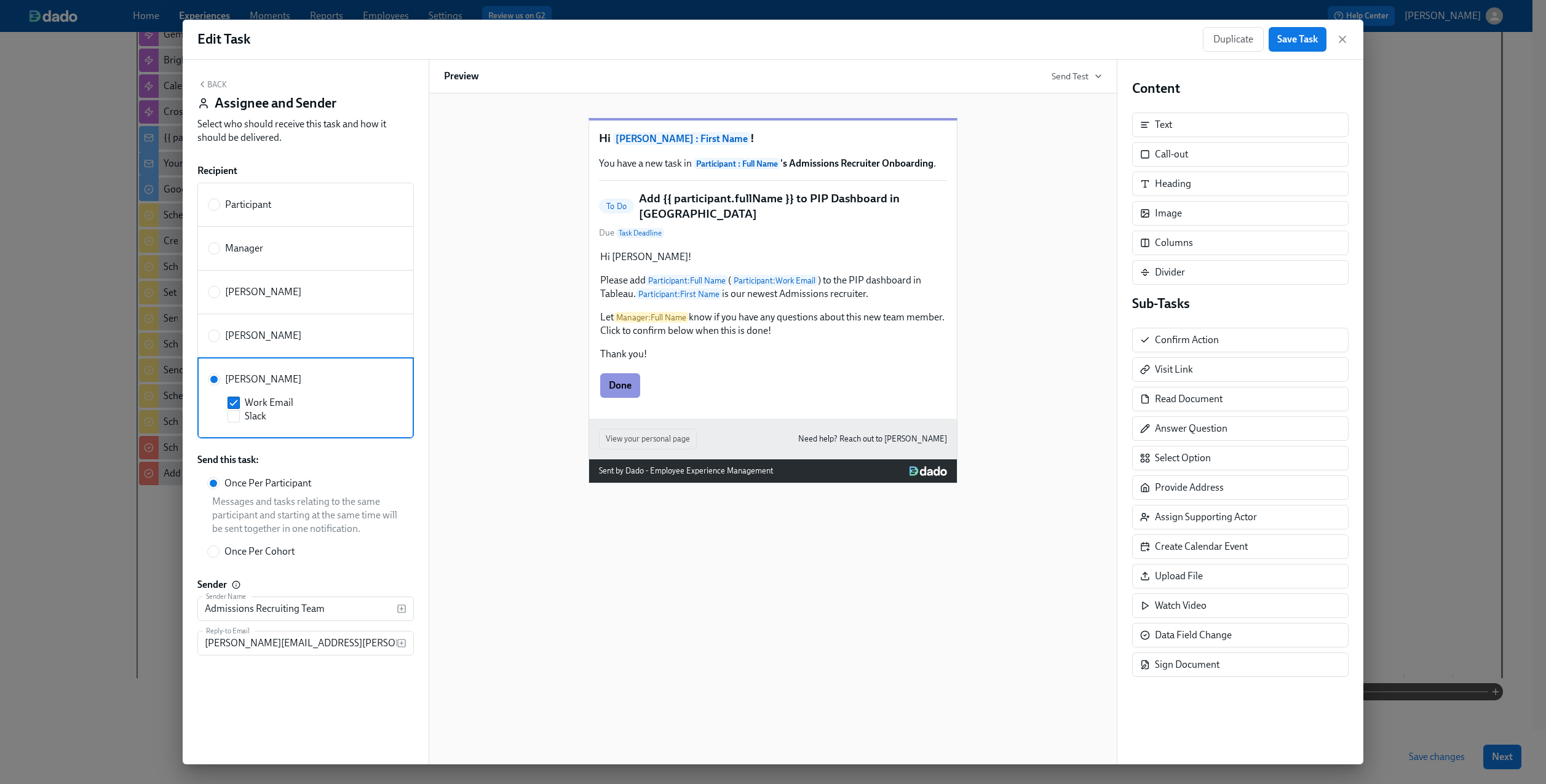
click at [222, 79] on button "Back" at bounding box center [212, 84] width 29 height 10
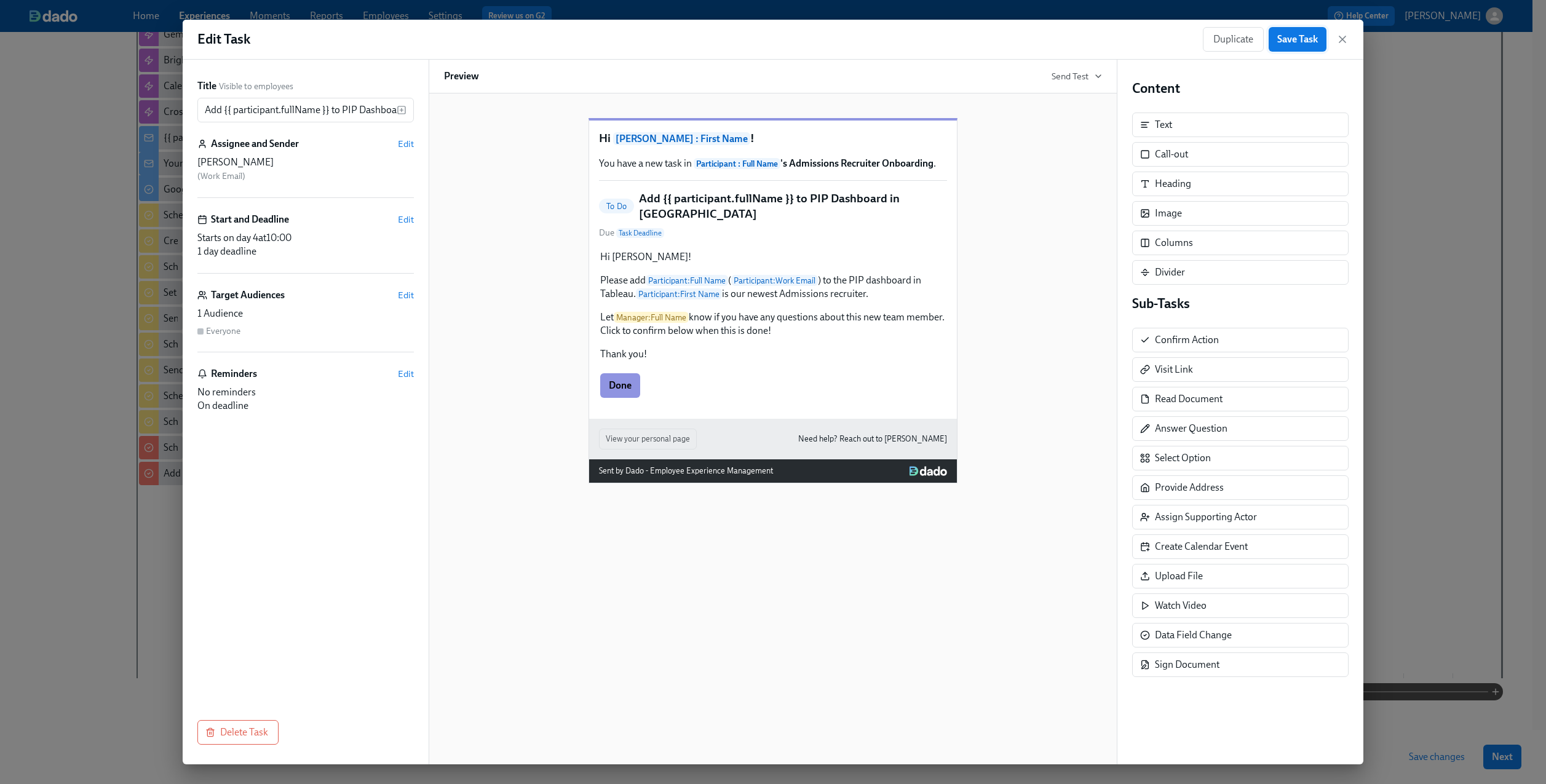
click at [1303, 38] on span "Save Task" at bounding box center [1297, 39] width 41 height 12
click at [1346, 44] on icon "button" at bounding box center [1343, 39] width 12 height 12
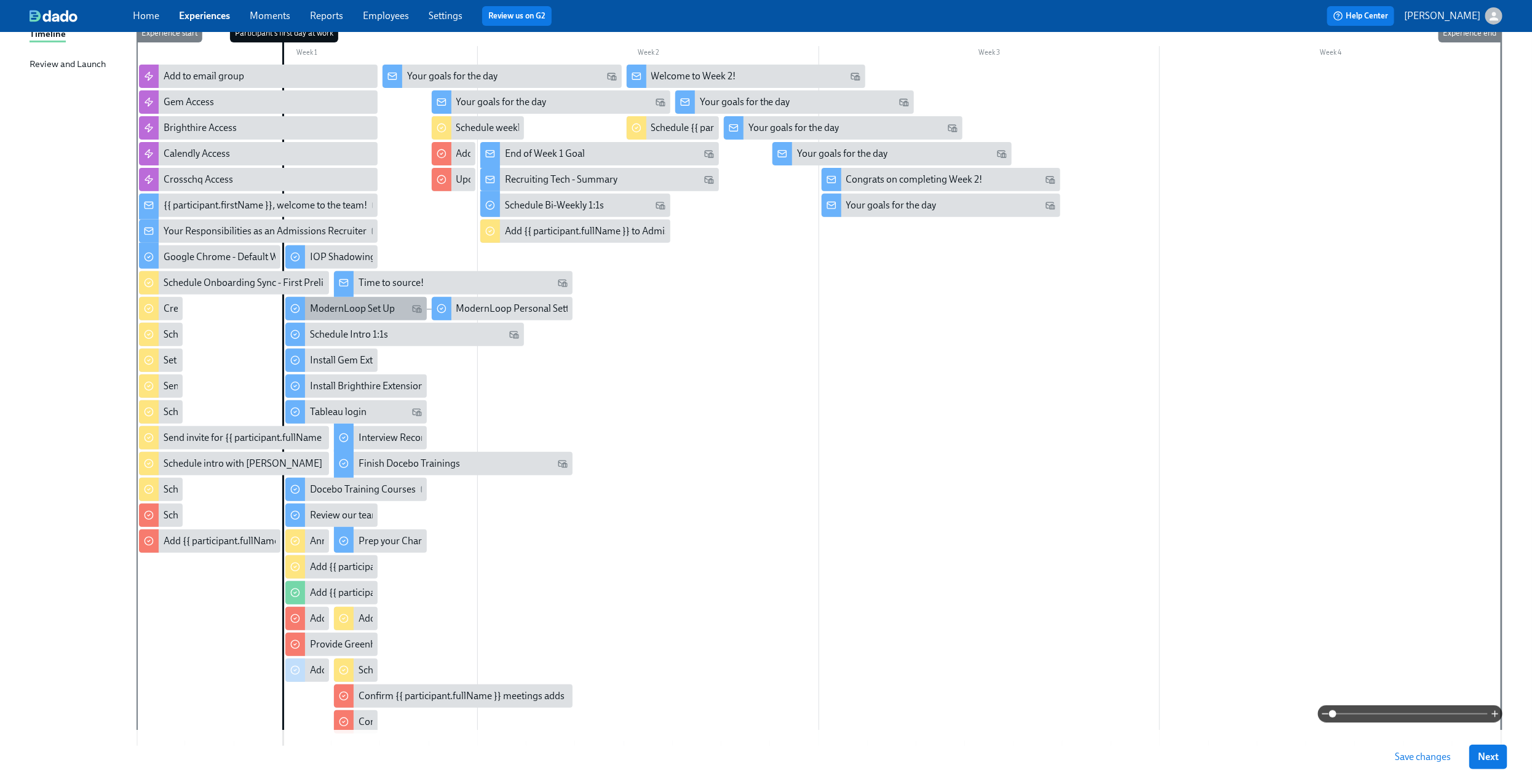
scroll to position [209, 0]
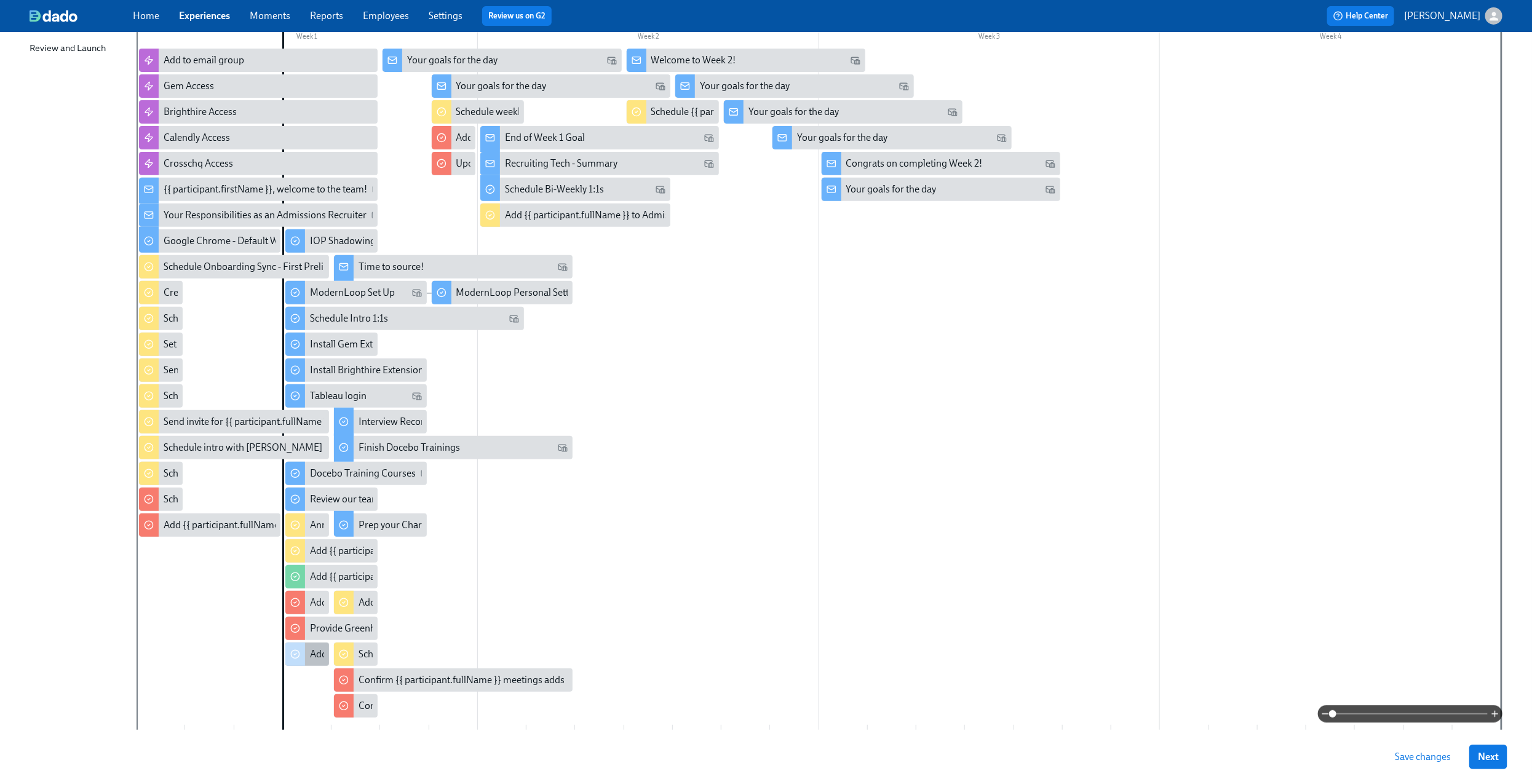
click at [311, 653] on div "Add {{ participant.fullName }} to PIP Dashboard in [GEOGRAPHIC_DATA]" at bounding box center [464, 654] width 308 height 14
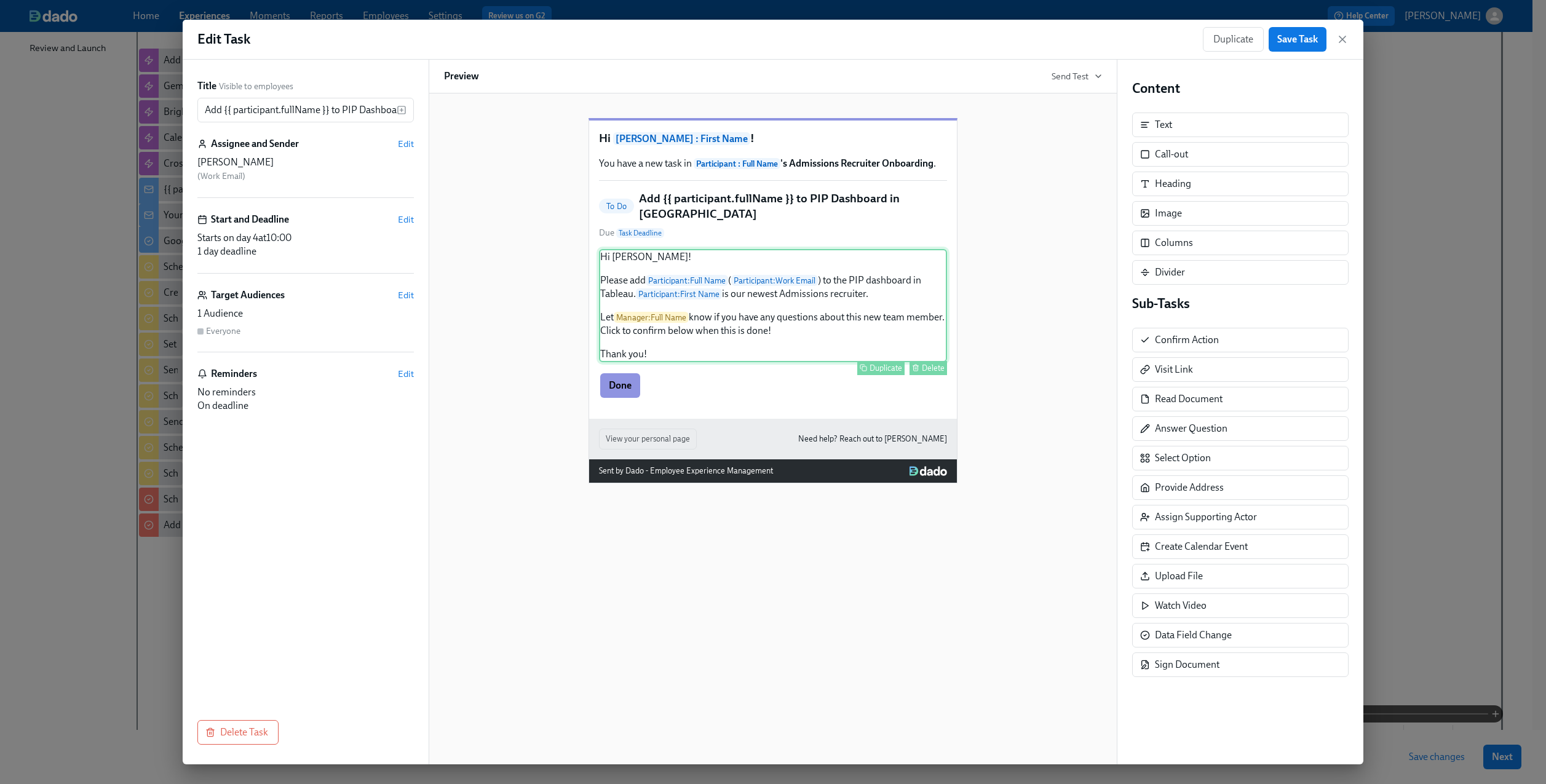
click at [853, 268] on div "Hi [PERSON_NAME]! Please add Participant : Full Name ( Participant : Work Email…" at bounding box center [773, 305] width 348 height 113
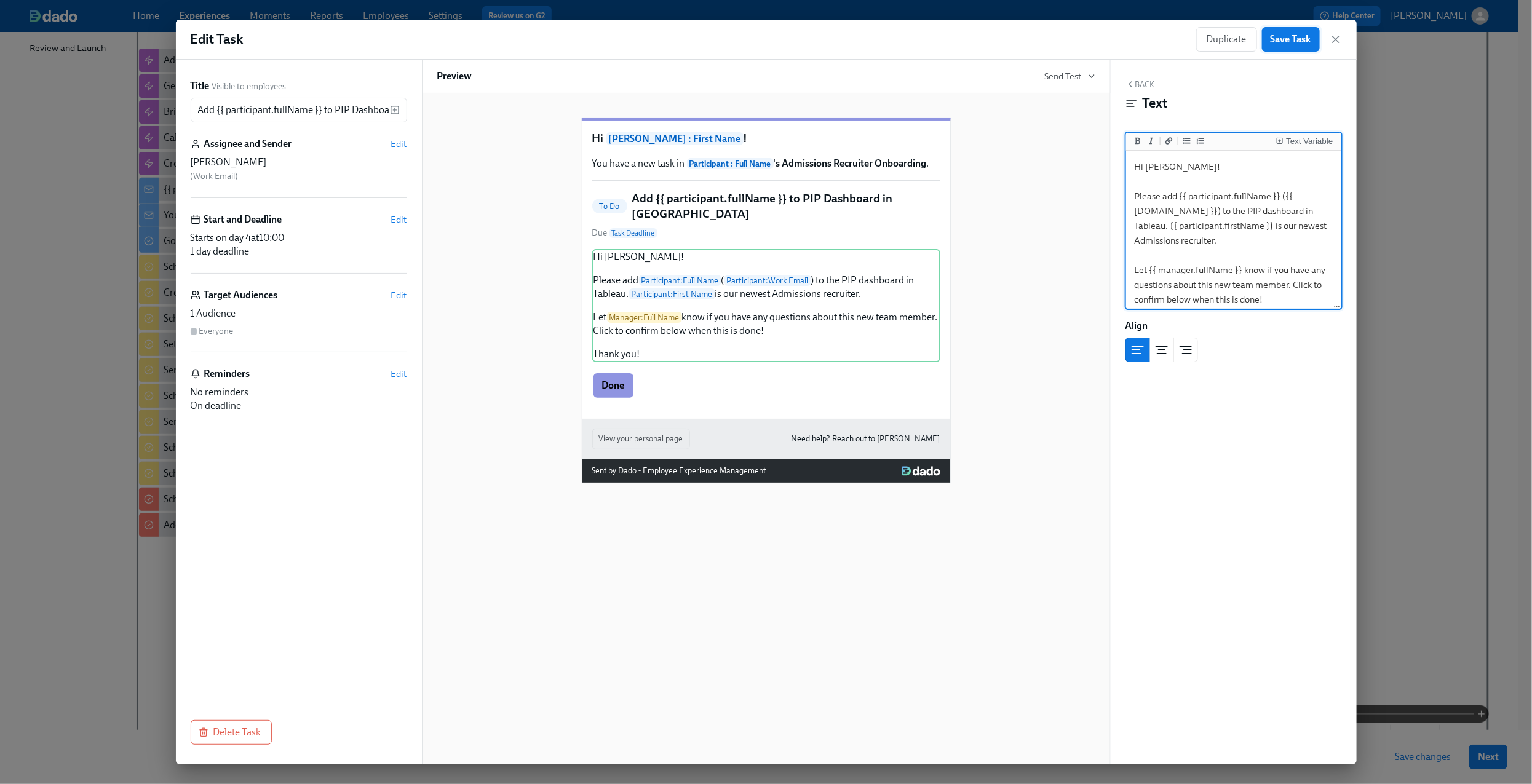
click at [1282, 40] on span "Save Task" at bounding box center [1290, 39] width 41 height 12
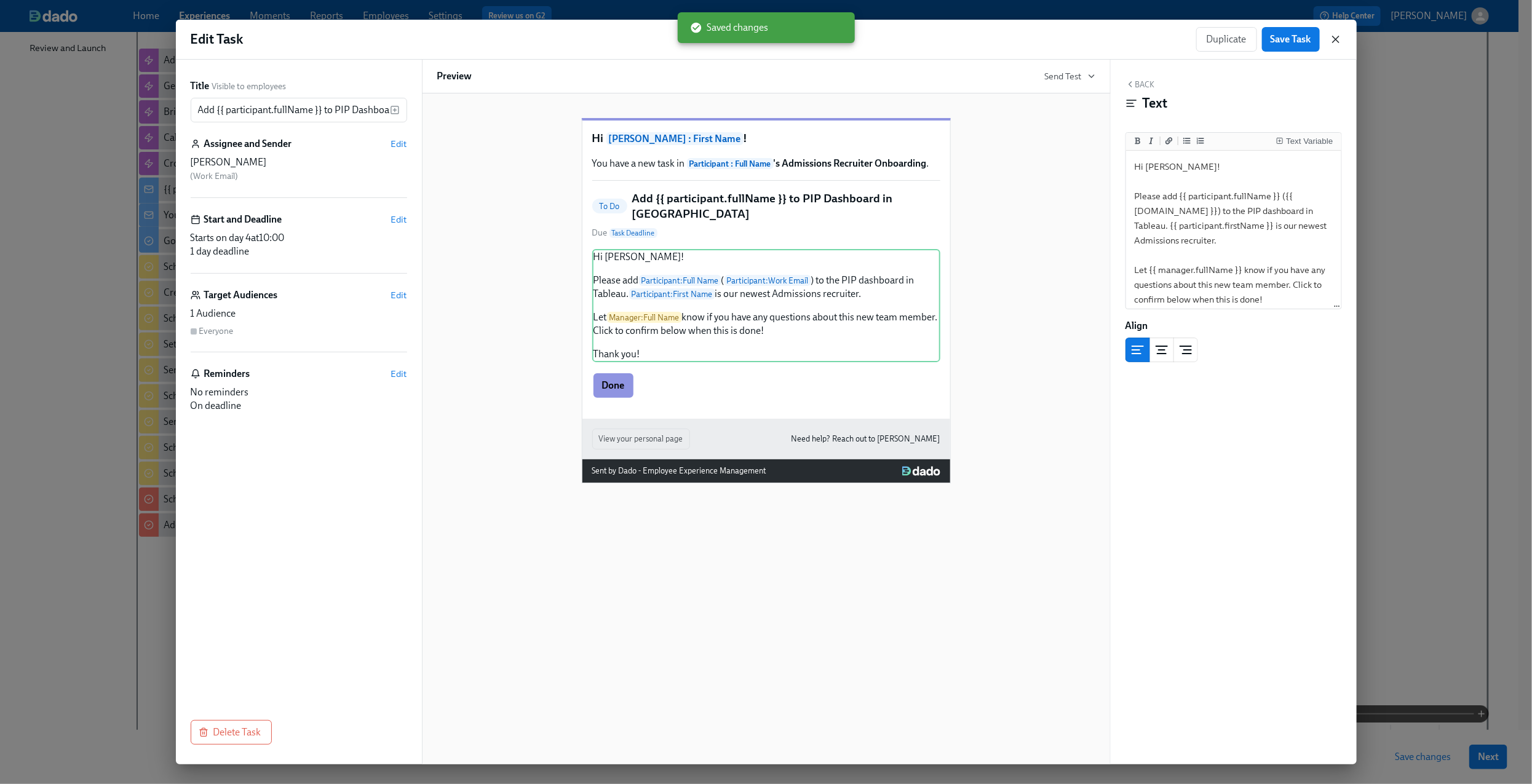
click at [1336, 40] on icon "button" at bounding box center [1336, 39] width 6 height 6
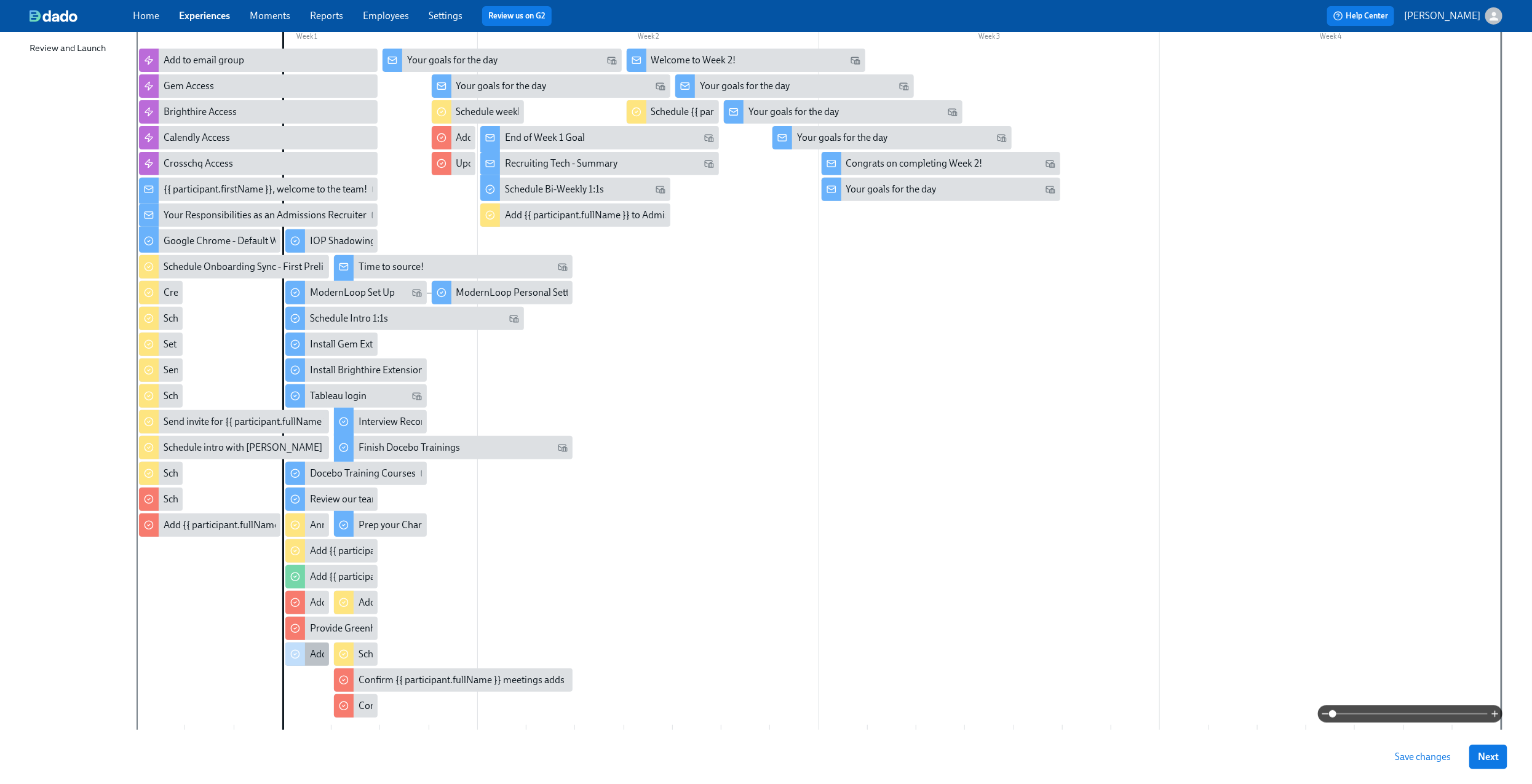
click at [314, 659] on div "Add {{ participant.fullName }} to PIP Dashboard in [GEOGRAPHIC_DATA]" at bounding box center [464, 654] width 308 height 14
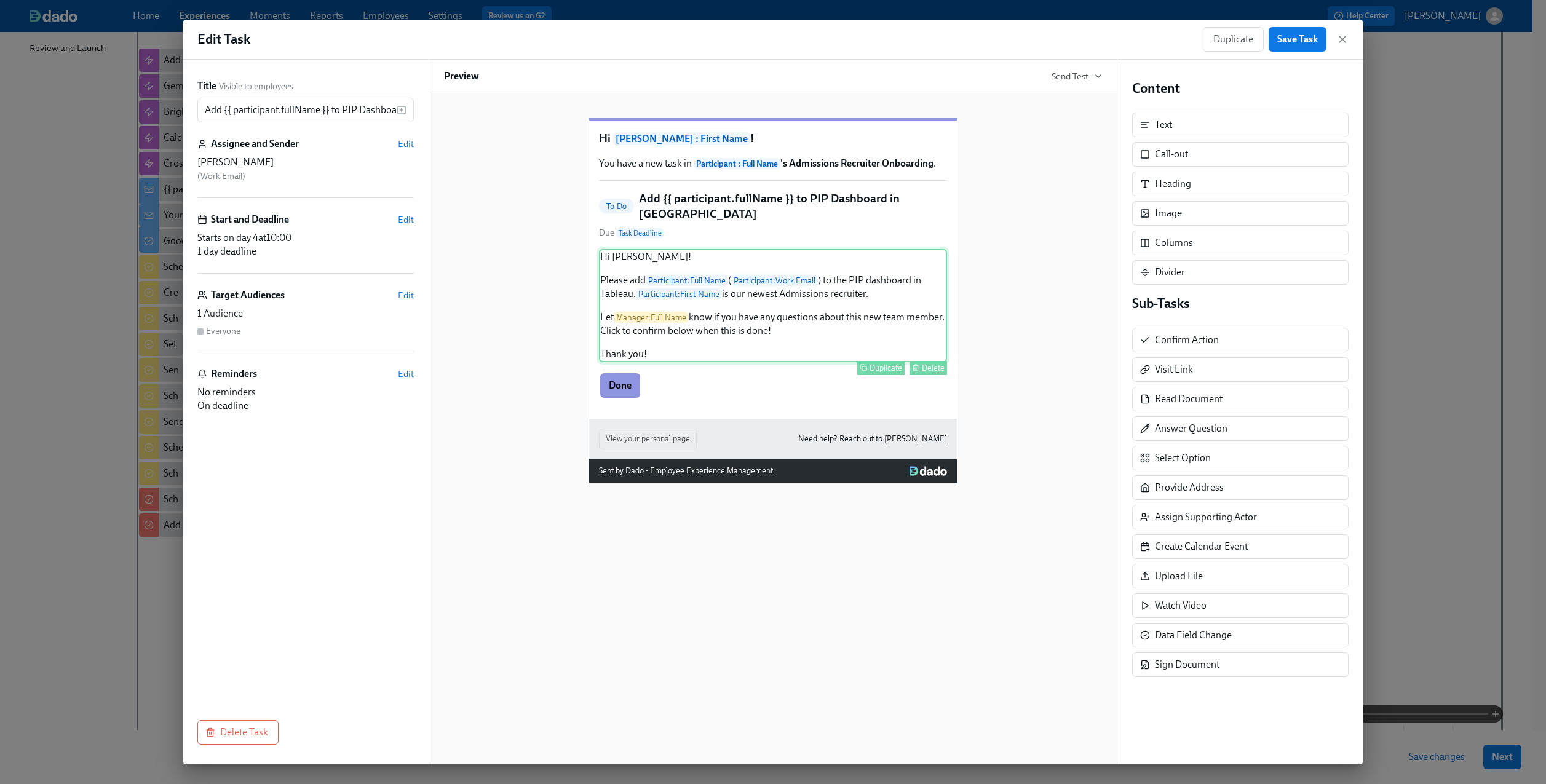
click at [849, 310] on div "Hi [PERSON_NAME]! Please add Participant : Full Name ( Participant : Work Email…" at bounding box center [773, 305] width 348 height 113
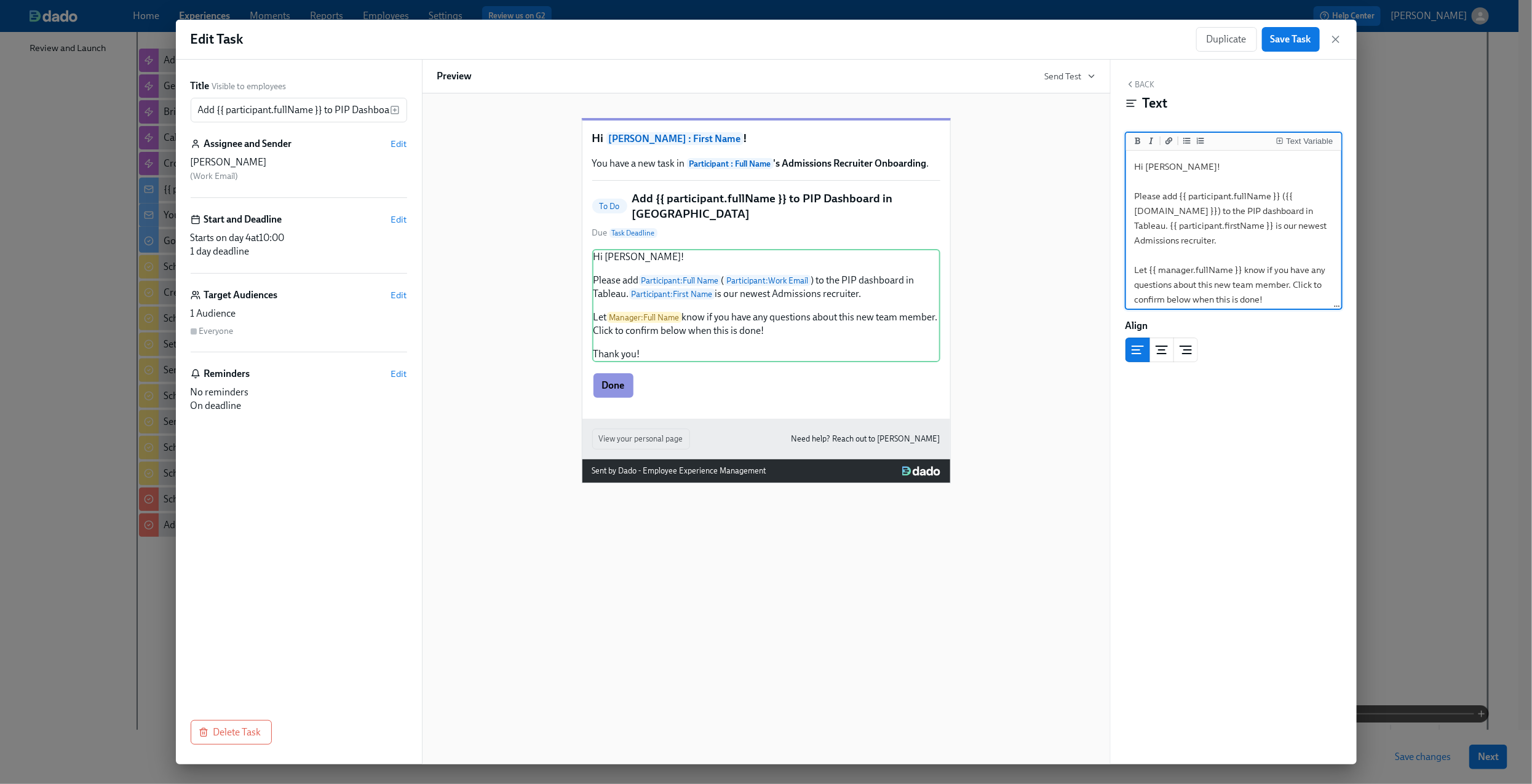
click at [1182, 234] on textarea "Hi [PERSON_NAME]! Please add {{ participant.fullName }} ({{ [DOMAIN_NAME] }}) t…" at bounding box center [1234, 248] width 210 height 189
click at [1285, 45] on span "Save Task" at bounding box center [1290, 39] width 41 height 12
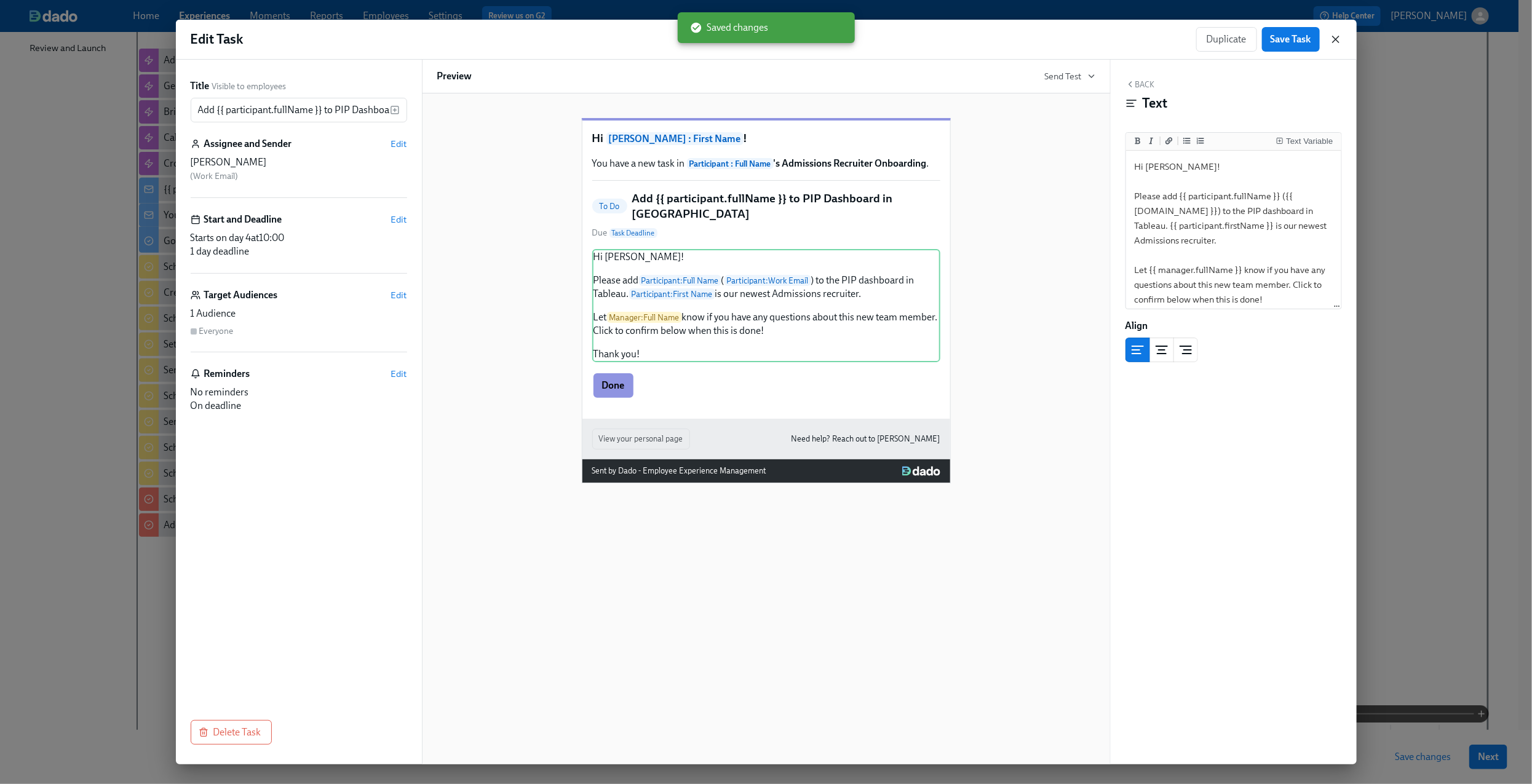
click at [1340, 41] on icon "button" at bounding box center [1336, 39] width 12 height 12
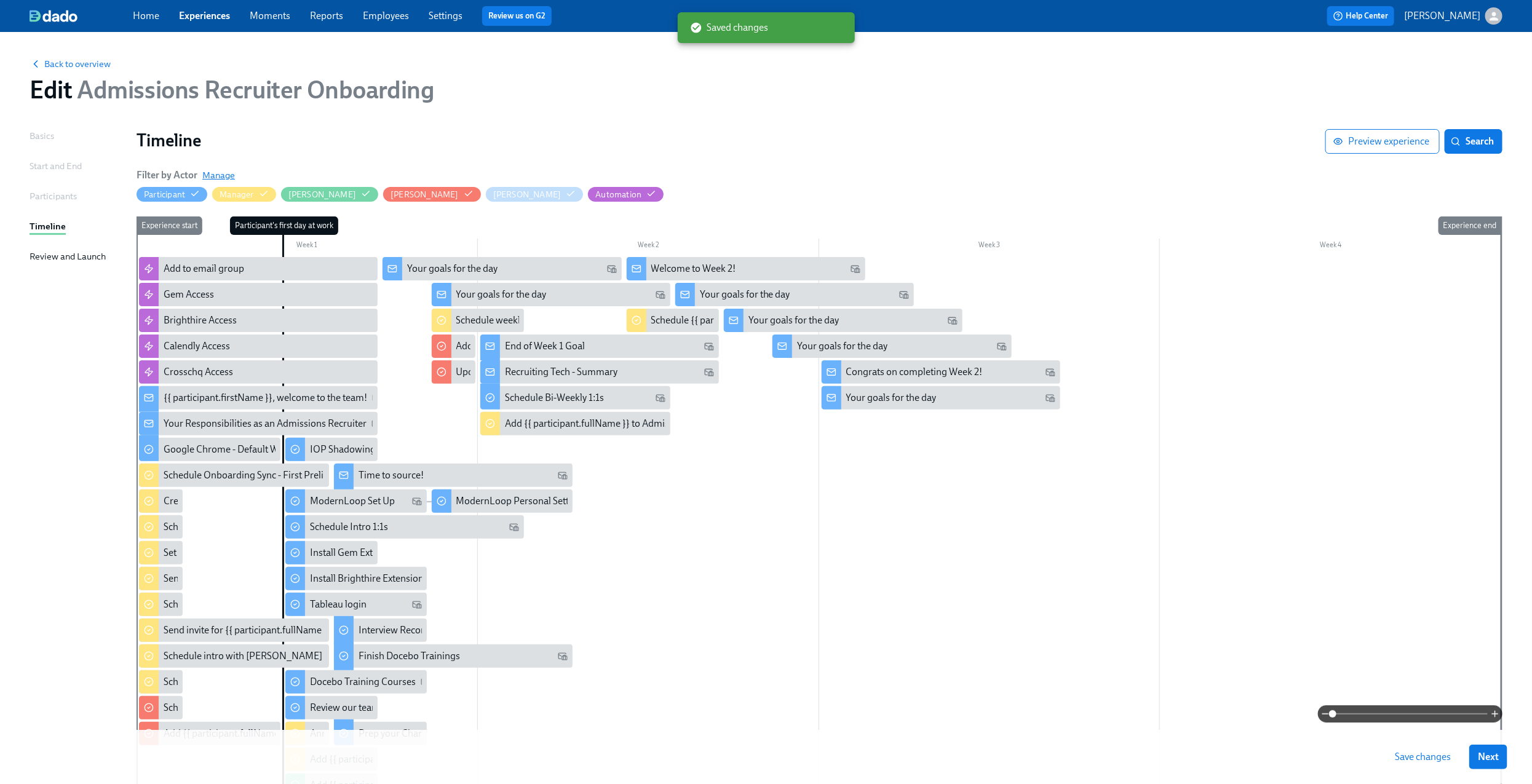
click at [219, 172] on span "Manage" at bounding box center [219, 175] width 32 height 12
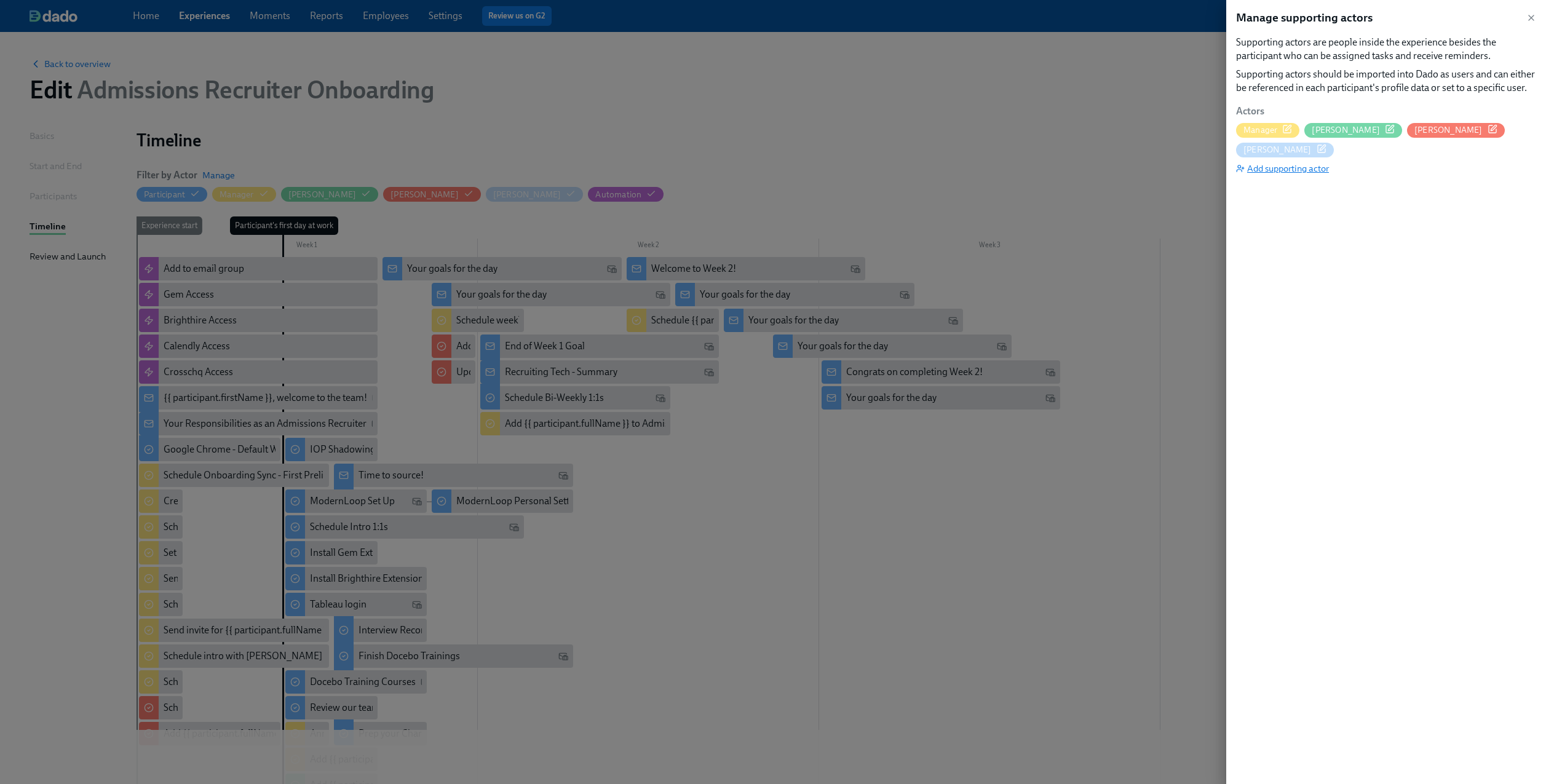
click at [1283, 163] on span "Add supporting actor" at bounding box center [1282, 169] width 93 height 12
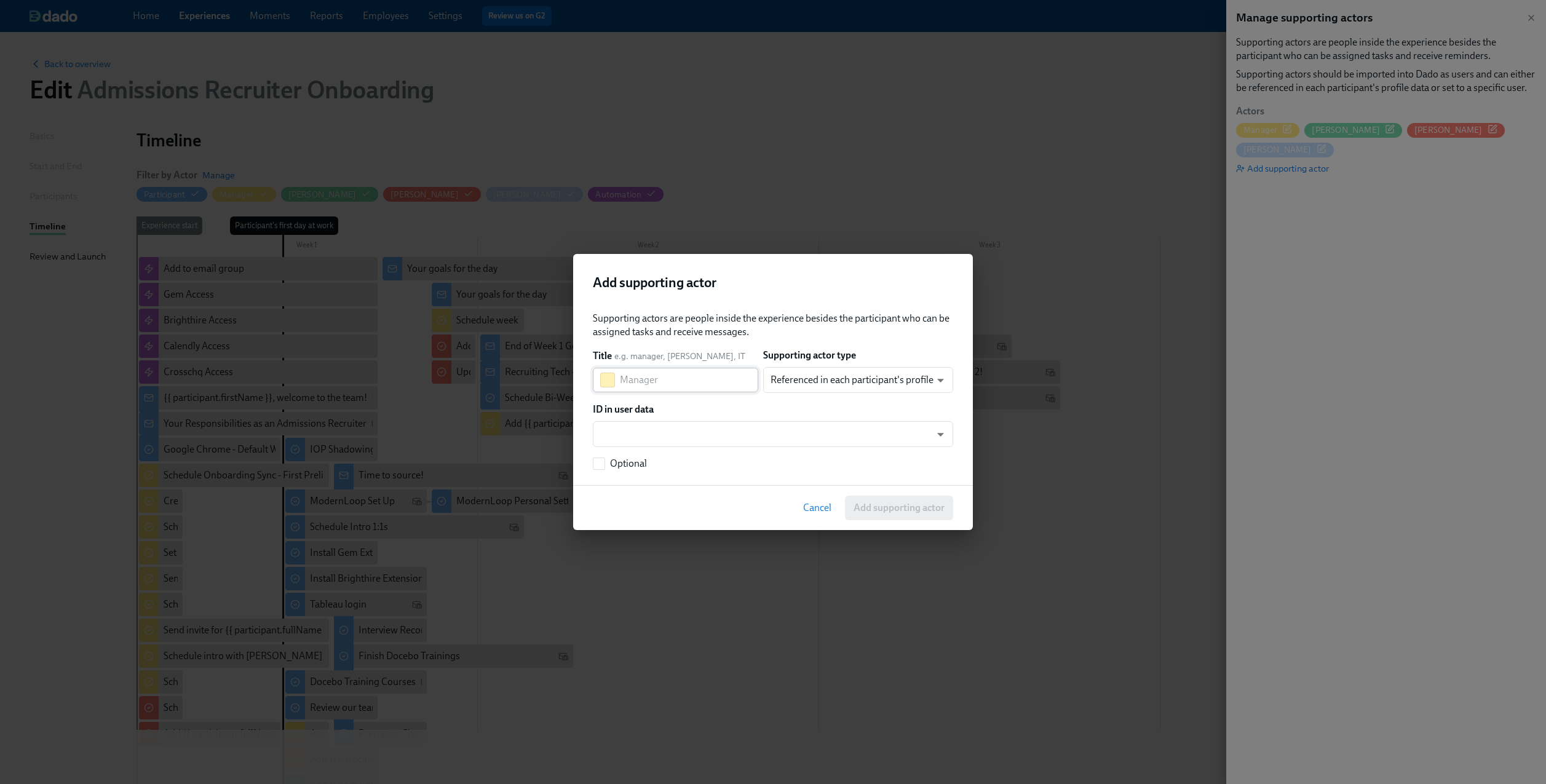
click at [661, 379] on input "text" at bounding box center [689, 380] width 138 height 25
type input "[PERSON_NAME]"
click at [794, 378] on body "Home Experiences Moments Reports Employees Settings Review us on G2 Help Center…" at bounding box center [773, 522] width 1546 height 1044
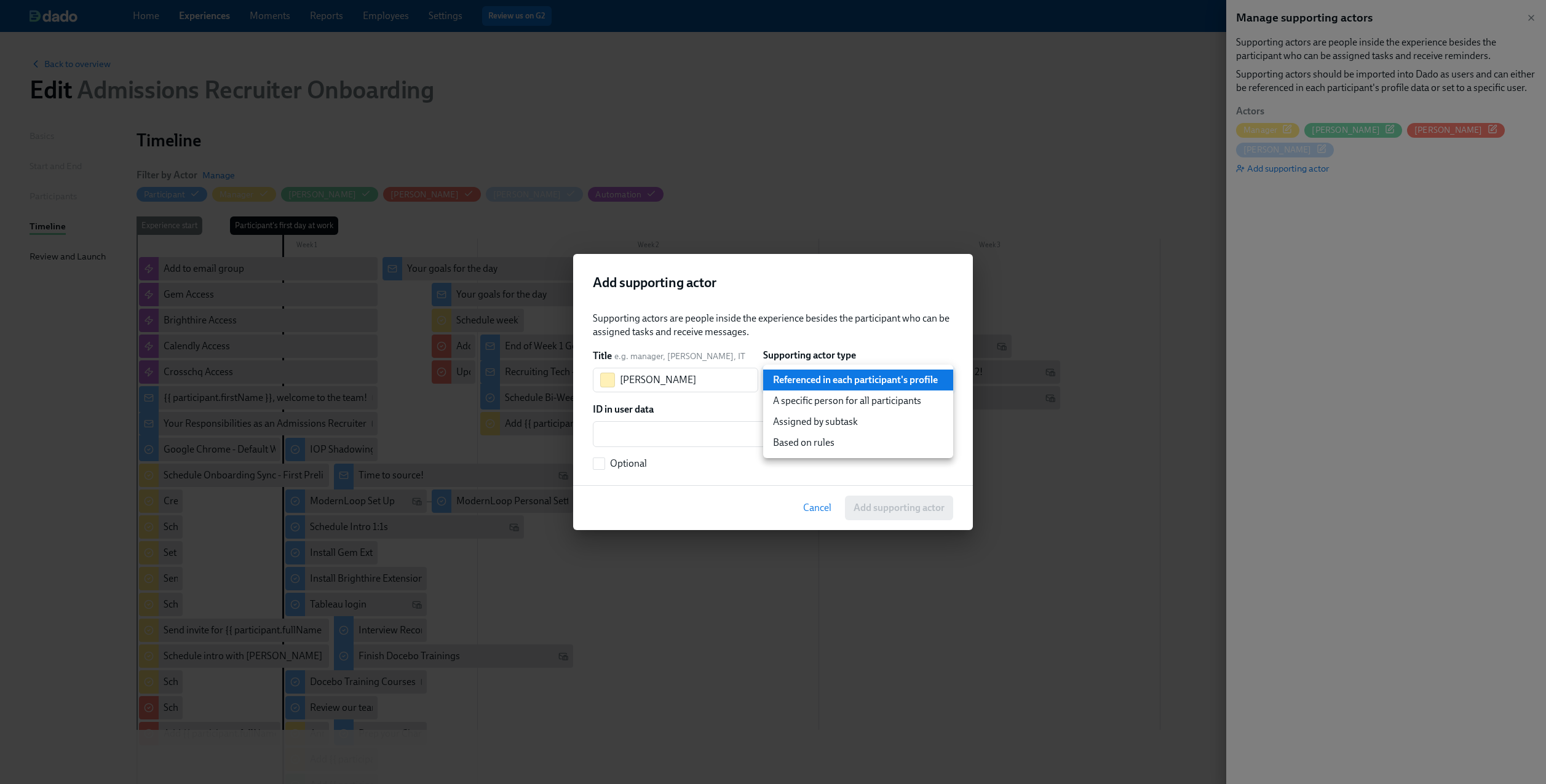
click at [794, 401] on li "A specific person for all participants" at bounding box center [859, 400] width 190 height 21
type input "staticUser"
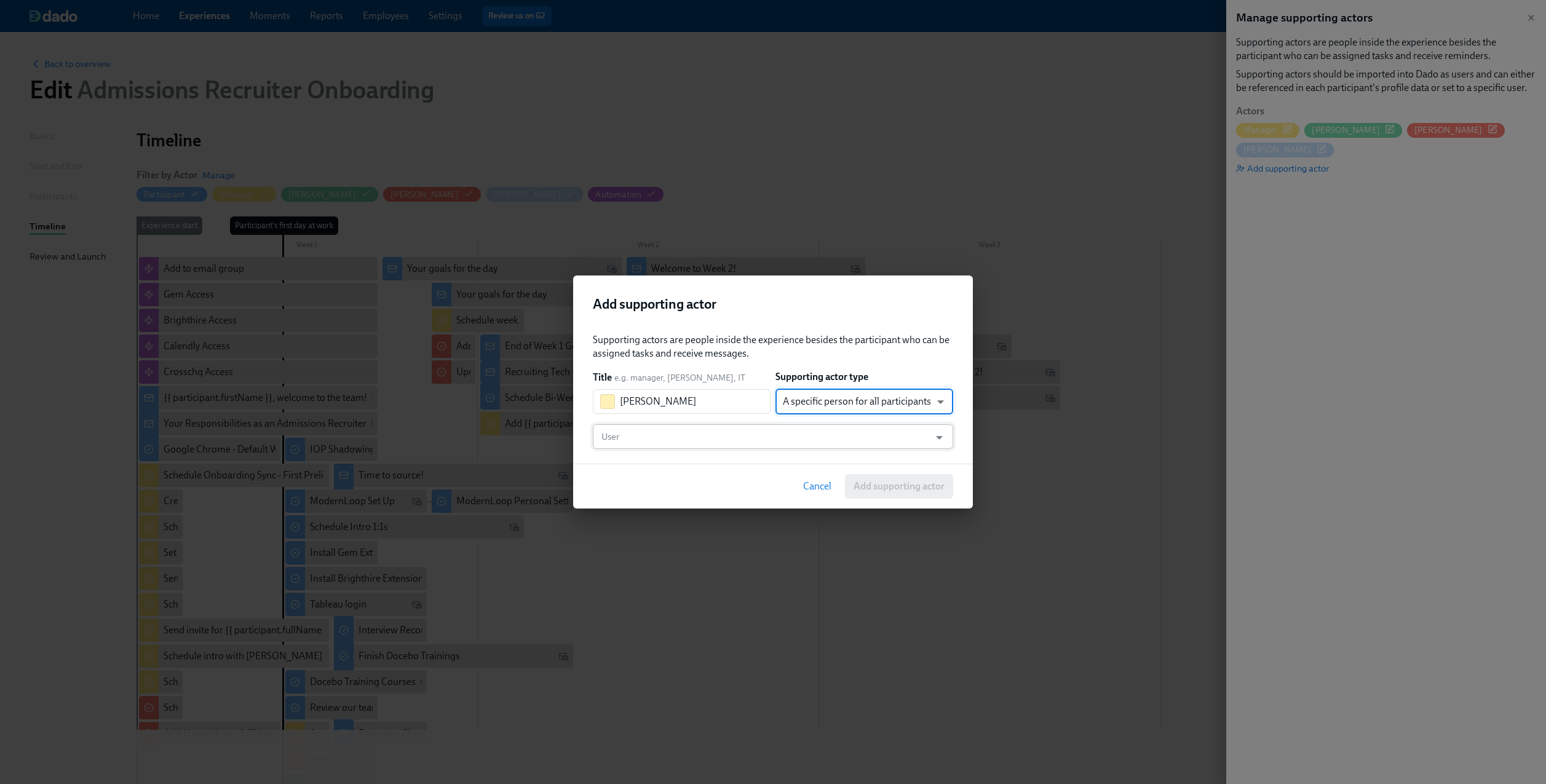
click at [726, 438] on input "User" at bounding box center [761, 436] width 325 height 25
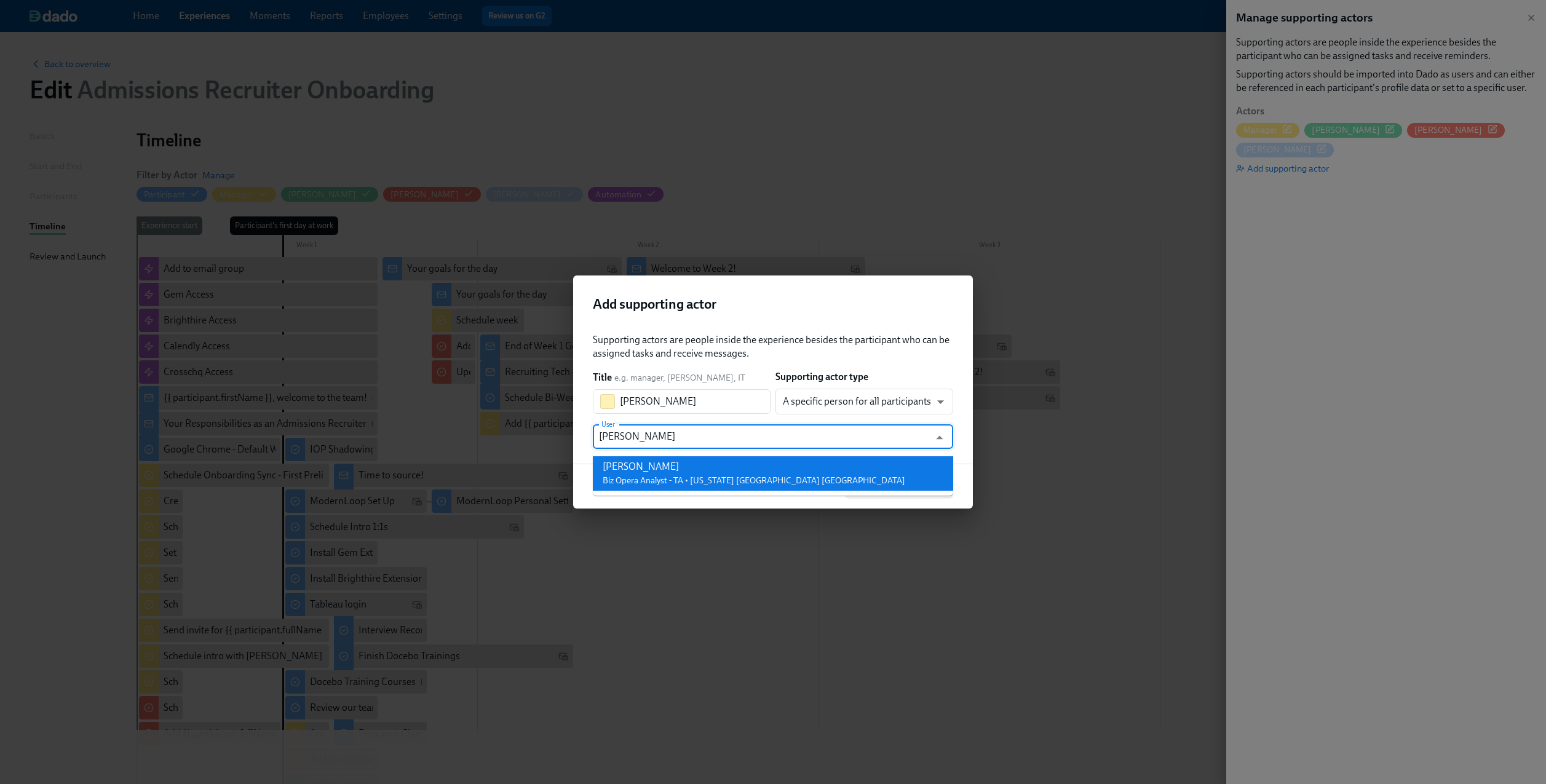
click at [733, 476] on span "Biz Opera Analyst - TA • [US_STATE] [GEOGRAPHIC_DATA] [GEOGRAPHIC_DATA]" at bounding box center [754, 481] width 302 height 11
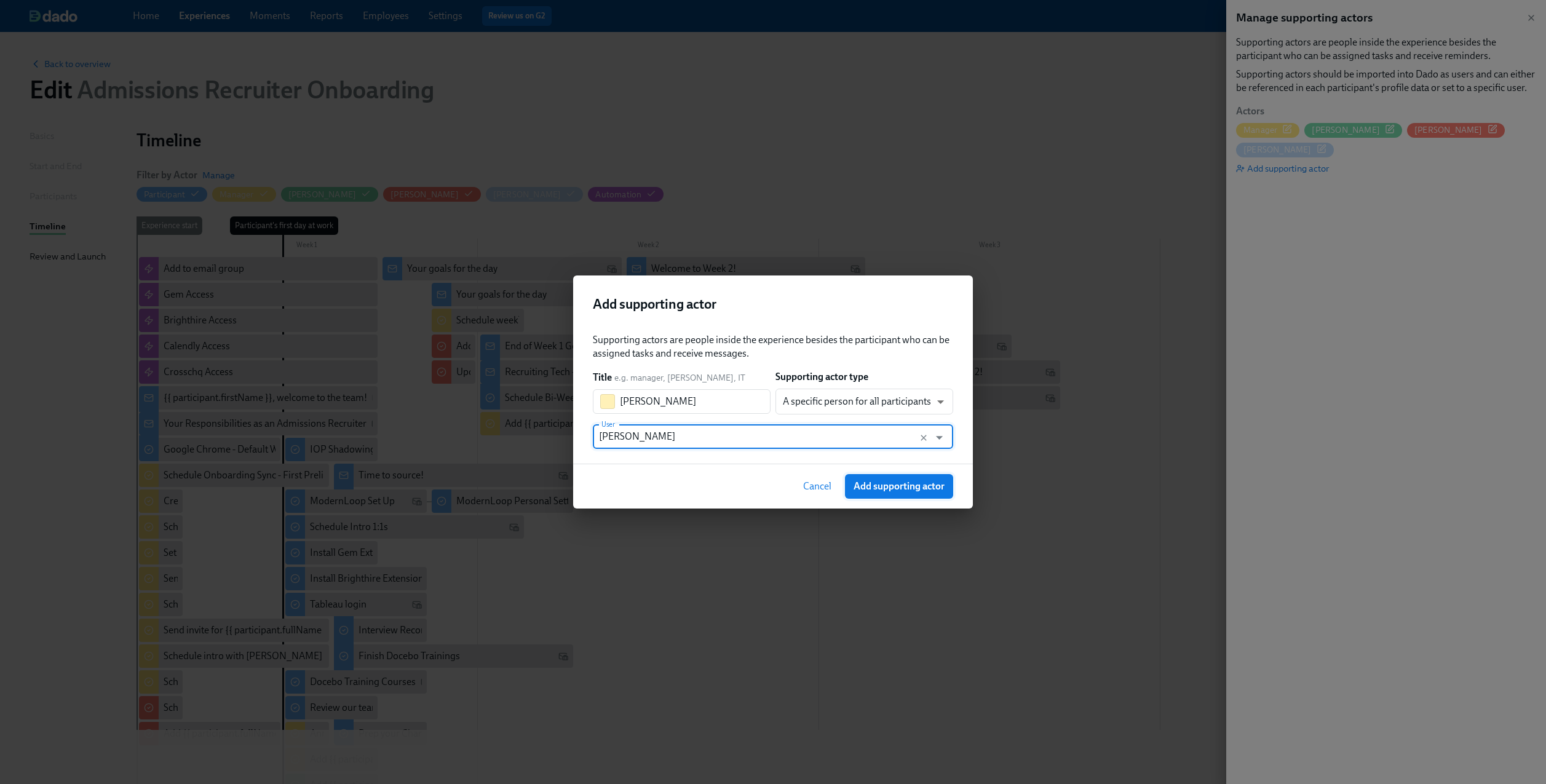
type input "[PERSON_NAME]"
click at [892, 487] on span "Add supporting actor" at bounding box center [899, 486] width 91 height 12
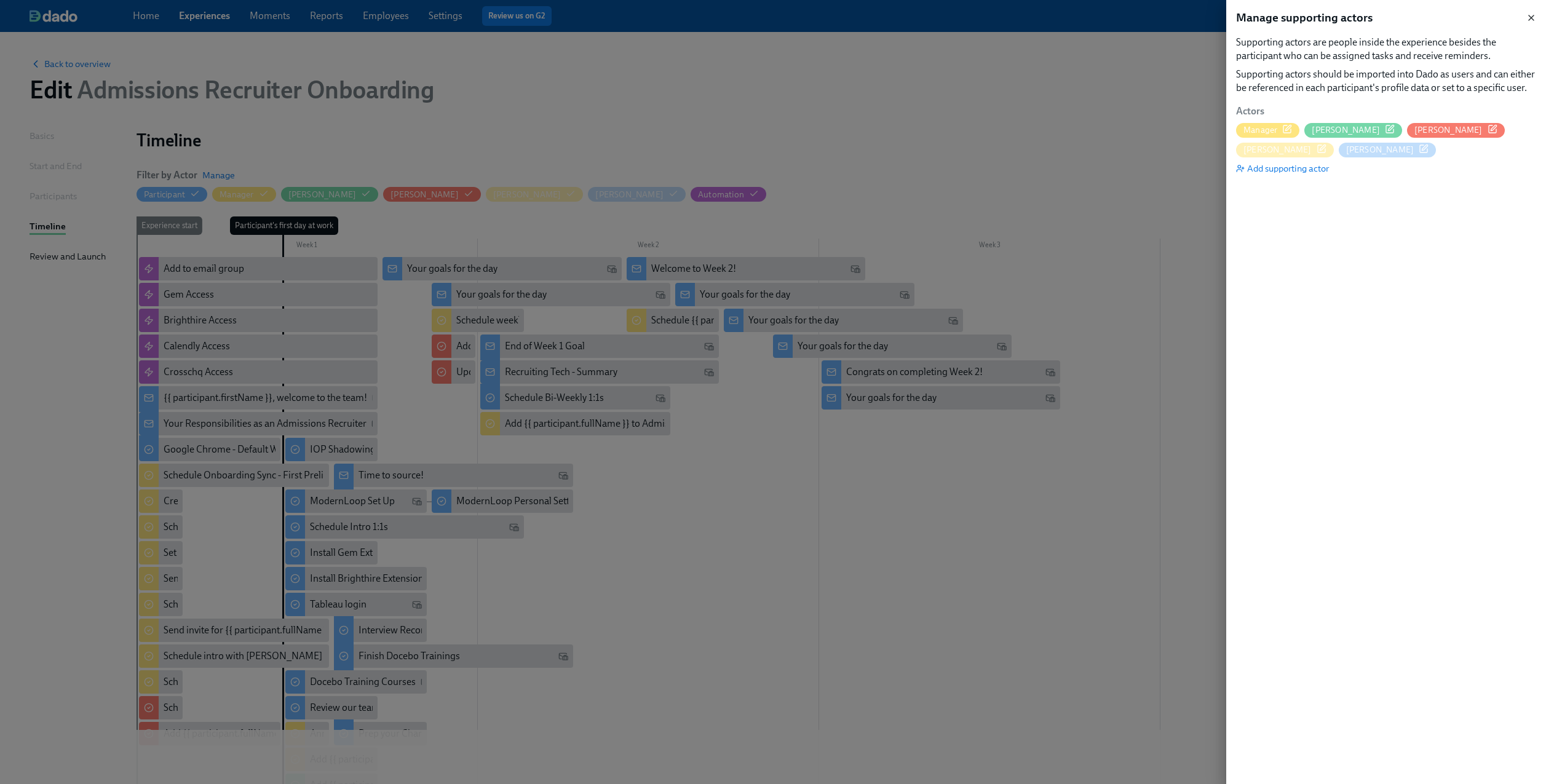
click at [1531, 13] on icon "button" at bounding box center [1531, 18] width 10 height 10
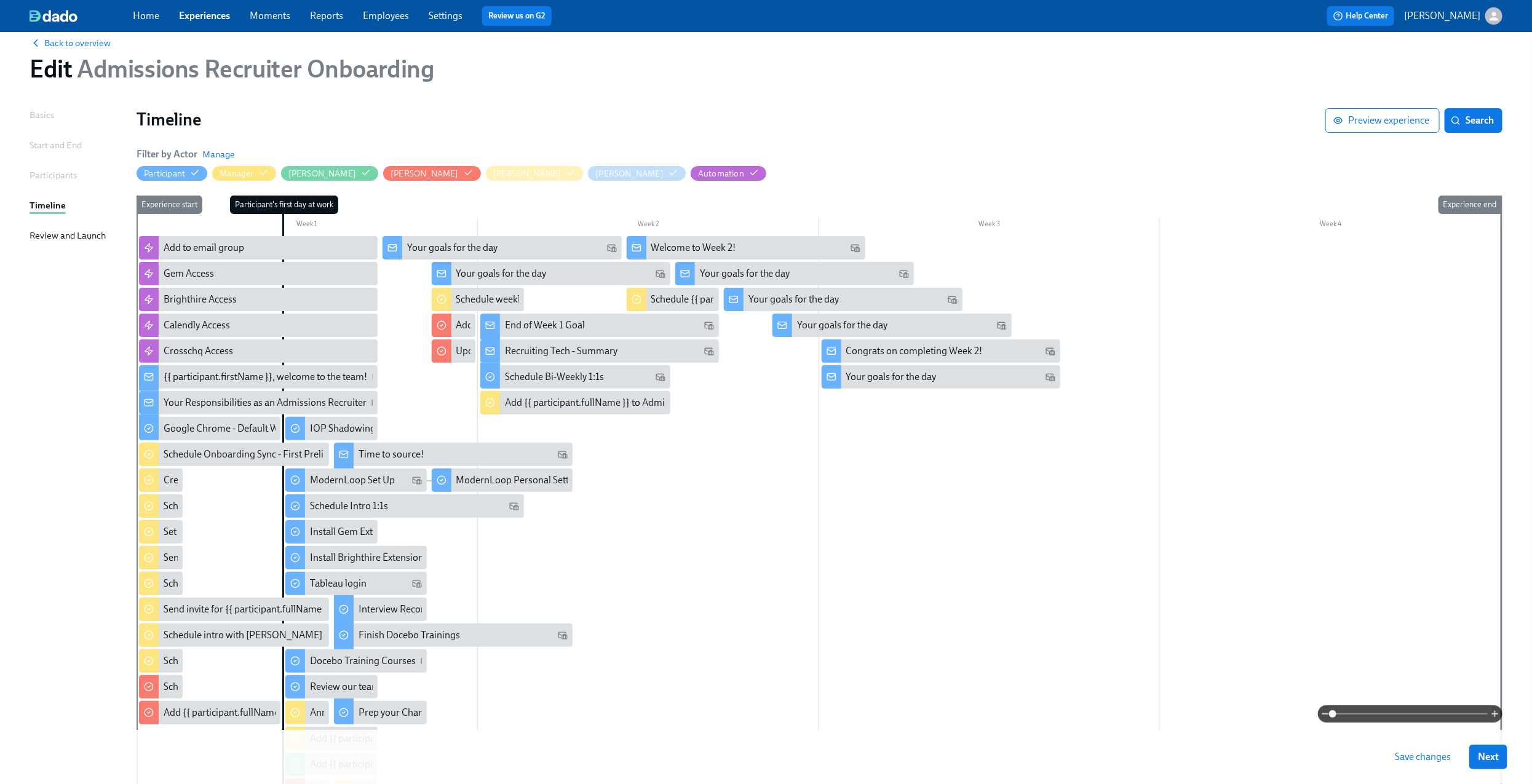
scroll to position [9, 0]
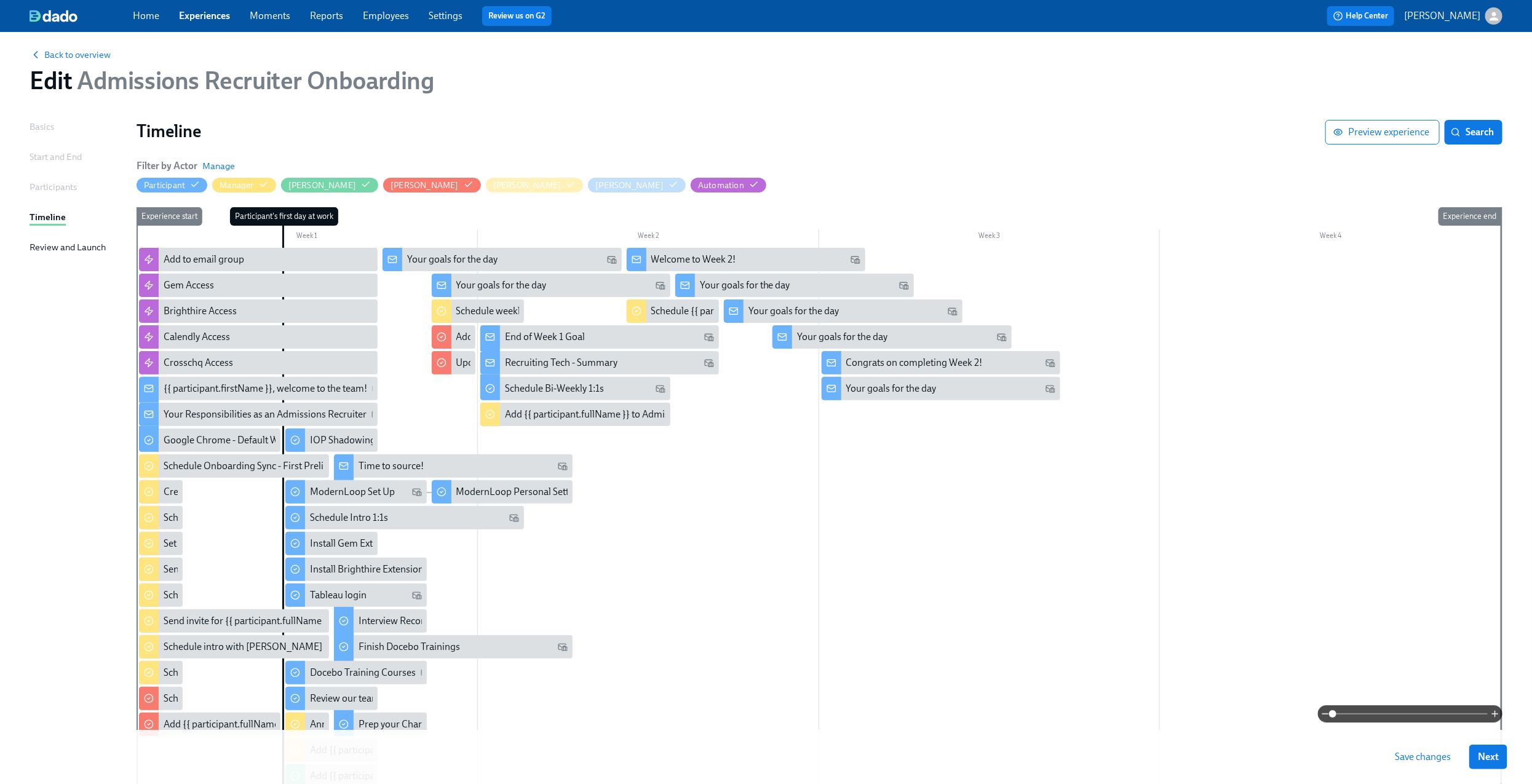
click at [726, 559] on div at bounding box center [819, 588] width 1365 height 681
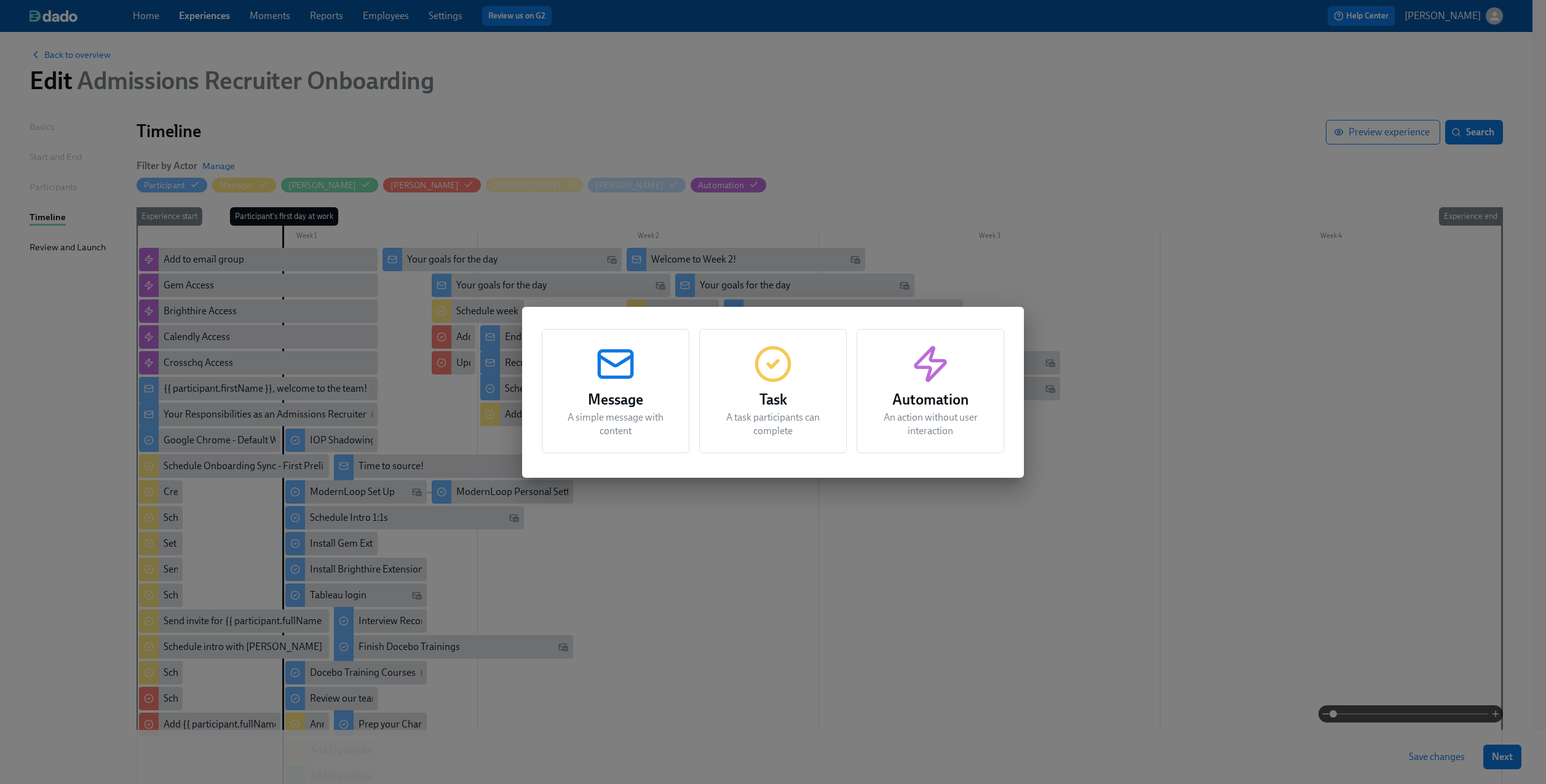
click at [783, 400] on h3 "Task" at bounding box center [773, 400] width 117 height 22
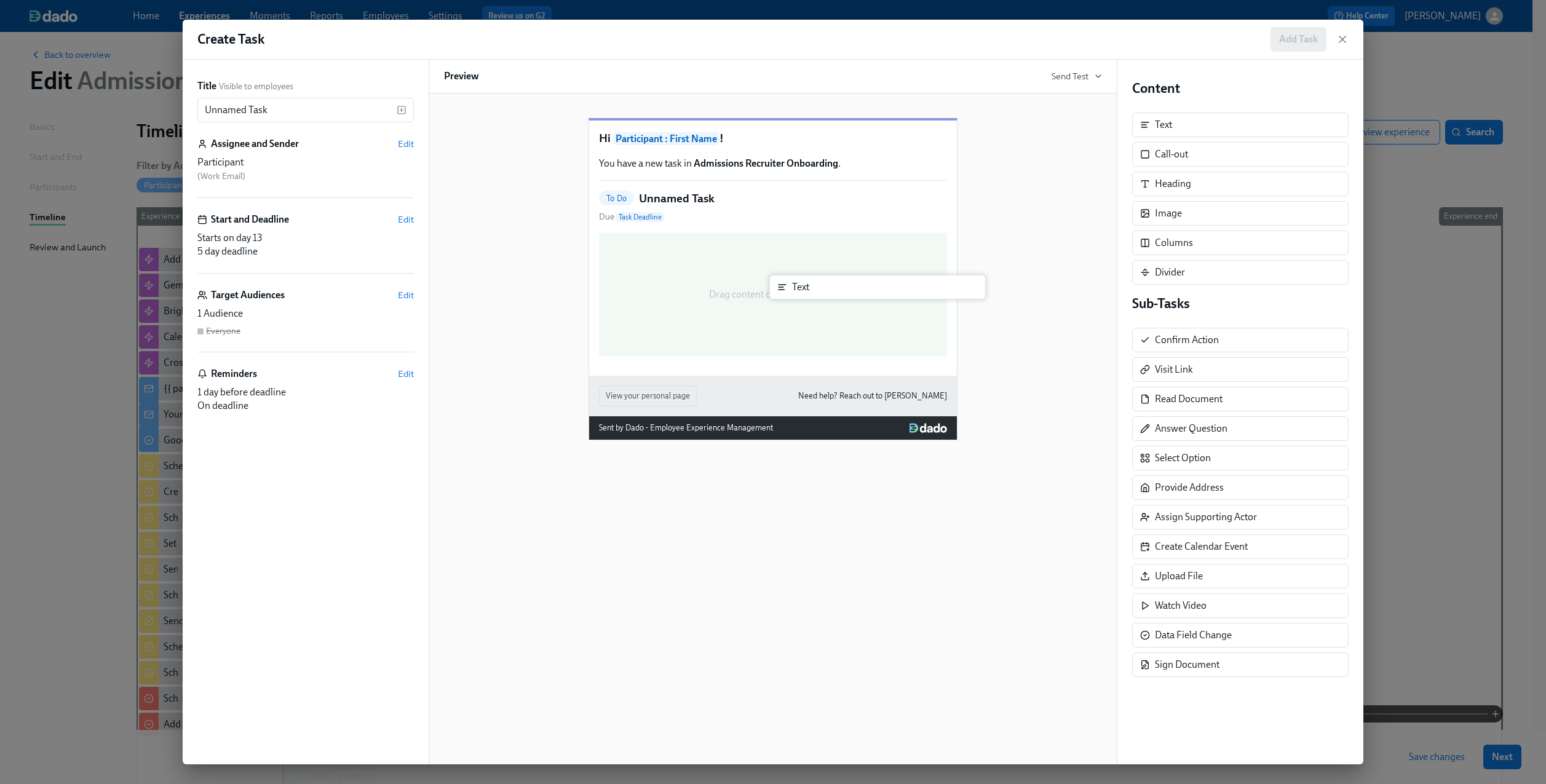
drag, startPoint x: 1203, startPoint y: 132, endPoint x: 819, endPoint y: 299, distance: 418.7
click at [819, 301] on div "Title Visible to employees Unnamed Task ​ Assignee and Sender Edit Participant …" at bounding box center [773, 412] width 1181 height 705
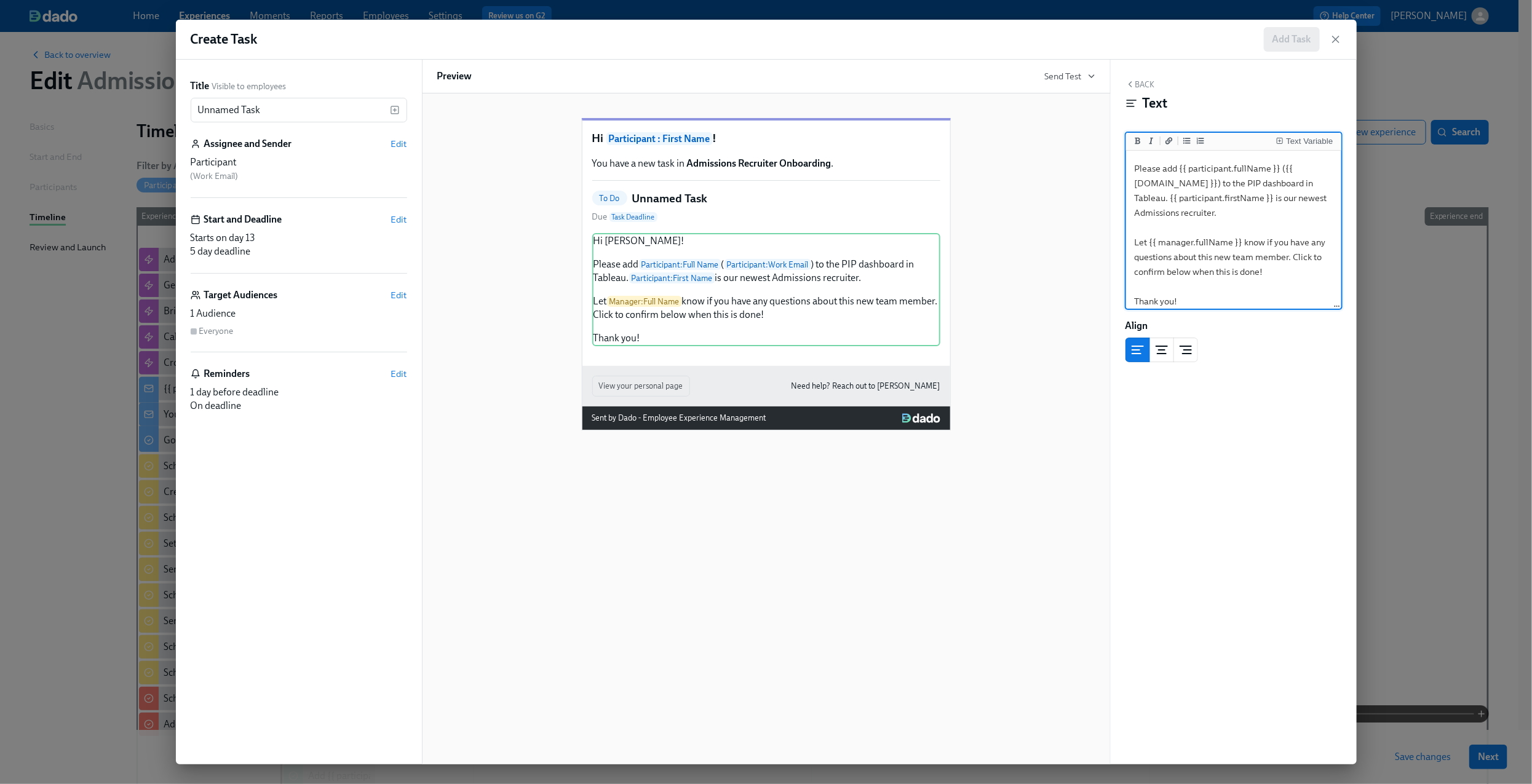
scroll to position [0, 0]
click at [1163, 161] on textarea "Hi [PERSON_NAME]! Please add {{ participant.fullName }} ({{ [DOMAIN_NAME] }}) t…" at bounding box center [1234, 248] width 210 height 189
click at [1219, 225] on textarea "Hi [PERSON_NAME]! Please add {{ participant.fullName }} ({{ [DOMAIN_NAME] }}) t…" at bounding box center [1234, 248] width 210 height 189
click at [1285, 241] on textarea "Hi [PERSON_NAME]! Please add {{ participant.fullName }} ({{ [DOMAIN_NAME] }}) t…" at bounding box center [1234, 248] width 210 height 189
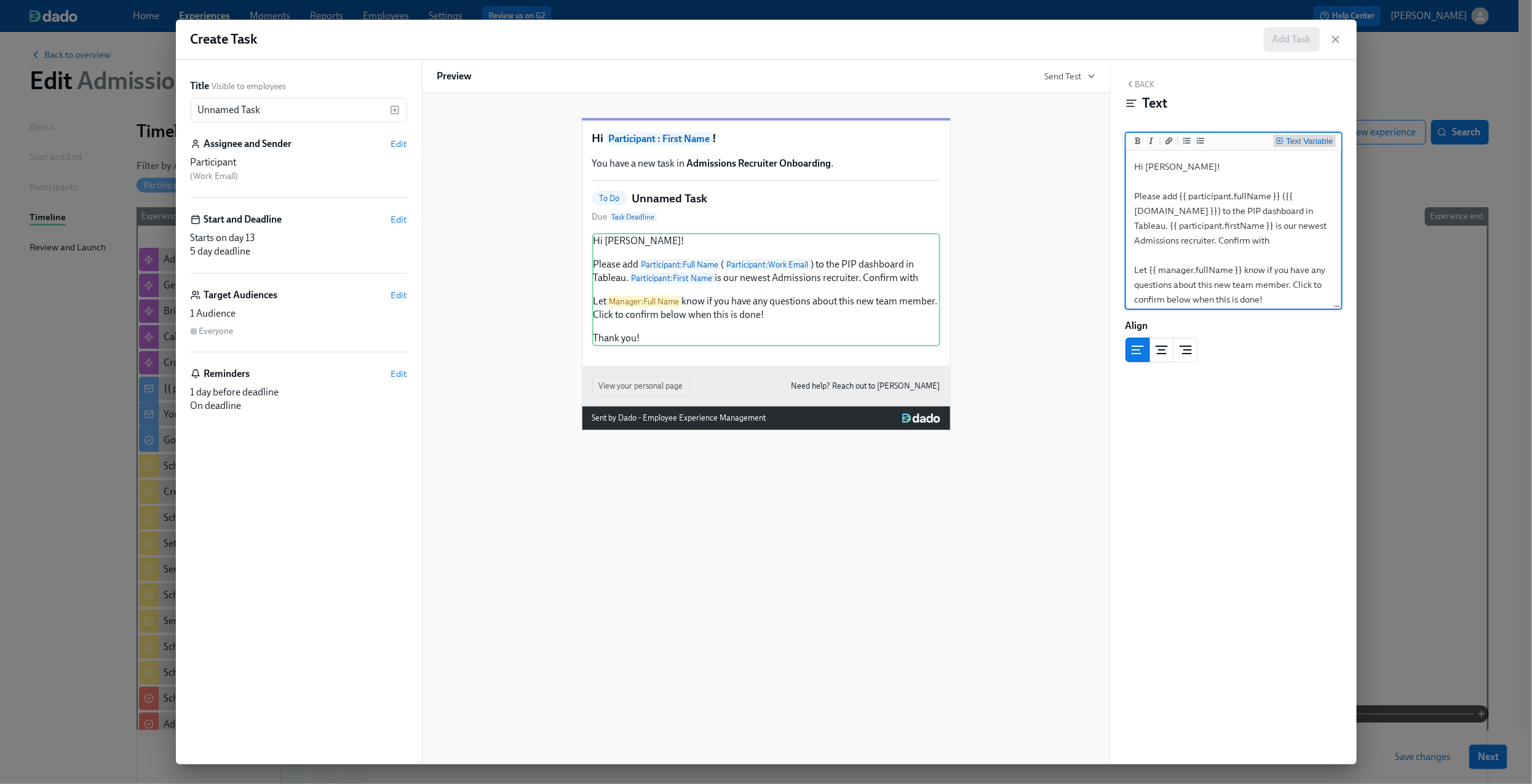
type textarea "Hi [PERSON_NAME]! Please add {{ participant.fullName }} ({{ [DOMAIN_NAME] }}) t…"
click at [1301, 141] on div "Text Variable" at bounding box center [1309, 141] width 47 height 8
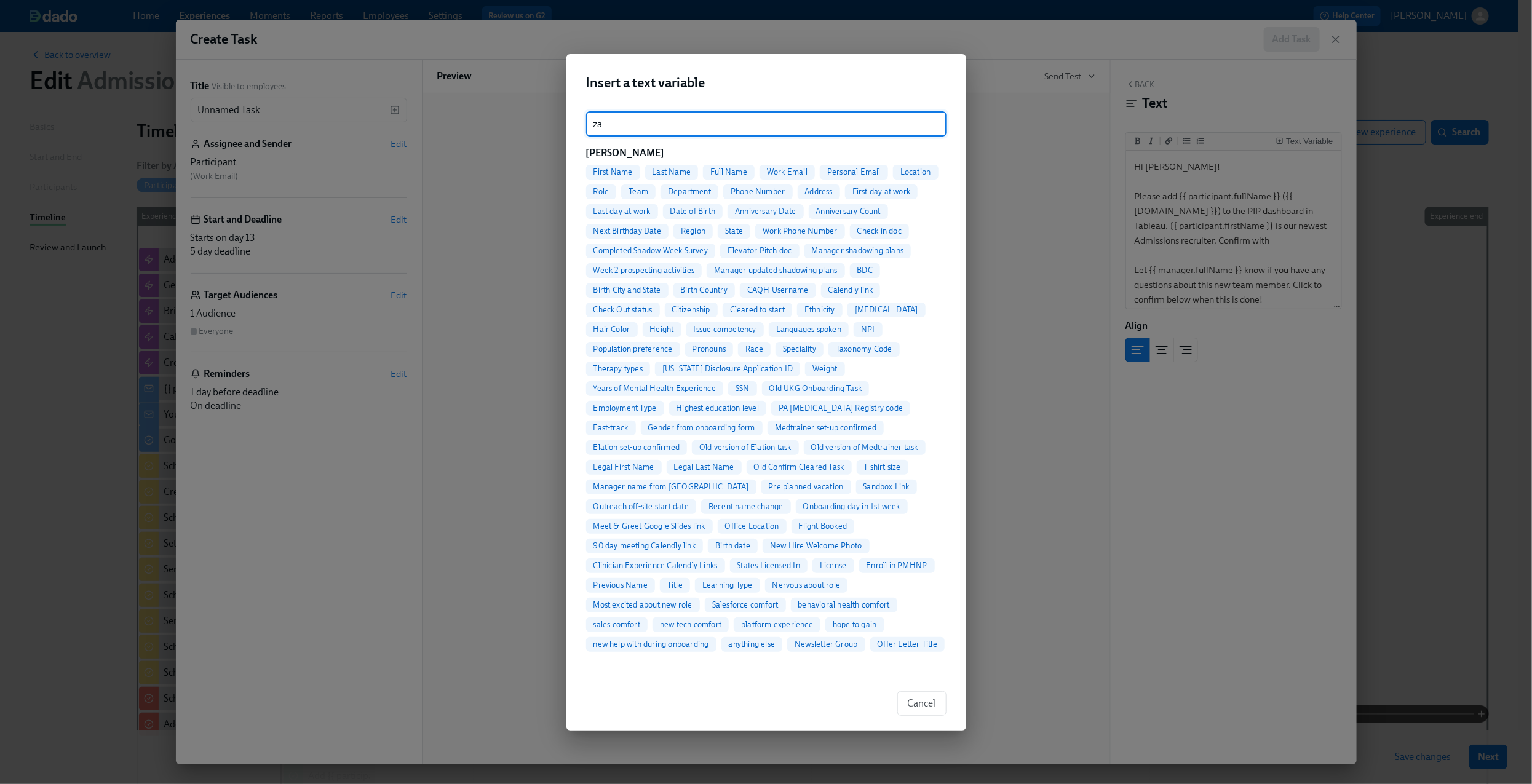
type input "za"
click at [717, 170] on span "Full Name" at bounding box center [728, 172] width 51 height 9
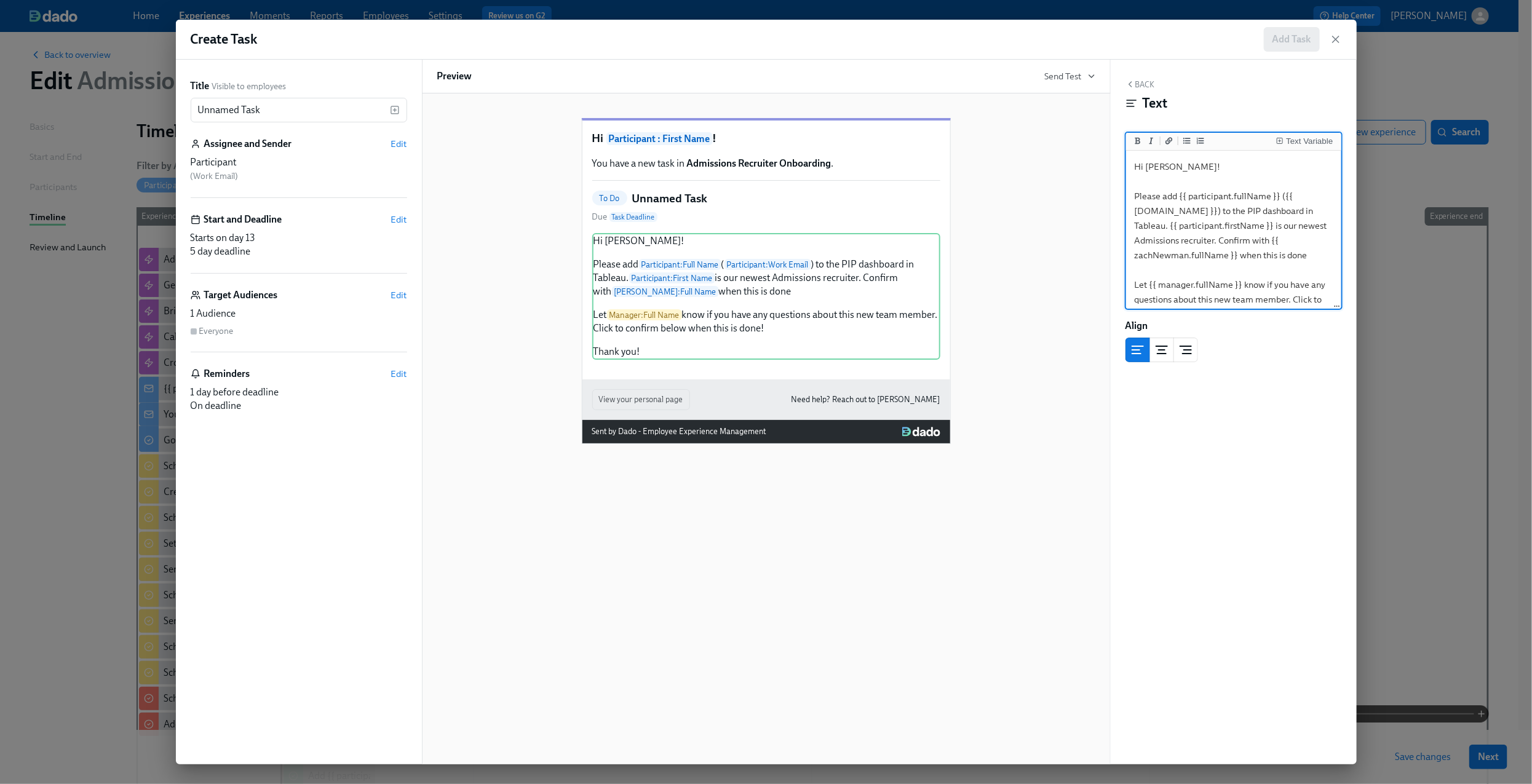
scroll to position [50, 0]
click at [1135, 265] on textarea "Hi [PERSON_NAME]! Please add {{ participant.fullName }} ({{ [DOMAIN_NAME] }}) t…" at bounding box center [1234, 206] width 210 height 204
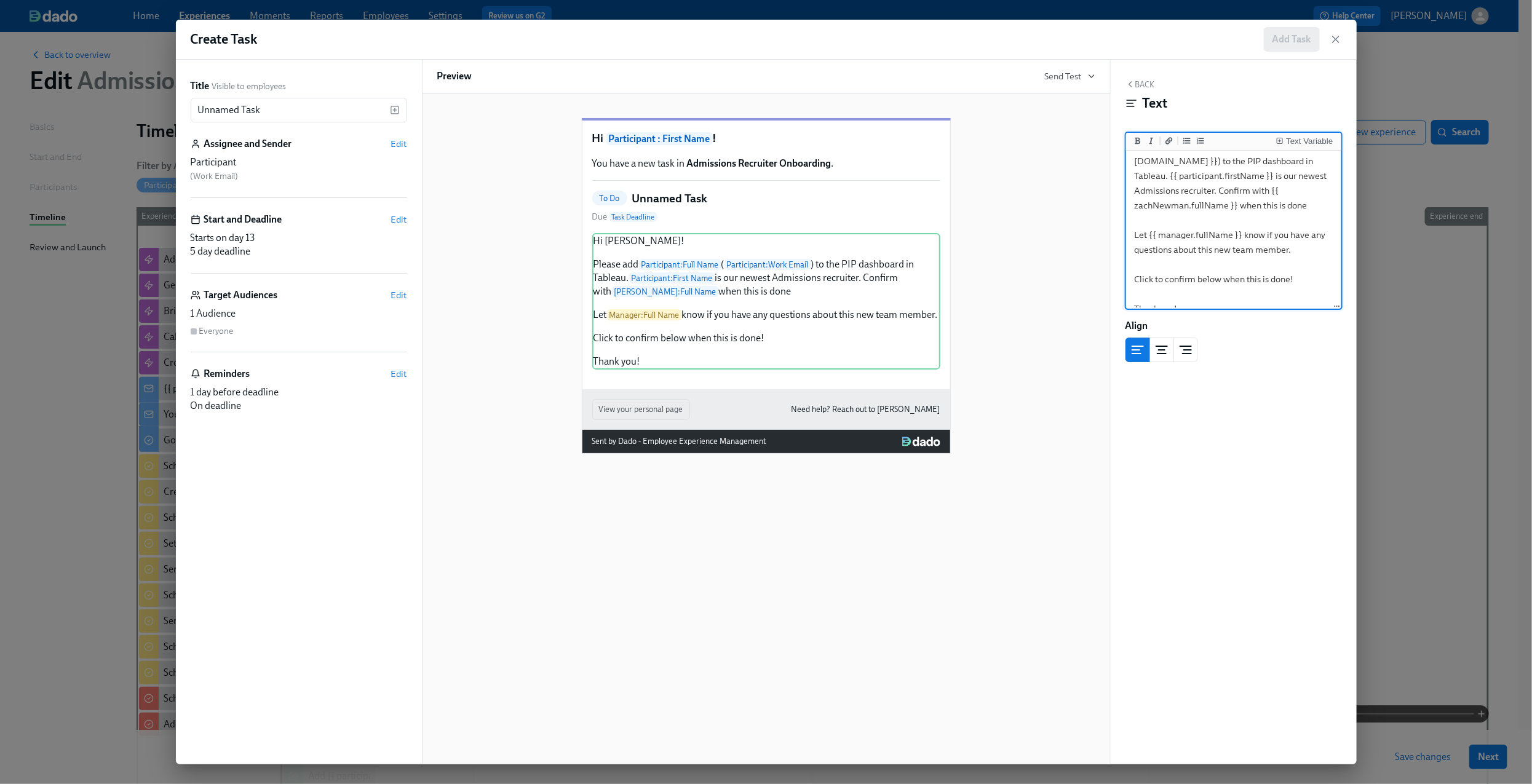
click at [1267, 274] on textarea "Hi [PERSON_NAME]! Please add {{ participant.fullName }} ({{ [DOMAIN_NAME] }}) t…" at bounding box center [1234, 212] width 210 height 219
drag, startPoint x: 1300, startPoint y: 276, endPoint x: 1119, endPoint y: 282, distance: 181.1
click at [1119, 282] on div "Back Text Text Variable Hi [PERSON_NAME]! Please add {{ participant.fullName }}…" at bounding box center [1234, 412] width 246 height 705
drag, startPoint x: 1310, startPoint y: 228, endPoint x: 1250, endPoint y: 220, distance: 60.5
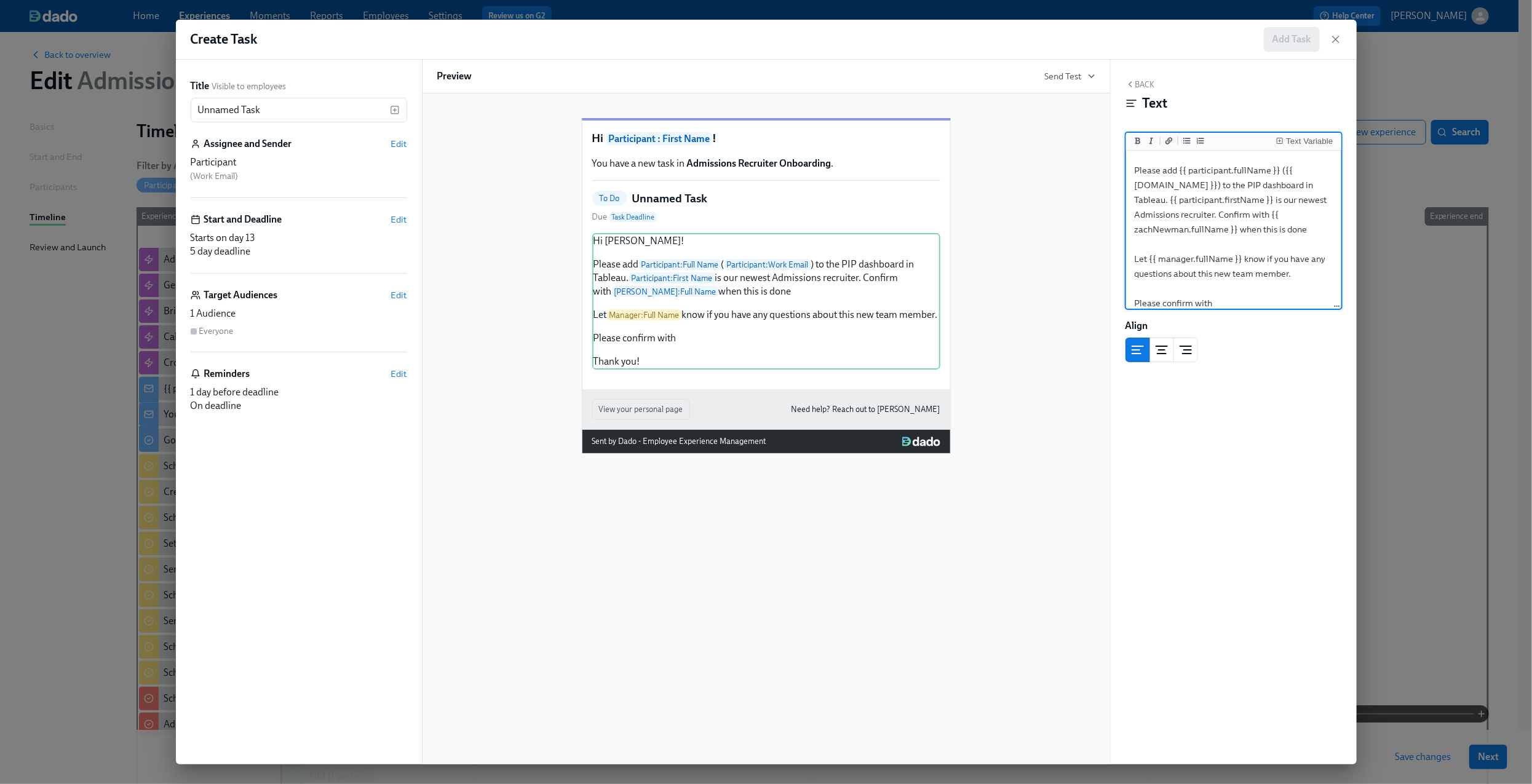
click at [1250, 220] on textarea "Hi [PERSON_NAME]! Please add {{ participant.fullName }} ({{ [DOMAIN_NAME] }}) t…" at bounding box center [1234, 236] width 210 height 219
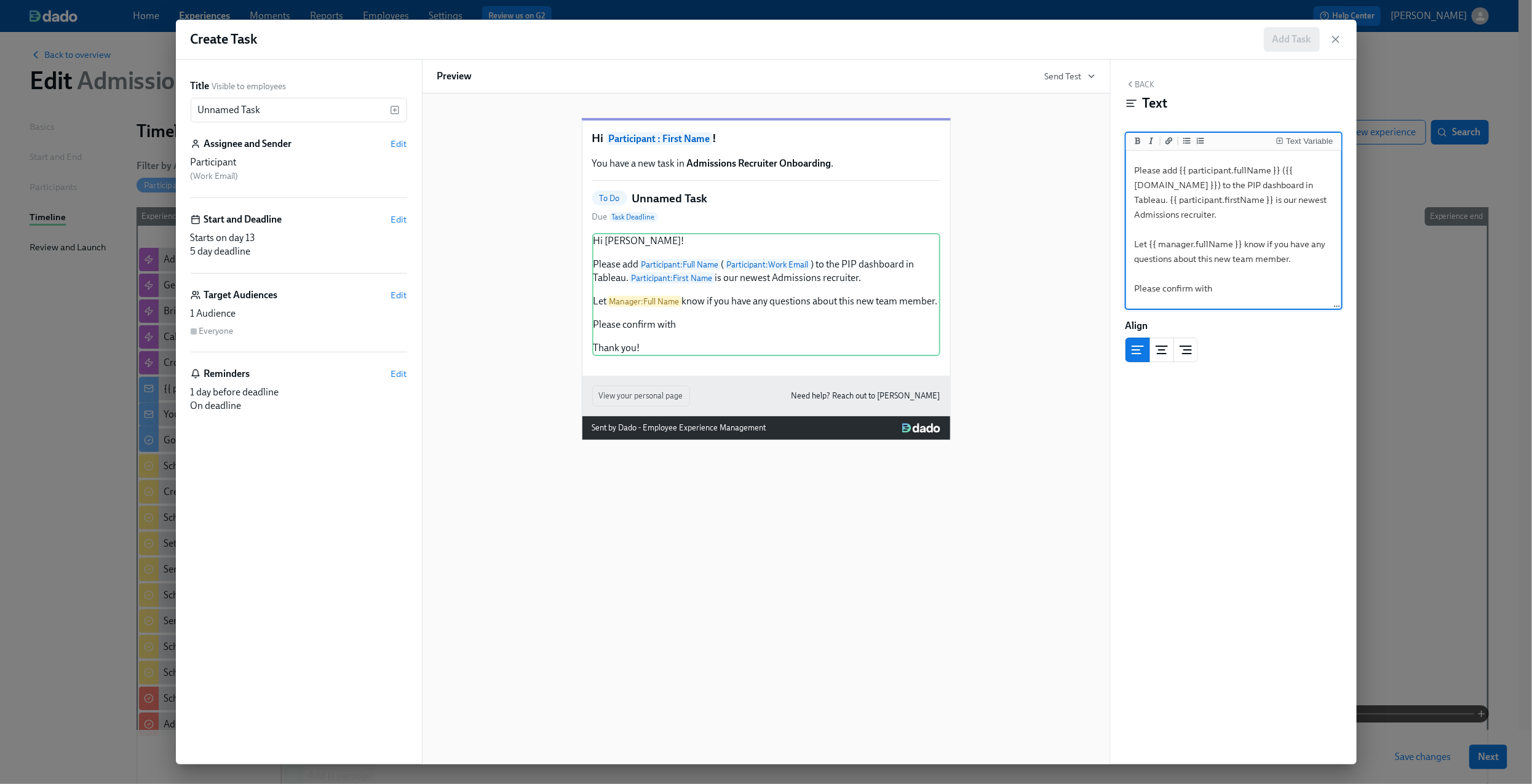
scroll to position [50, 0]
click at [1257, 269] on textarea "Hi [PERSON_NAME]! Please add {{ participant.fullName }} ({{ [DOMAIN_NAME] }}) t…" at bounding box center [1234, 206] width 210 height 204
type textarea "Hi [PERSON_NAME]! Please add {{ participant.fullName }} ({{ [DOMAIN_NAME] }}) t…"
click at [1303, 135] on button "Text Variable" at bounding box center [1304, 141] width 61 height 12
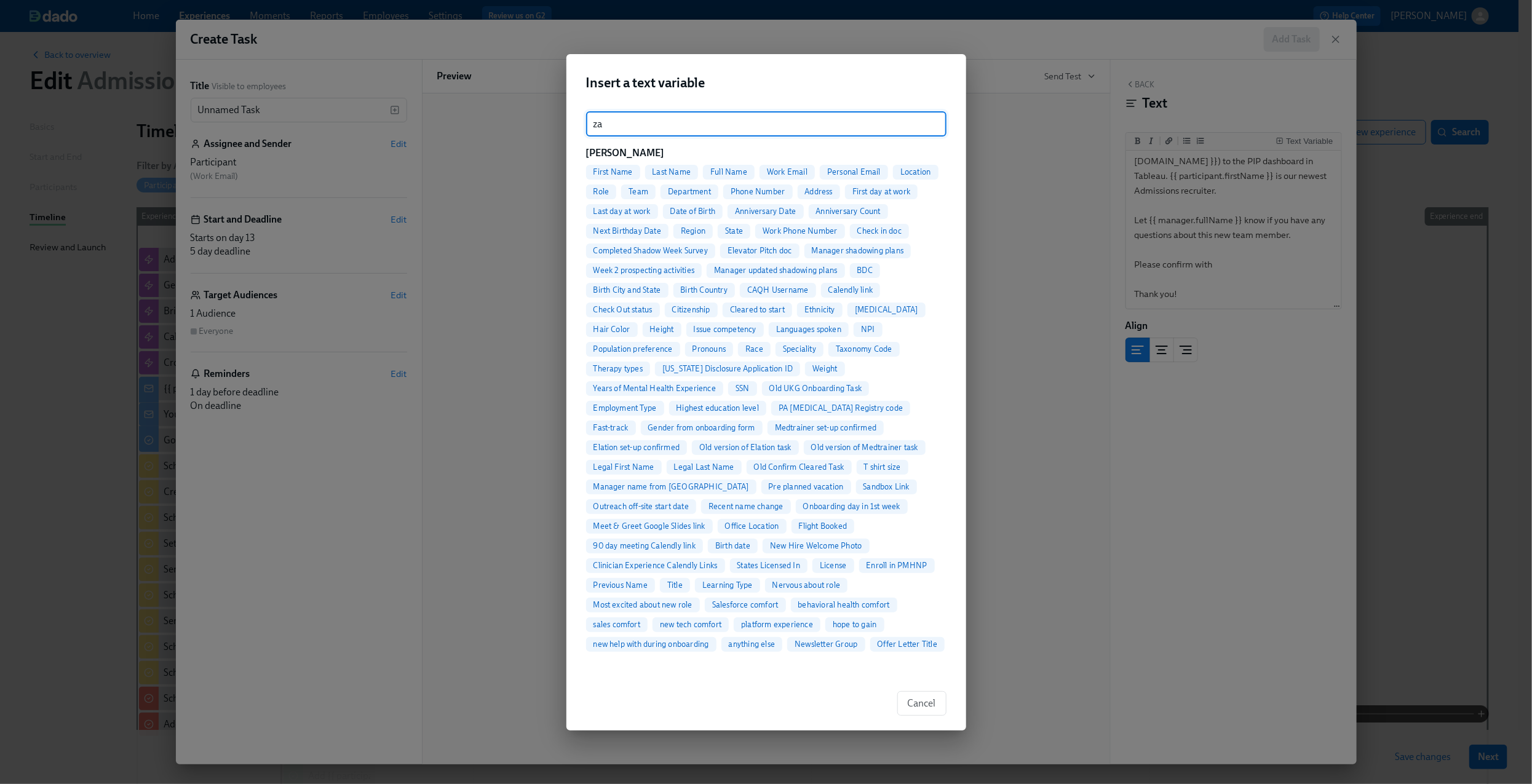
type input "za"
click at [722, 170] on span "Full Name" at bounding box center [728, 172] width 51 height 9
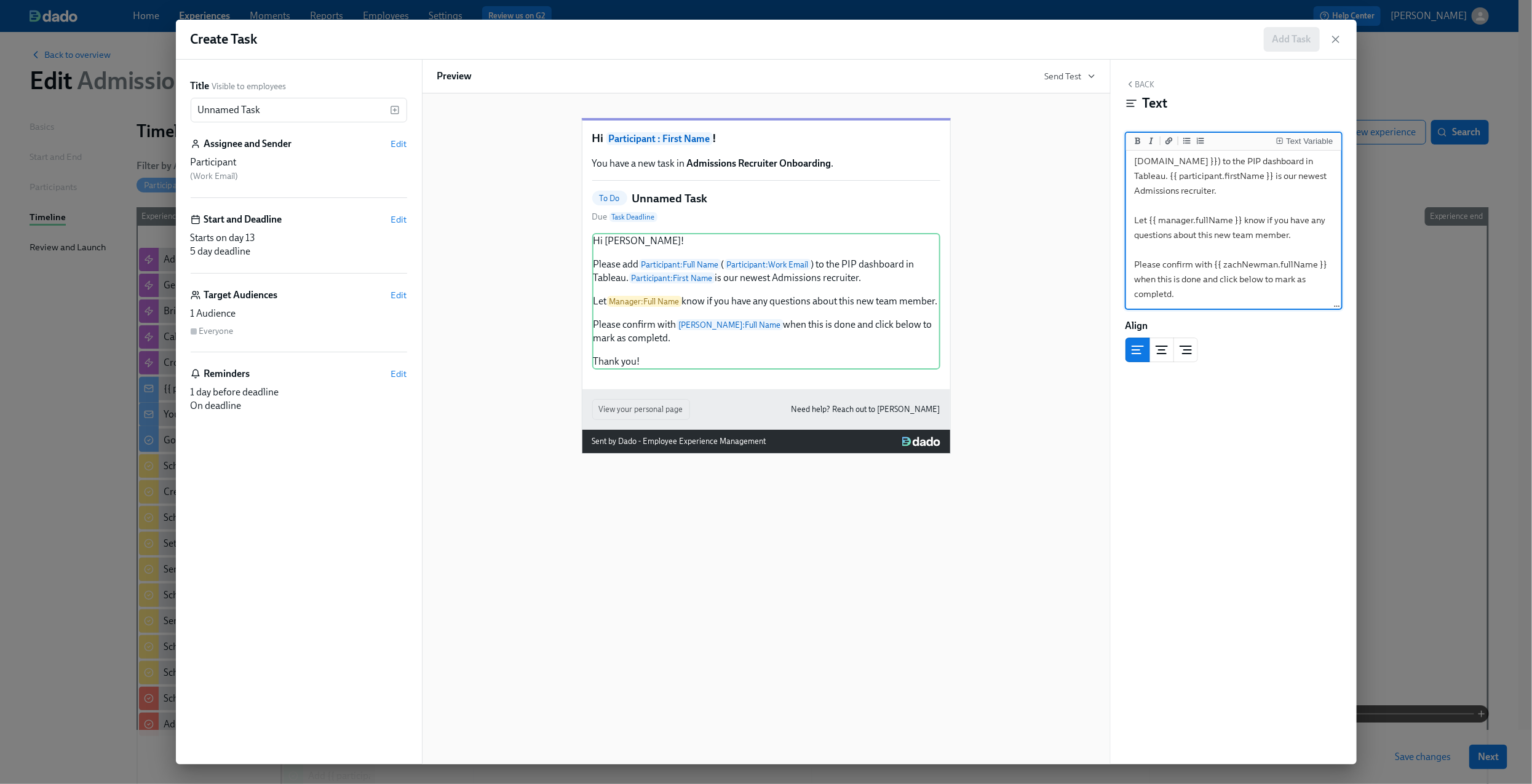
scroll to position [0, 0]
type textarea "Hi [PERSON_NAME]! Please add {{ participant.fullName }} ({{ [DOMAIN_NAME] }}) t…"
click at [326, 104] on input "Unnamed Task" at bounding box center [290, 110] width 199 height 25
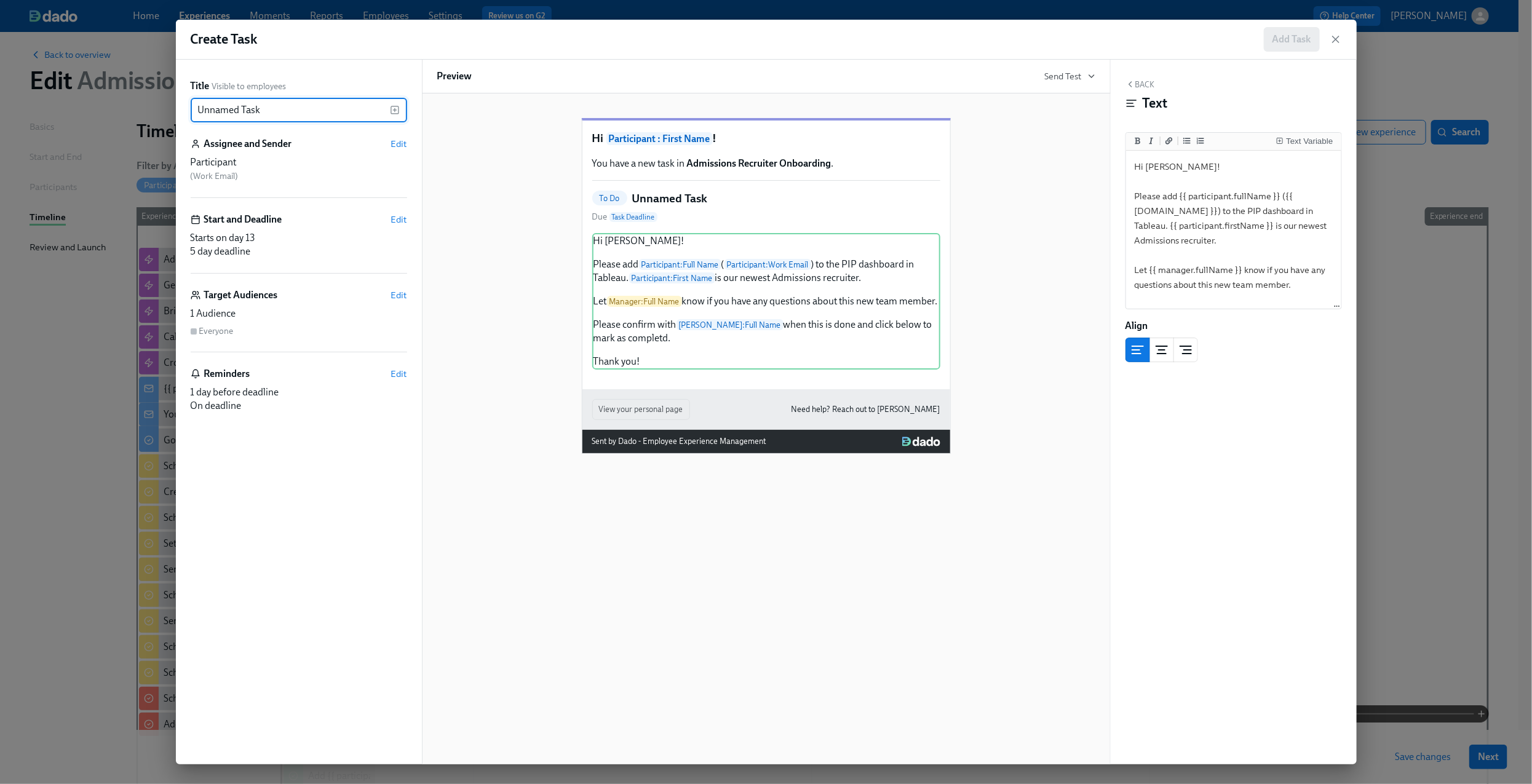
click at [326, 104] on input "Unnamed Task" at bounding box center [290, 110] width 199 height 25
click at [397, 104] on div "Add ​" at bounding box center [298, 110] width 216 height 25
click at [397, 110] on icon "button" at bounding box center [394, 110] width 10 height 10
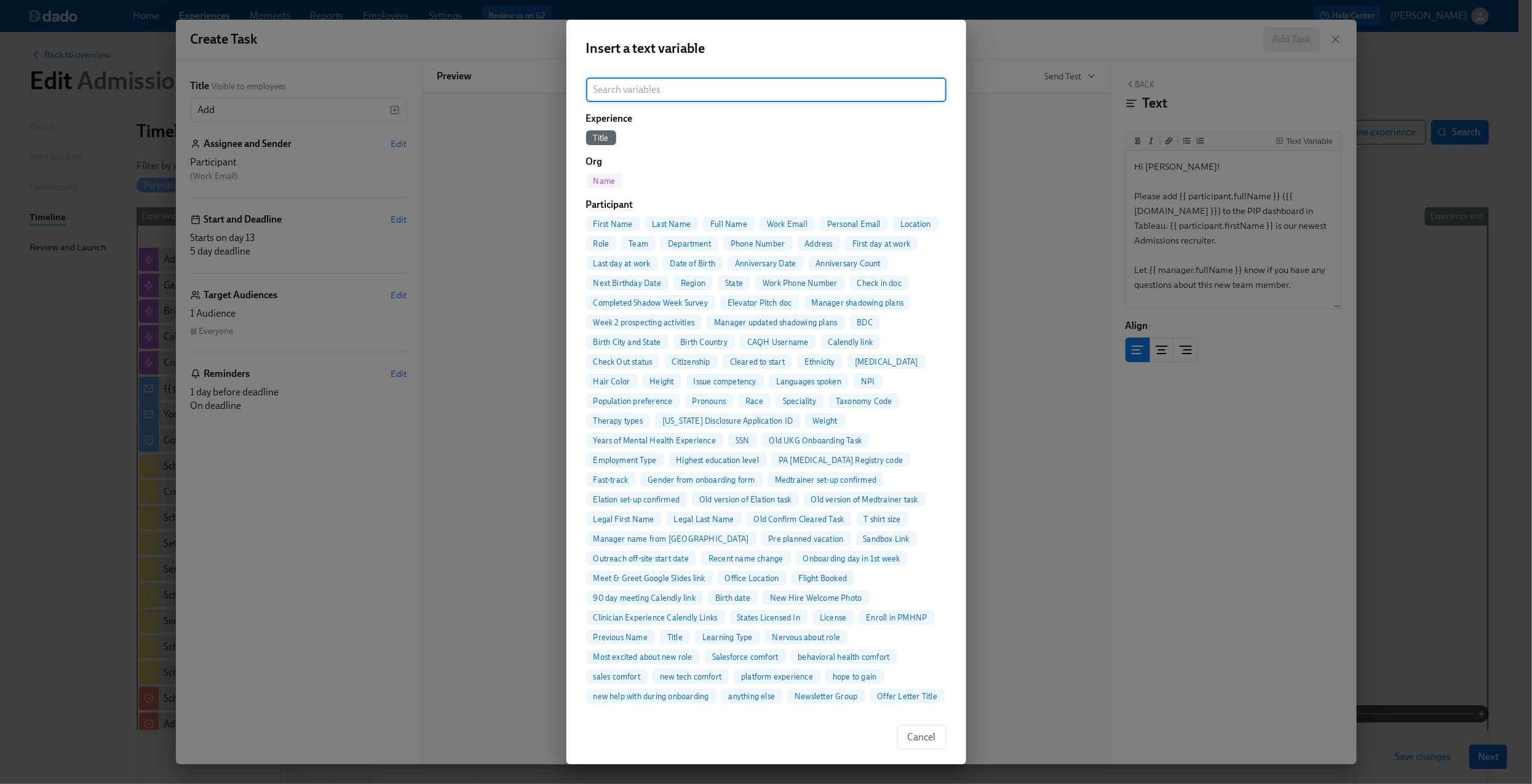
click at [742, 218] on div "Full Name" at bounding box center [728, 223] width 51 height 15
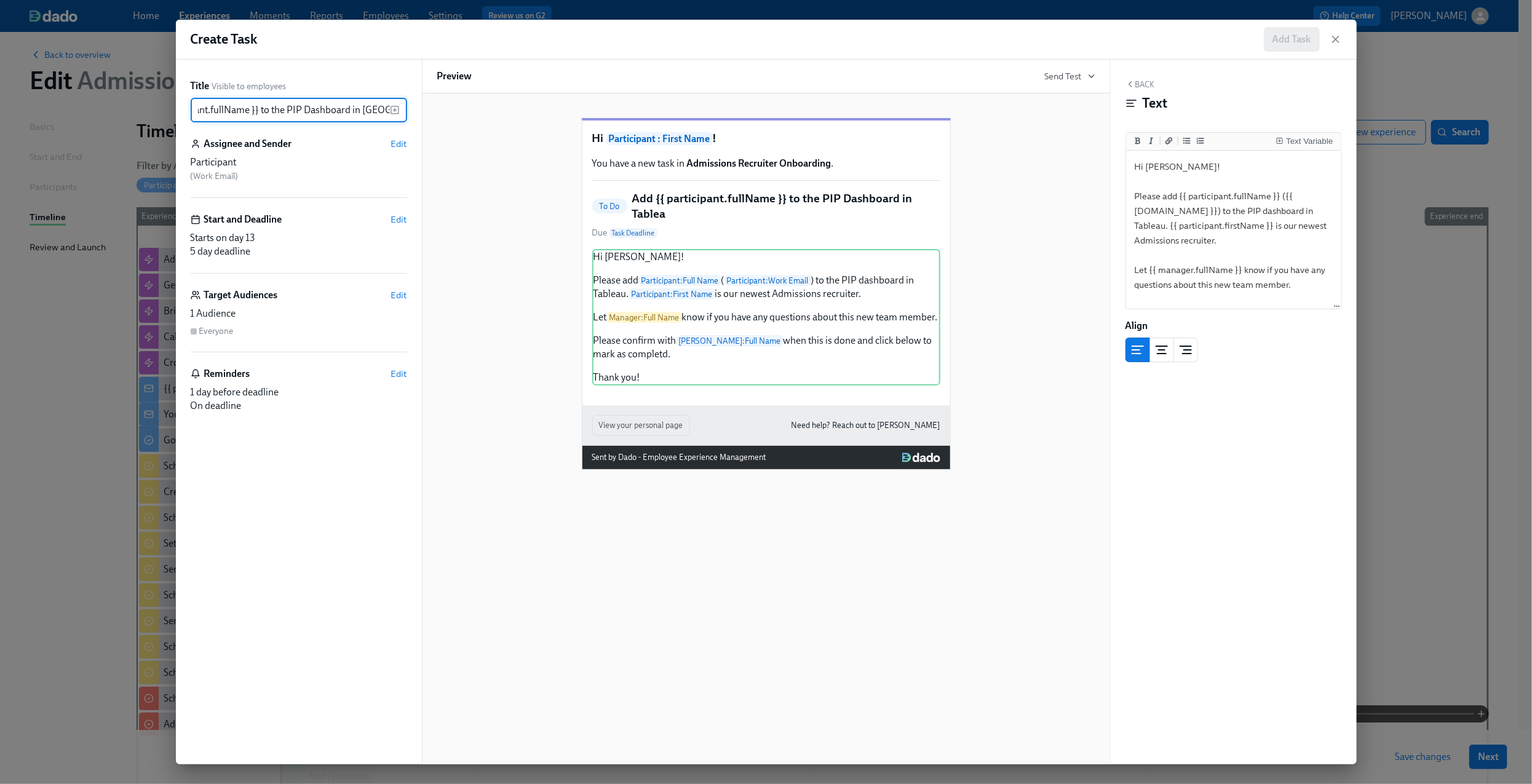
scroll to position [0, 69]
type input "Add {{ participant.fullName }} to the PIP Dashboard in [GEOGRAPHIC_DATA]"
click at [392, 144] on span "Edit" at bounding box center [399, 144] width 16 height 12
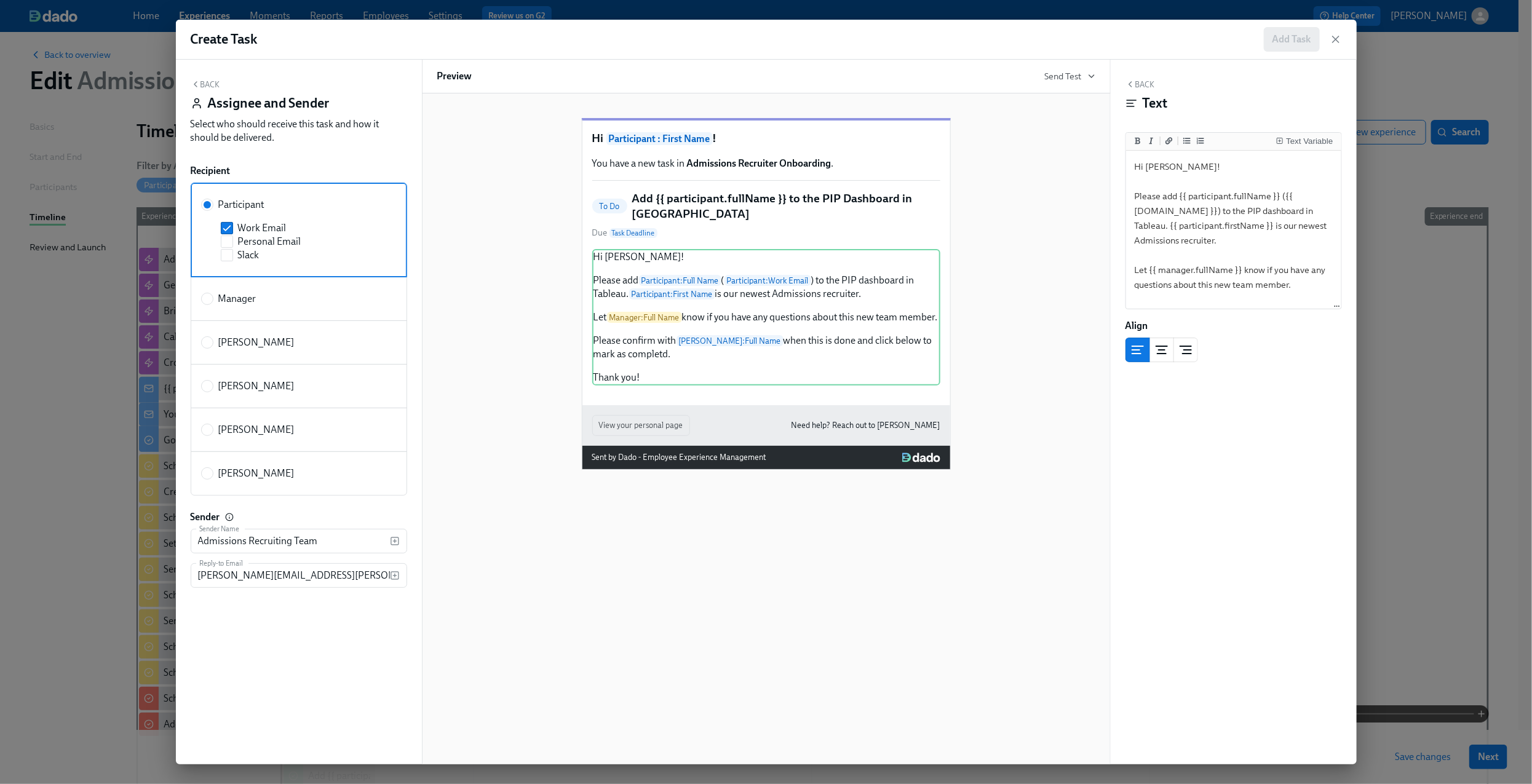
click at [245, 463] on label "[PERSON_NAME]" at bounding box center [298, 473] width 216 height 44
click at [213, 468] on input "[PERSON_NAME]" at bounding box center [207, 473] width 11 height 11
radio input "true"
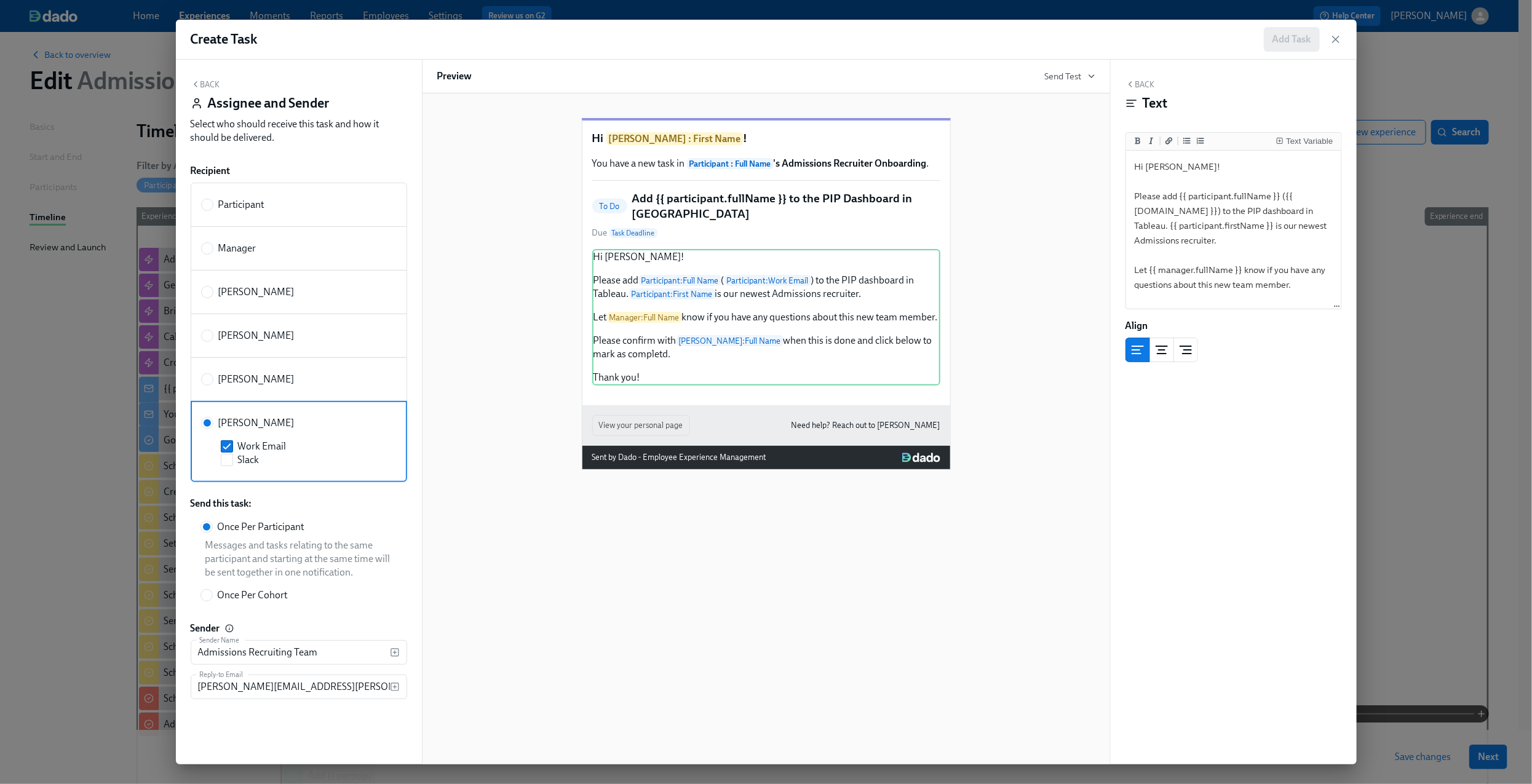
click at [206, 78] on div "Back Assignee and Sender Select who should receive this task and how it should …" at bounding box center [298, 412] width 246 height 705
click at [211, 82] on button "Back" at bounding box center [205, 84] width 29 height 10
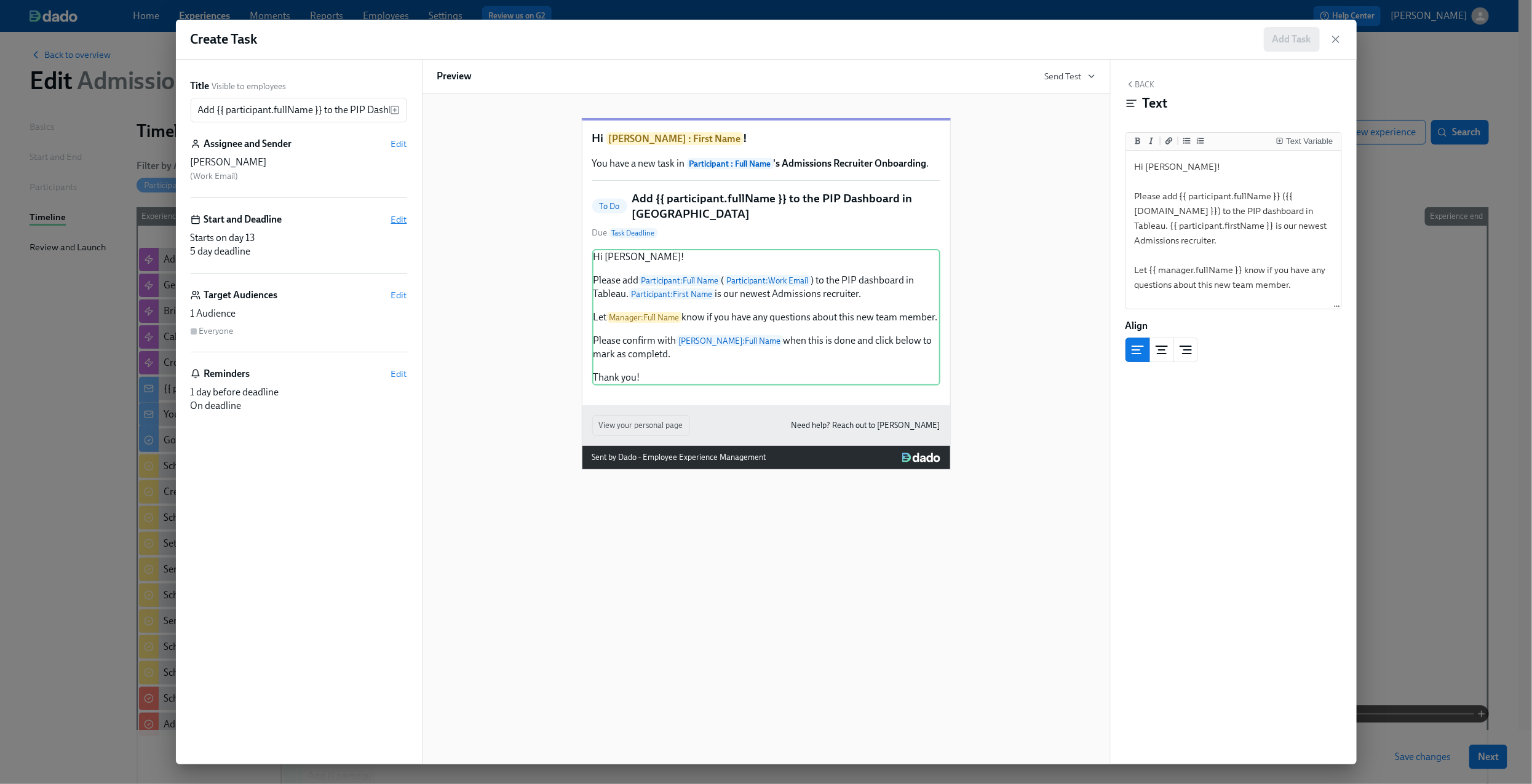
click at [392, 214] on span "Edit" at bounding box center [399, 219] width 16 height 12
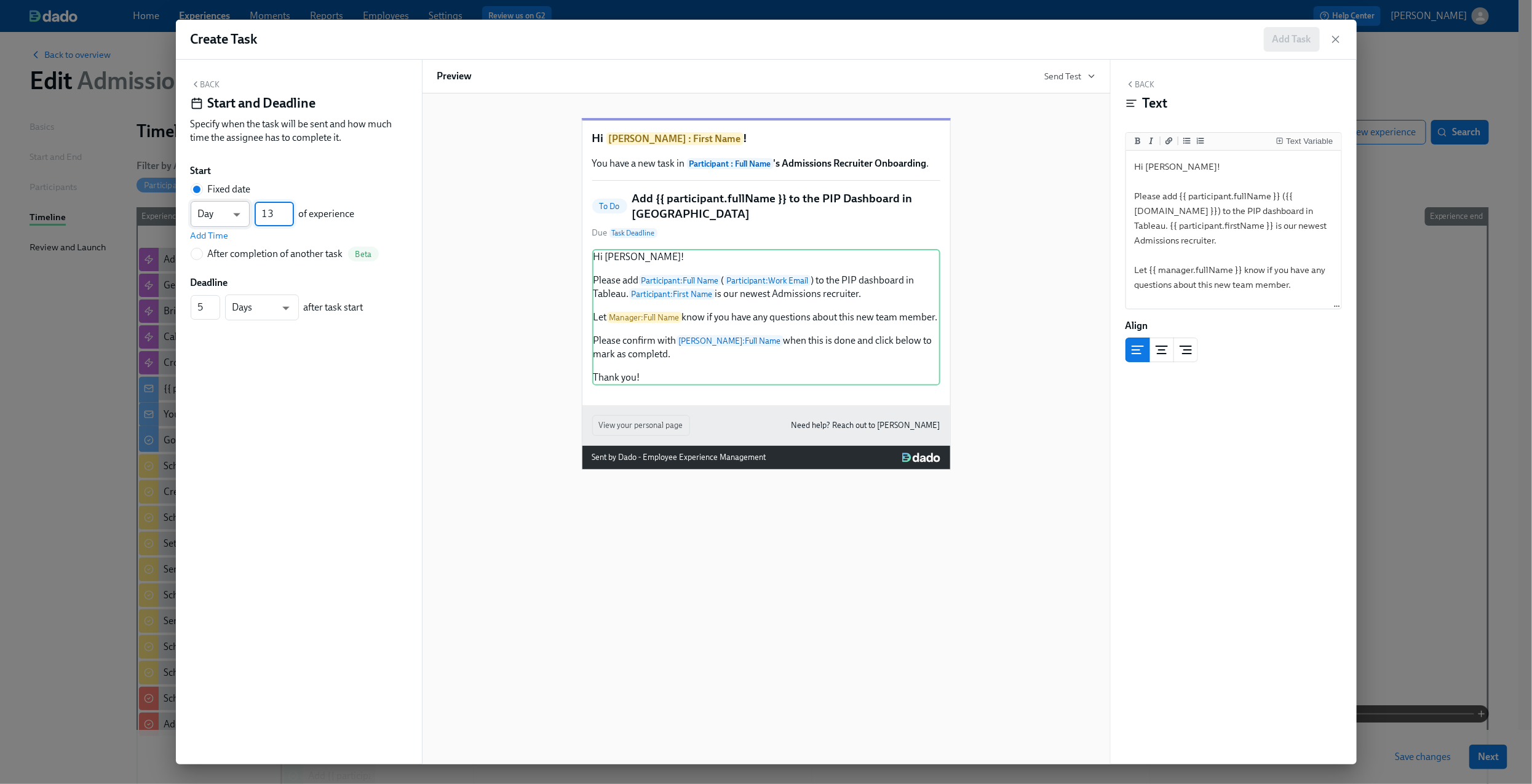
drag, startPoint x: 278, startPoint y: 216, endPoint x: 237, endPoint y: 216, distance: 41.0
click at [237, 216] on div "Day d ​ 13 ​ of experience" at bounding box center [272, 214] width 164 height 26
type input "4"
click at [224, 236] on span "Add Time" at bounding box center [209, 236] width 38 height 12
click at [226, 246] on input "09:00 AM" at bounding box center [221, 242] width 61 height 25
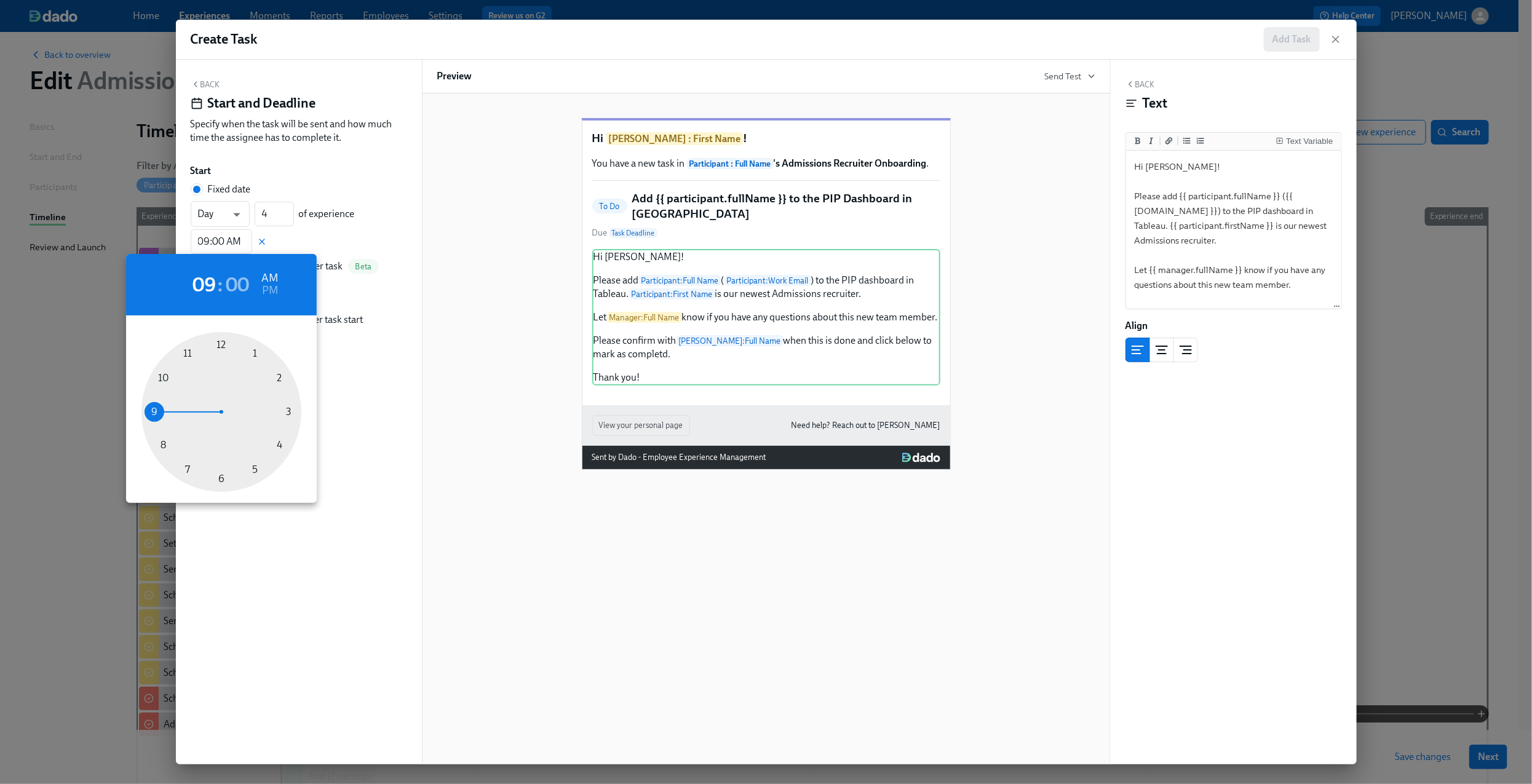
click at [163, 379] on div at bounding box center [221, 412] width 160 height 160
type input "10:00 AM"
click at [365, 259] on div at bounding box center [766, 392] width 1532 height 784
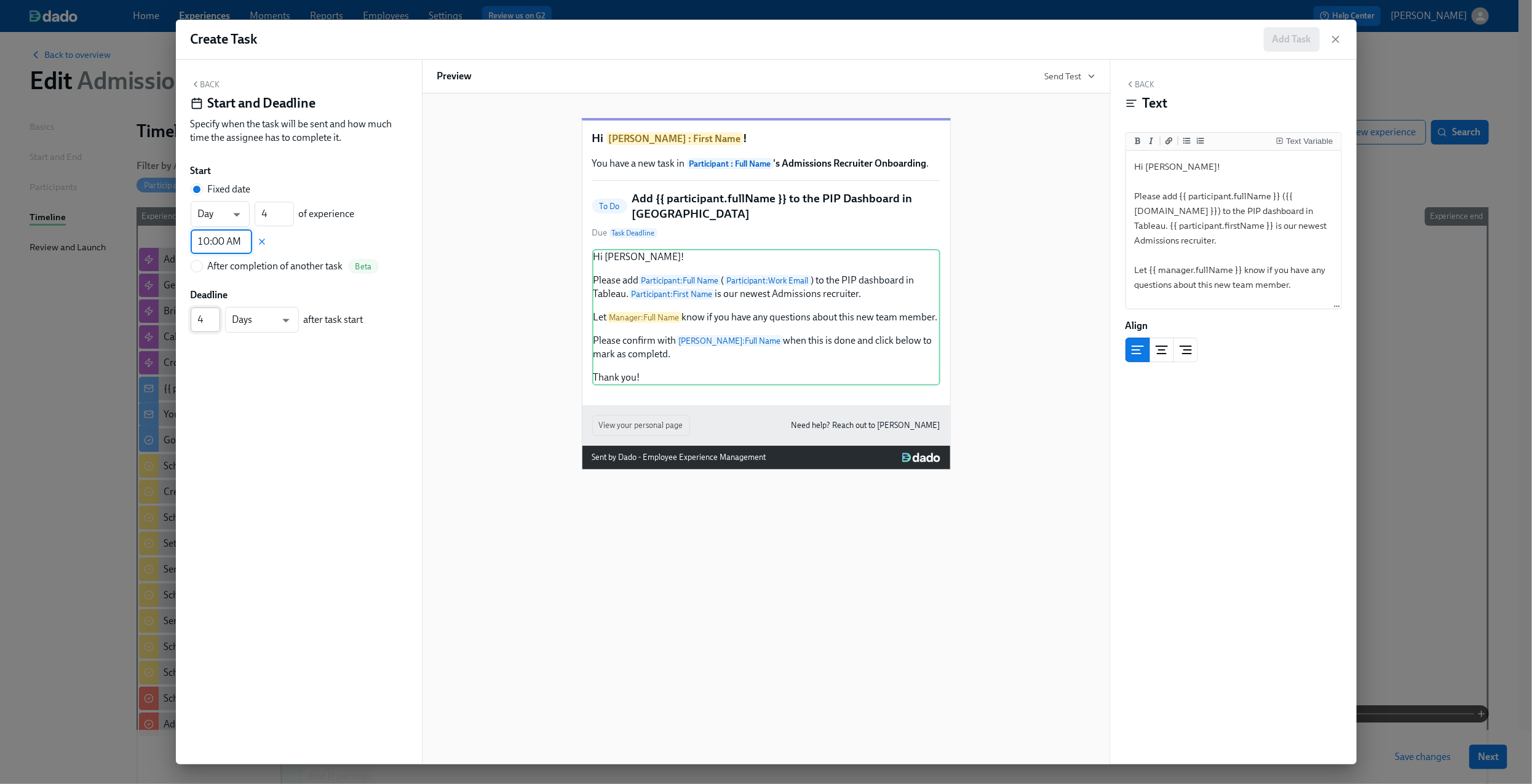
click at [213, 323] on input "4" at bounding box center [205, 320] width 29 height 25
click at [213, 323] on input "3" at bounding box center [205, 320] width 29 height 25
click at [213, 323] on input "2" at bounding box center [205, 320] width 29 height 25
type input "1"
click at [213, 323] on input "1" at bounding box center [205, 320] width 29 height 25
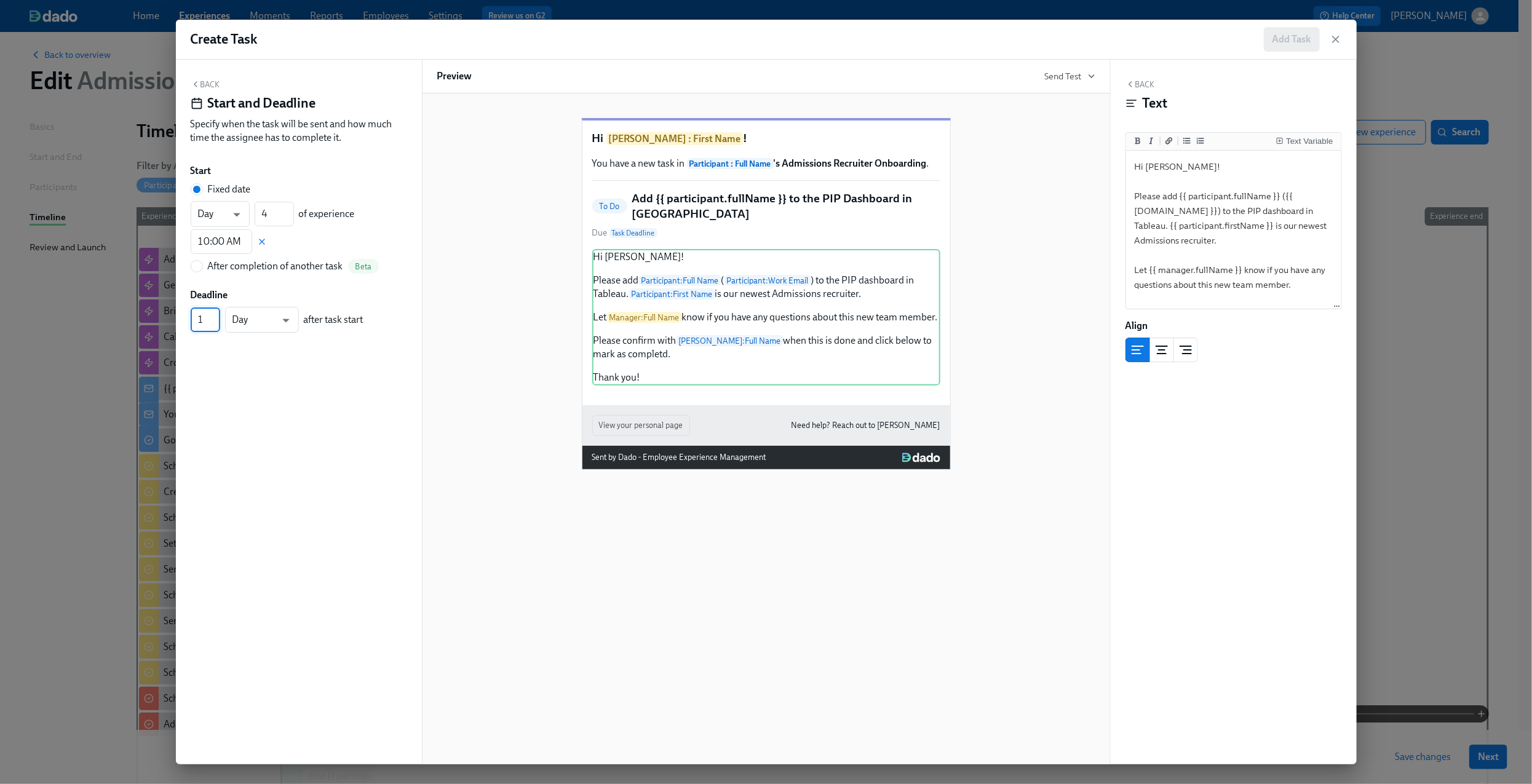
click at [213, 323] on input "1" at bounding box center [205, 320] width 29 height 25
click at [202, 84] on button "Back" at bounding box center [205, 84] width 29 height 10
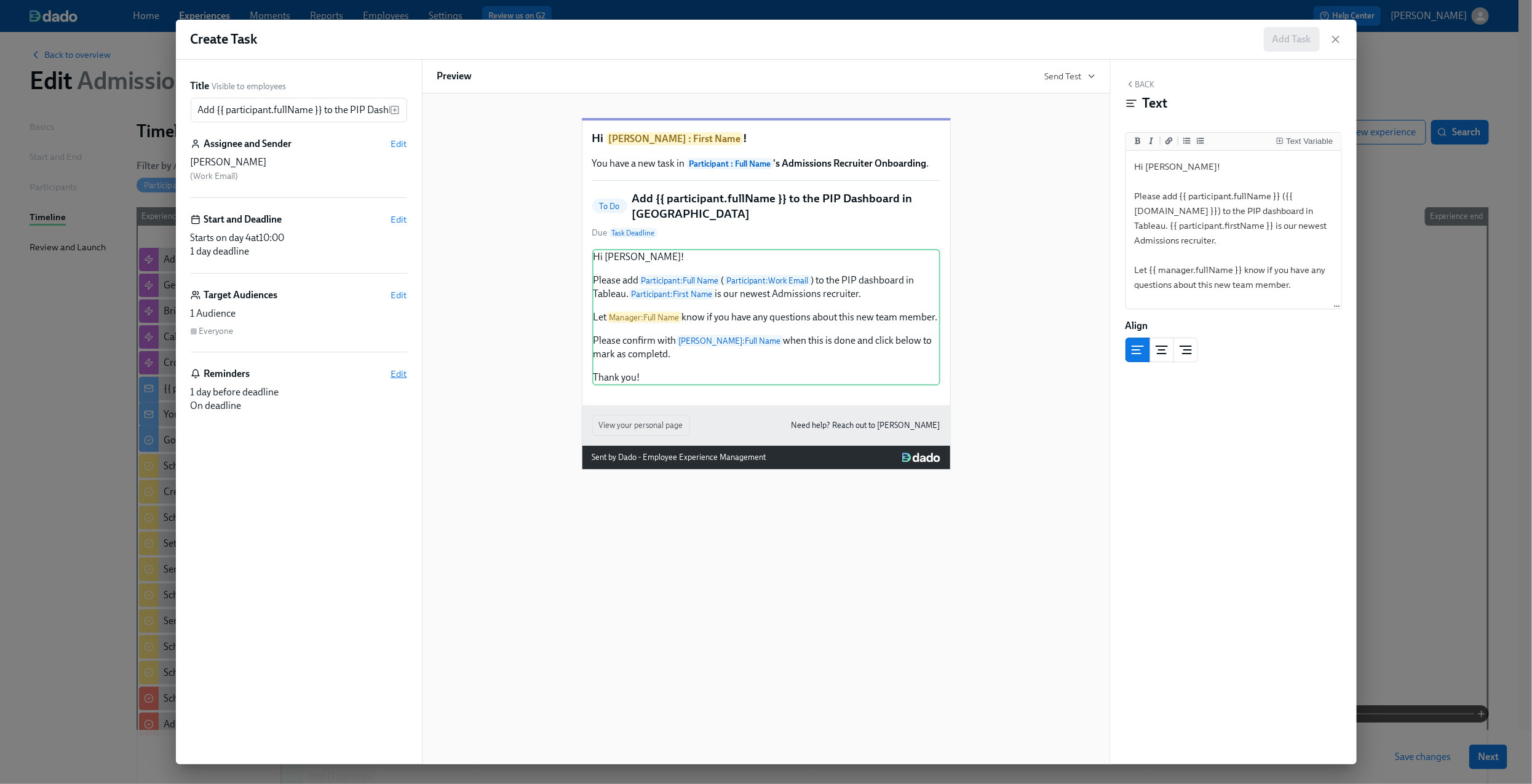
click at [394, 374] on span "Edit" at bounding box center [399, 374] width 16 height 12
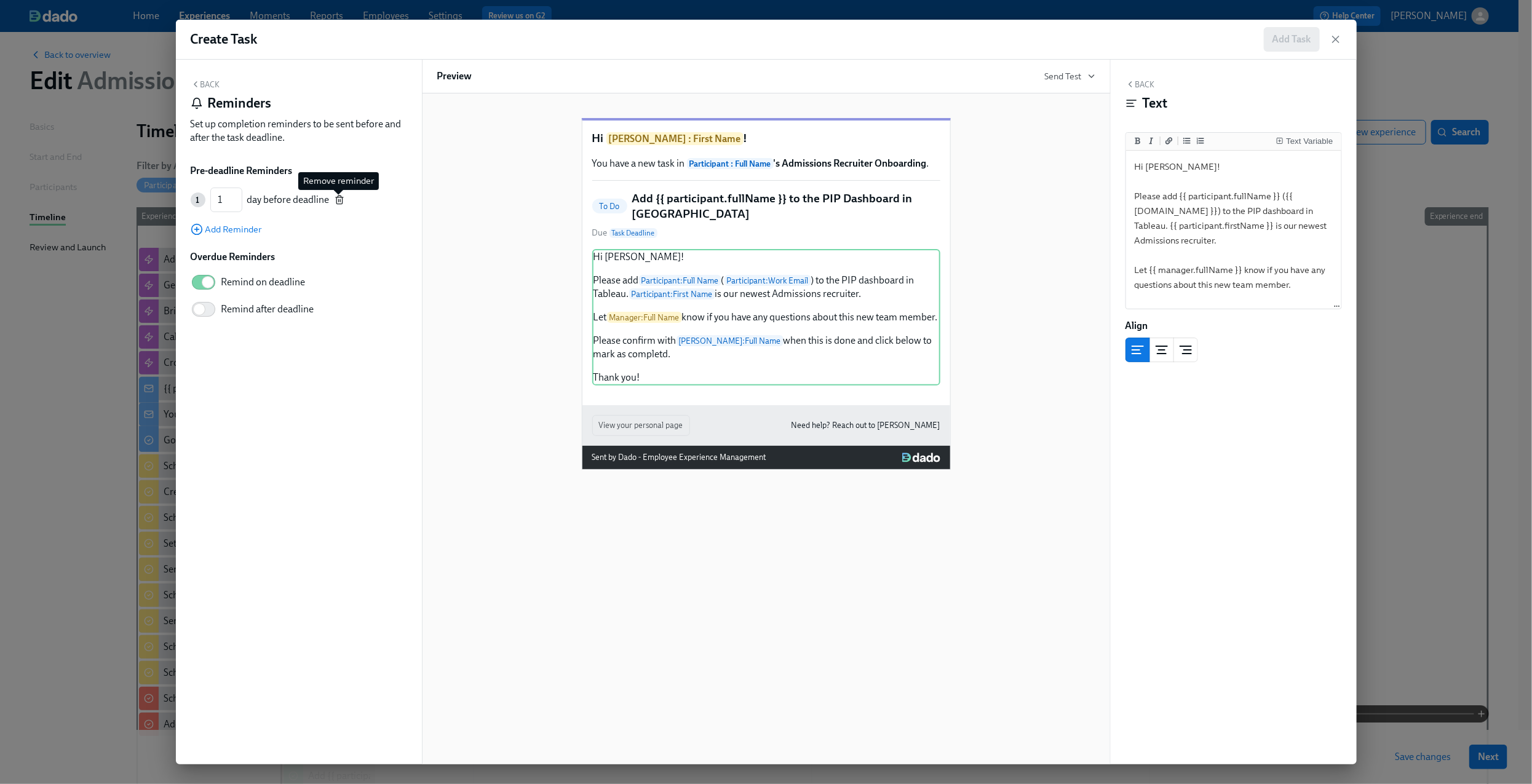
click at [337, 201] on icon "button" at bounding box center [339, 199] width 10 height 10
click at [213, 86] on button "Back" at bounding box center [205, 84] width 29 height 10
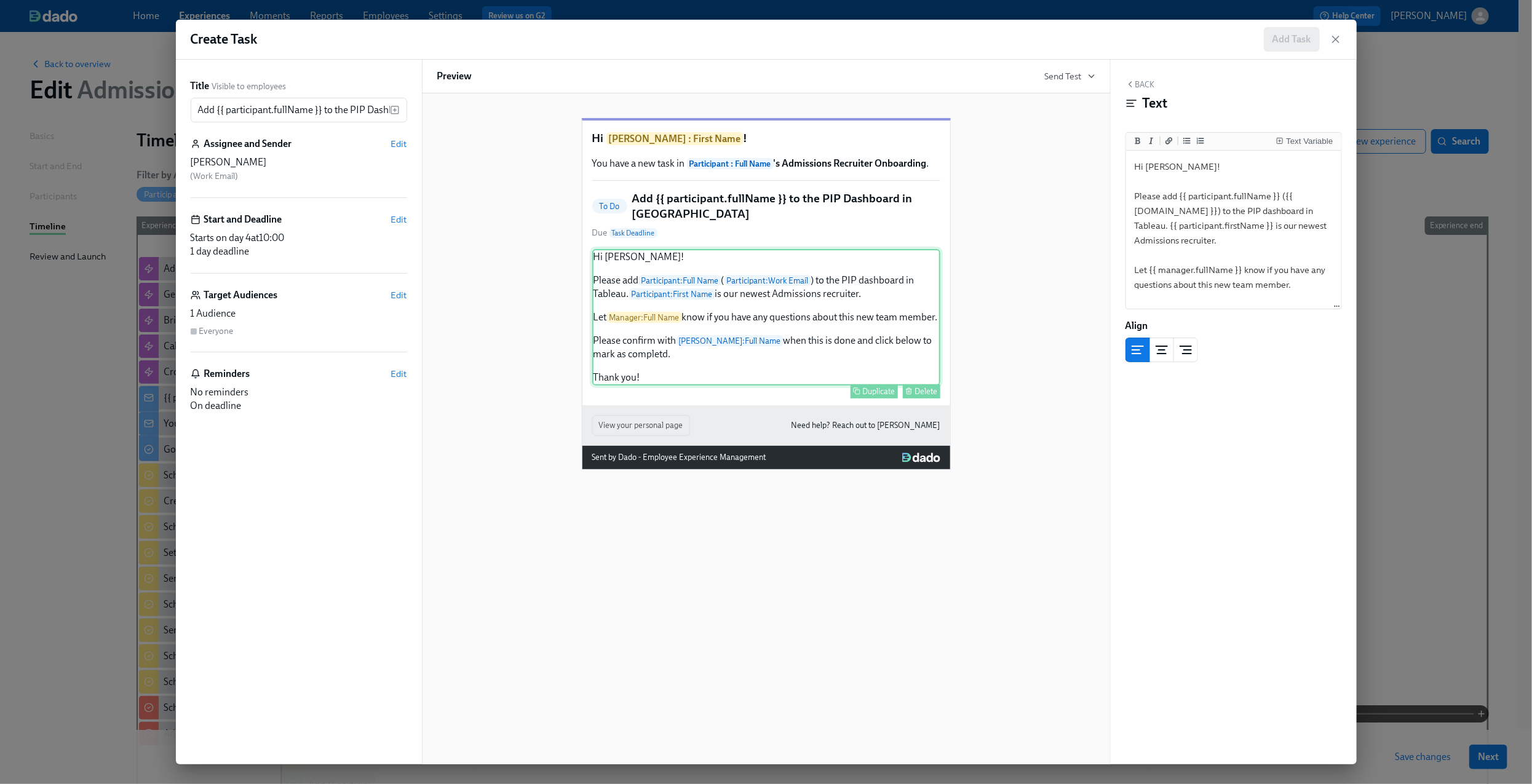
click at [687, 274] on div "Hi [PERSON_NAME]! Please add Participant : Full Name ( Participant : Work Email…" at bounding box center [766, 318] width 348 height 137
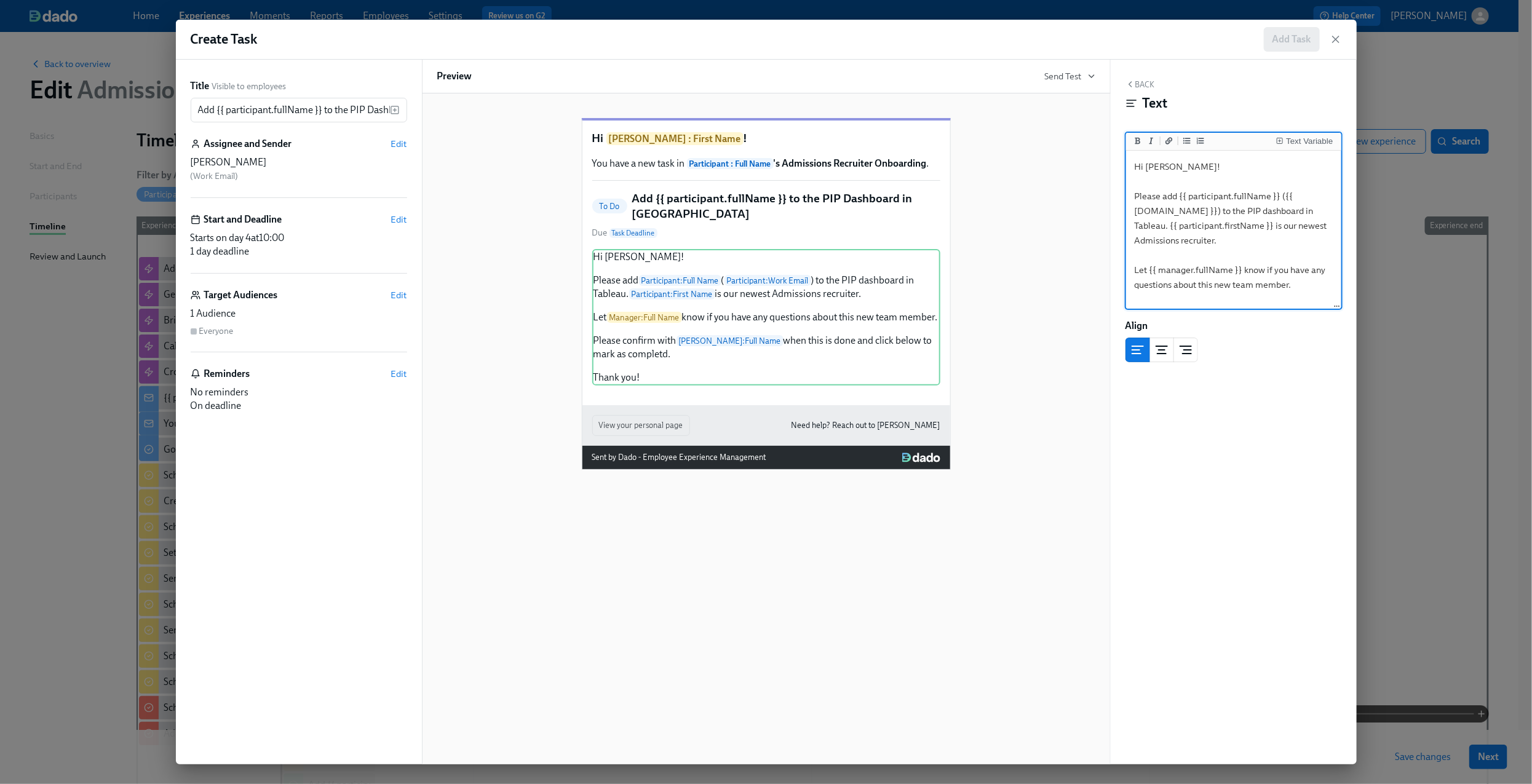
drag, startPoint x: 1164, startPoint y: 166, endPoint x: 1149, endPoint y: 166, distance: 15.0
click at [1149, 166] on textarea "Hi [PERSON_NAME]! Please add {{ participant.fullName }} ({{ [DOMAIN_NAME] }}) t…" at bounding box center [1234, 270] width 210 height 234
click at [1167, 140] on icon "Add a link" at bounding box center [1169, 140] width 8 height 7
type textarea "Hi ! Please add {{ participant.fullName }} ({{ [DOMAIN_NAME] }}) to the PIP das…"
click at [1180, 155] on textarea "Hi ! Please add {{ participant.fullName }} ({{ [DOMAIN_NAME] }}) to the PIP das…" at bounding box center [1234, 270] width 210 height 234
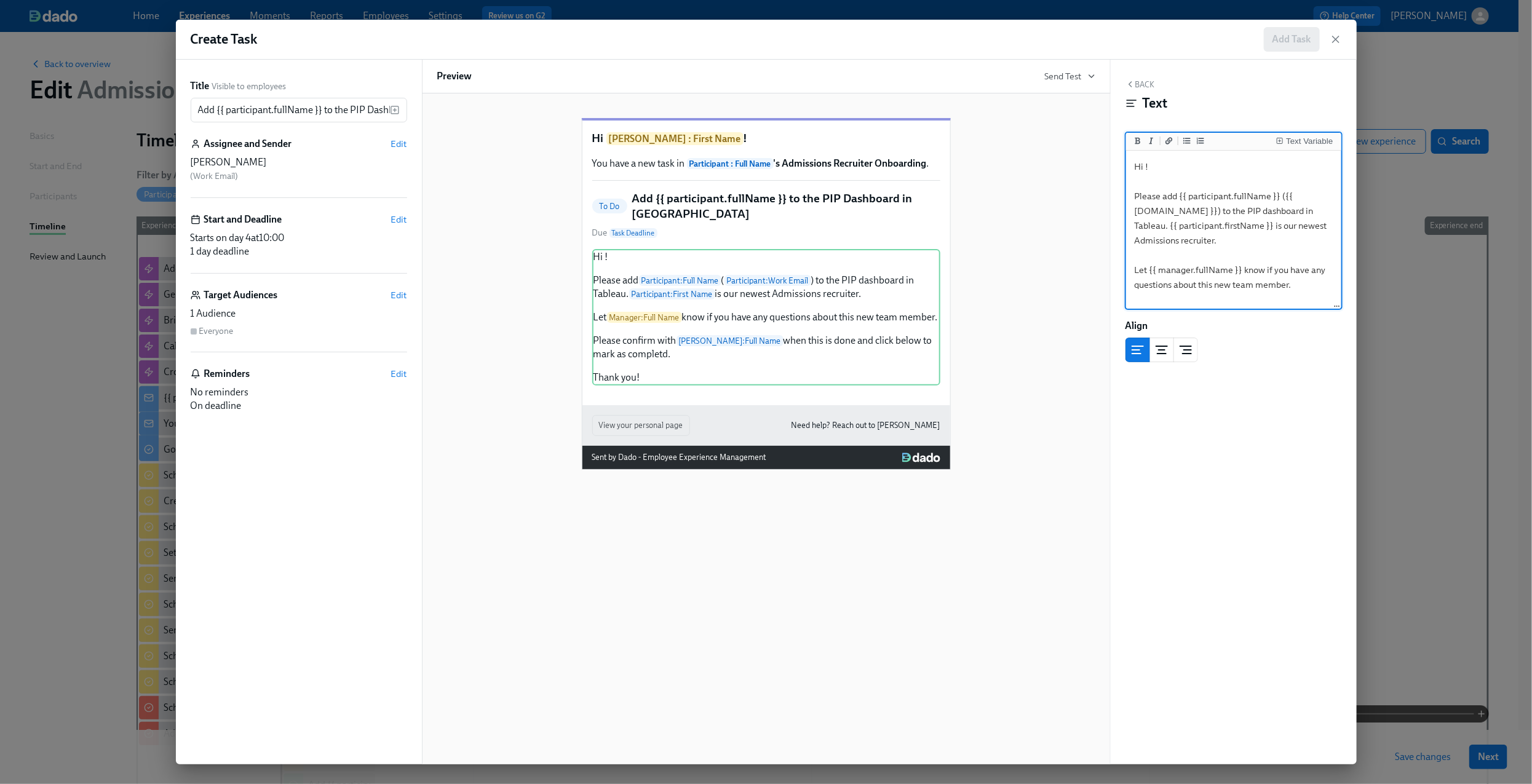
click at [1176, 169] on textarea "Hi ! Please add {{ participant.fullName }} ({{ [DOMAIN_NAME] }}) to the PIP das…" at bounding box center [1234, 270] width 210 height 234
click at [1287, 137] on div "Text Variable" at bounding box center [1309, 141] width 47 height 8
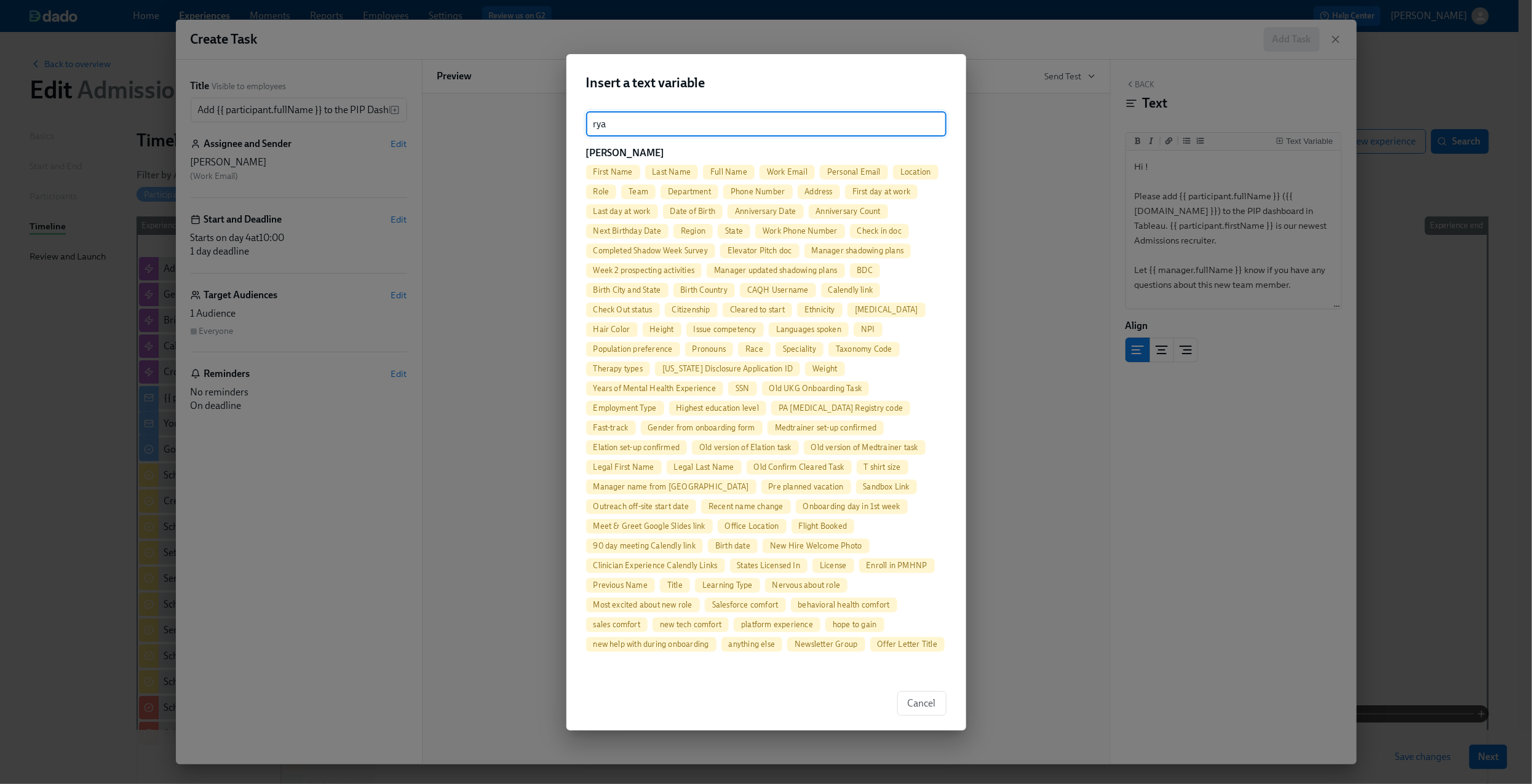
type input "rya"
click at [631, 169] on span "First Name" at bounding box center [613, 172] width 54 height 9
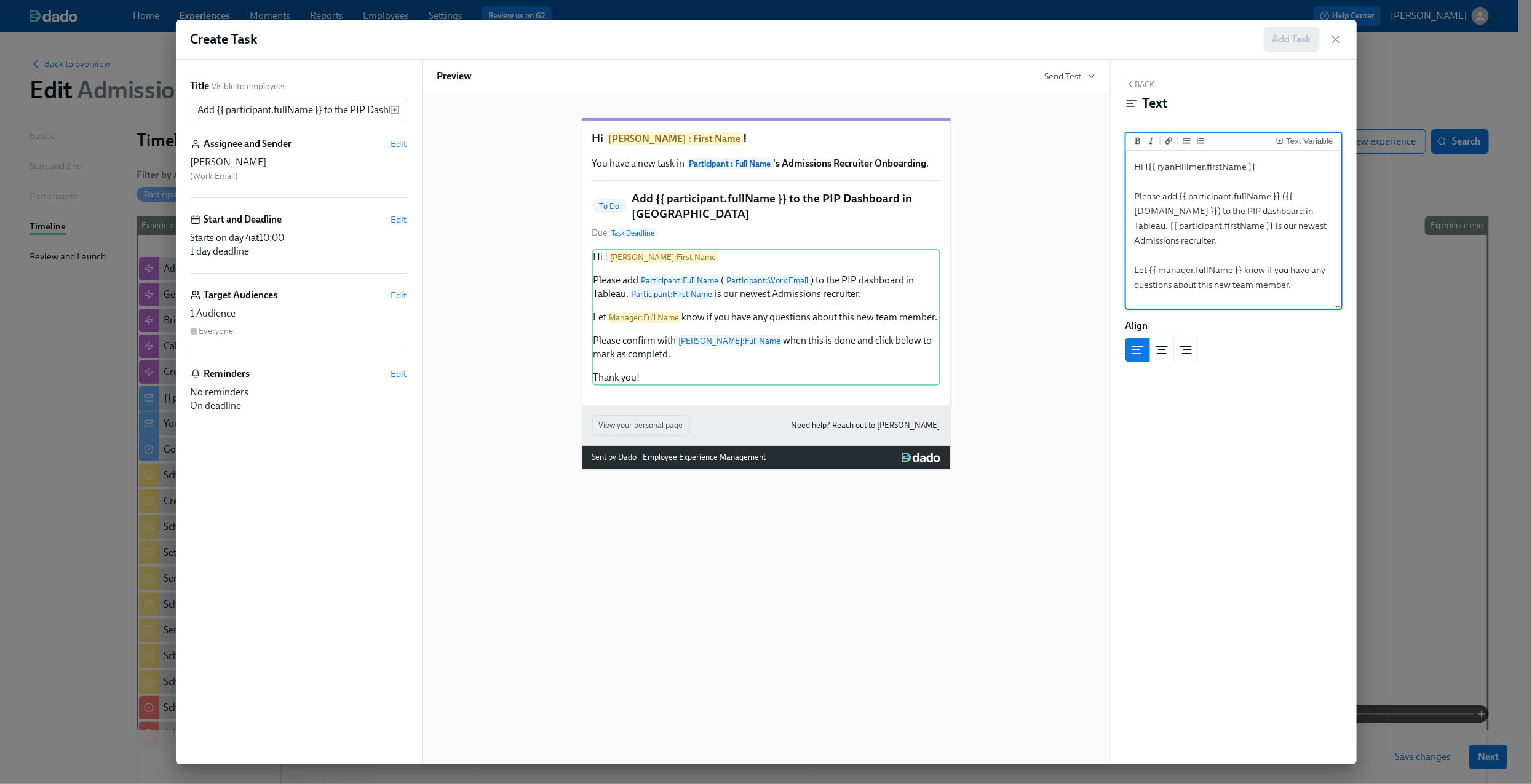
click at [1143, 167] on textarea "Hi !{{ ryanHillmer.firstName }} Please add {{ participant.fullName }} ({{ [DOMA…" at bounding box center [1234, 270] width 210 height 234
click at [1273, 166] on textarea "Hi {{ ryanHillmer.firstName }} Please add {{ participant.fullName }} ({{ [DOMAI…" at bounding box center [1234, 270] width 210 height 234
click at [872, 379] on div "Hi [PERSON_NAME] : First Name ! Please add Participant : Full Name ( Participan…" at bounding box center [766, 318] width 348 height 137
click at [841, 351] on div "Hi [PERSON_NAME] : First Name ! Please add Participant : Full Name ( Participan…" at bounding box center [766, 318] width 348 height 137
type textarea "Hi {{ ryanHillmer.firstName }}! Please add {{ participant.fullName }} ({{ [DOMA…"
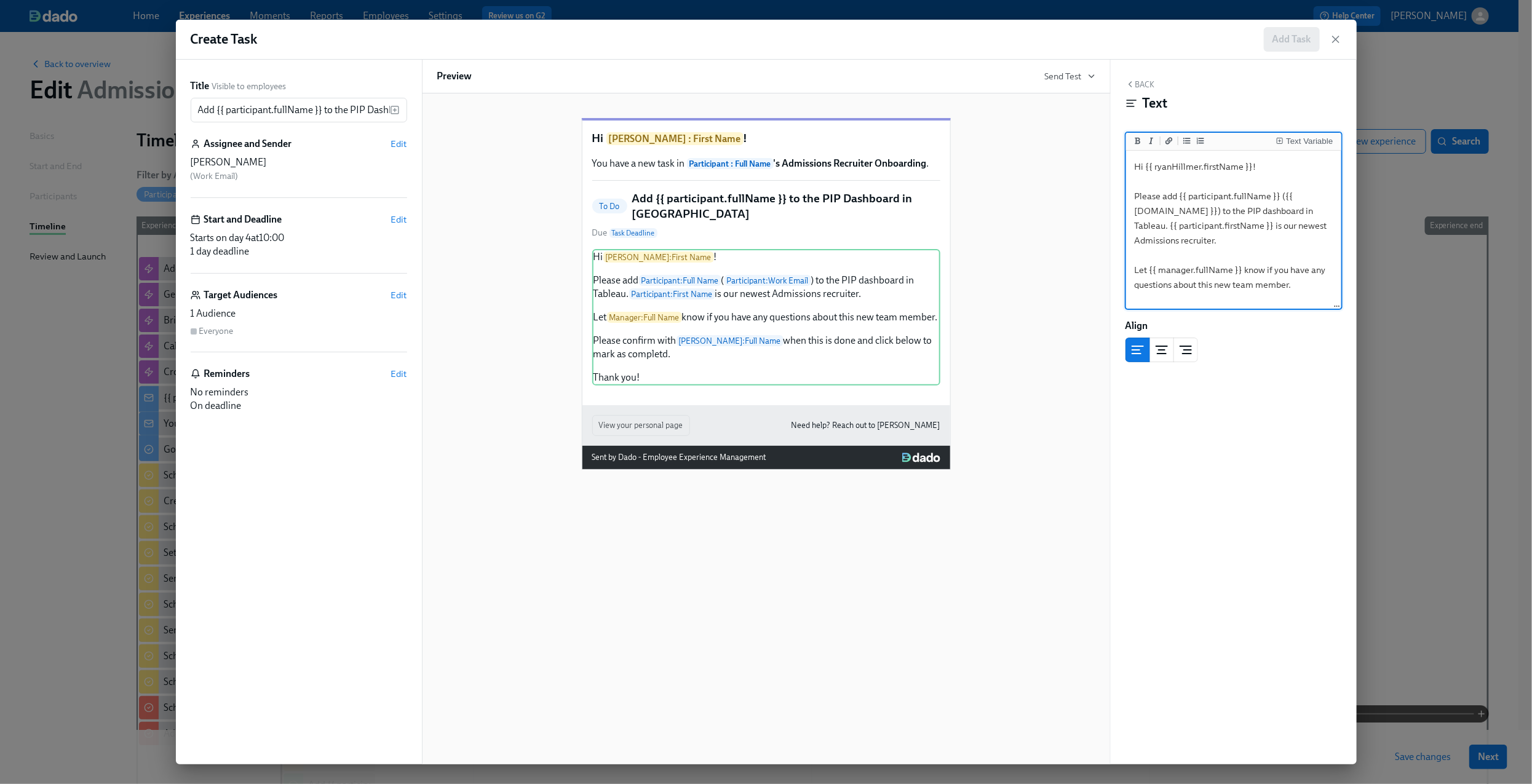
click at [1072, 309] on div "Hi [PERSON_NAME] : First Name ! You have a new task in Participant : Full Name …" at bounding box center [766, 284] width 658 height 371
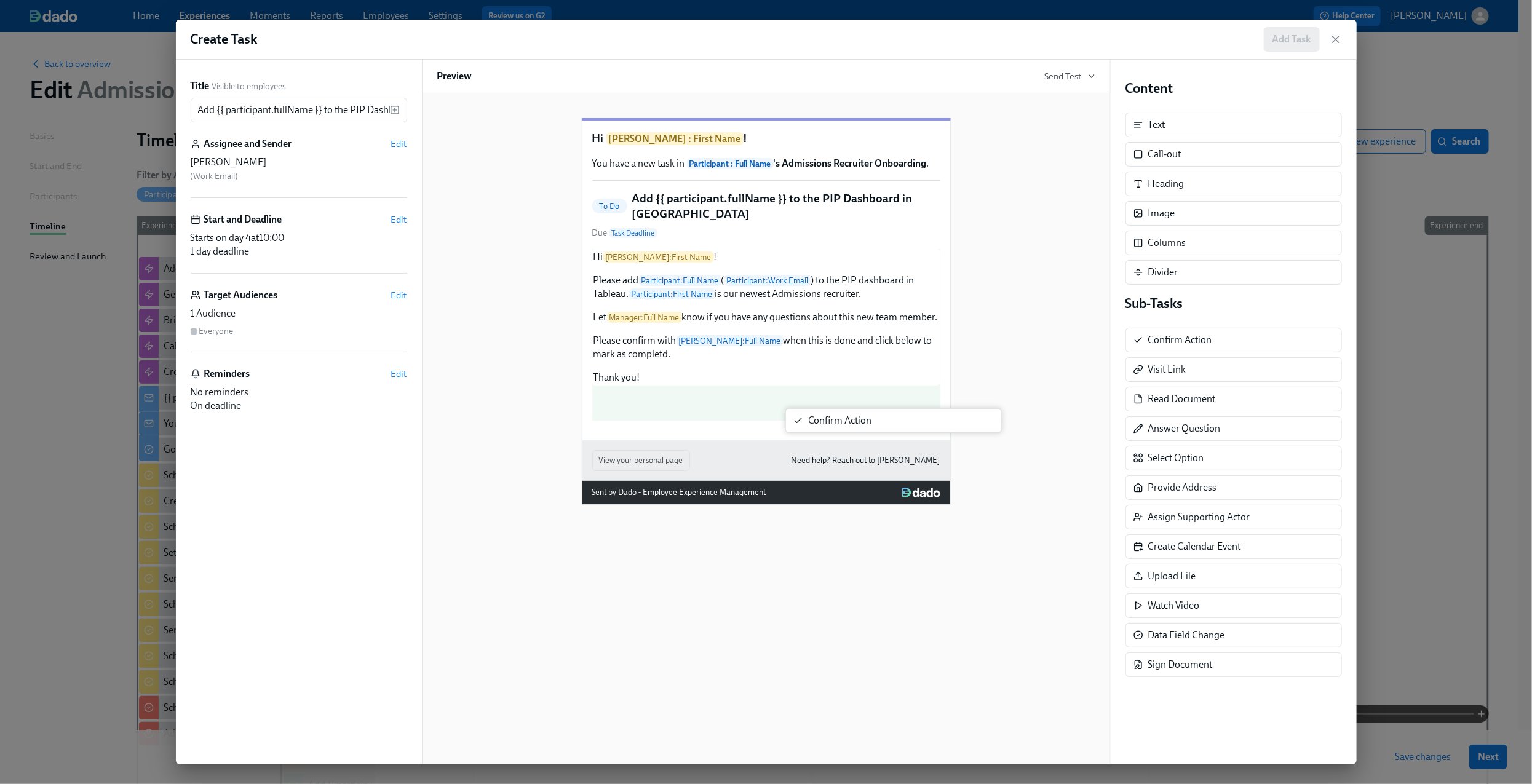
drag, startPoint x: 1159, startPoint y: 345, endPoint x: 816, endPoint y: 423, distance: 351.8
click at [816, 423] on div "Title Visible to employees Add {{ participant.fullName }} to the PIP Dashboard …" at bounding box center [766, 412] width 1181 height 705
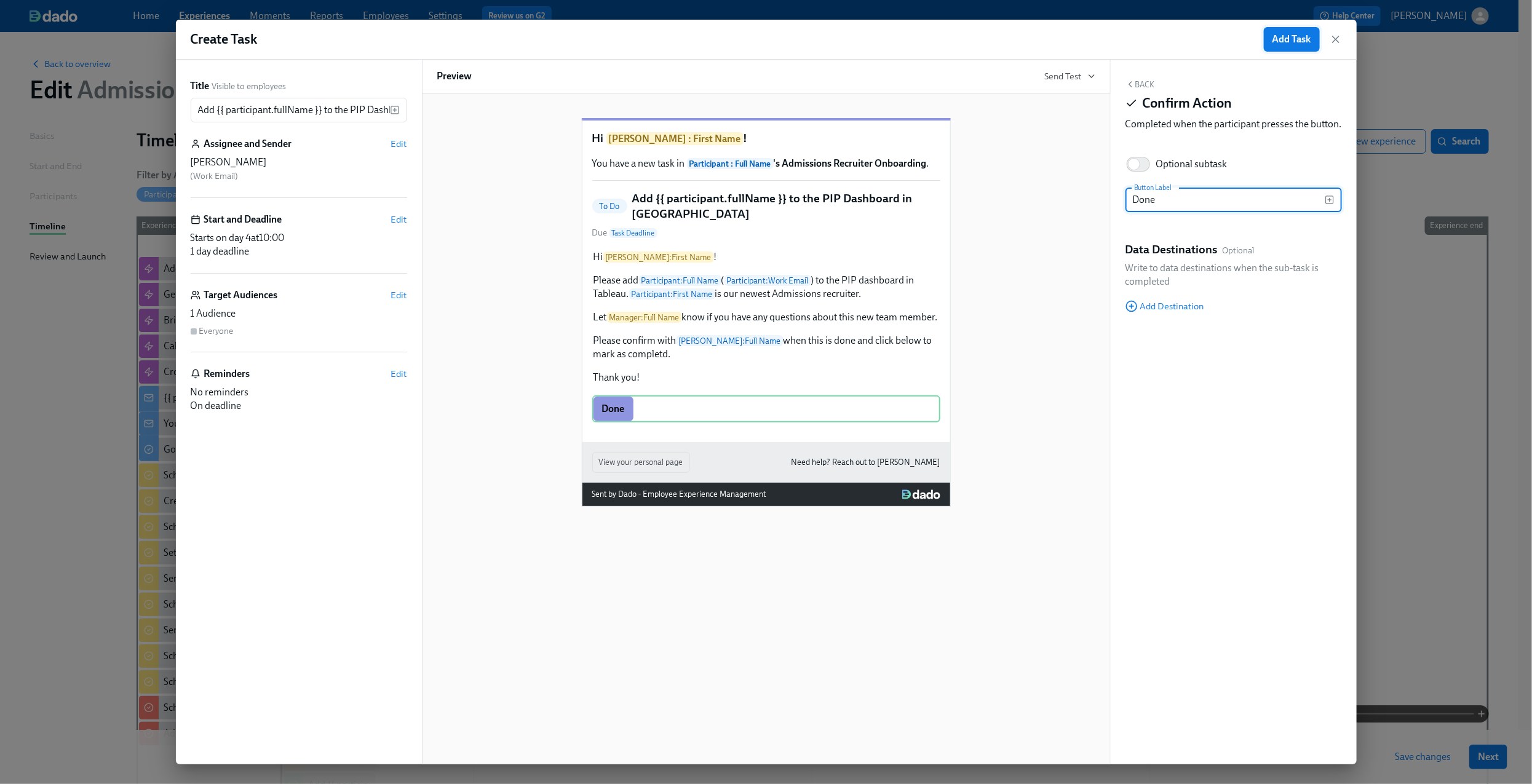
type input "Done"
click at [1290, 41] on span "Add Task" at bounding box center [1291, 39] width 38 height 12
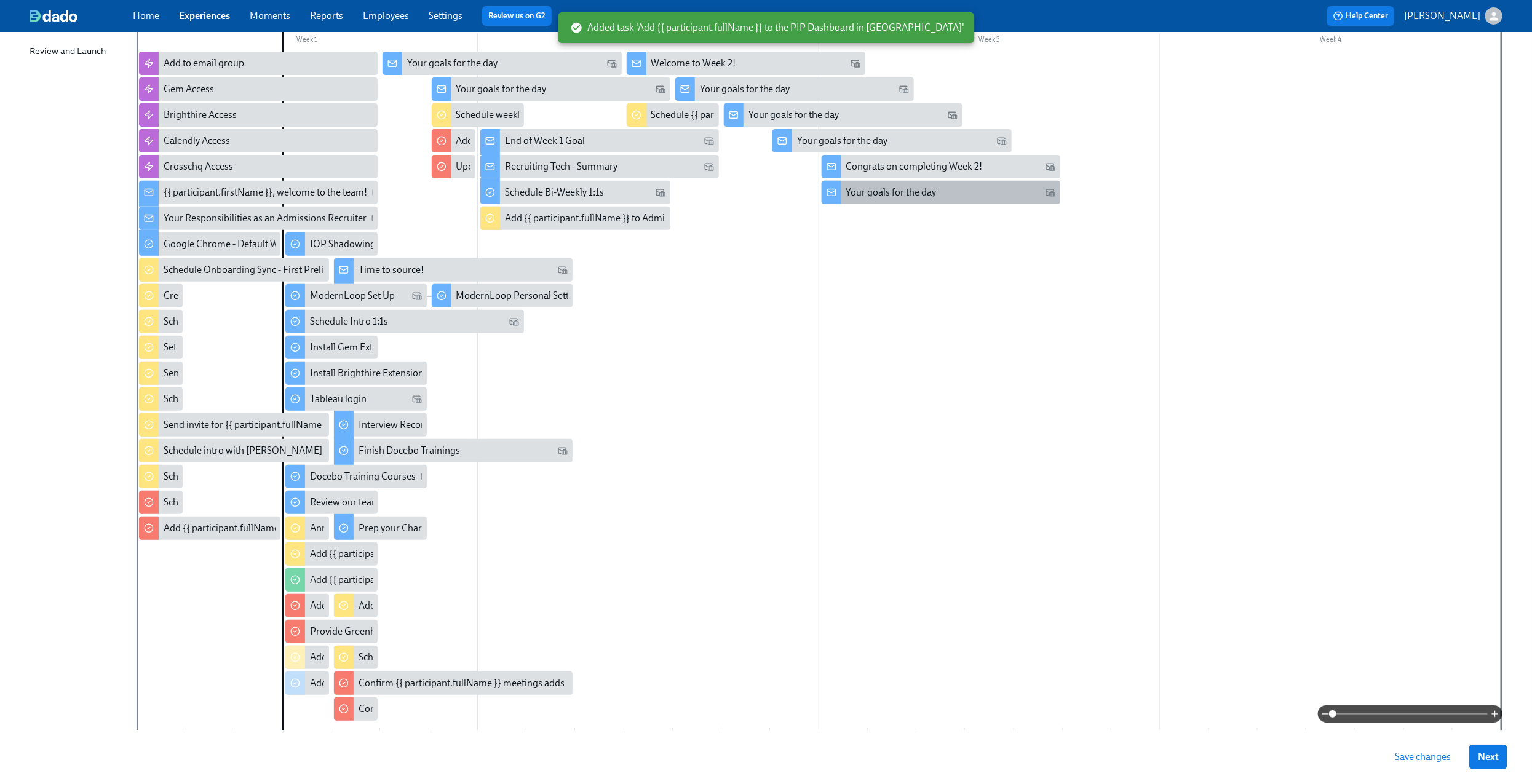
scroll to position [260, 0]
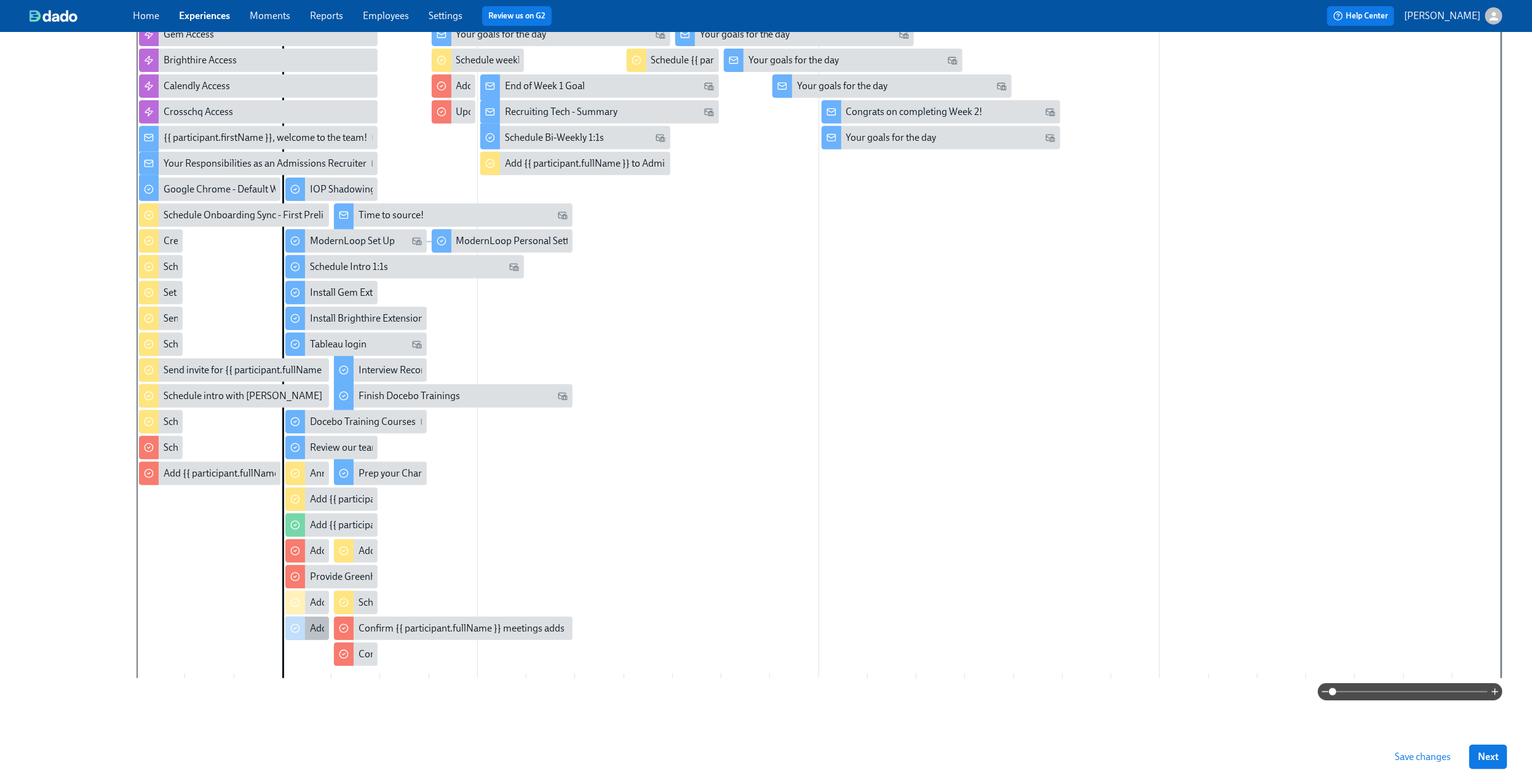
click at [305, 626] on div "Add {{ participant.fullName }} to PIP Dashboard in [GEOGRAPHIC_DATA]" at bounding box center [307, 628] width 44 height 23
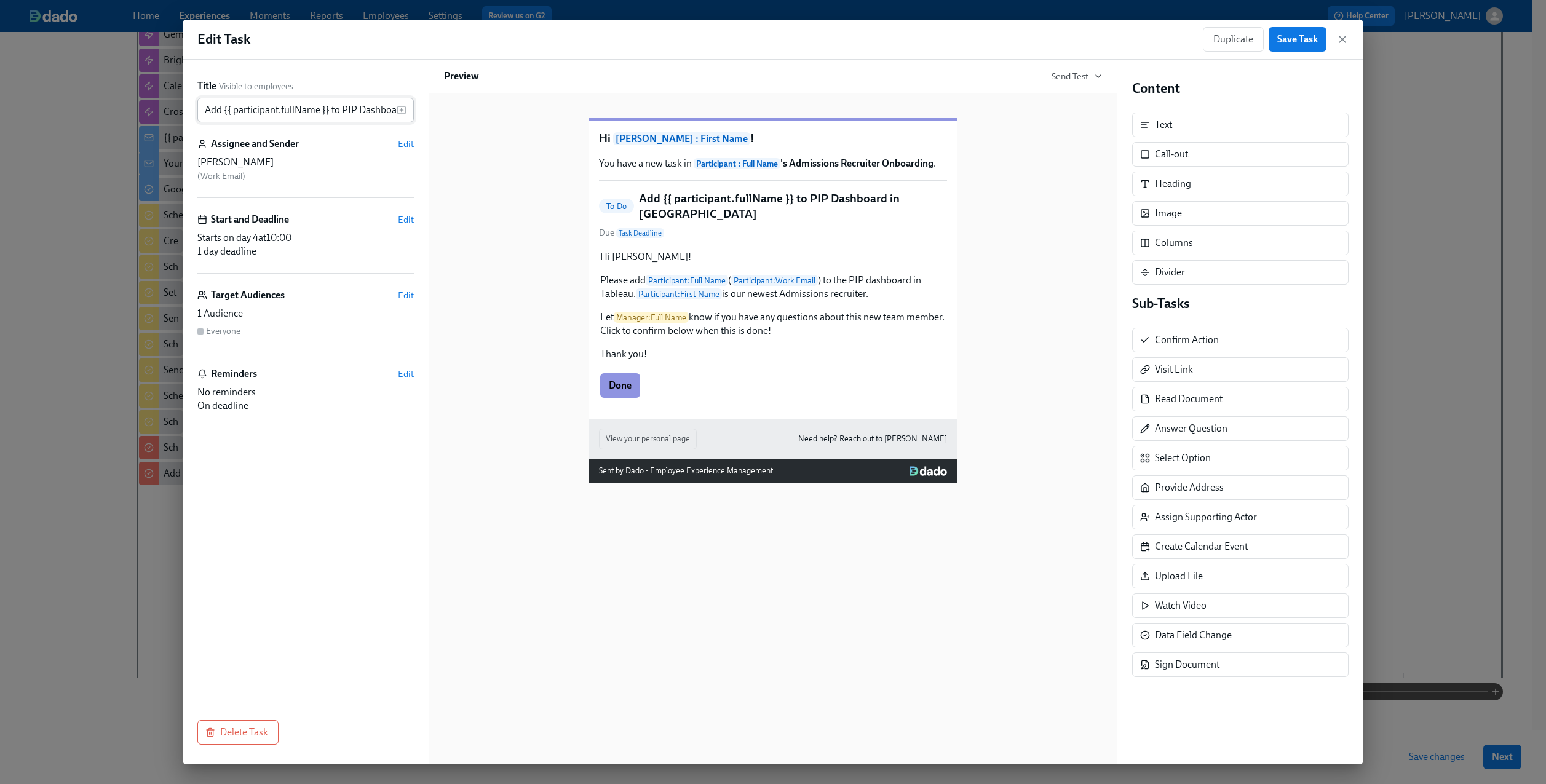
click at [382, 107] on input "Add {{ participant.fullName }} to PIP Dashboard in [GEOGRAPHIC_DATA]" at bounding box center [297, 110] width 199 height 25
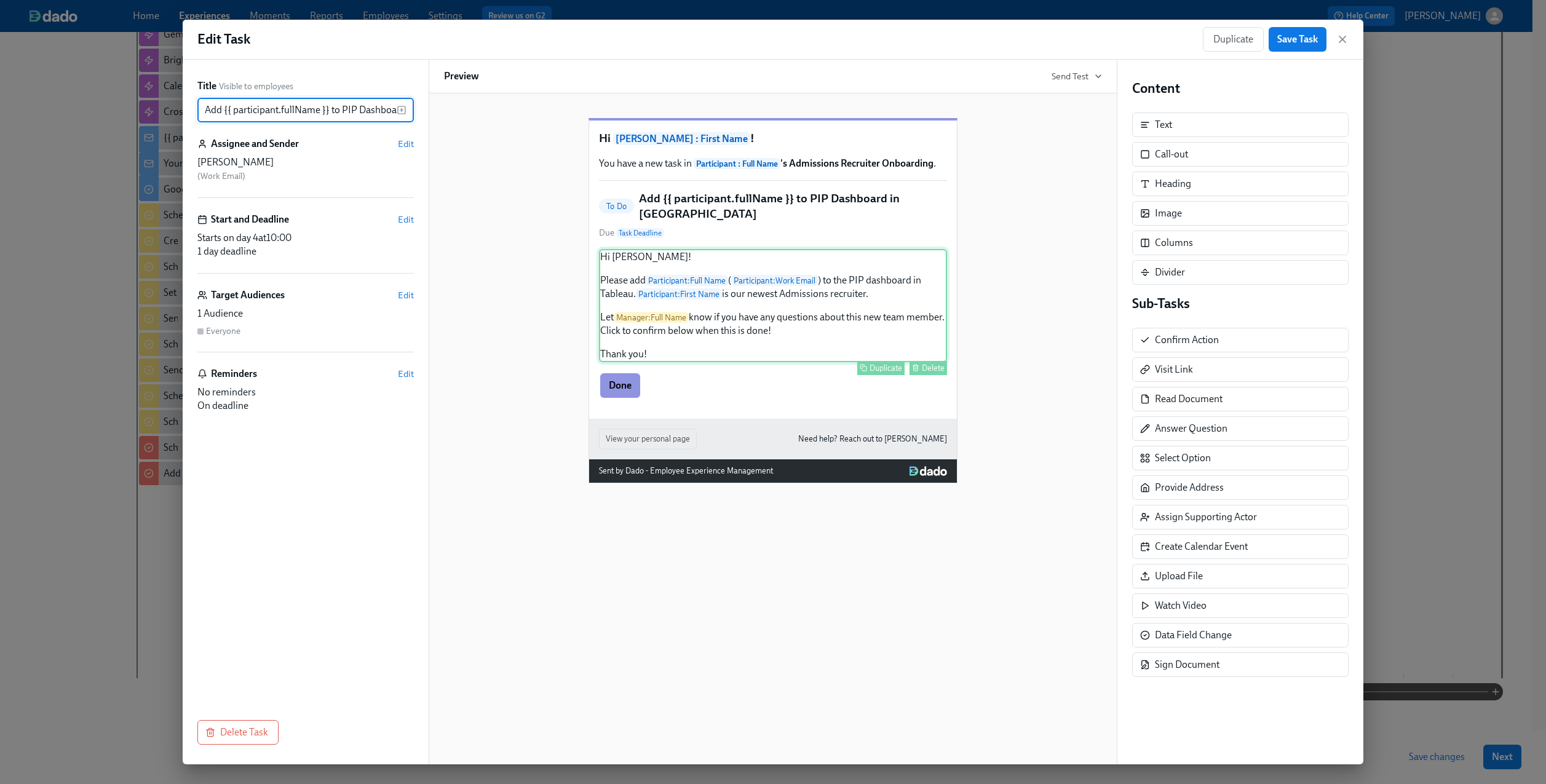
click at [857, 305] on div "Hi [PERSON_NAME]! Please add Participant : Full Name ( Participant : Work Email…" at bounding box center [773, 305] width 348 height 113
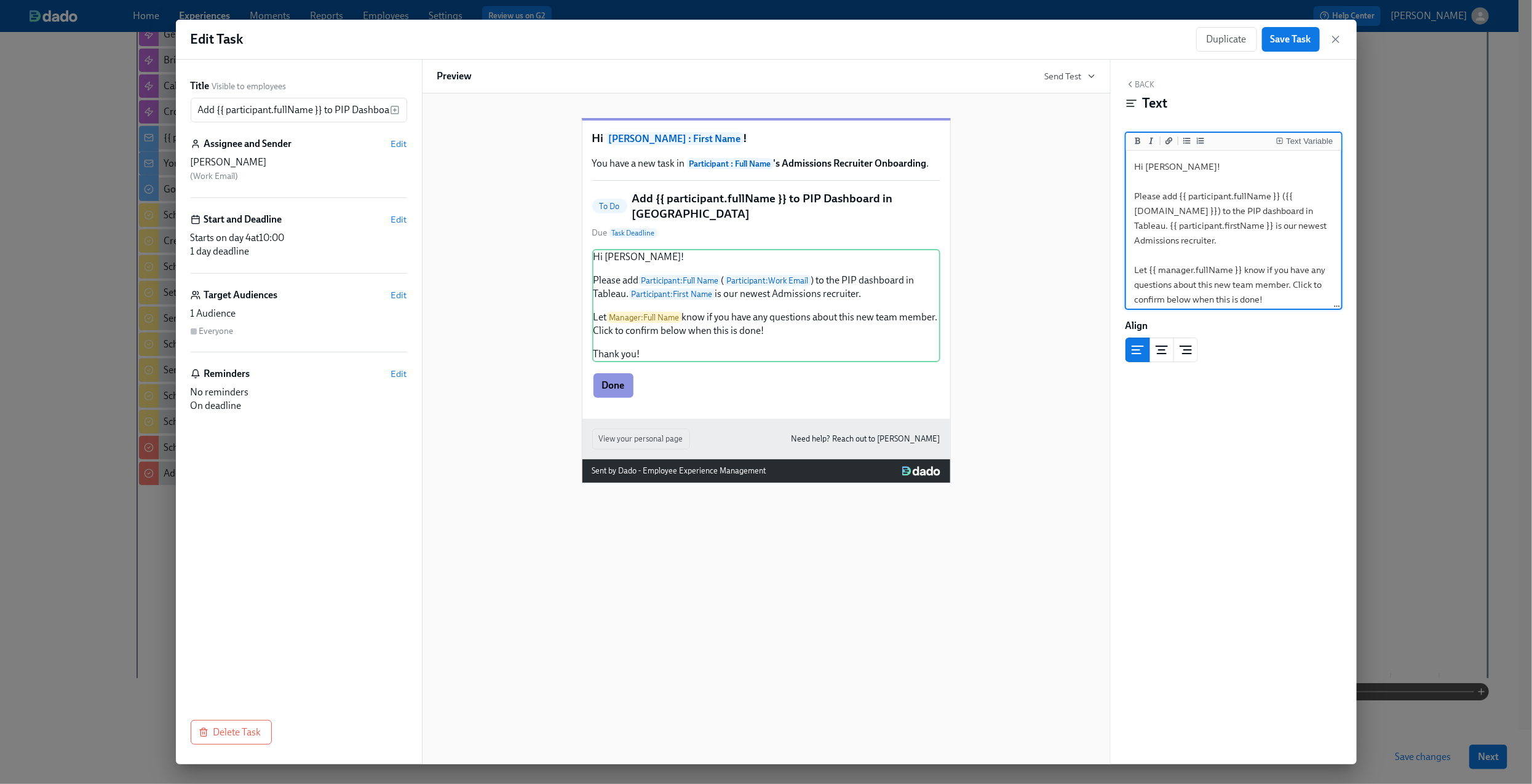
click at [1283, 179] on textarea "Hi [PERSON_NAME]! Please add {{ participant.fullName }} ({{ [DOMAIN_NAME] }}) t…" at bounding box center [1234, 248] width 210 height 189
drag, startPoint x: 1135, startPoint y: 193, endPoint x: 1346, endPoint y: 365, distance: 272.2
click at [1346, 365] on div "Back Text Text Variable Hi [PERSON_NAME]! Please add {{ participant.fullName }}…" at bounding box center [1234, 412] width 246 height 705
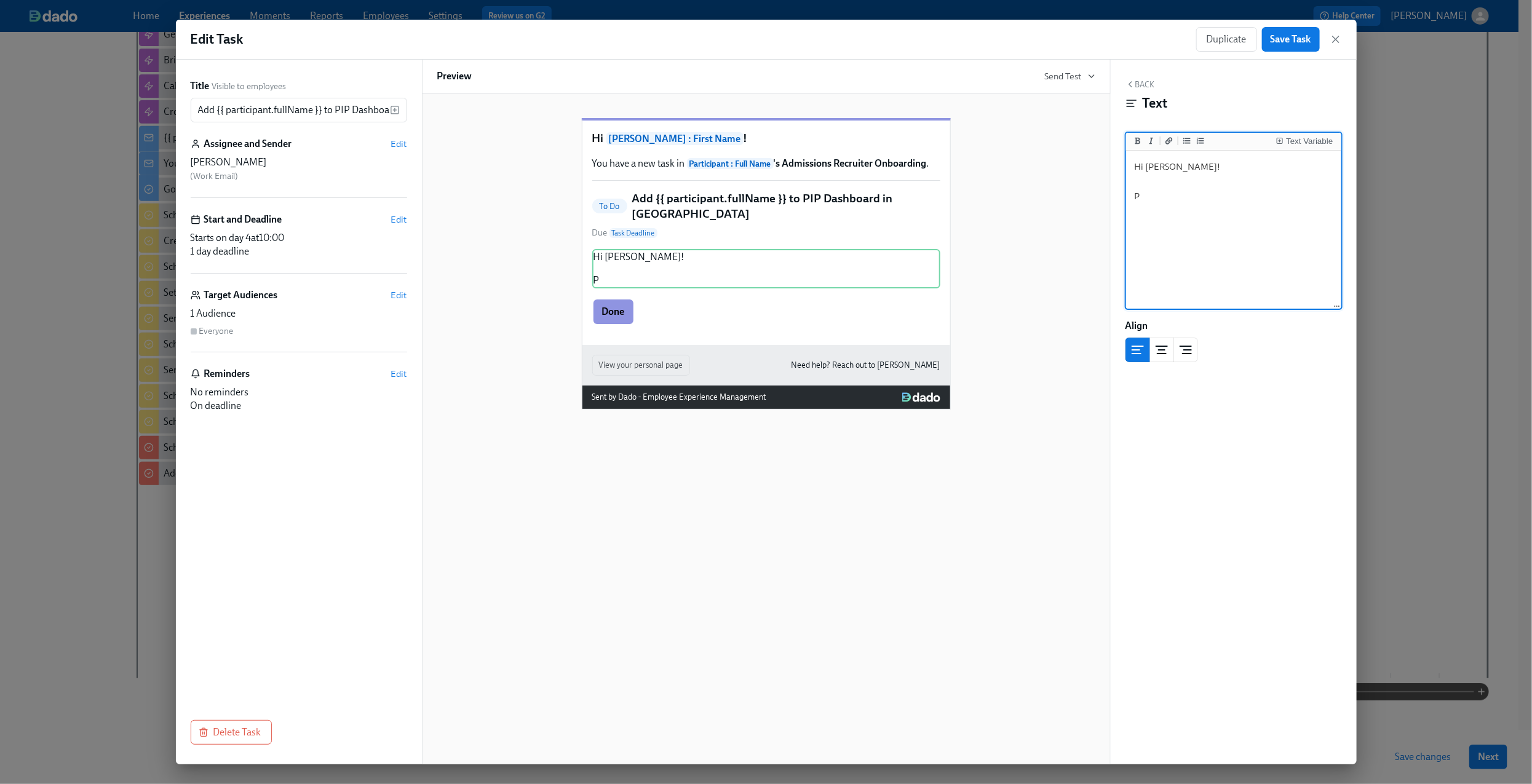
scroll to position [0, 0]
type textarea "Hi [PERSON_NAME]! Please confirm"
click at [1288, 44] on span "Save Task" at bounding box center [1290, 39] width 41 height 12
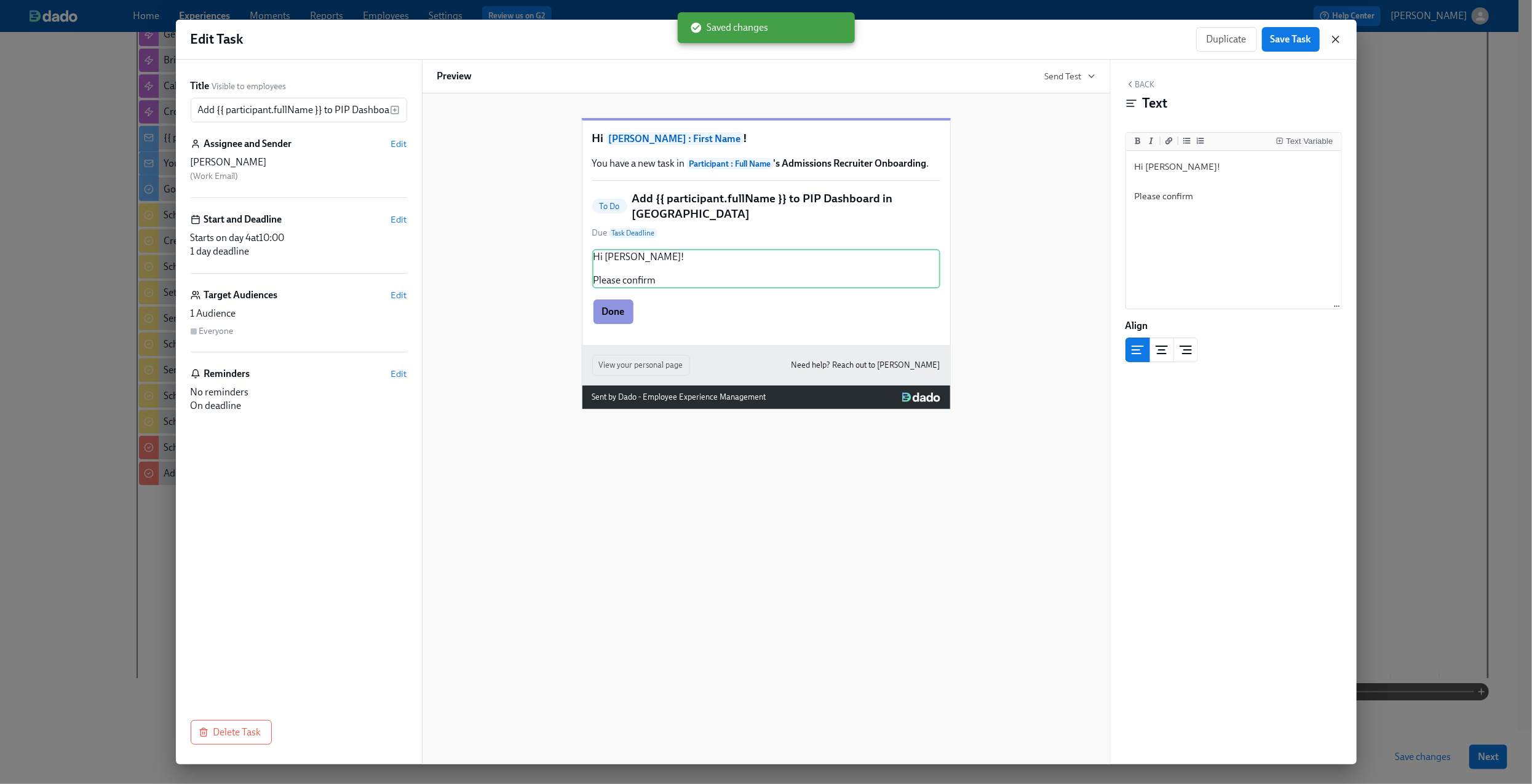
click at [1337, 40] on icon "button" at bounding box center [1336, 39] width 12 height 12
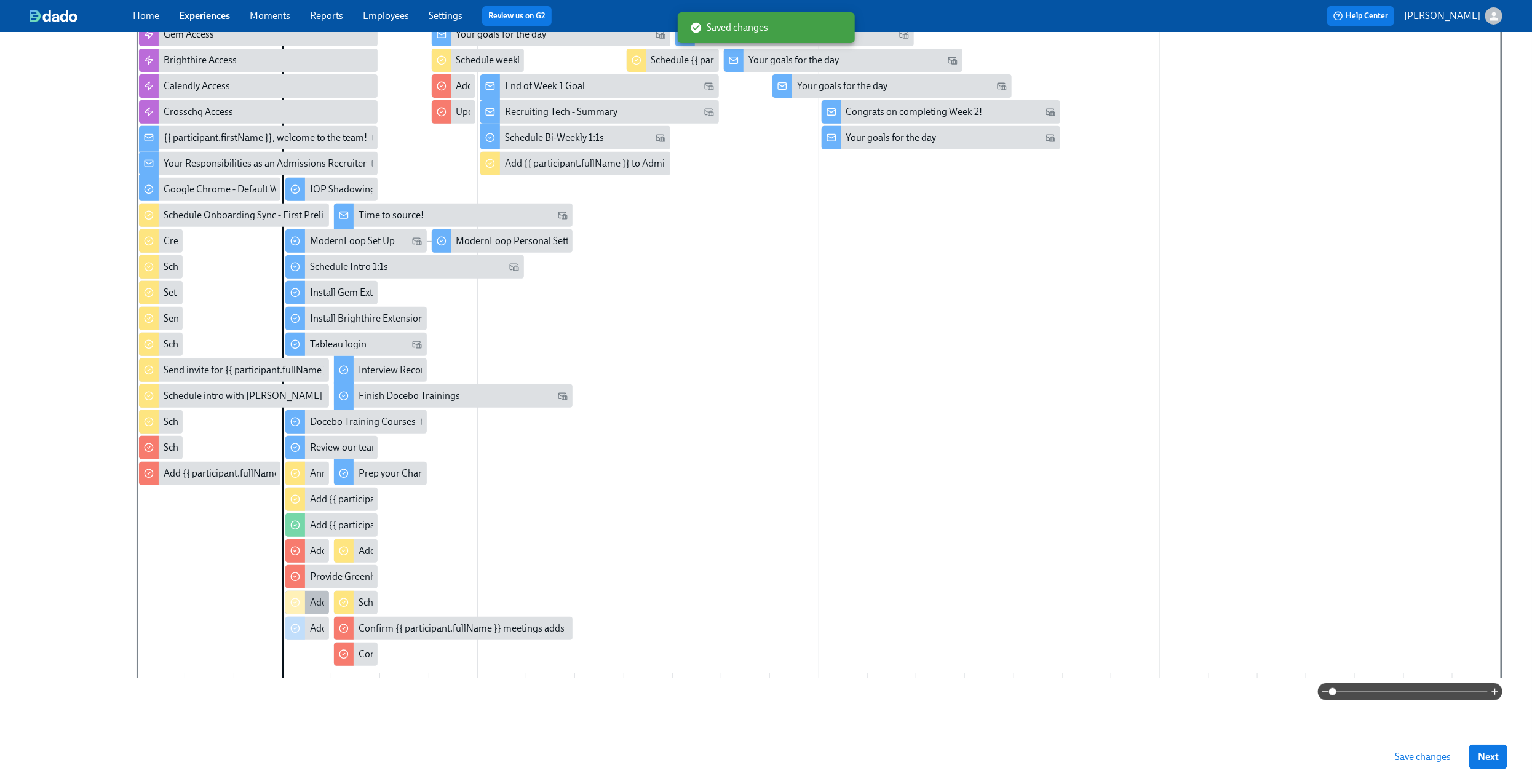
click at [319, 599] on div "Add {{ participant.fullName }} to the PIP Dashboard in [GEOGRAPHIC_DATA]" at bounding box center [472, 603] width 324 height 14
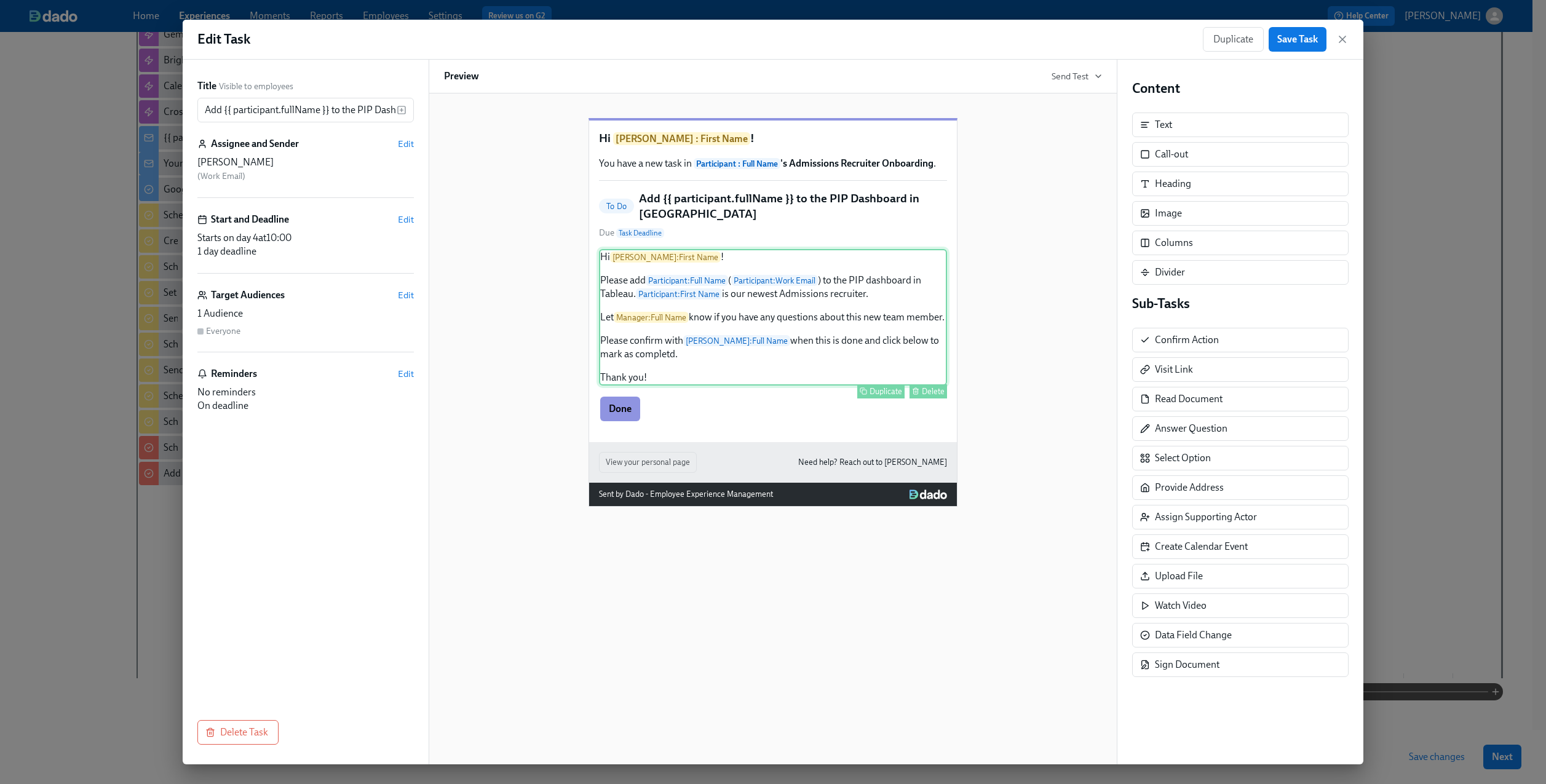
click at [823, 274] on div "Hi [PERSON_NAME] : First Name ! Please add Participant : Full Name ( Participan…" at bounding box center [773, 318] width 348 height 137
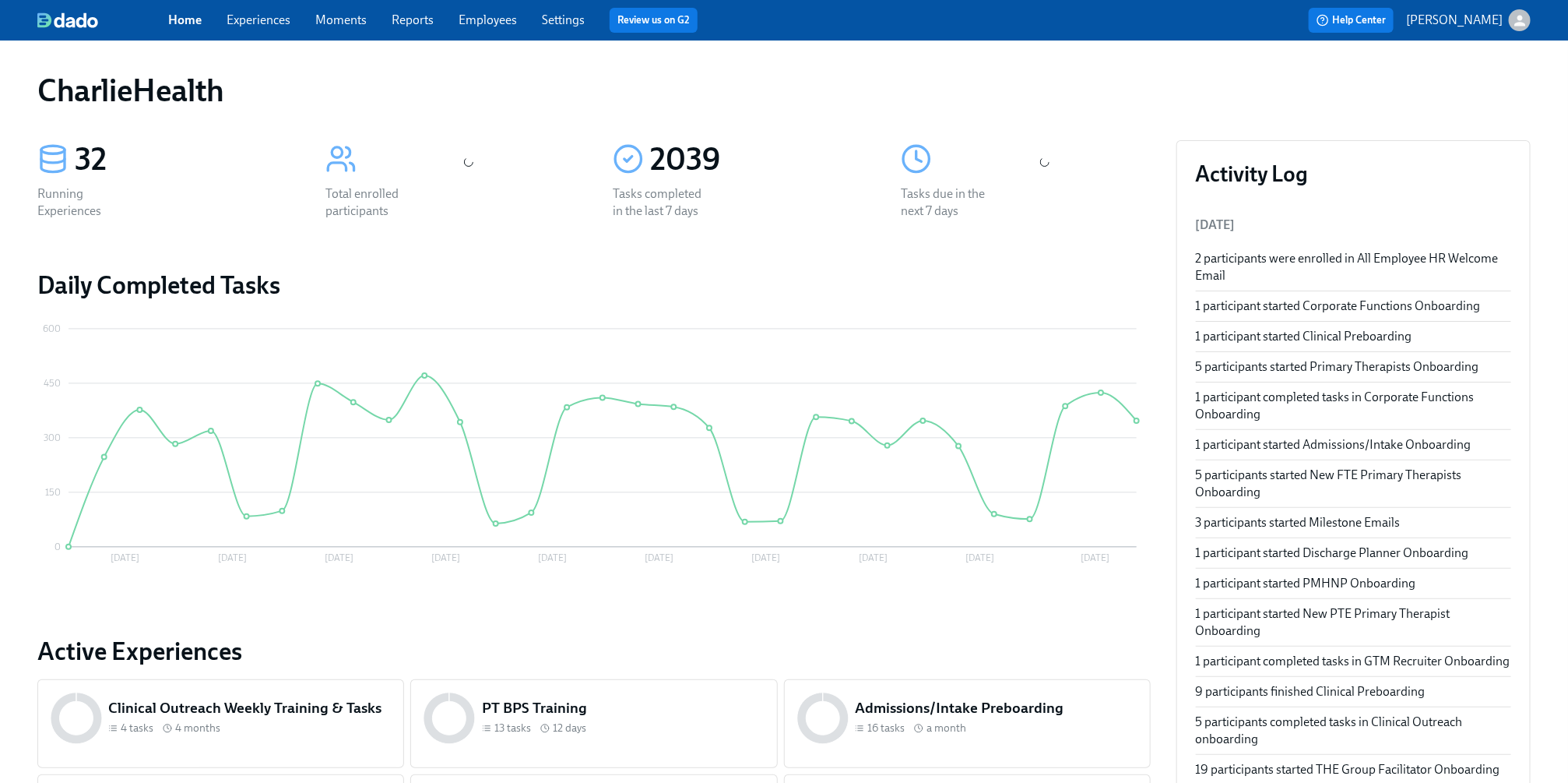
click at [256, 28] on span "Experiences" at bounding box center [258, 20] width 64 height 17
click at [259, 13] on link "Experiences" at bounding box center [258, 19] width 64 height 15
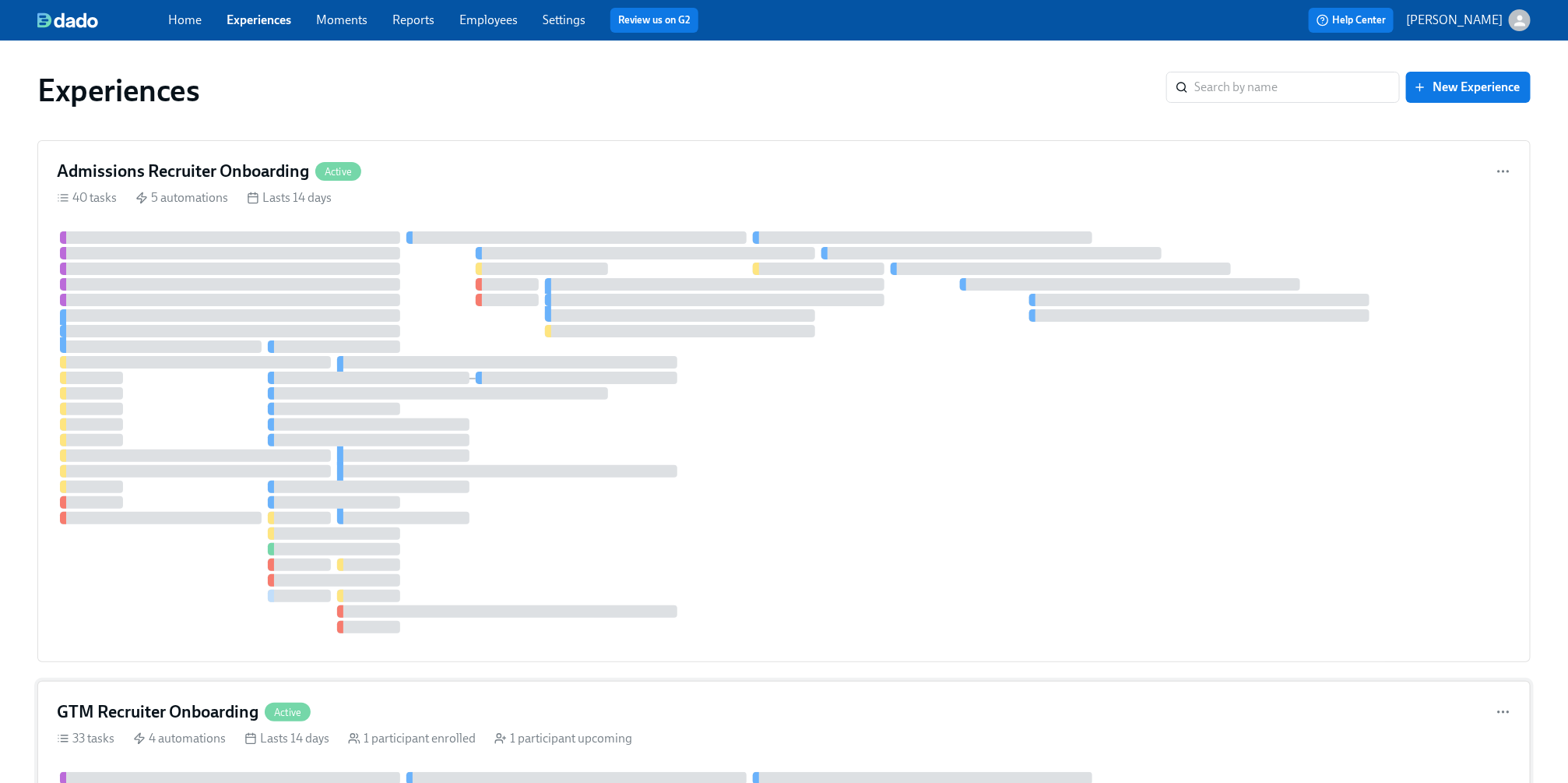
click at [496, 714] on div "GTM Recruiter Onboarding Active" at bounding box center [784, 712] width 1454 height 23
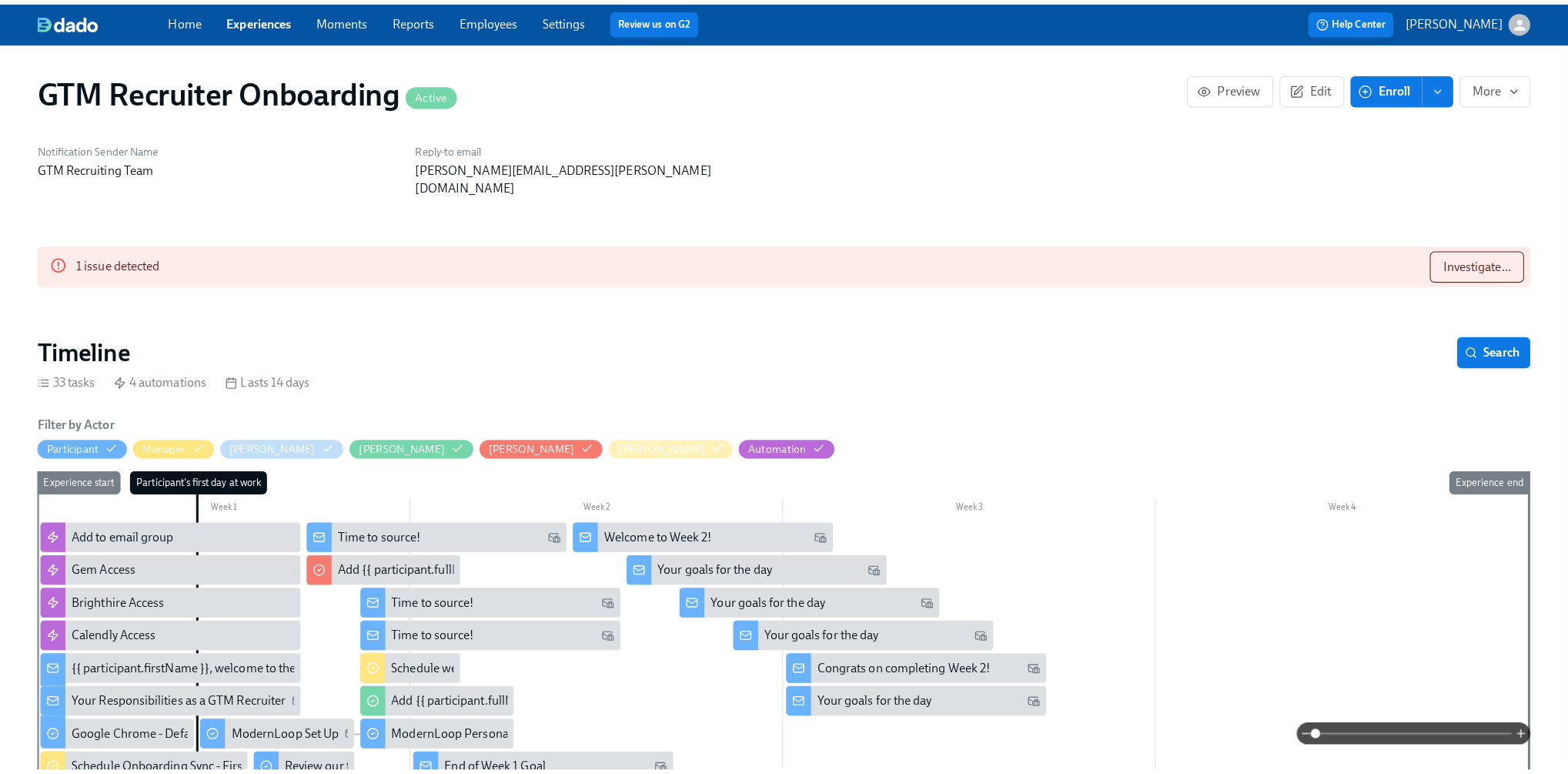
scroll to position [0, 967]
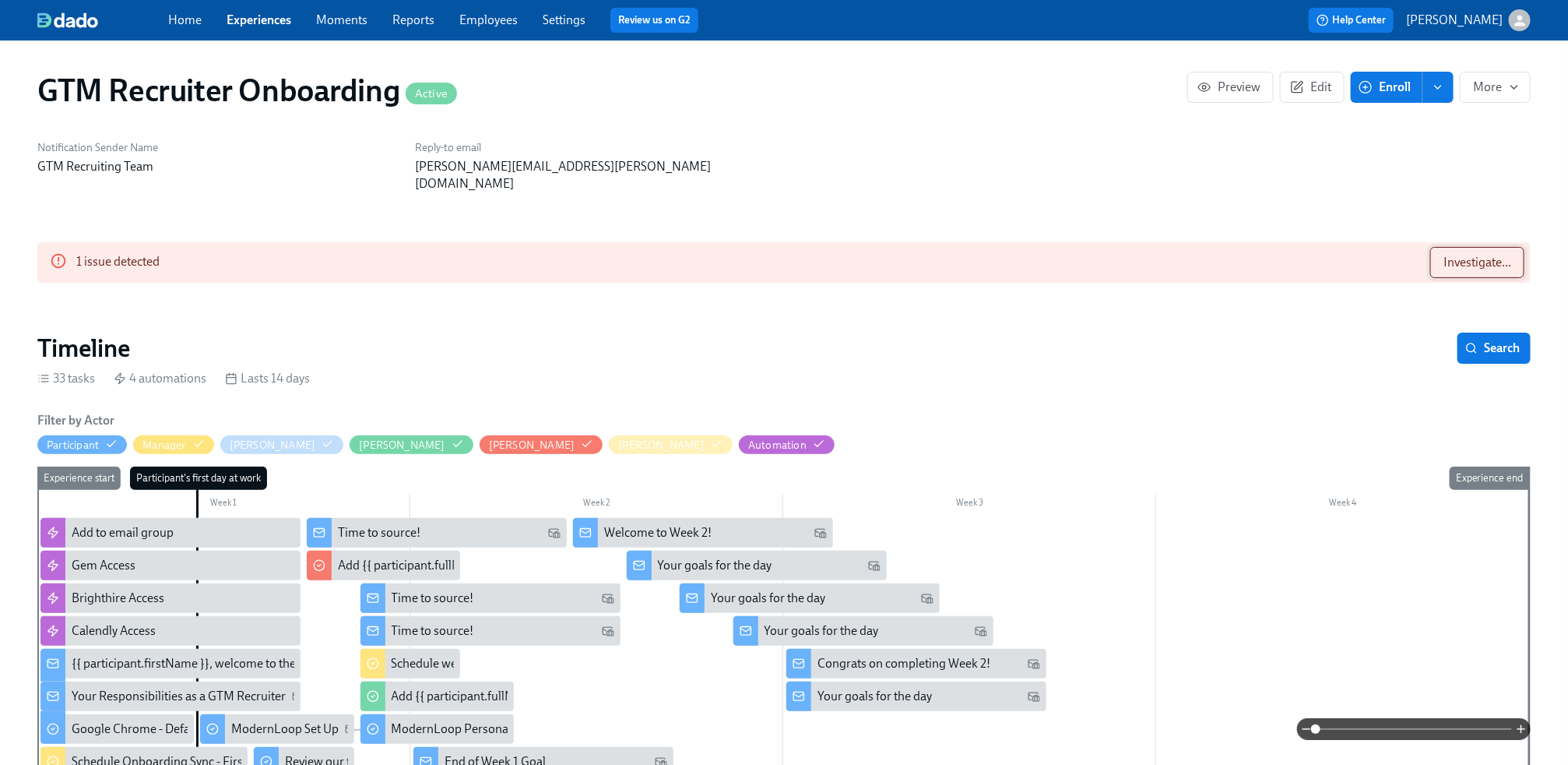
click at [1465, 255] on span "Investigate..." at bounding box center [1478, 262] width 68 height 16
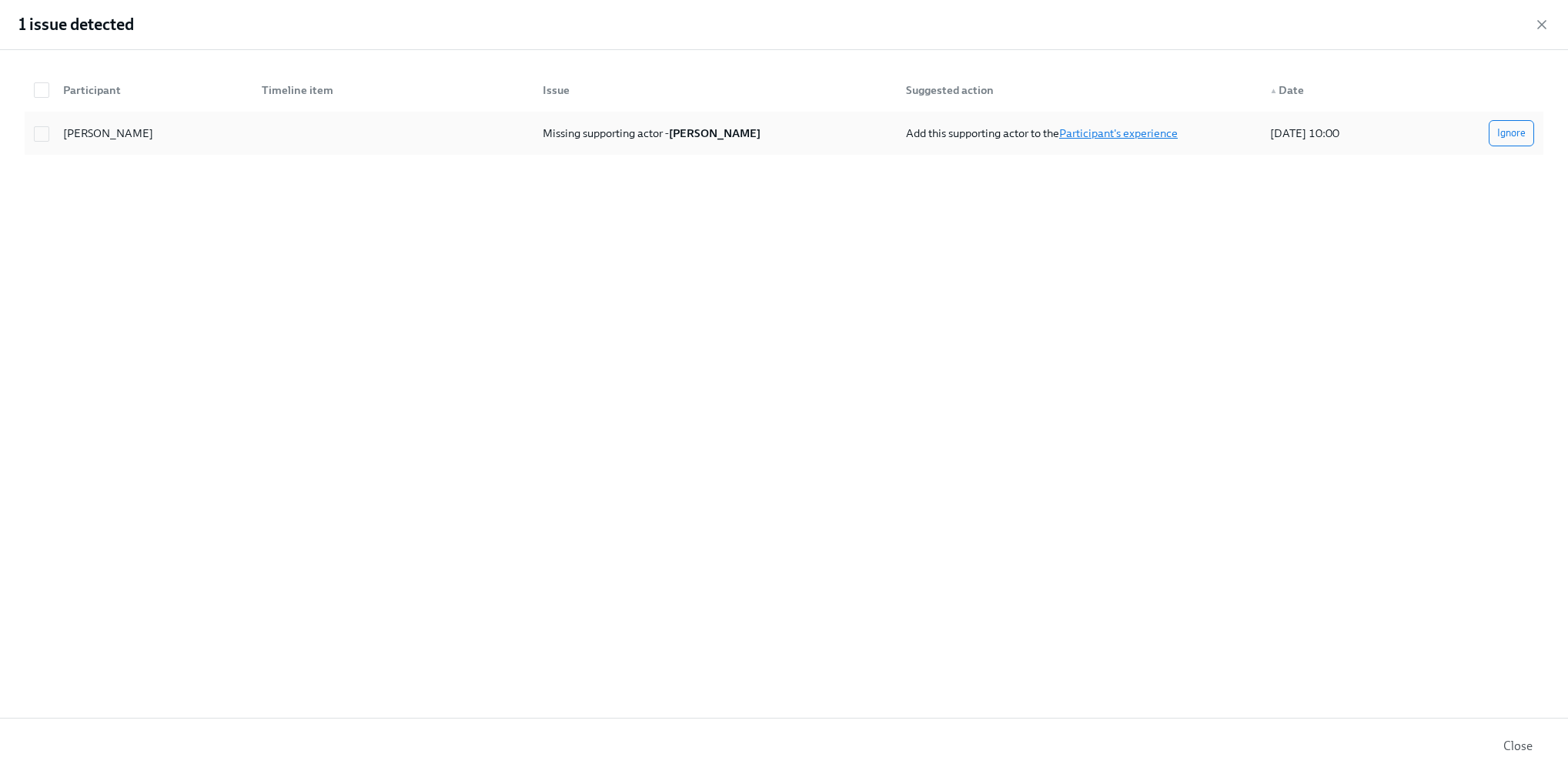
click at [1138, 131] on link "Participant's experience" at bounding box center [1118, 133] width 118 height 13
checkbox input "true"
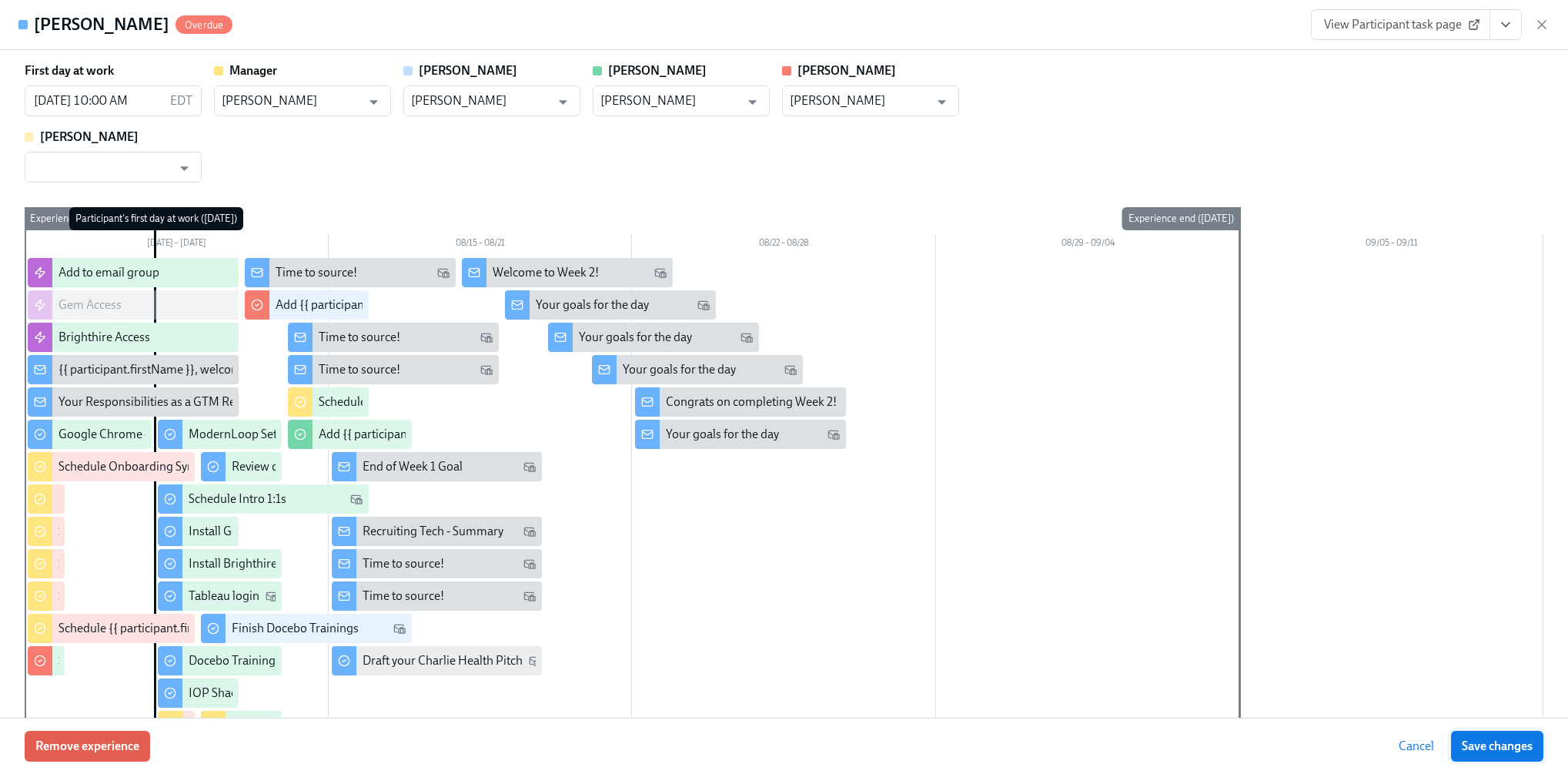
click at [1496, 746] on span "Save changes" at bounding box center [1497, 746] width 71 height 15
click at [1545, 25] on icon "button" at bounding box center [1541, 25] width 15 height 15
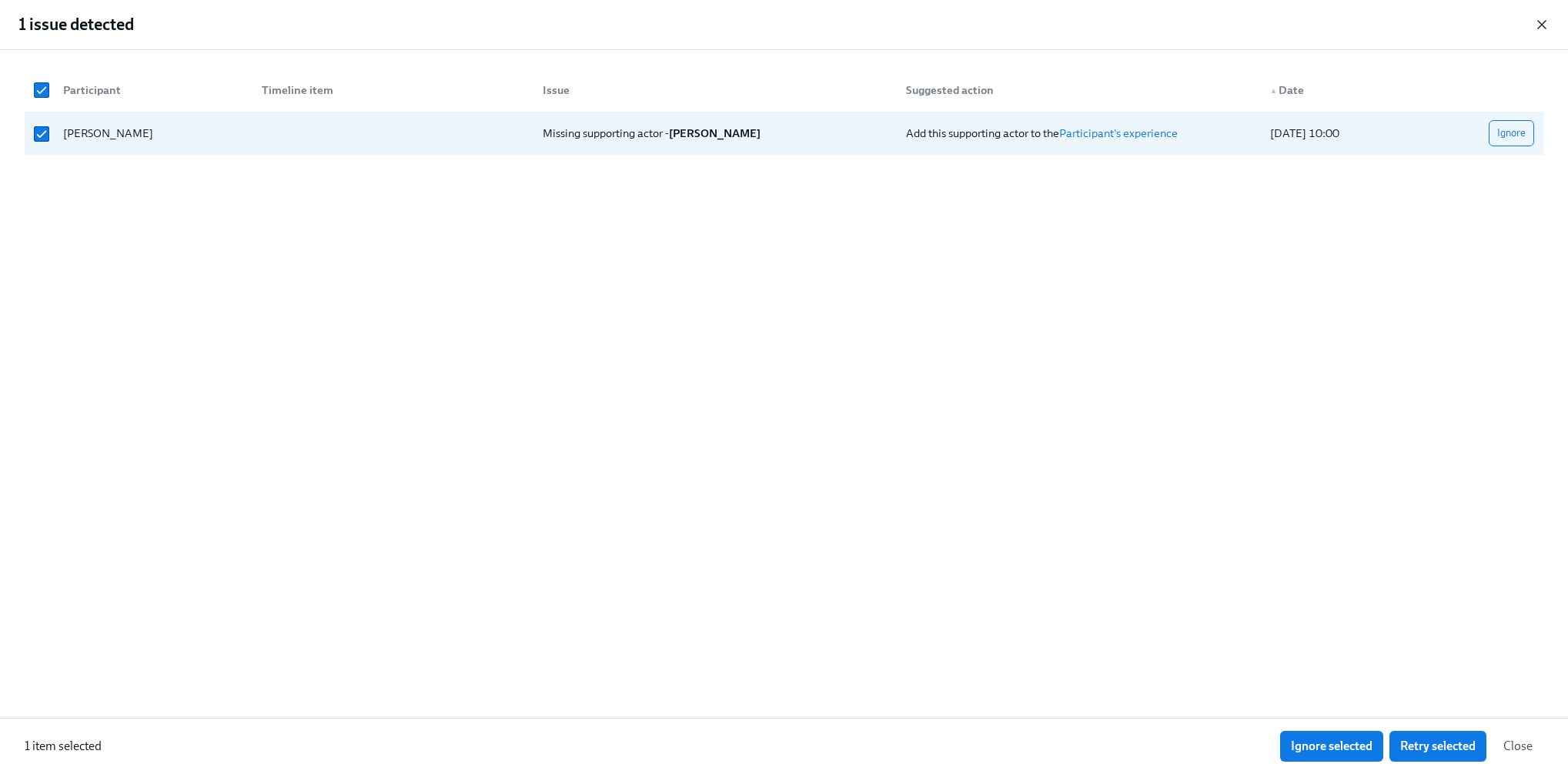
click at [1548, 25] on icon "button" at bounding box center [1541, 25] width 15 height 15
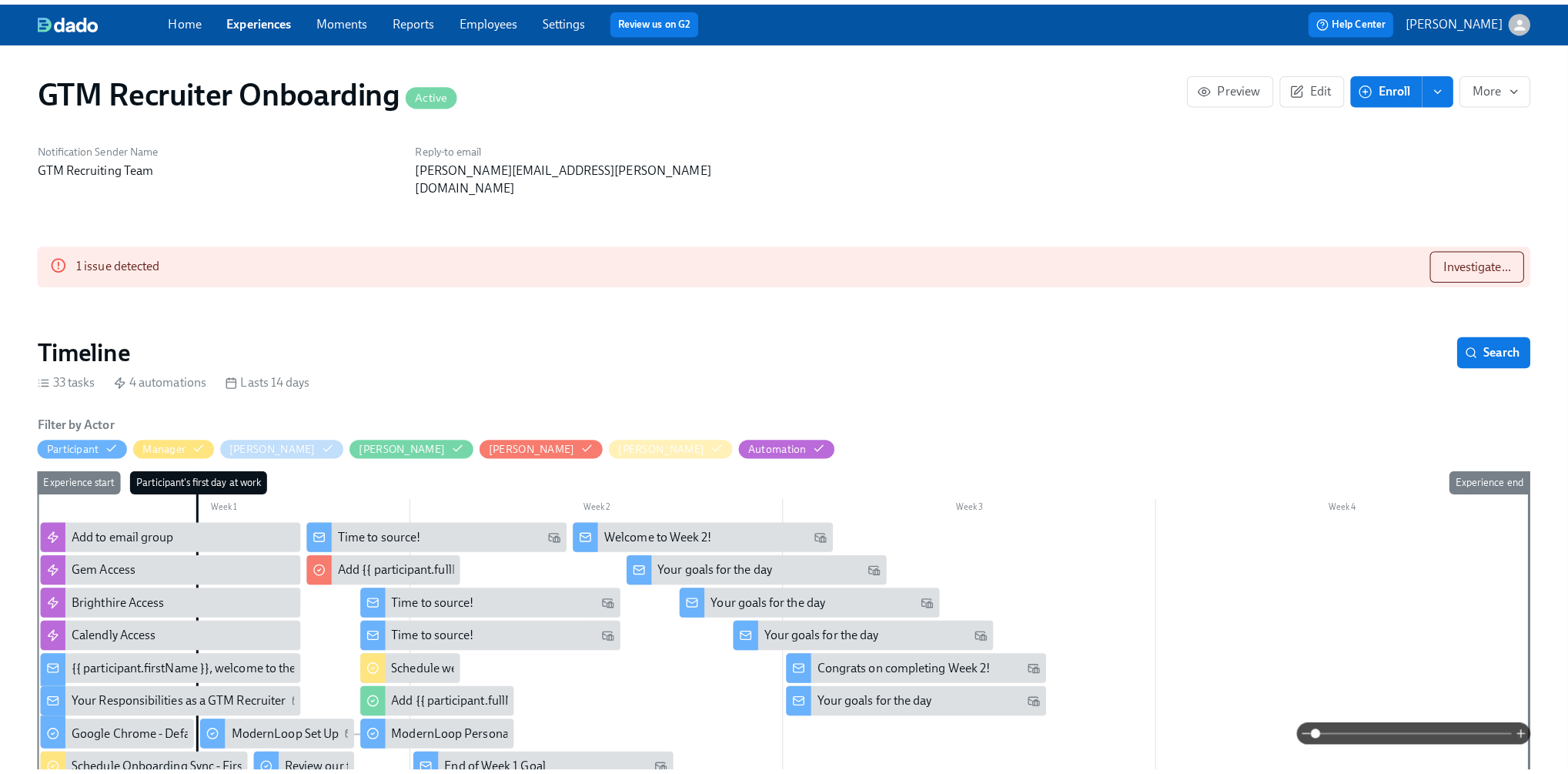
scroll to position [0, 967]
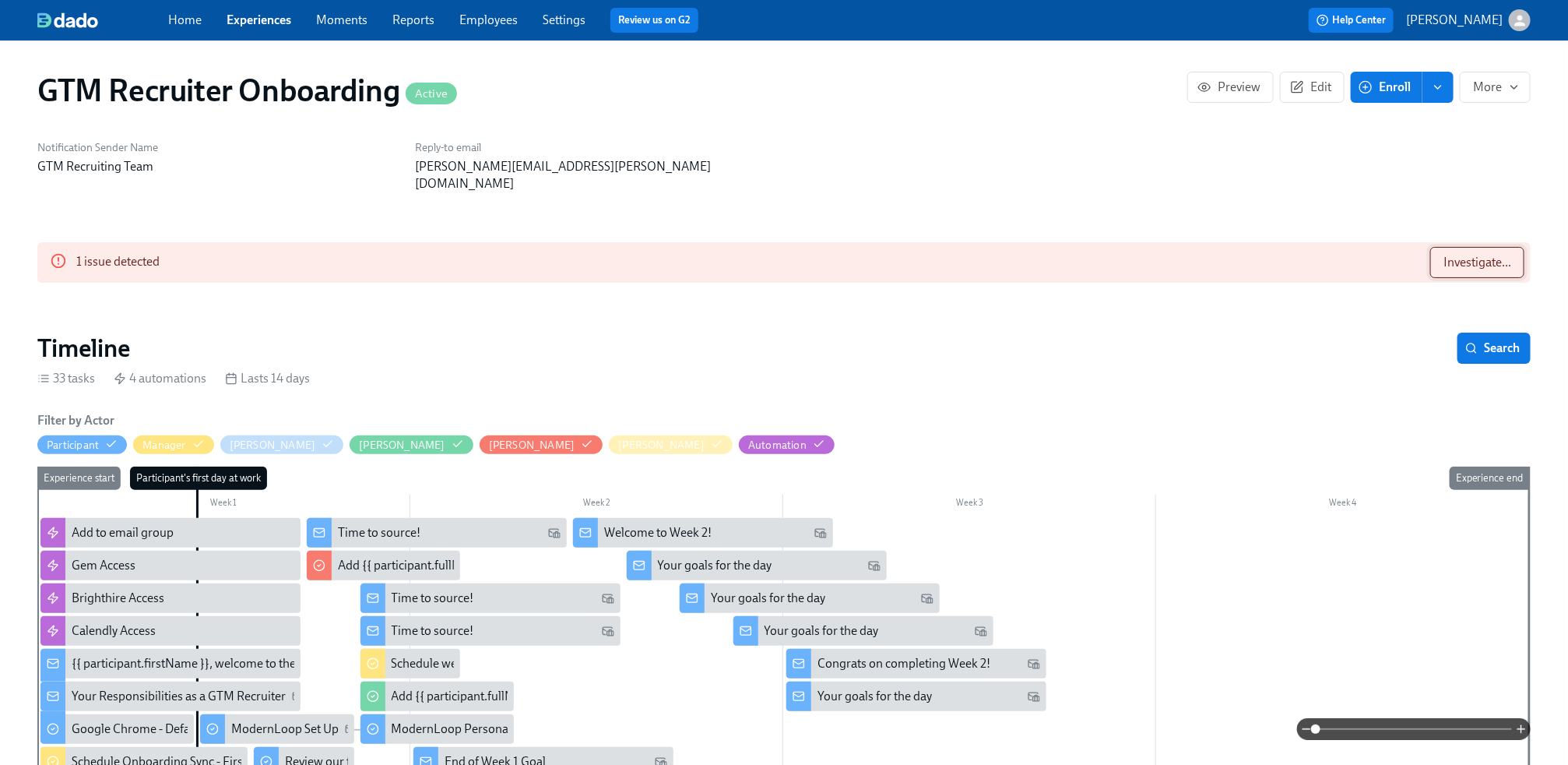
click at [1469, 255] on span "Investigate..." at bounding box center [1478, 262] width 68 height 16
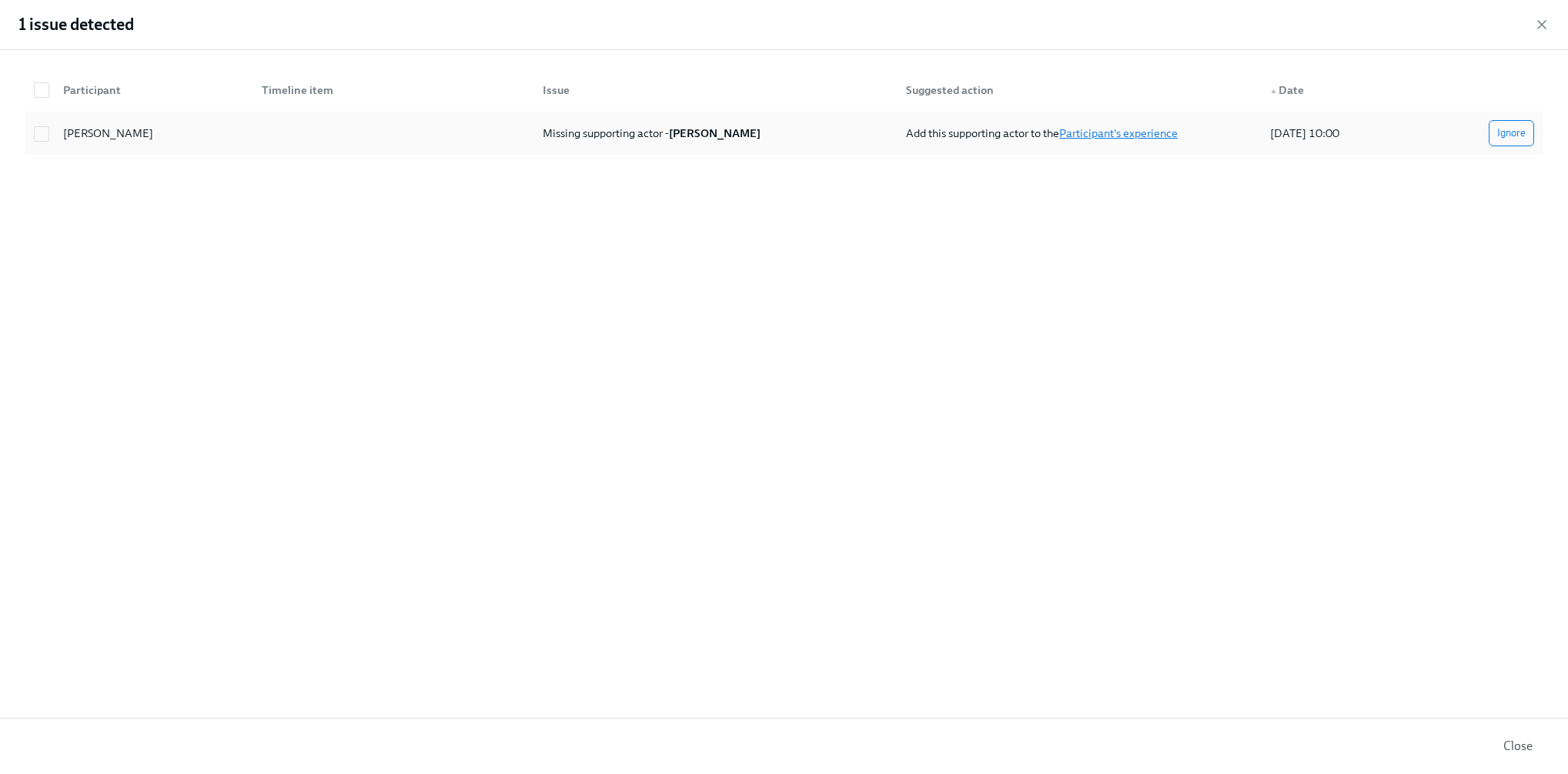
click at [1173, 131] on link "Participant's experience" at bounding box center [1118, 133] width 118 height 13
checkbox input "true"
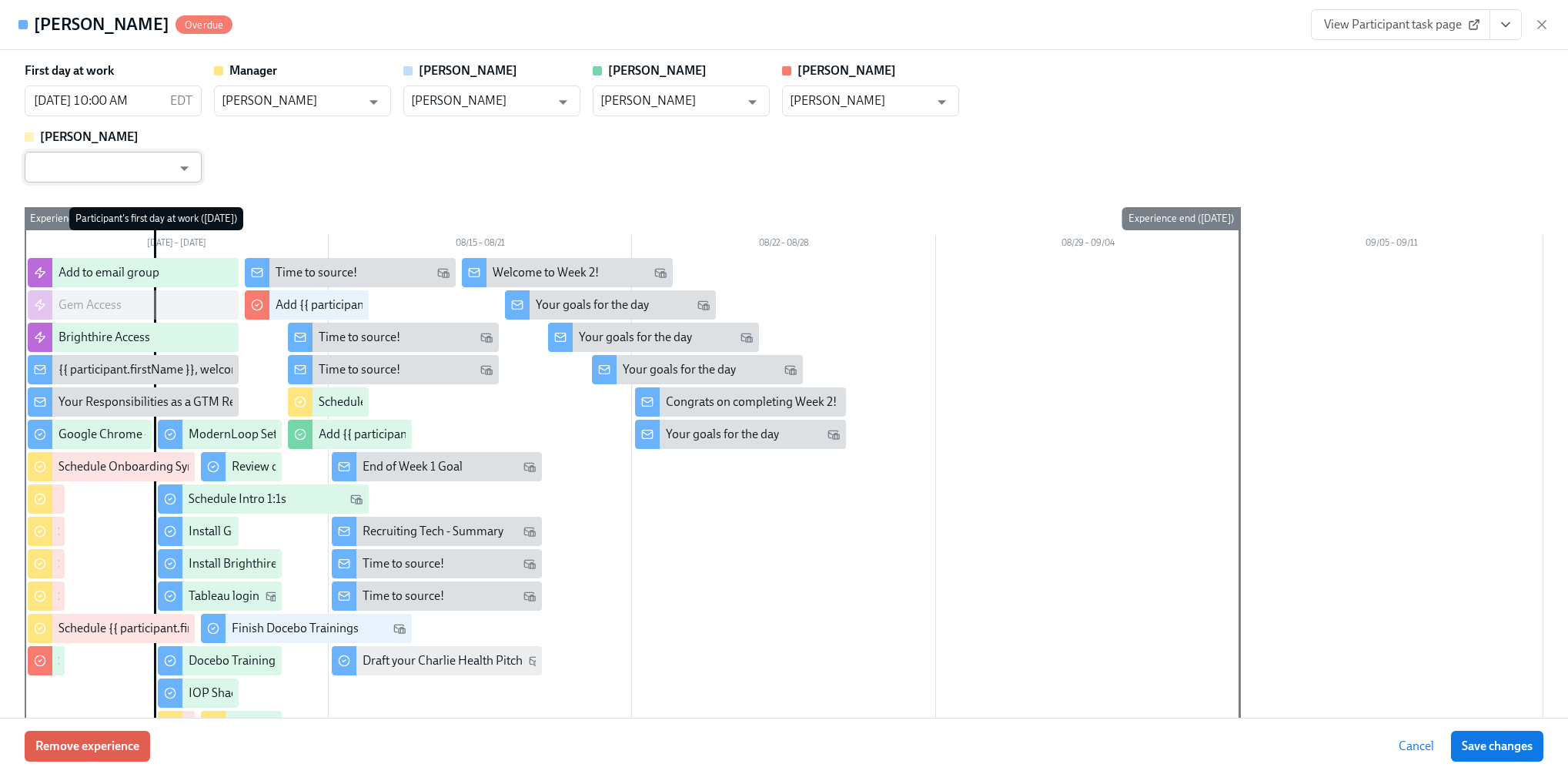
click at [143, 157] on input "text" at bounding box center [102, 167] width 139 height 31
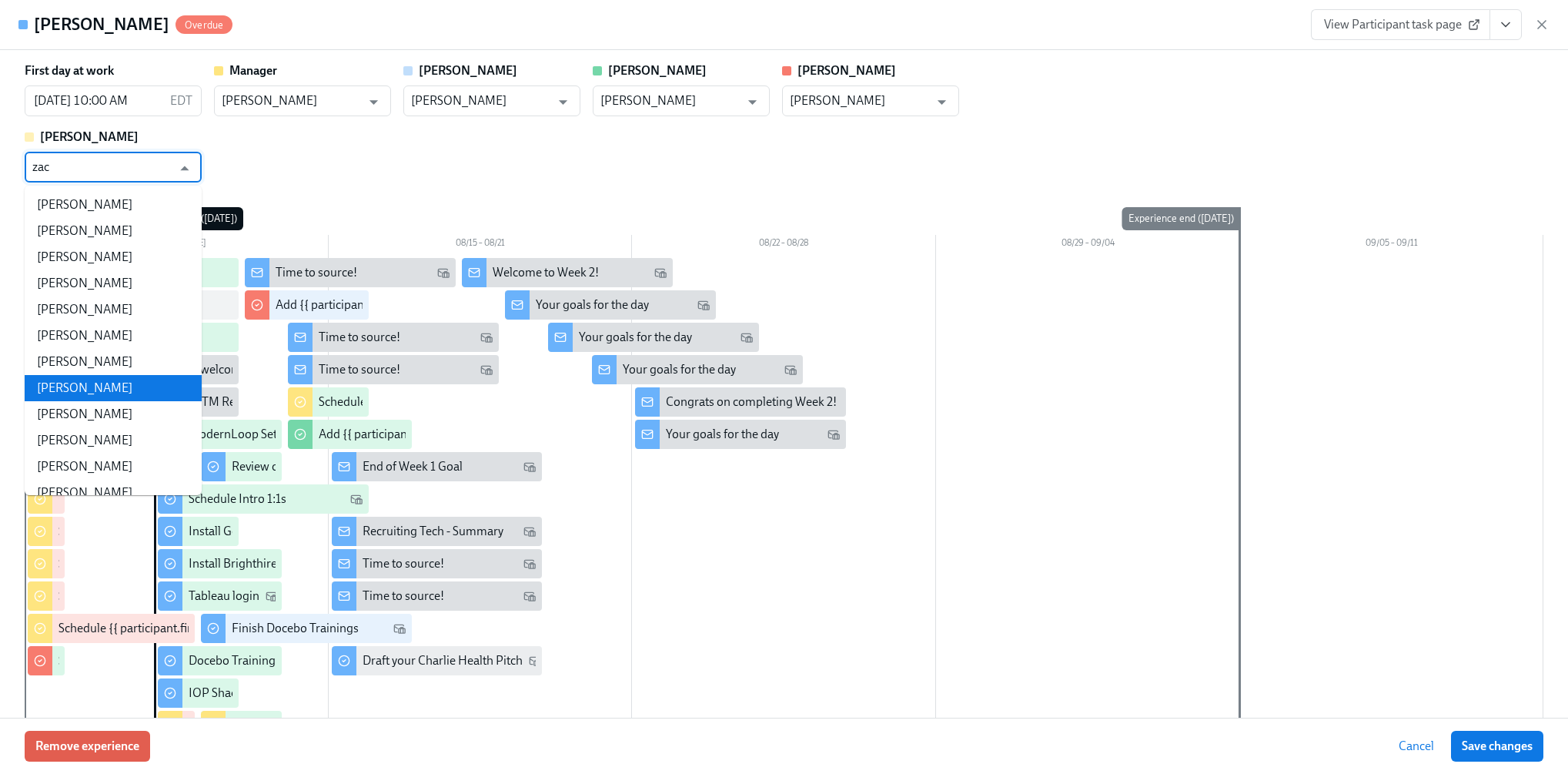
click at [90, 394] on li "[PERSON_NAME]" at bounding box center [113, 387] width 177 height 26
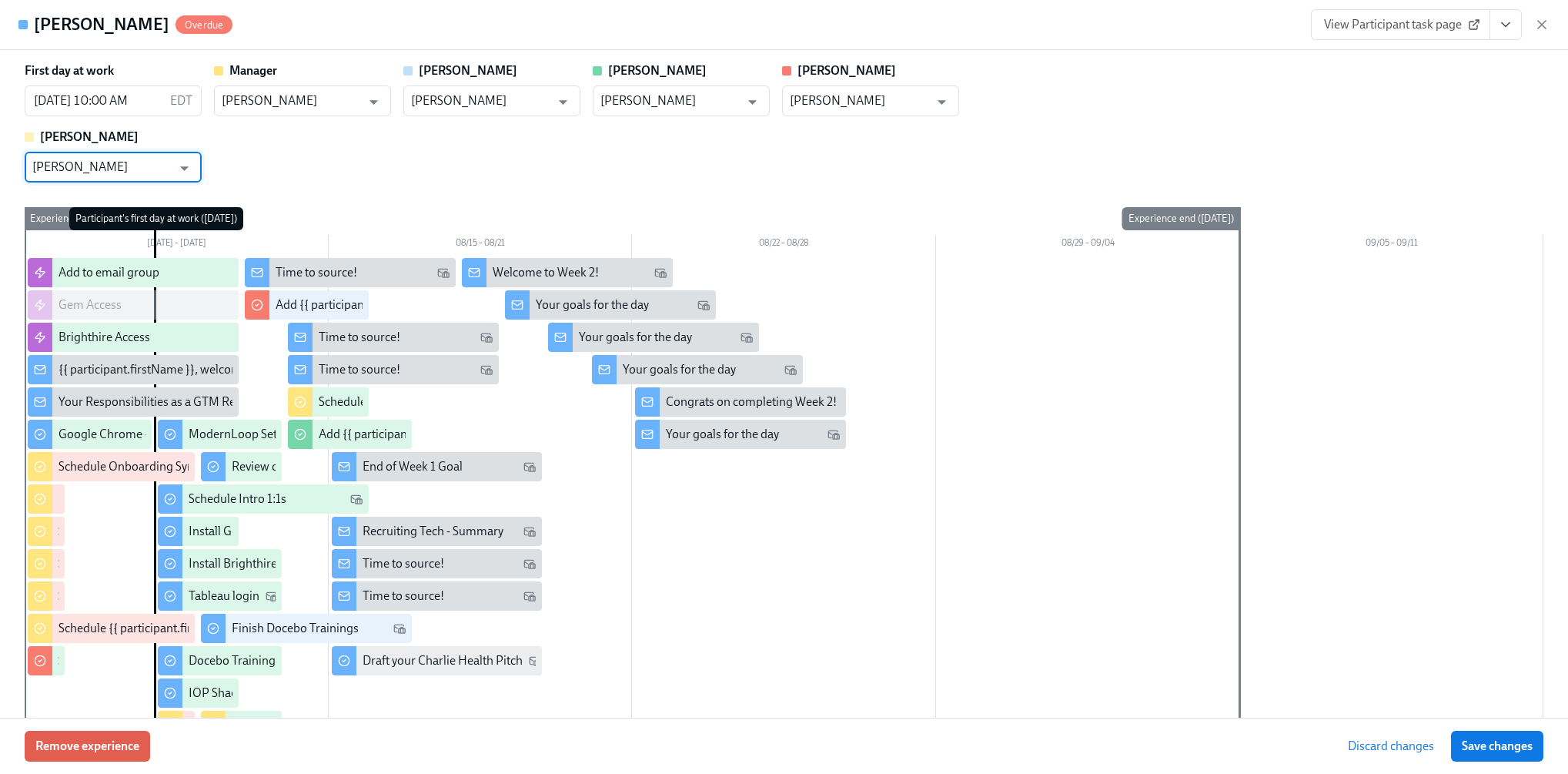
type input "[PERSON_NAME]"
click at [1439, 473] on div at bounding box center [784, 581] width 1518 height 646
click at [1487, 751] on span "Save changes" at bounding box center [1497, 746] width 71 height 15
type input "[PERSON_NAME]"
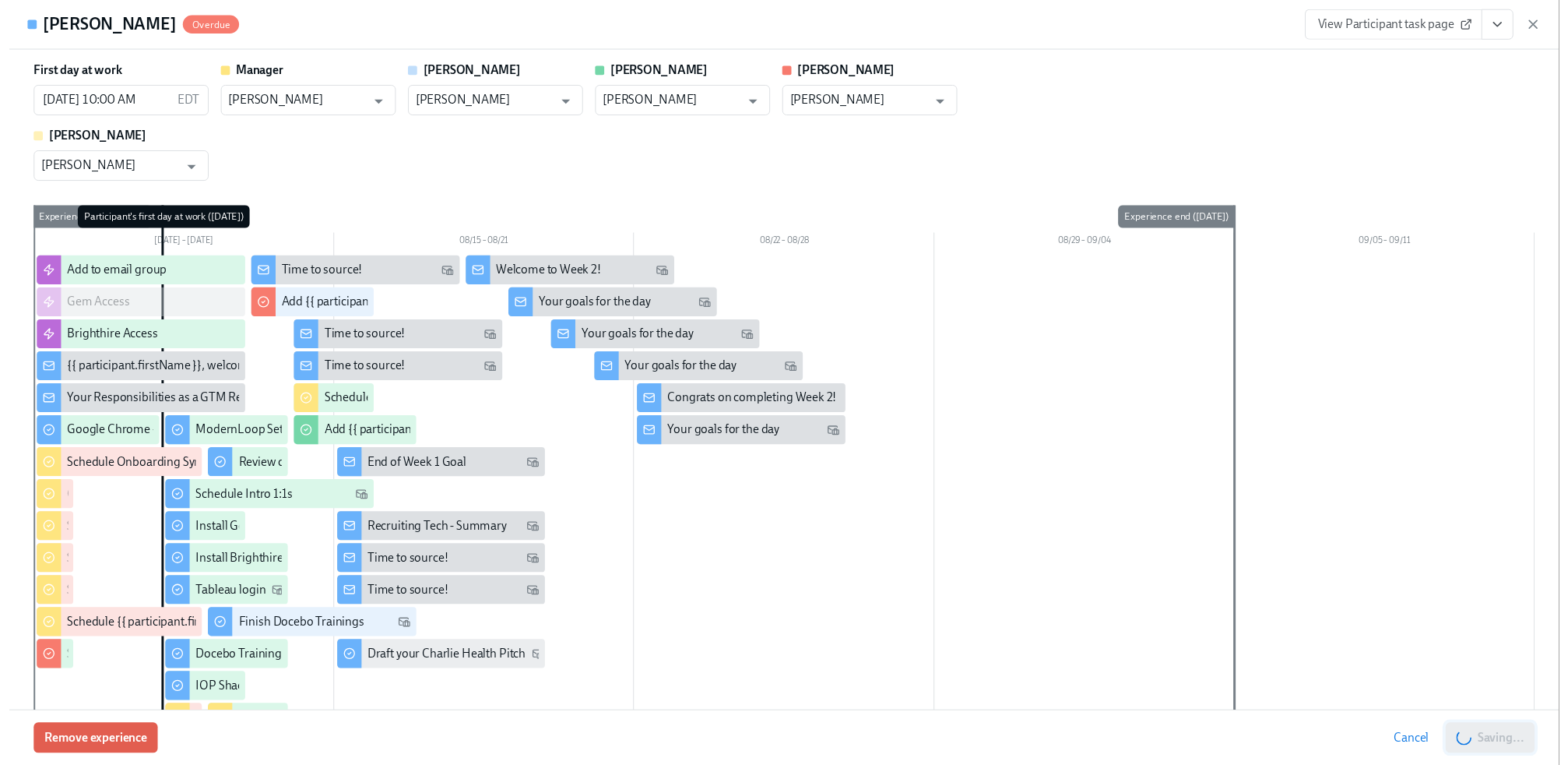
scroll to position [0, 1956]
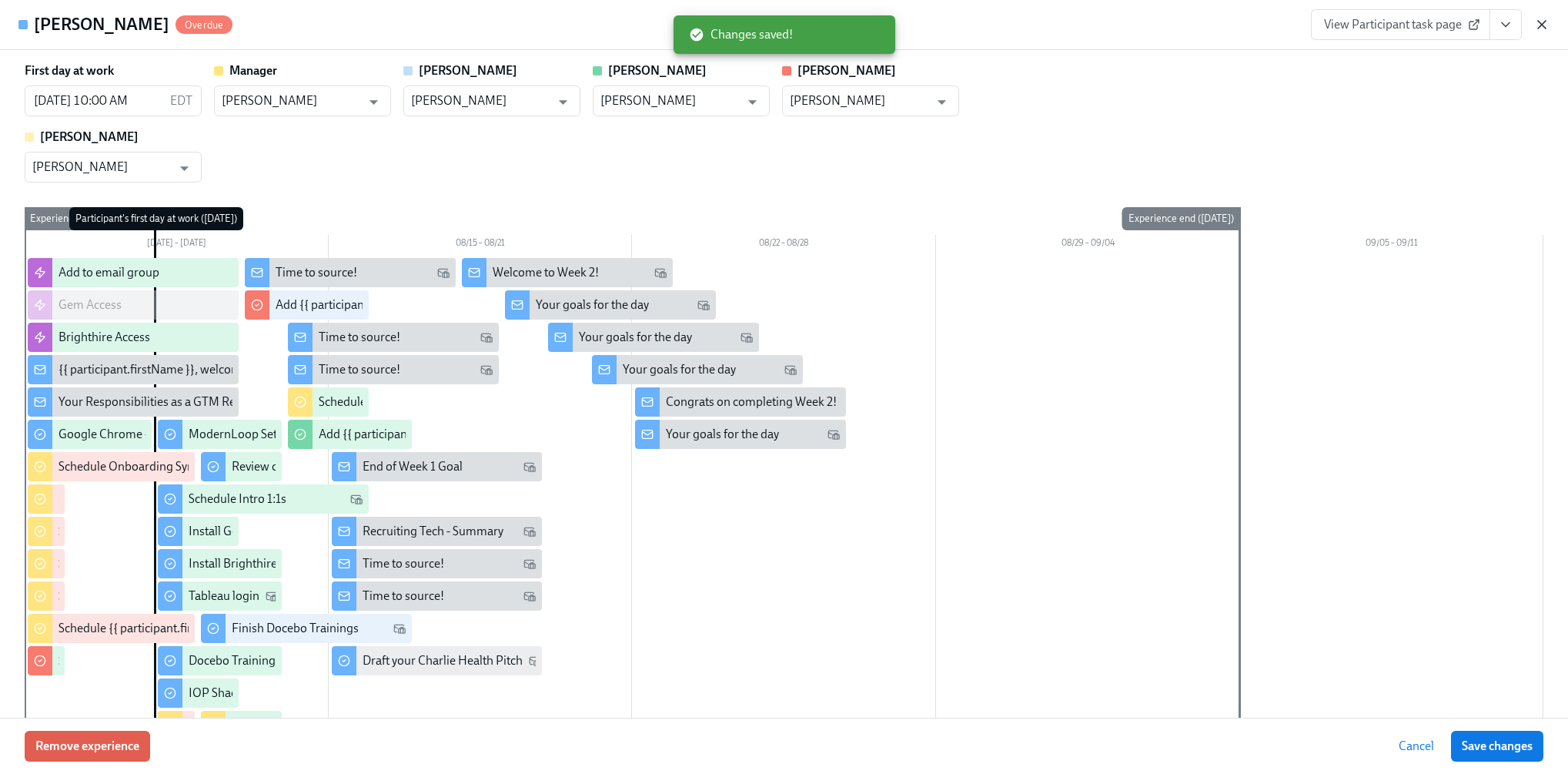
click at [1546, 29] on icon "button" at bounding box center [1541, 25] width 15 height 15
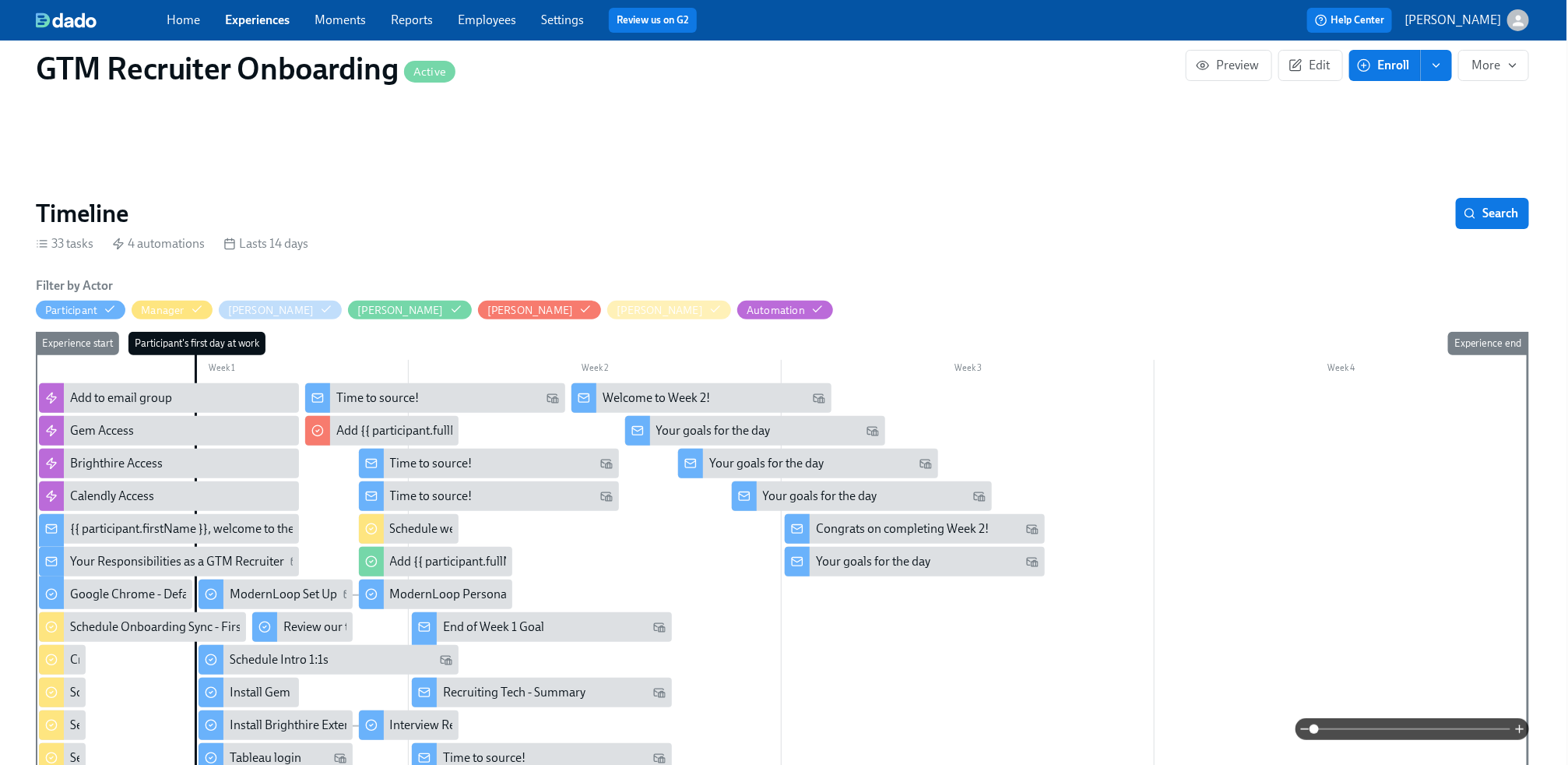
scroll to position [0, 2]
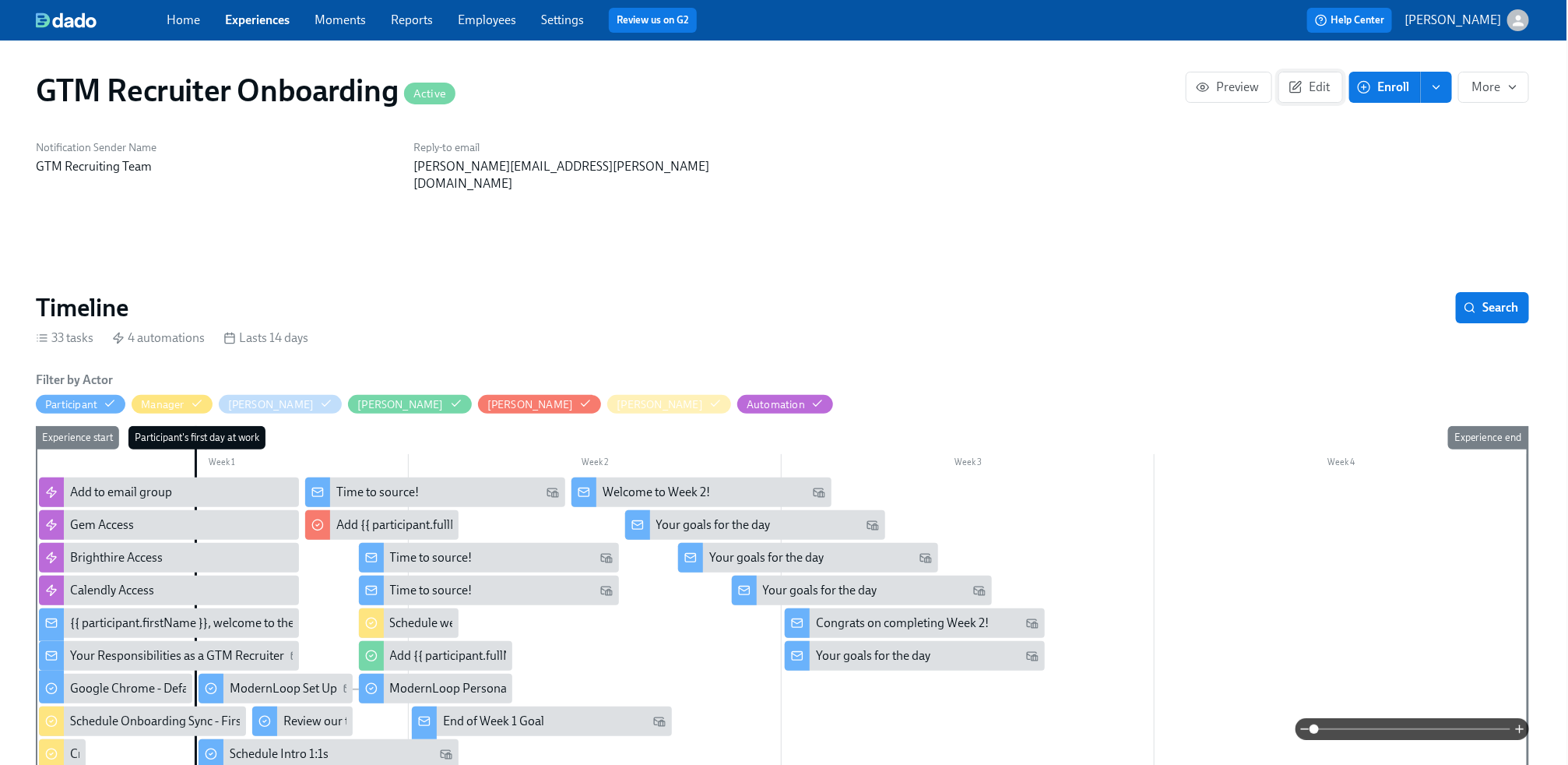
click at [1305, 100] on button "Edit" at bounding box center [1311, 87] width 65 height 31
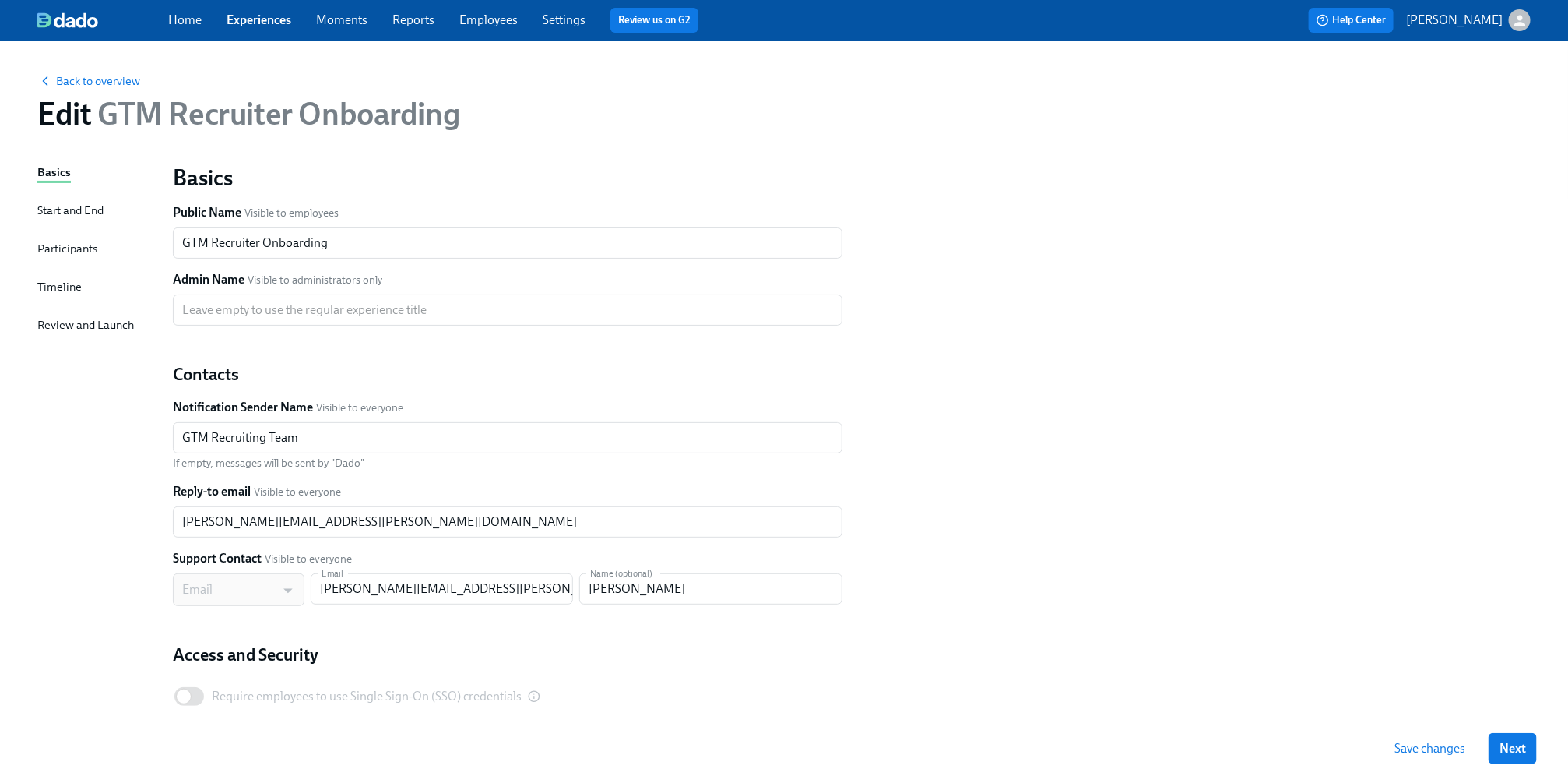
click at [52, 282] on div "Timeline" at bounding box center [59, 287] width 45 height 17
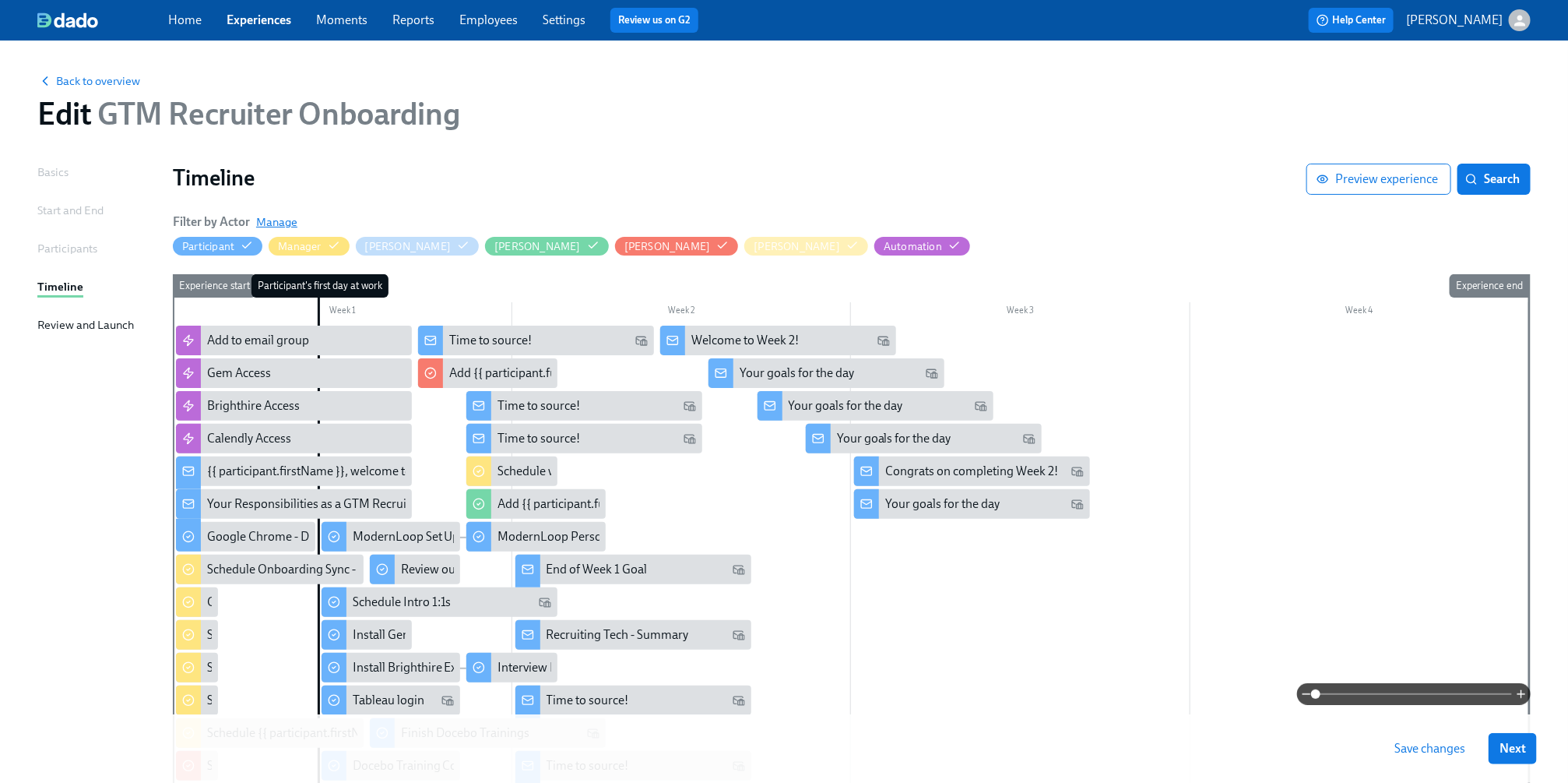
click at [281, 221] on span "Manage" at bounding box center [277, 221] width 41 height 16
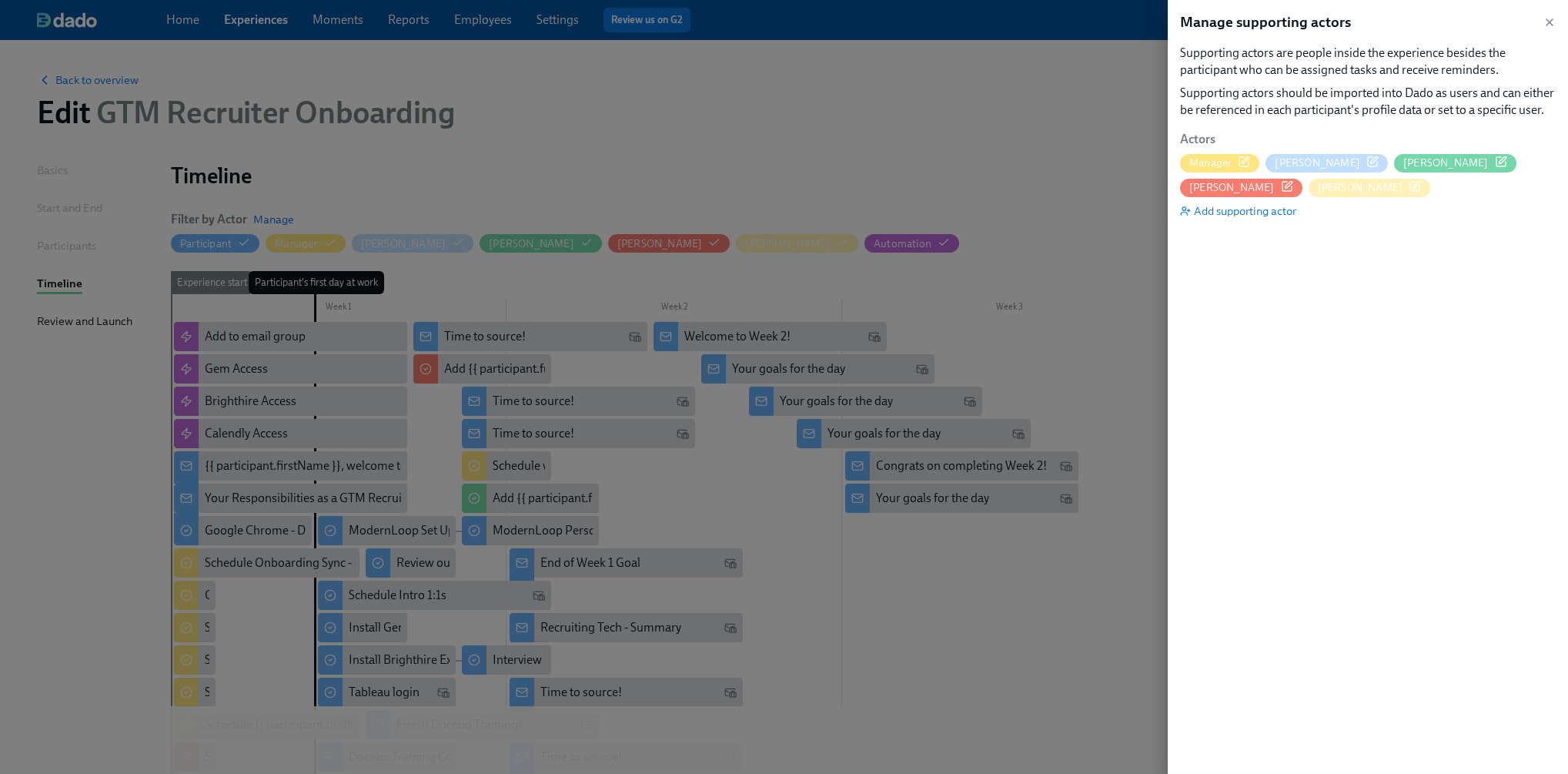
click at [1317, 185] on span "[PERSON_NAME]" at bounding box center [1360, 187] width 85 height 14
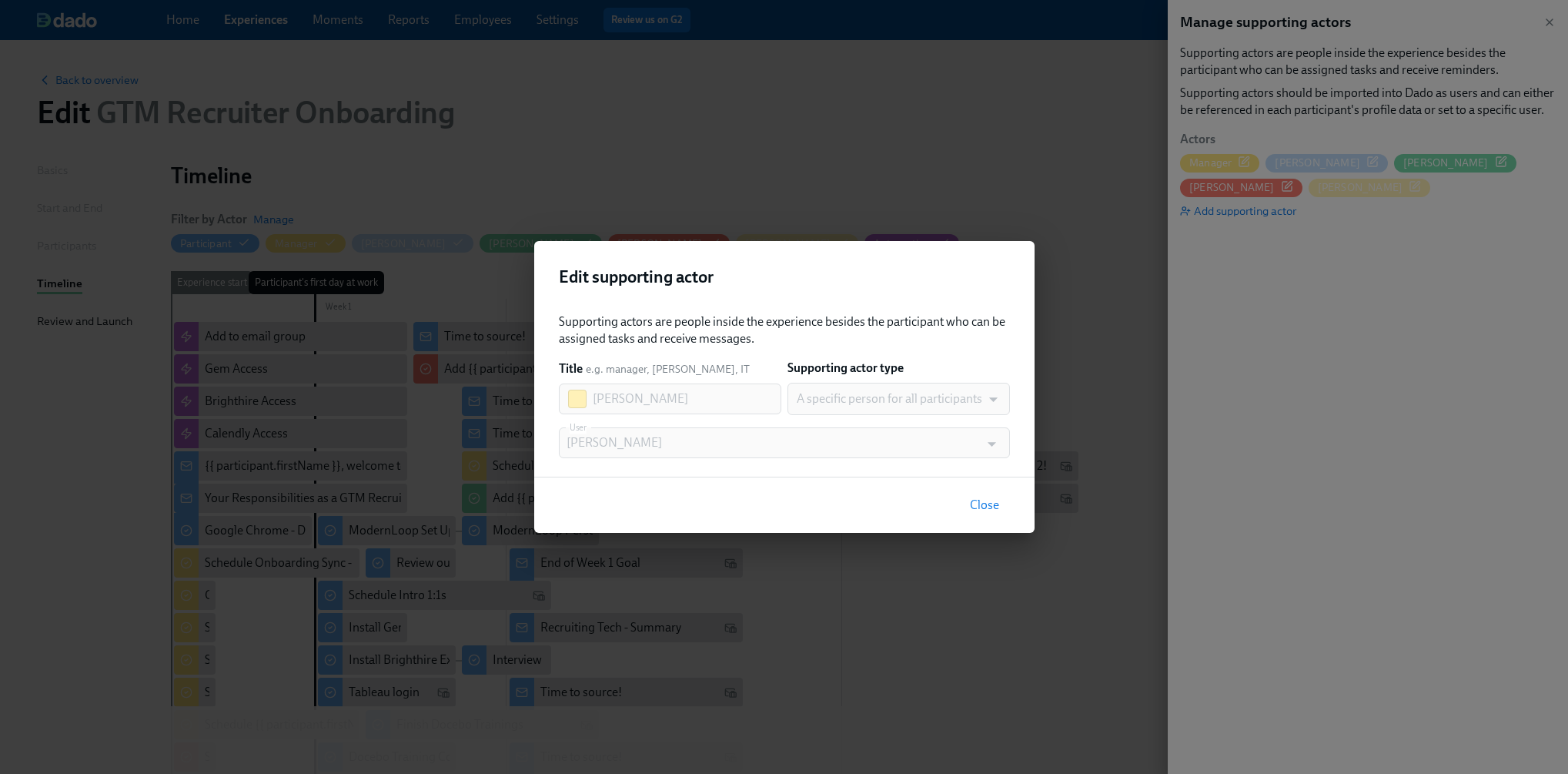
click at [575, 397] on div at bounding box center [577, 399] width 18 height 18
click at [977, 506] on span "Close" at bounding box center [984, 505] width 29 height 15
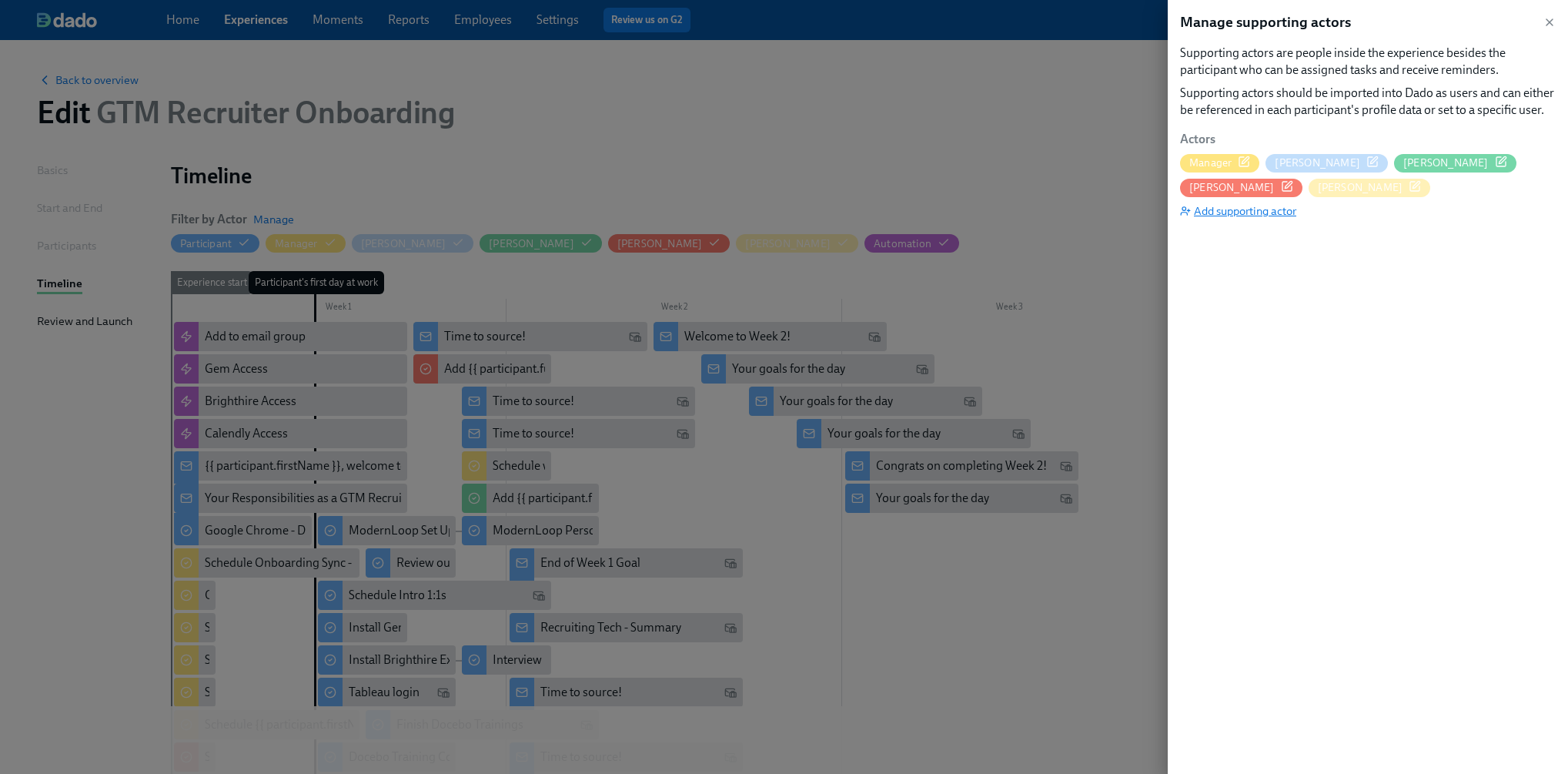
click at [1248, 212] on span "Add supporting actor" at bounding box center [1238, 211] width 116 height 15
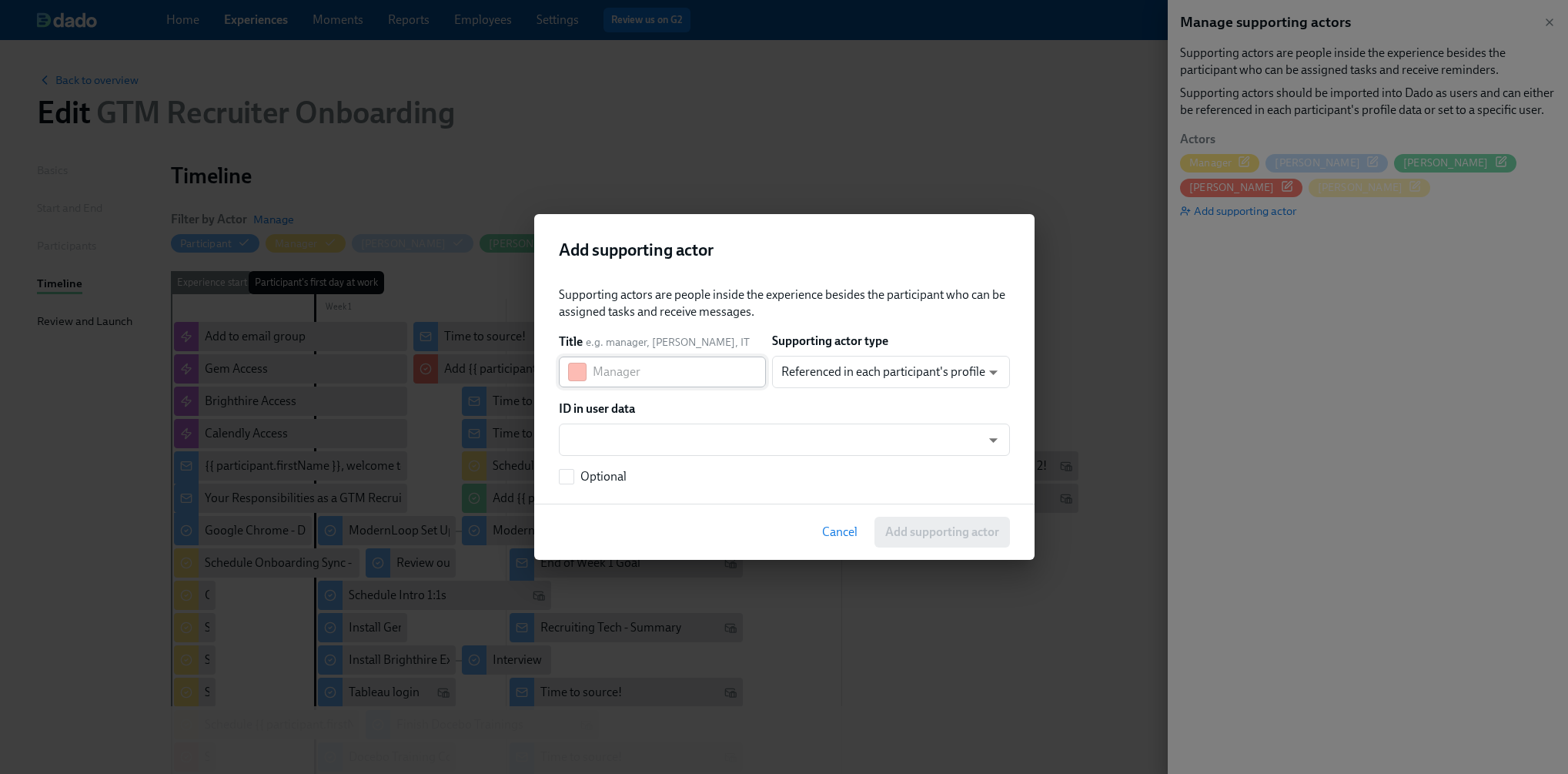
click at [670, 366] on input "text" at bounding box center [679, 372] width 173 height 31
type input "[PERSON_NAME]"
click at [859, 375] on body "Home Experiences Moments Reports Employees Settings Review us on G2 Help Center…" at bounding box center [784, 589] width 1568 height 1177
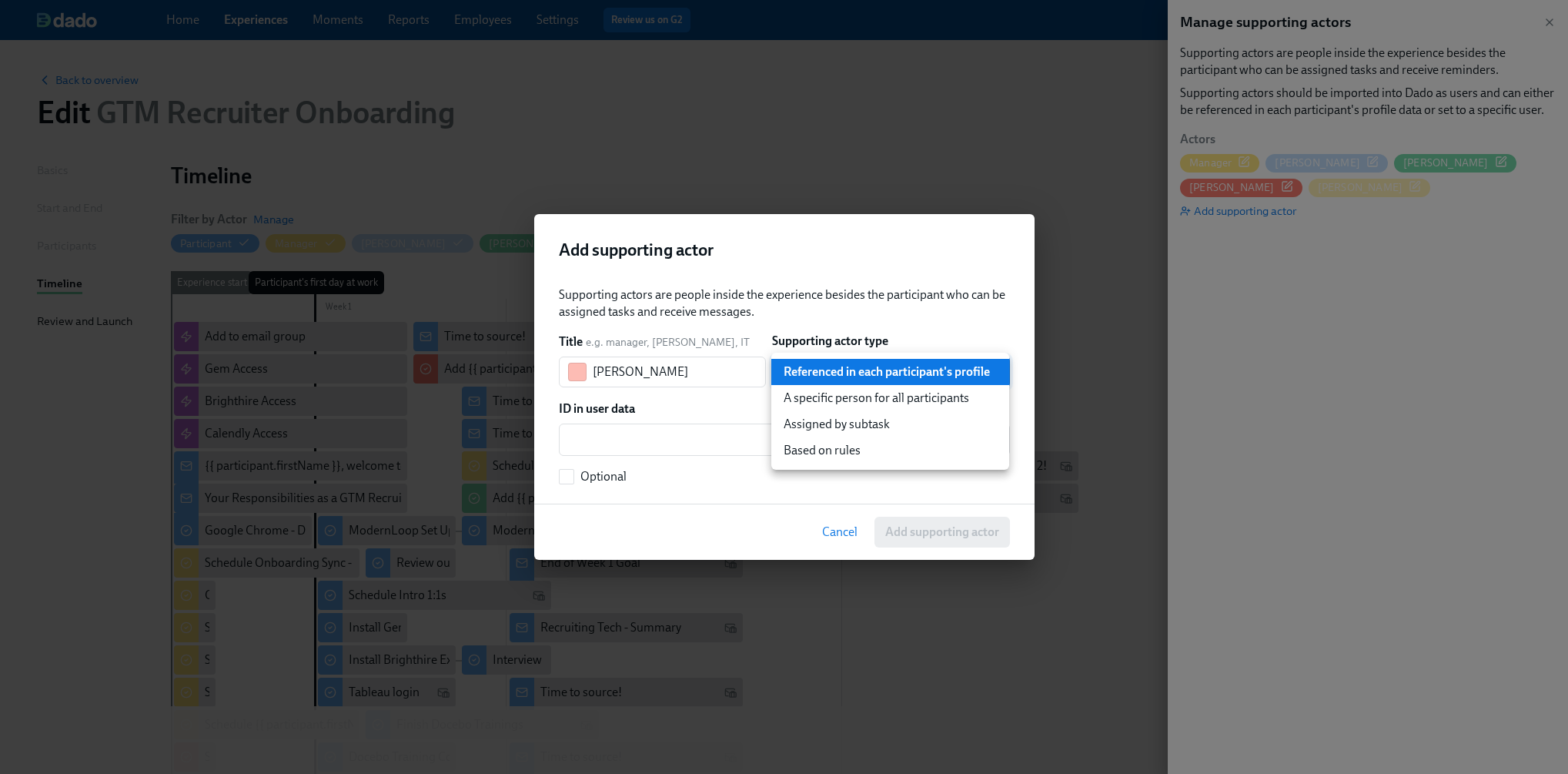
click at [856, 386] on li "A specific person for all participants" at bounding box center [890, 398] width 238 height 26
type input "staticUser"
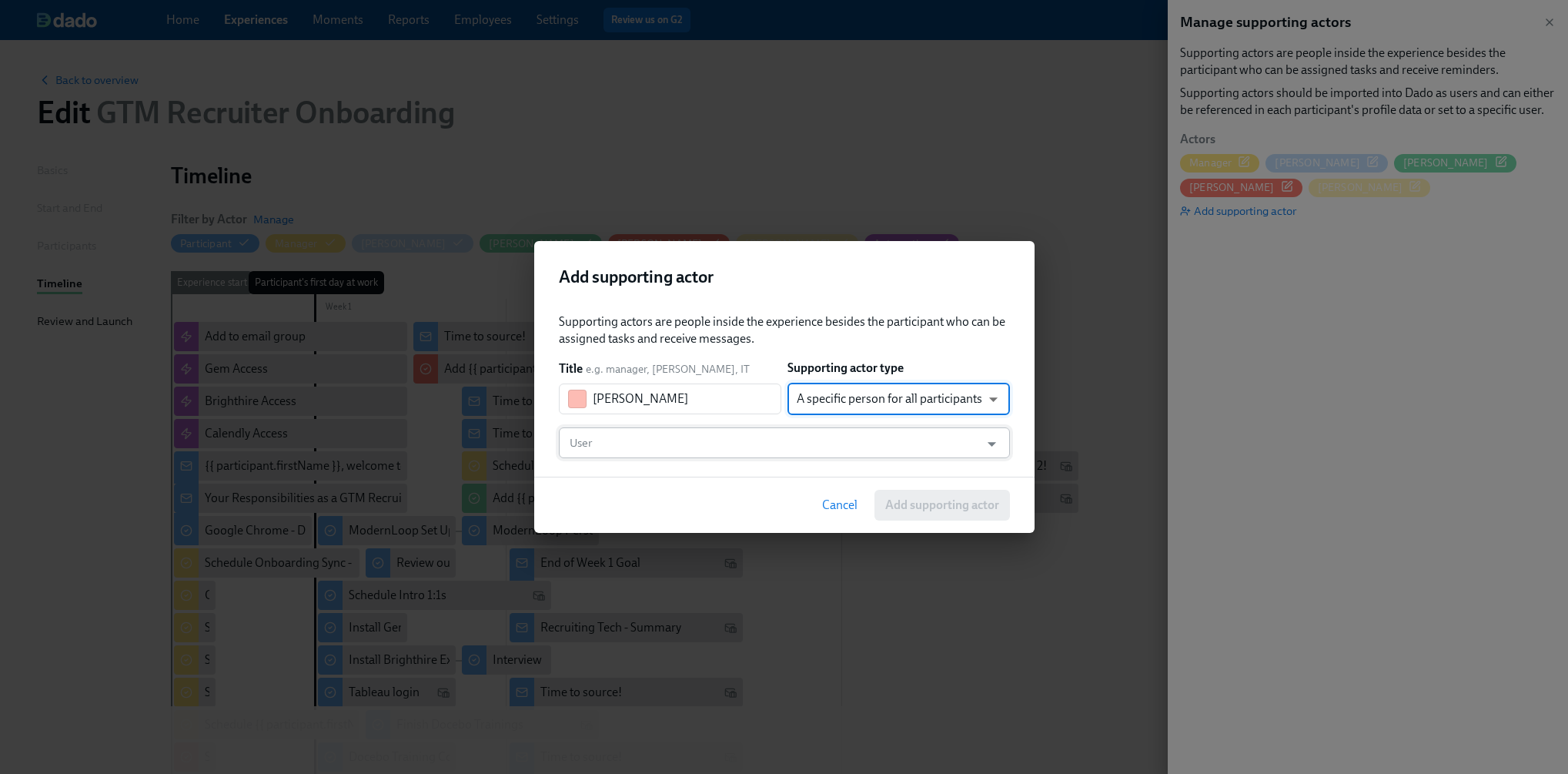
click at [785, 432] on input "User" at bounding box center [769, 443] width 406 height 31
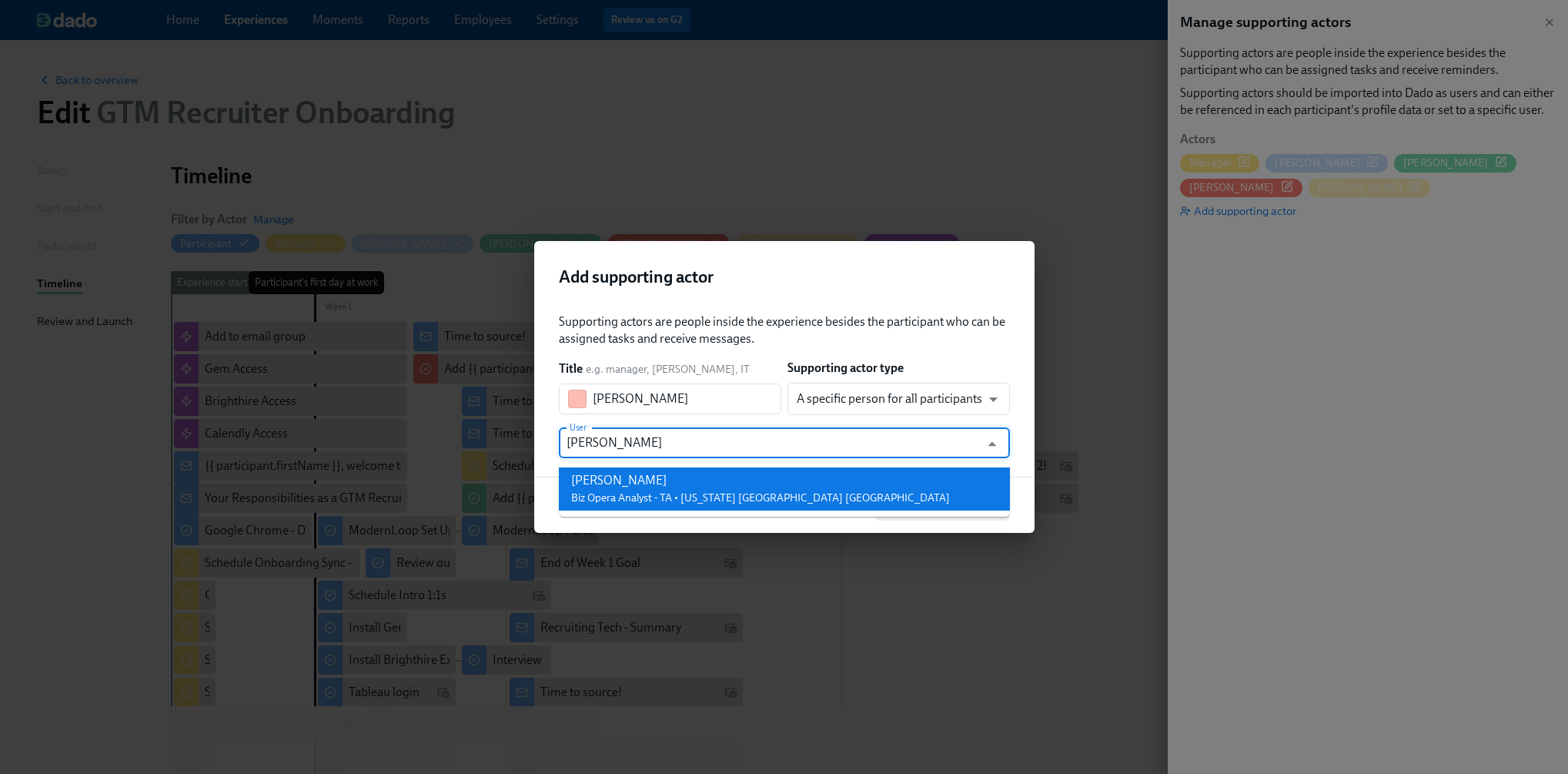
click at [764, 487] on li "Ryan Hillmer Biz Opera Analyst - TA • New York NY US" at bounding box center [784, 489] width 451 height 43
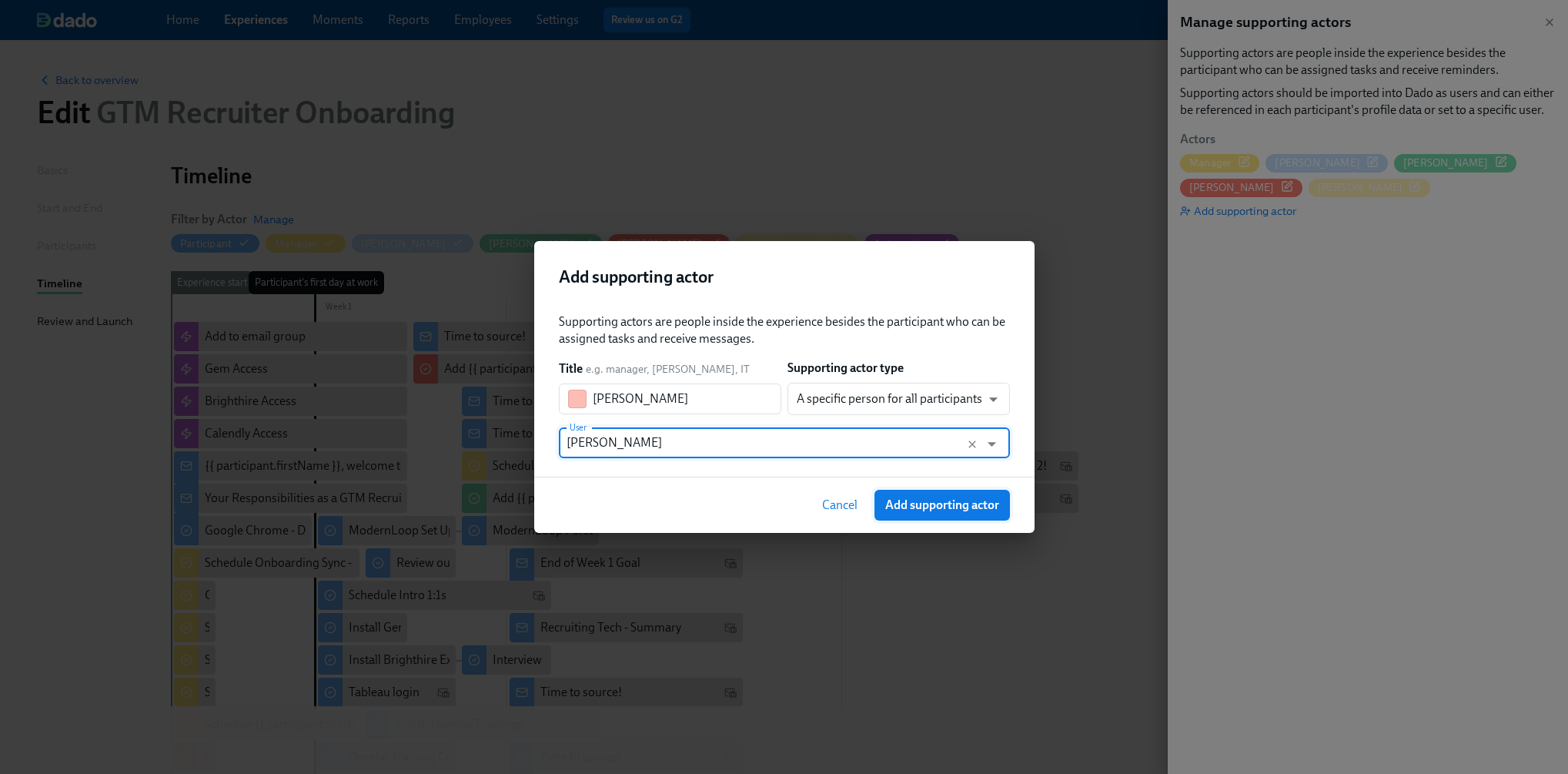
type input "[PERSON_NAME]"
click at [912, 501] on span "Add supporting actor" at bounding box center [942, 505] width 114 height 15
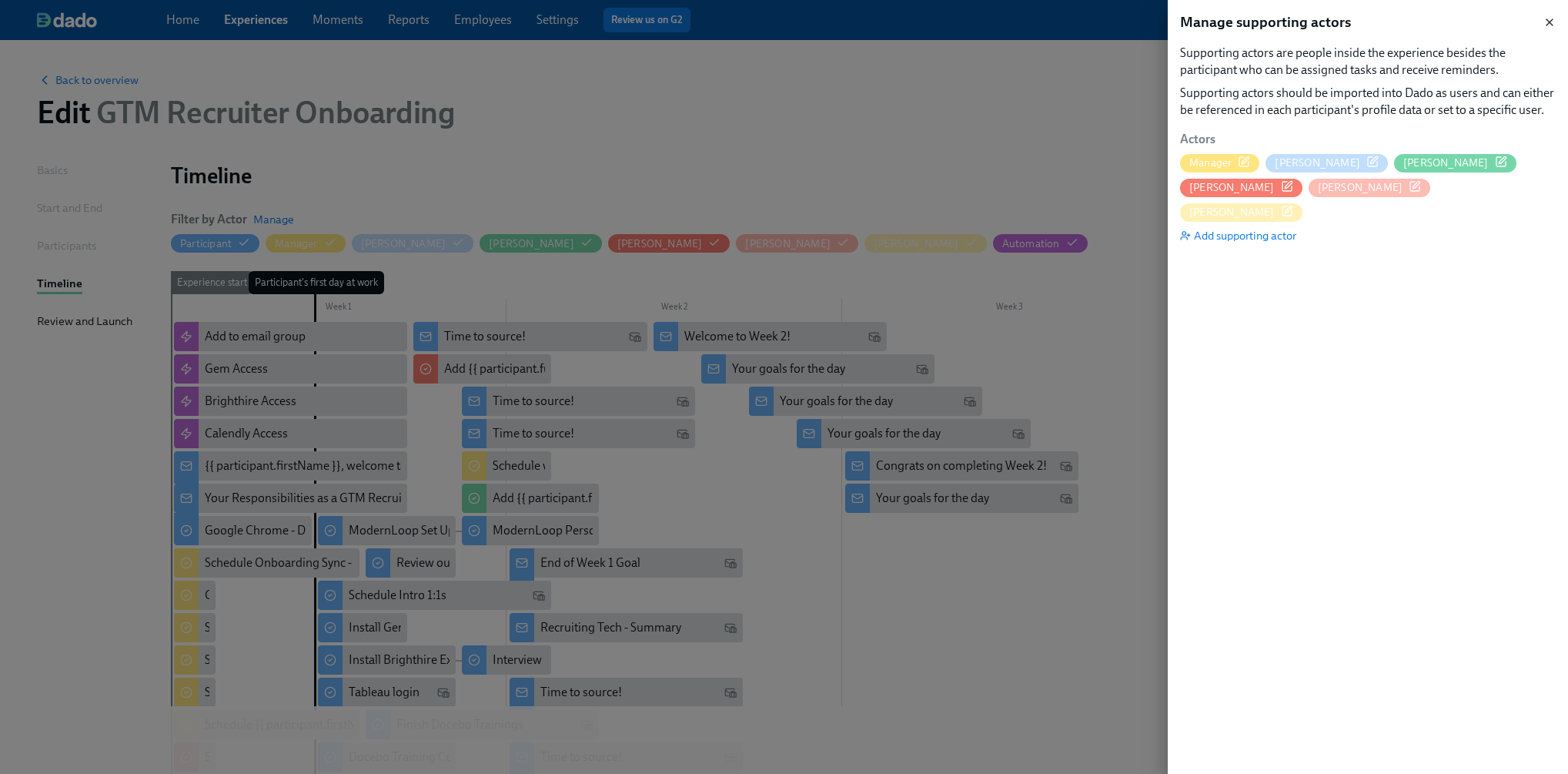
click at [1552, 19] on icon "button" at bounding box center [1549, 22] width 6 height 6
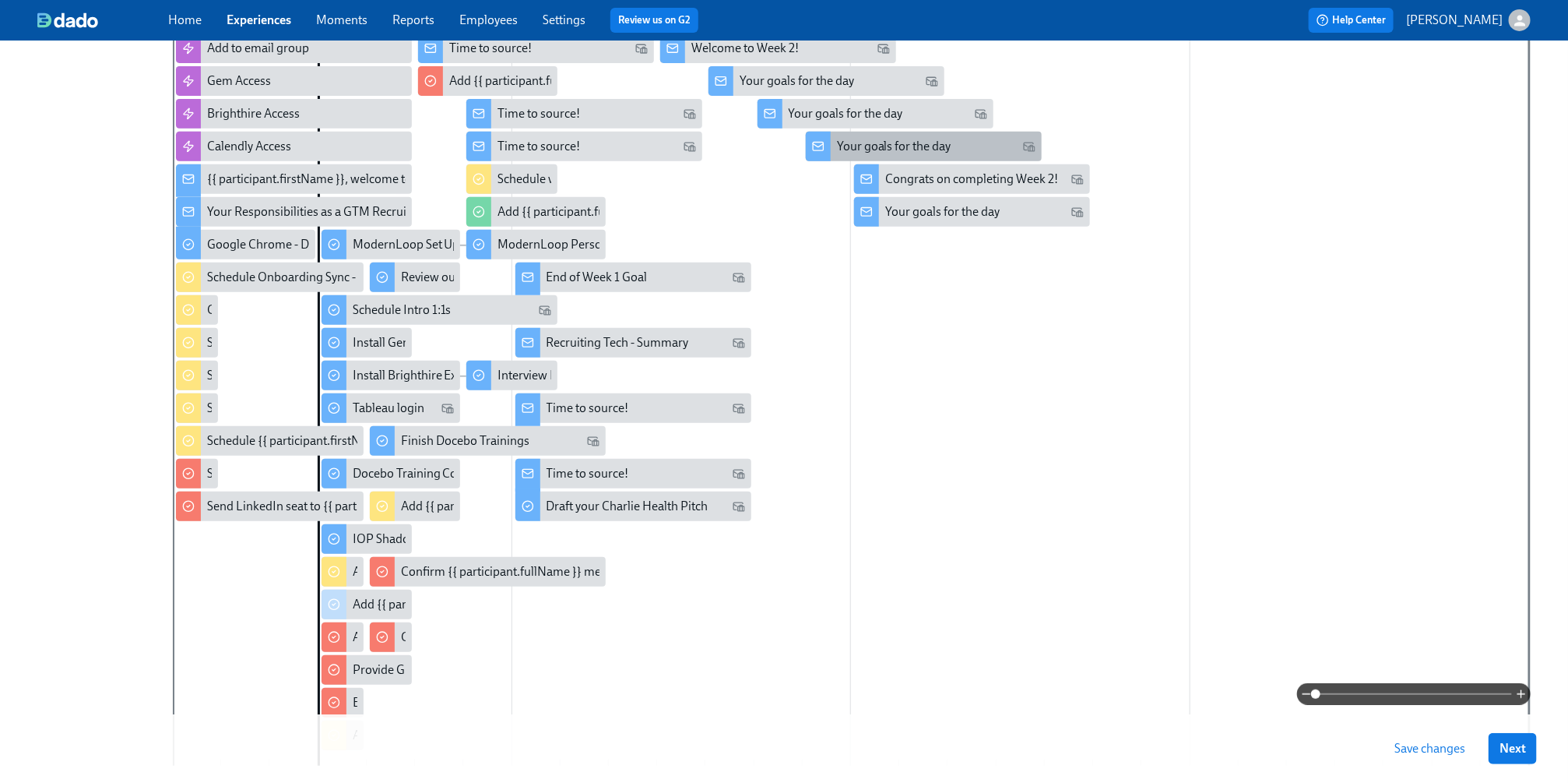
scroll to position [409, 0]
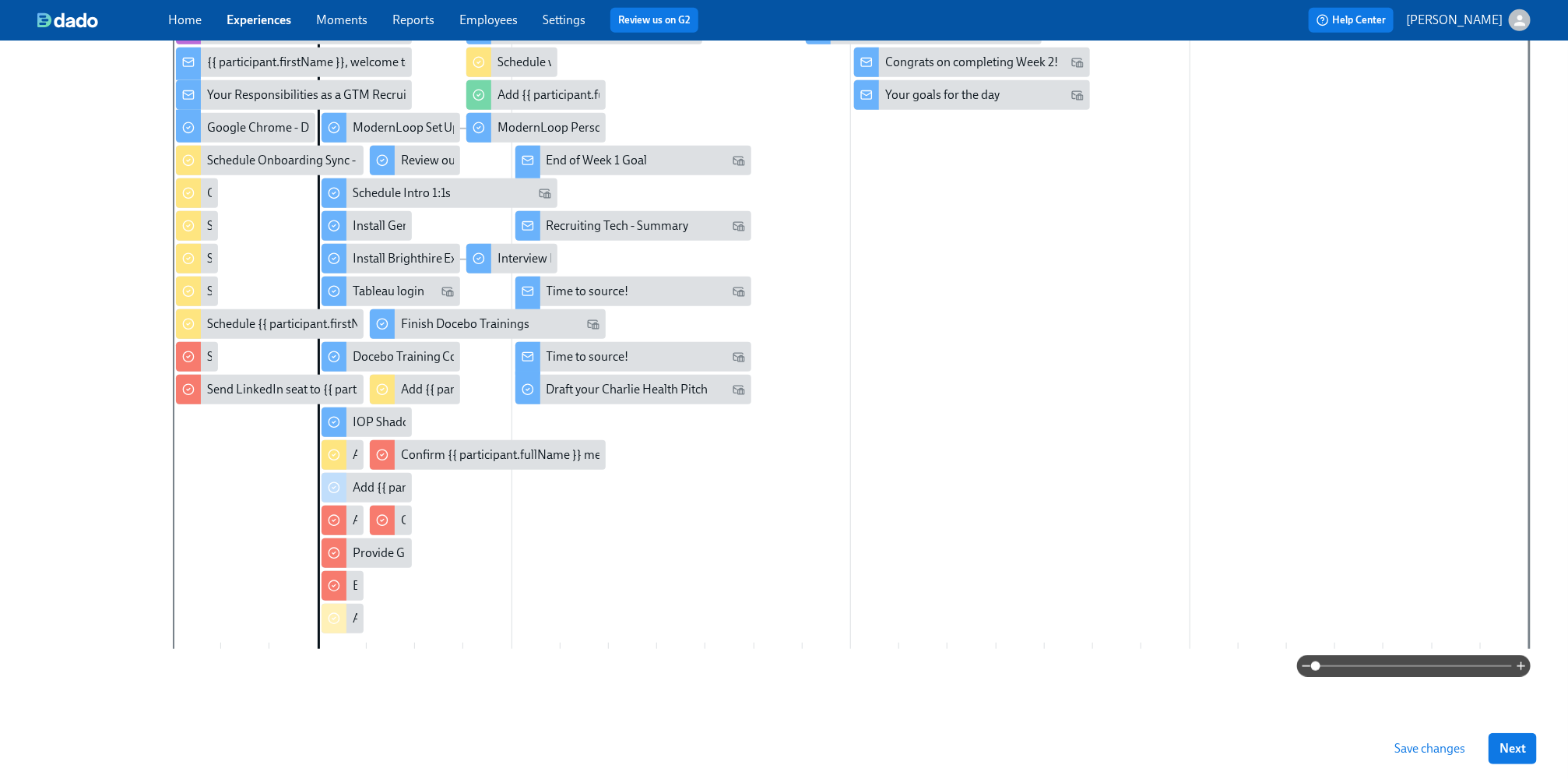
click at [931, 394] on div at bounding box center [851, 282] width 1356 height 732
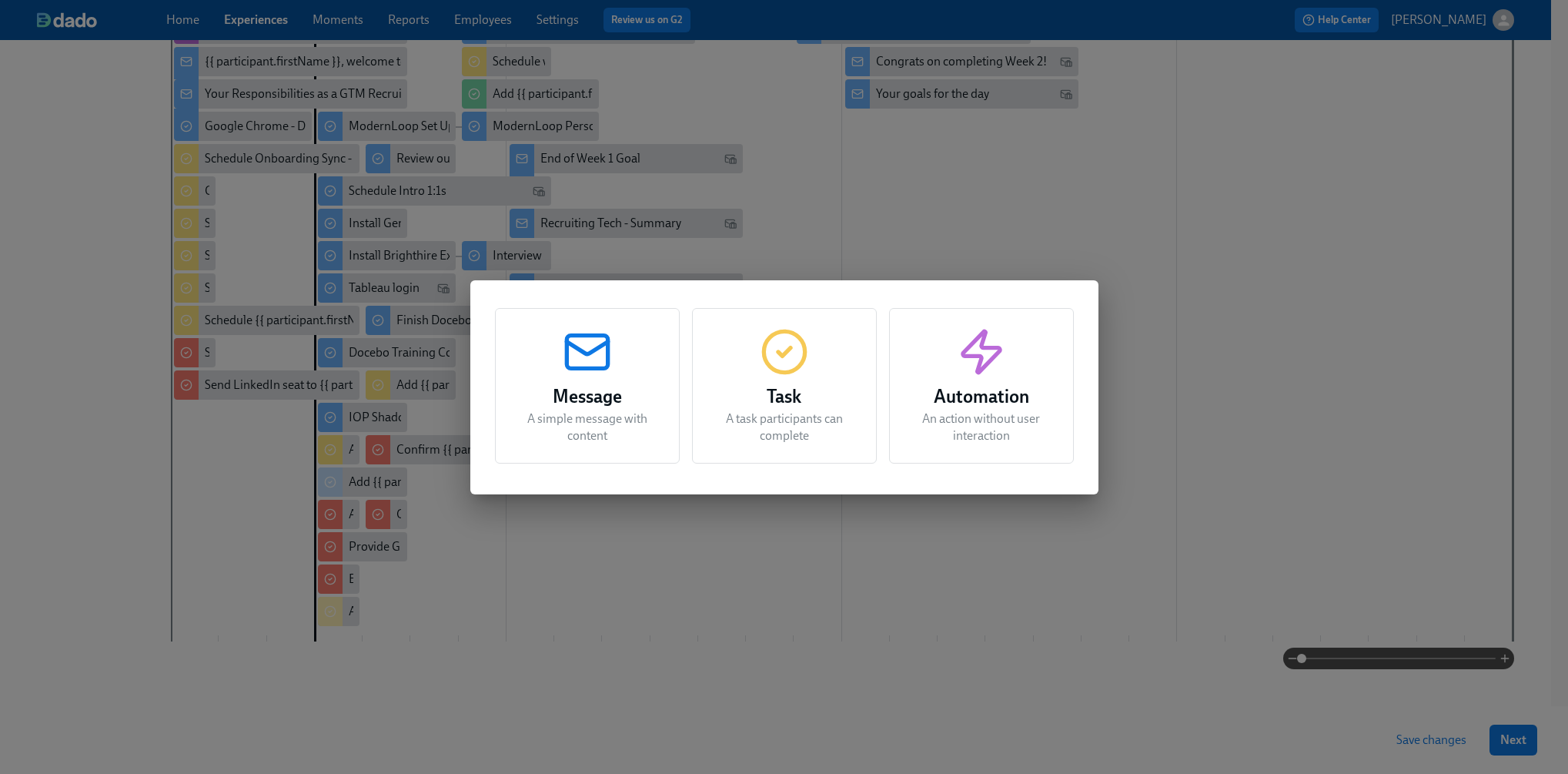
click at [784, 404] on h3 "Task" at bounding box center [784, 396] width 146 height 28
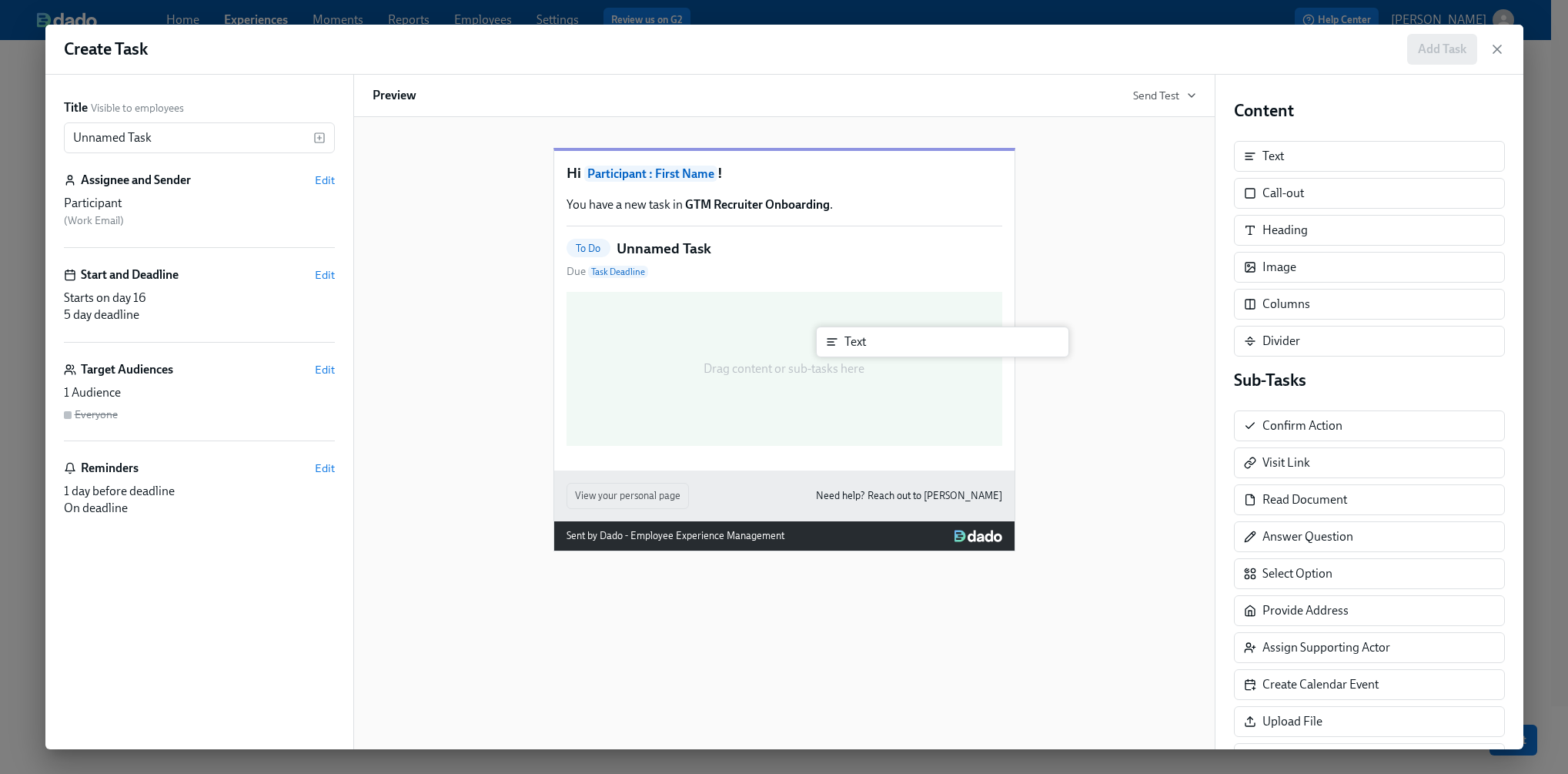
drag, startPoint x: 1282, startPoint y: 165, endPoint x: 850, endPoint y: 351, distance: 470.3
click at [850, 351] on div "Title Visible to employees Unnamed Task ​ Assignee and Sender Edit Participant …" at bounding box center [784, 412] width 1478 height 674
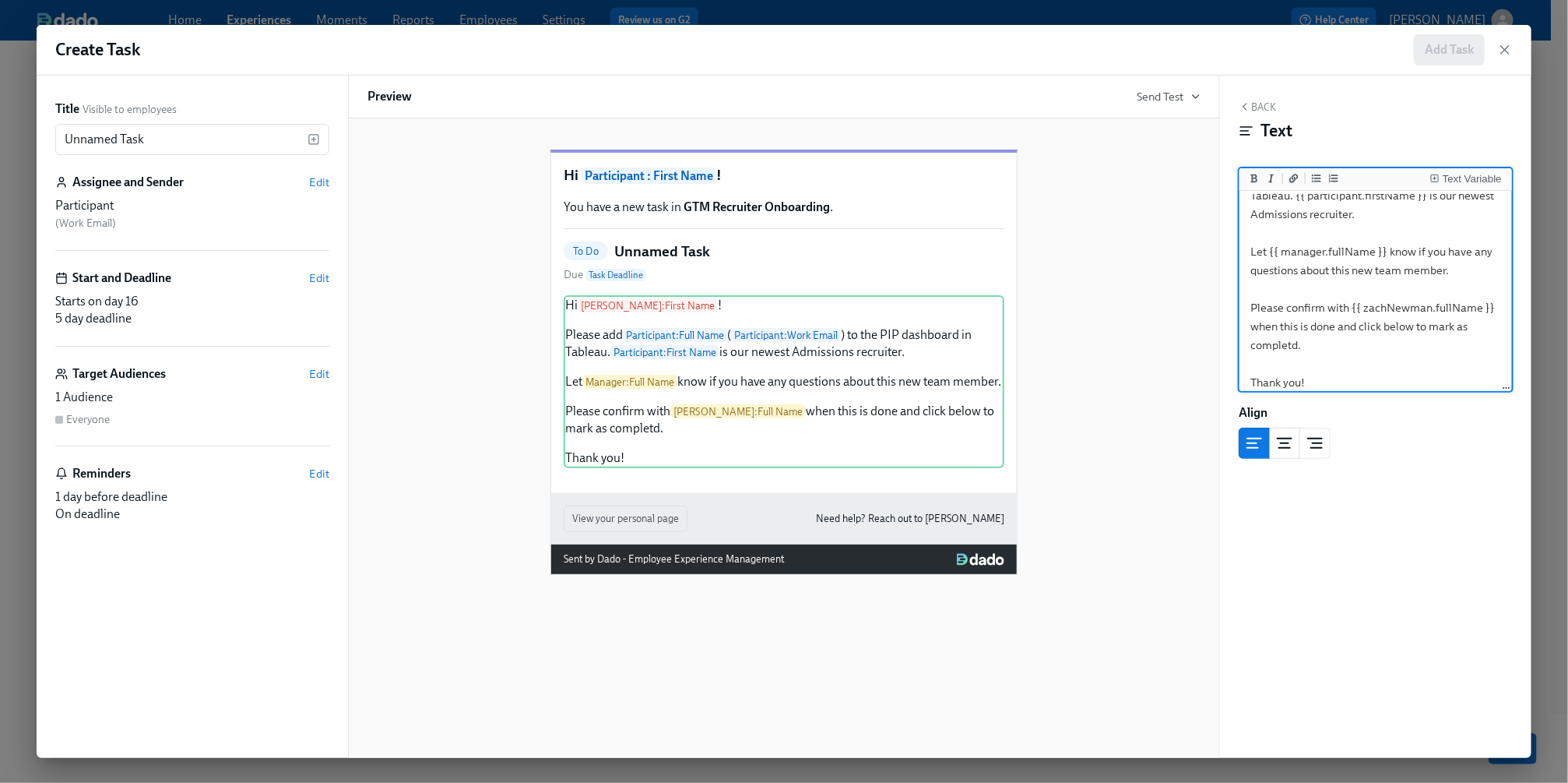
scroll to position [0, 0]
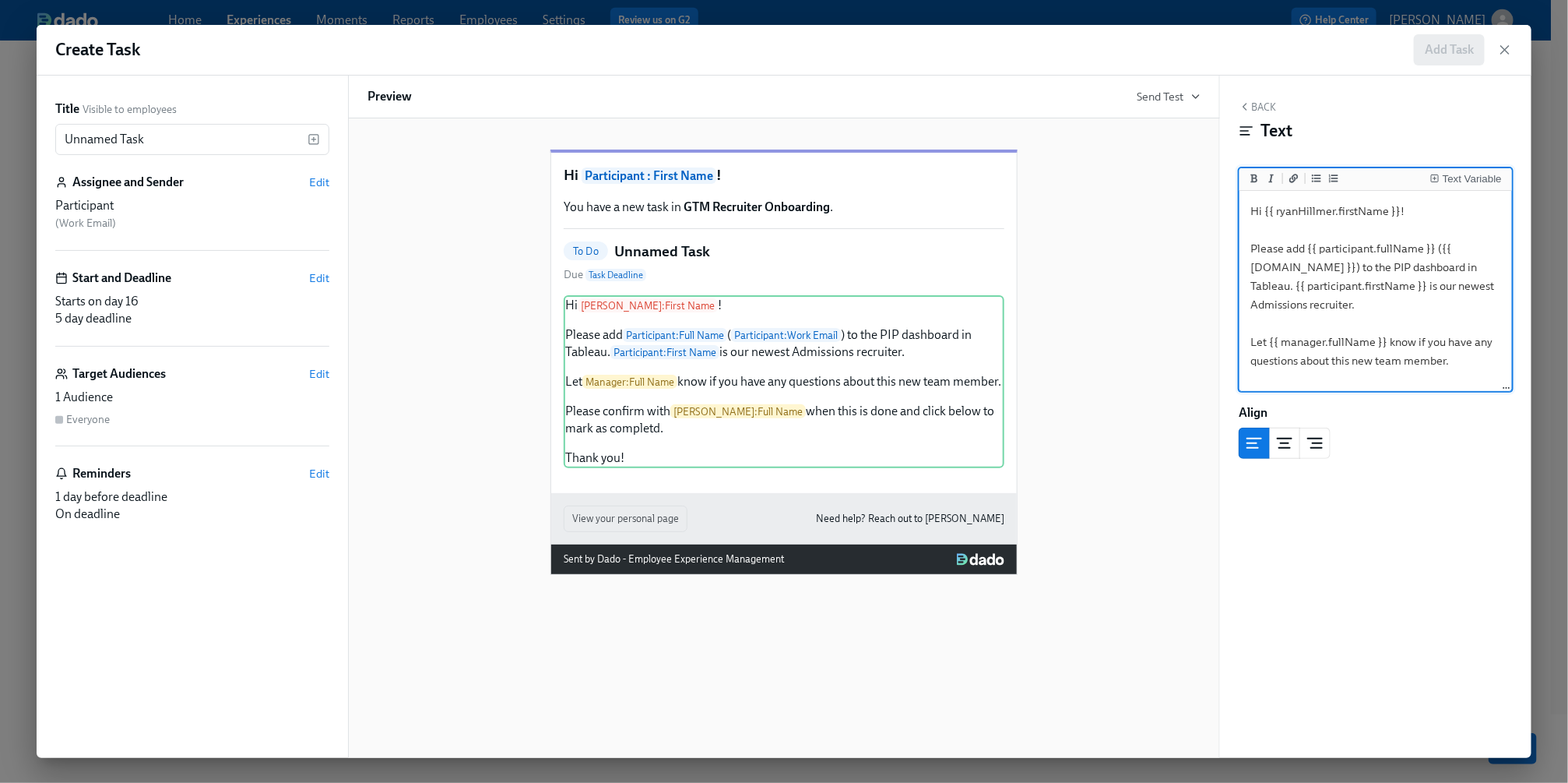
drag, startPoint x: 1345, startPoint y: 302, endPoint x: 1292, endPoint y: 306, distance: 53.2
click at [1292, 306] on textarea "Hi {{ ryanHillmer.firstName }}! Please add {{ participant.fullName }} ({{ [DOMA…" at bounding box center [1376, 342] width 266 height 296
type textarea "Hi {{ ryanHillmer.firstName }}! Please add {{ participant.fullName }} ({{ parti…"
